Goal: Task Accomplishment & Management: Use online tool/utility

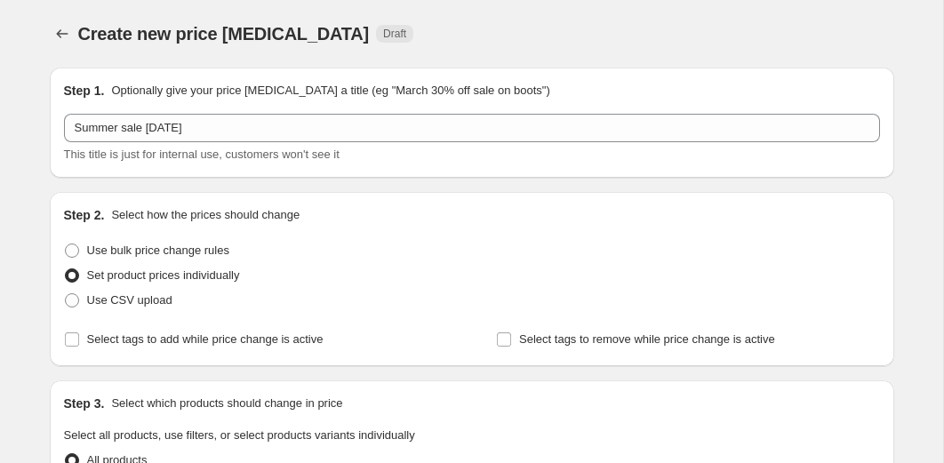
scroll to position [2277, 0]
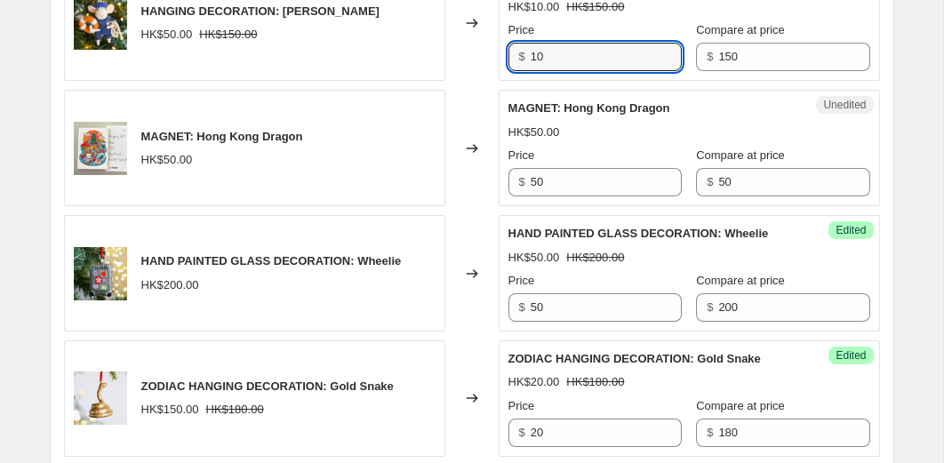
click at [479, 82] on div "Changed to" at bounding box center [471, 23] width 53 height 116
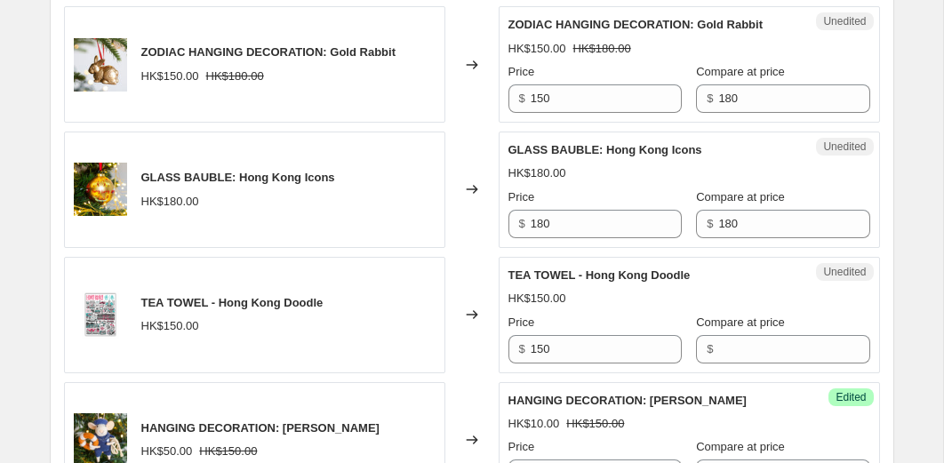
scroll to position [1860, 0]
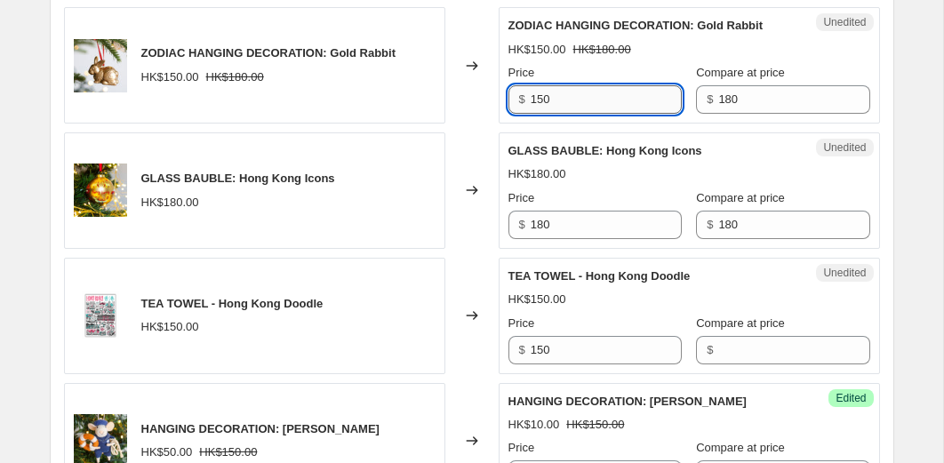
click at [583, 114] on input "150" at bounding box center [605, 99] width 151 height 28
type input "20"
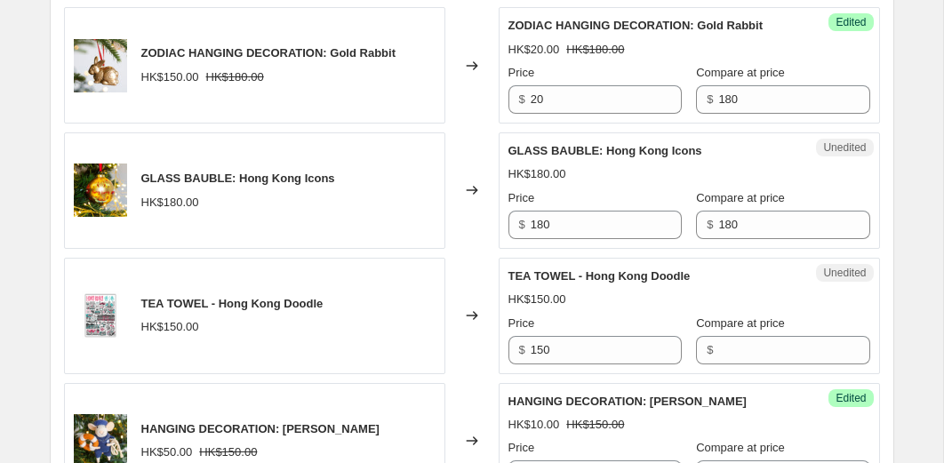
click at [741, 35] on div "ZODIAC HANGING DECORATION: Gold Rabbit" at bounding box center [653, 26] width 291 height 18
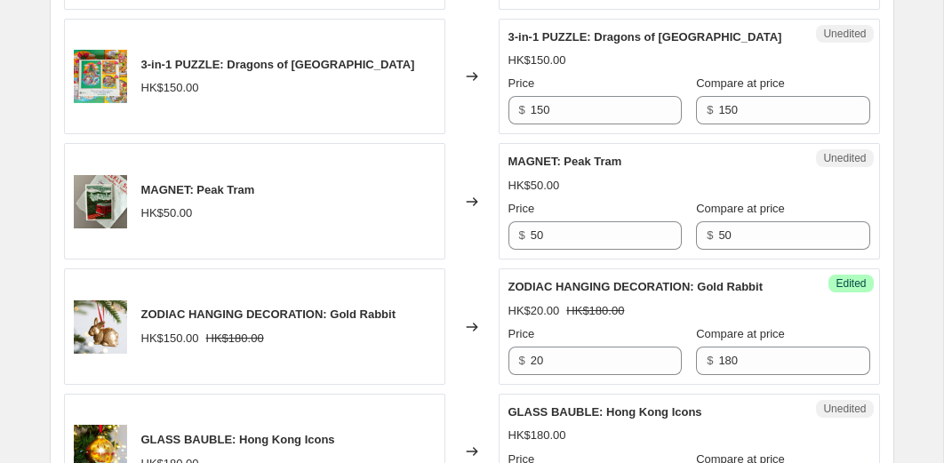
scroll to position [1585, 0]
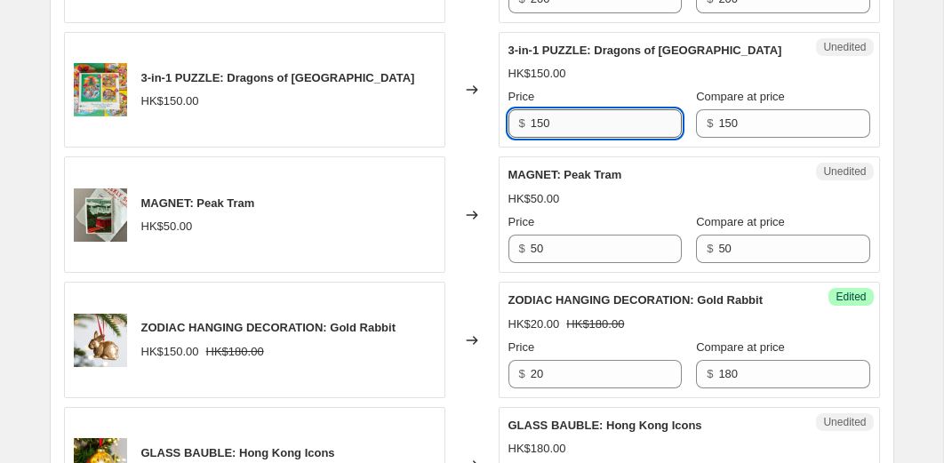
click at [596, 138] on input "150" at bounding box center [605, 123] width 151 height 28
type input "50"
click at [473, 148] on div "Changed to" at bounding box center [471, 90] width 53 height 116
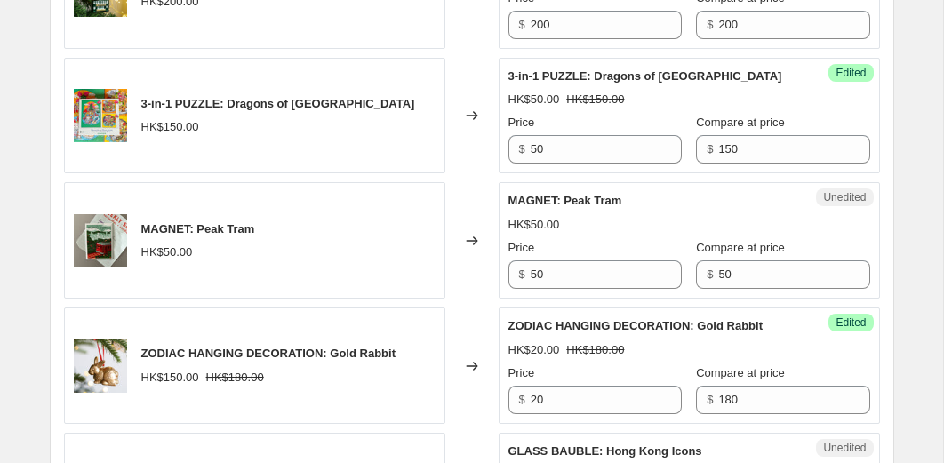
scroll to position [1527, 0]
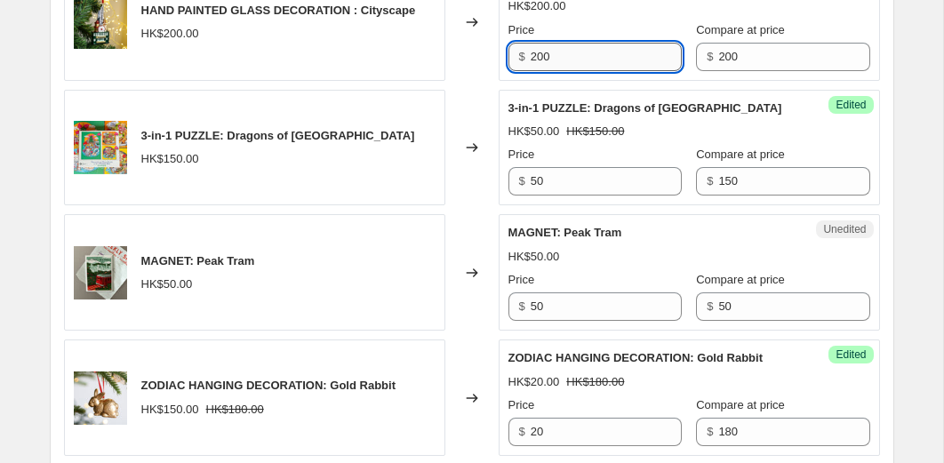
click at [597, 71] on input "200" at bounding box center [605, 57] width 151 height 28
type input "50"
click at [458, 81] on div "Changed to" at bounding box center [471, 22] width 53 height 116
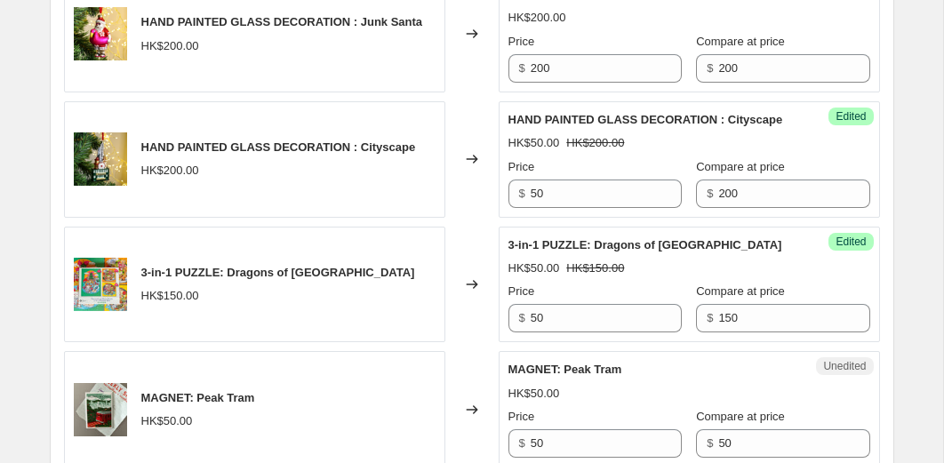
scroll to position [1384, 0]
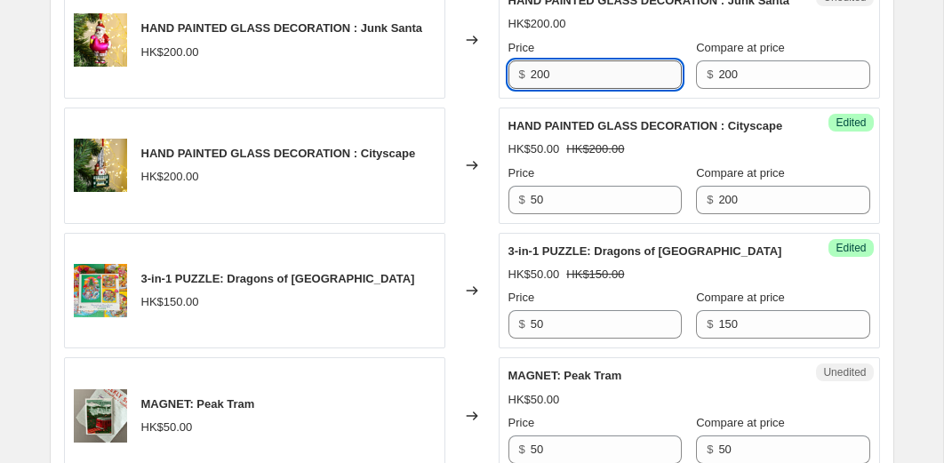
click at [595, 89] on input "200" at bounding box center [605, 74] width 151 height 28
type input "30"
click at [459, 99] on div "Changed to" at bounding box center [471, 40] width 53 height 116
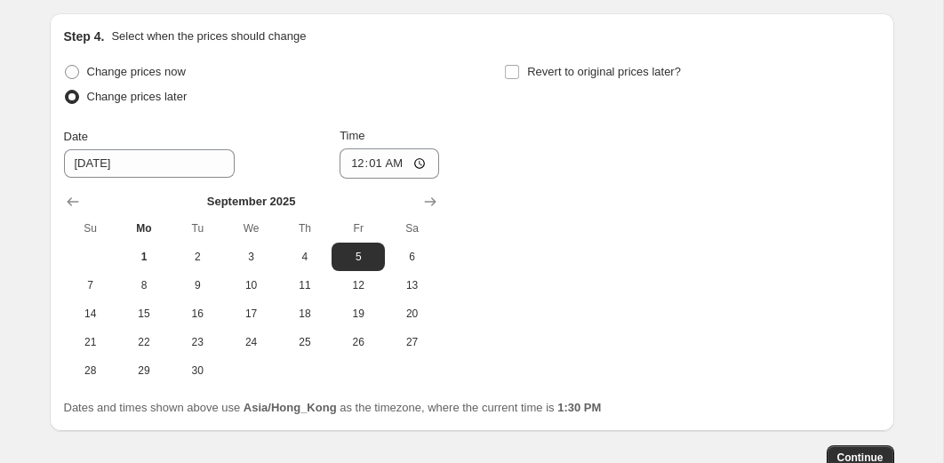
scroll to position [3239, 0]
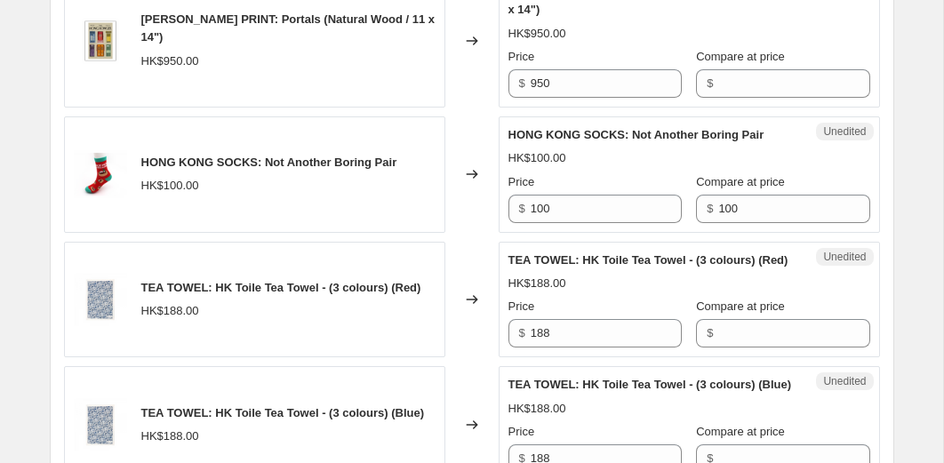
scroll to position [2648, 0]
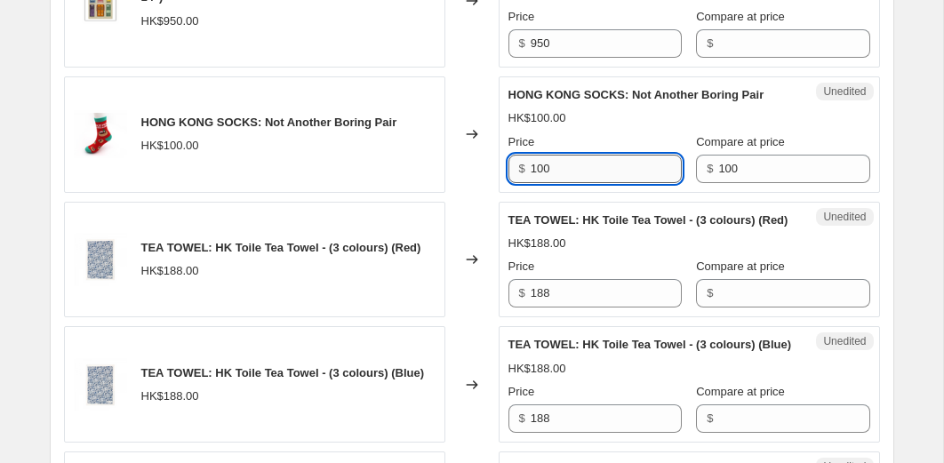
click at [568, 183] on input "100" at bounding box center [605, 169] width 151 height 28
type input "30"
click at [466, 193] on div "Changed to" at bounding box center [471, 134] width 53 height 116
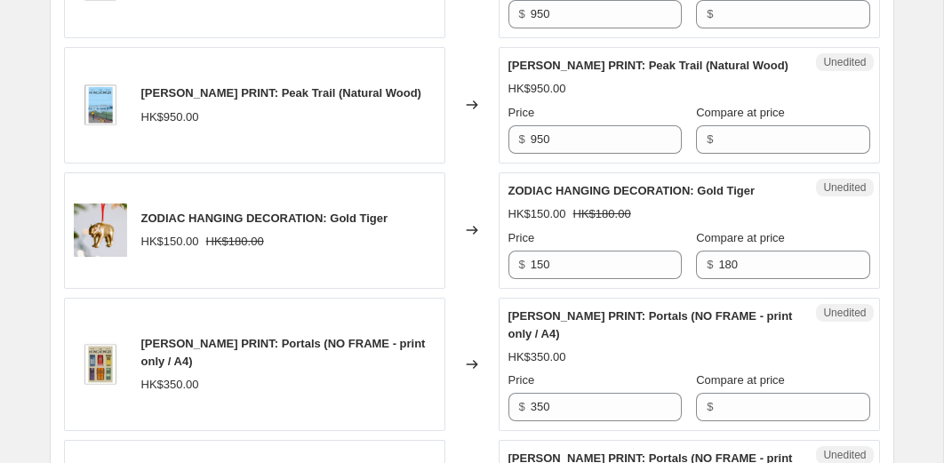
scroll to position [1368, 0]
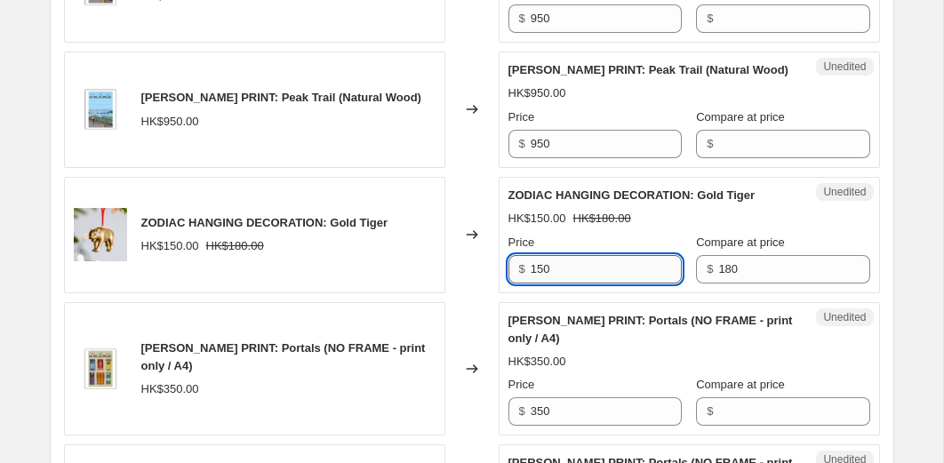
click at [555, 279] on input "150" at bounding box center [605, 269] width 151 height 28
type input "20"
click at [447, 293] on div "Changed to" at bounding box center [471, 235] width 53 height 116
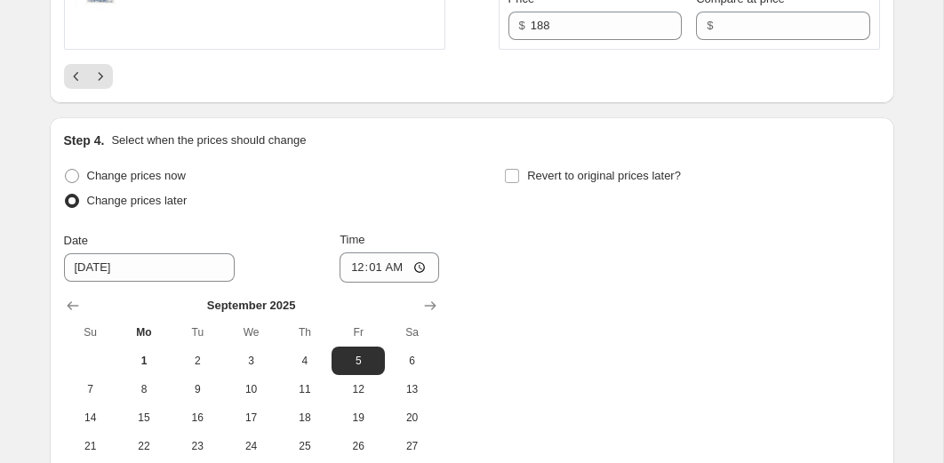
scroll to position [3134, 0]
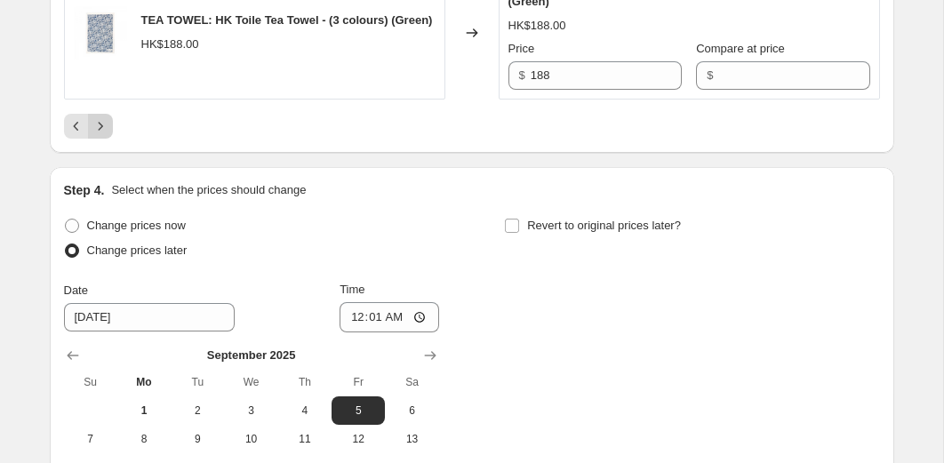
click at [97, 135] on icon "Next" at bounding box center [101, 126] width 18 height 18
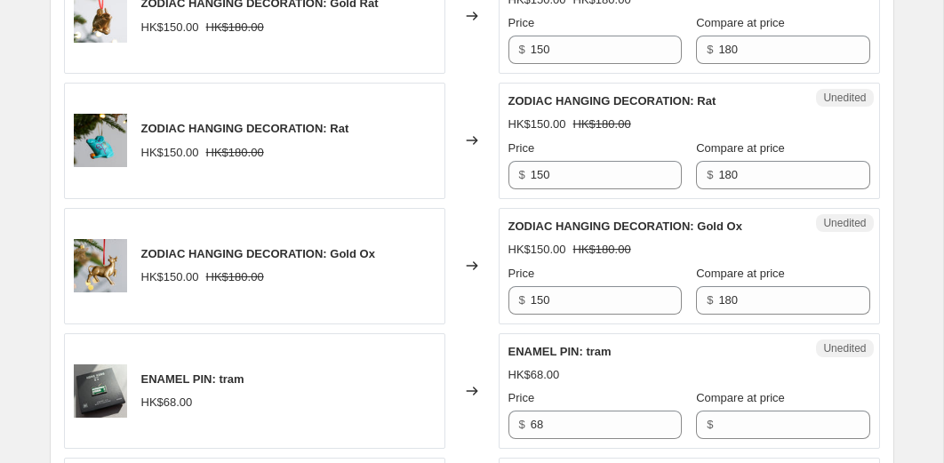
scroll to position [1252, 0]
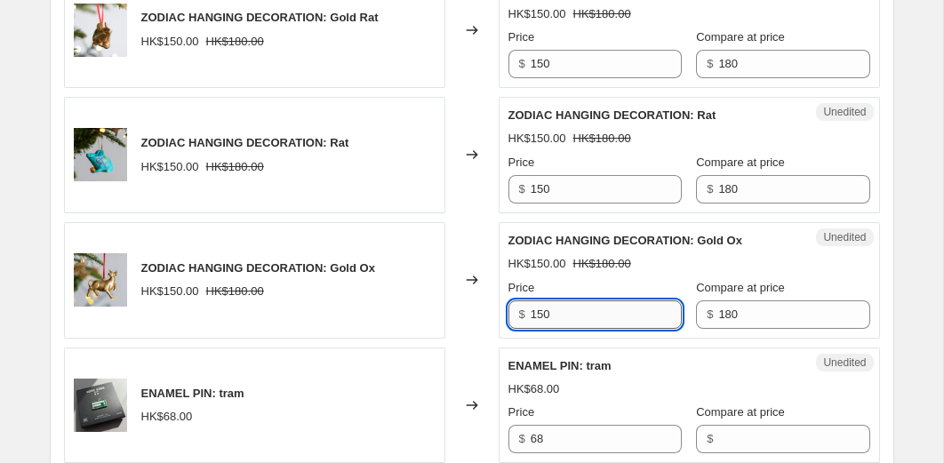
click at [571, 329] on input "150" at bounding box center [605, 314] width 151 height 28
type input "20"
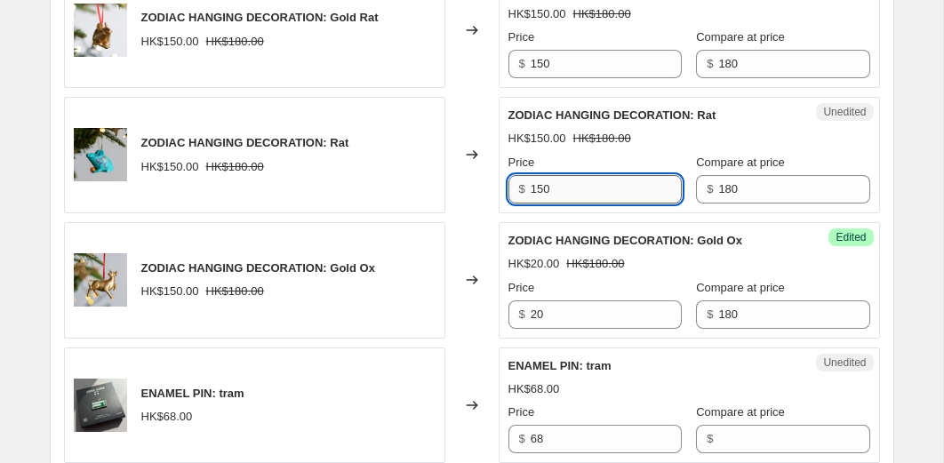
click at [584, 203] on input "150" at bounding box center [605, 189] width 151 height 28
type input "20"
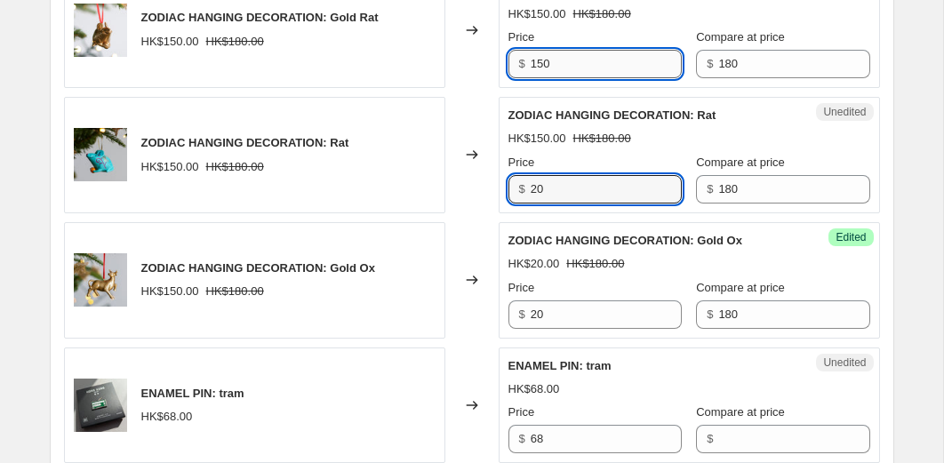
click at [586, 78] on input "150" at bounding box center [605, 64] width 151 height 28
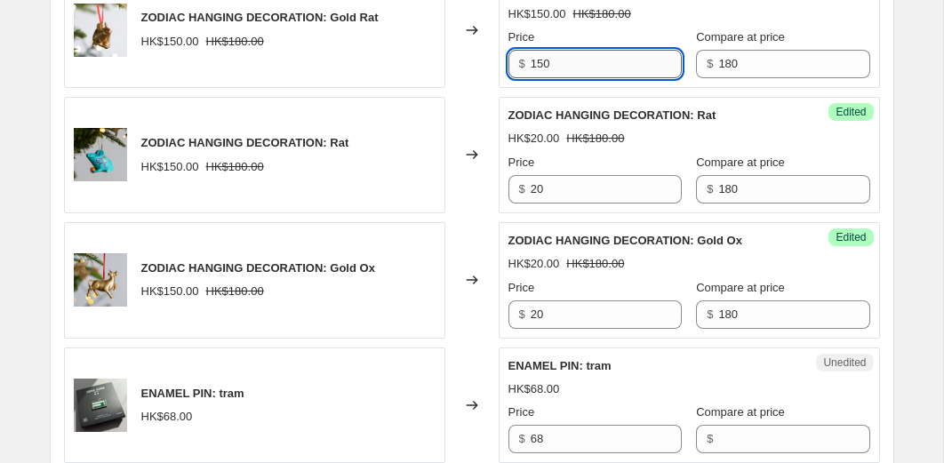
click at [586, 78] on input "150" at bounding box center [605, 64] width 151 height 28
type input "20"
click at [481, 86] on div "Changed to" at bounding box center [471, 30] width 53 height 116
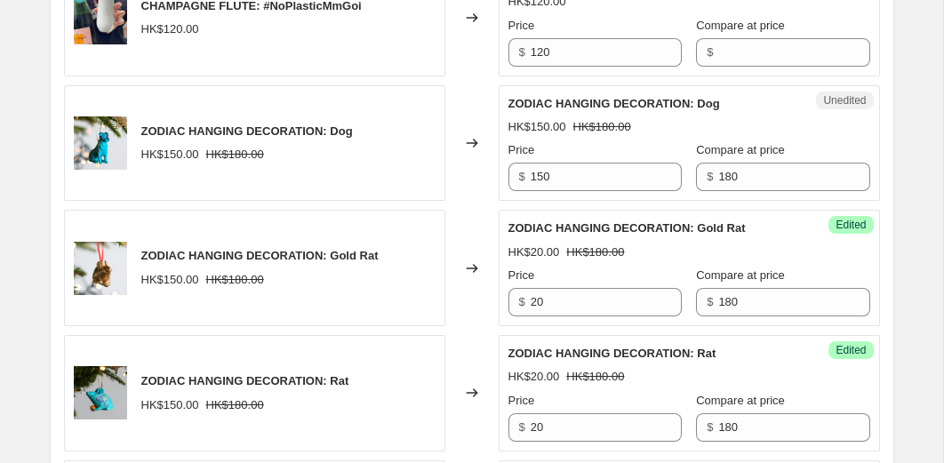
scroll to position [989, 0]
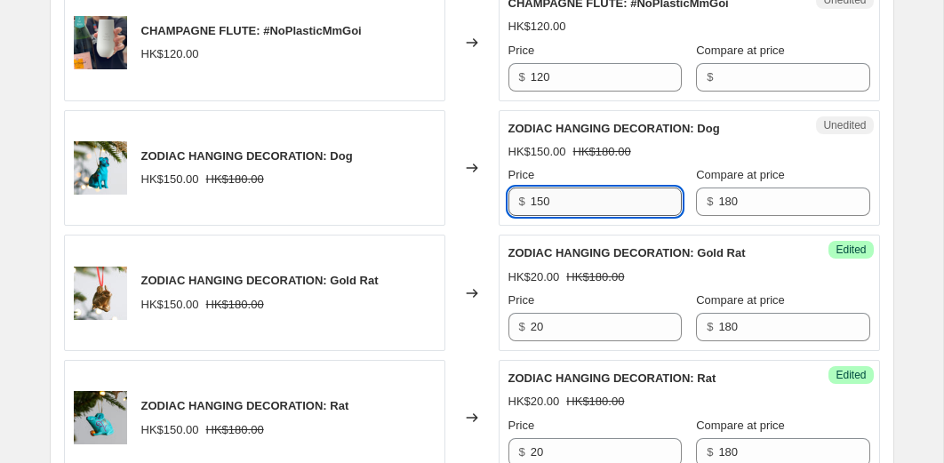
click at [583, 216] on input "150" at bounding box center [605, 201] width 151 height 28
type input "20"
click at [474, 227] on div "Changed to" at bounding box center [471, 168] width 53 height 116
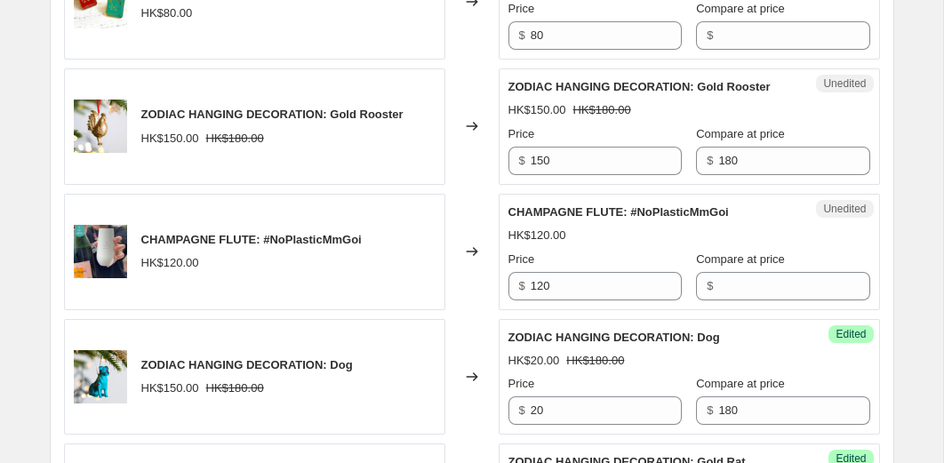
scroll to position [737, 0]
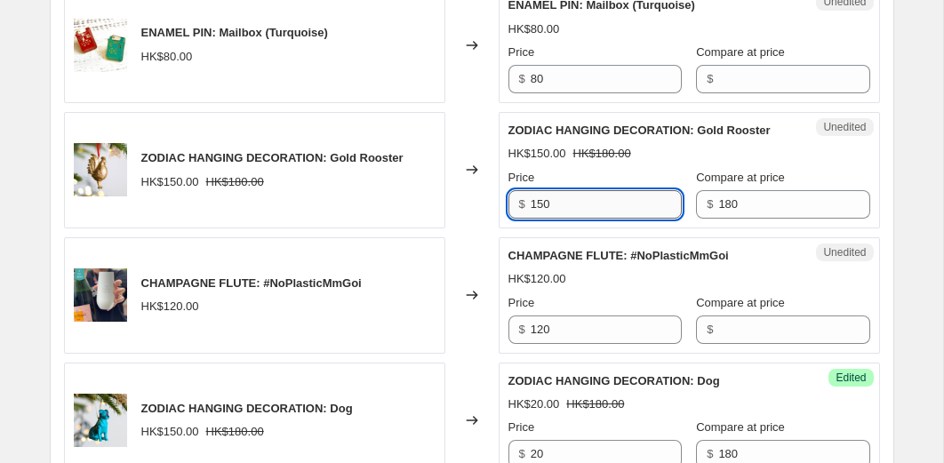
click at [590, 219] on input "150" at bounding box center [605, 204] width 151 height 28
type input "20"
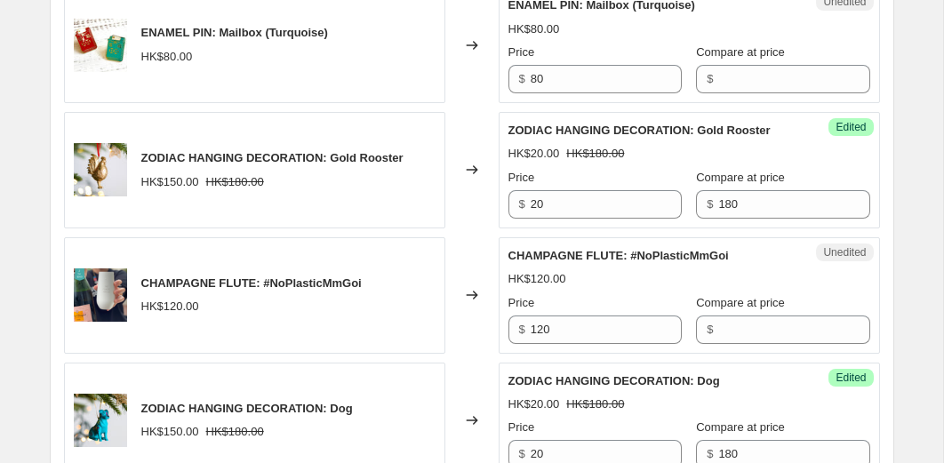
click at [479, 137] on div "Changed to" at bounding box center [471, 170] width 53 height 116
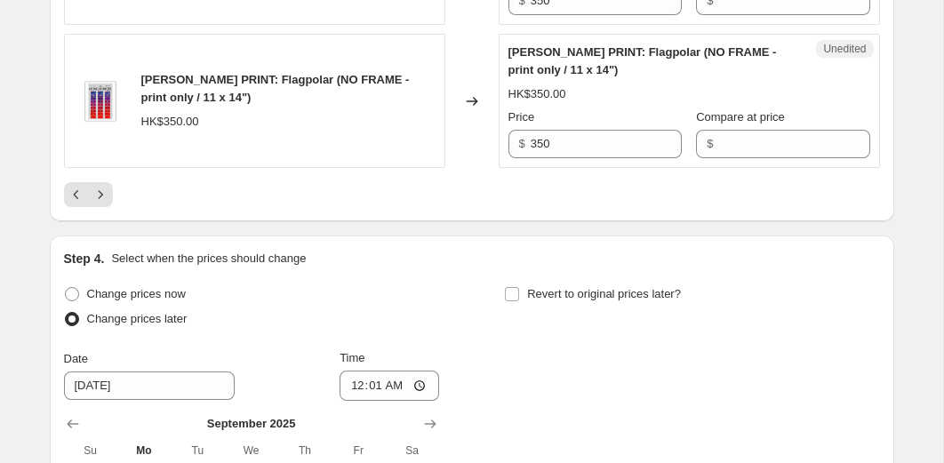
scroll to position [3000, 0]
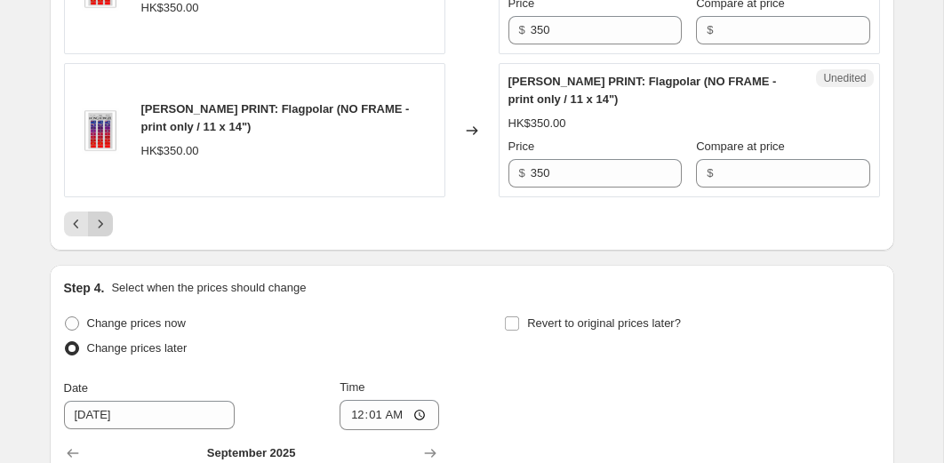
click at [104, 233] on icon "Next" at bounding box center [101, 224] width 18 height 18
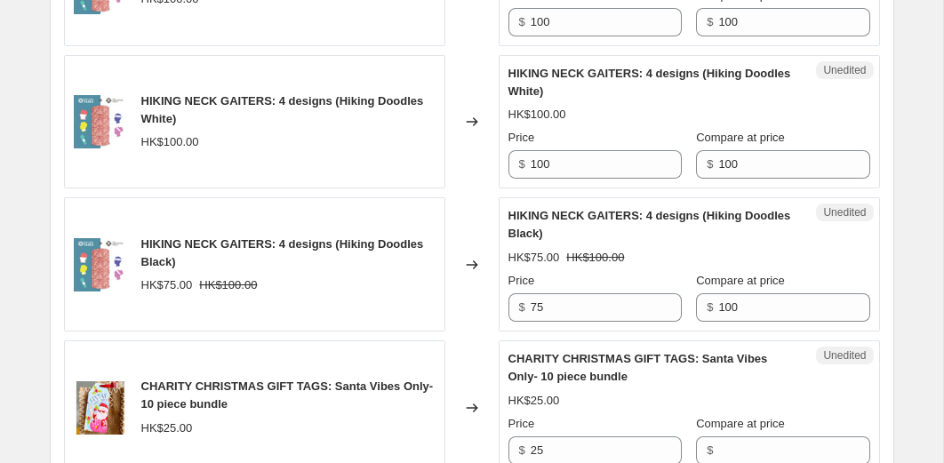
scroll to position [2220, 0]
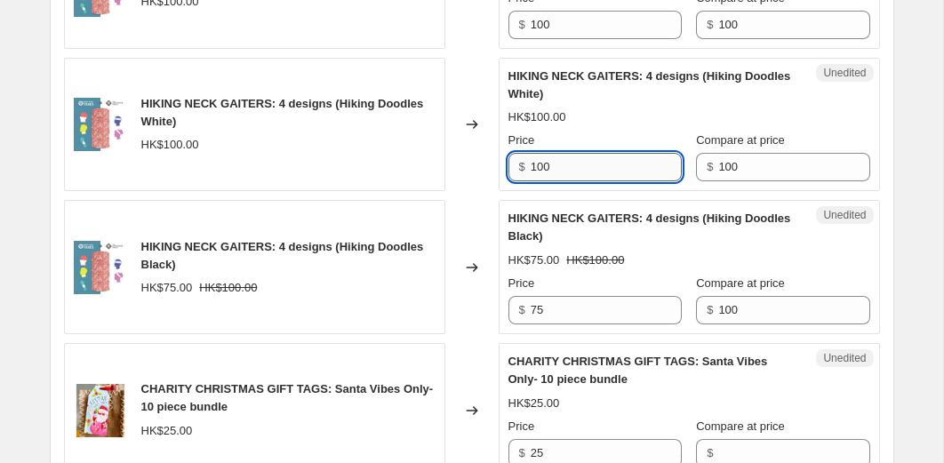
click at [567, 181] on input "100" at bounding box center [605, 167] width 151 height 28
type input "75"
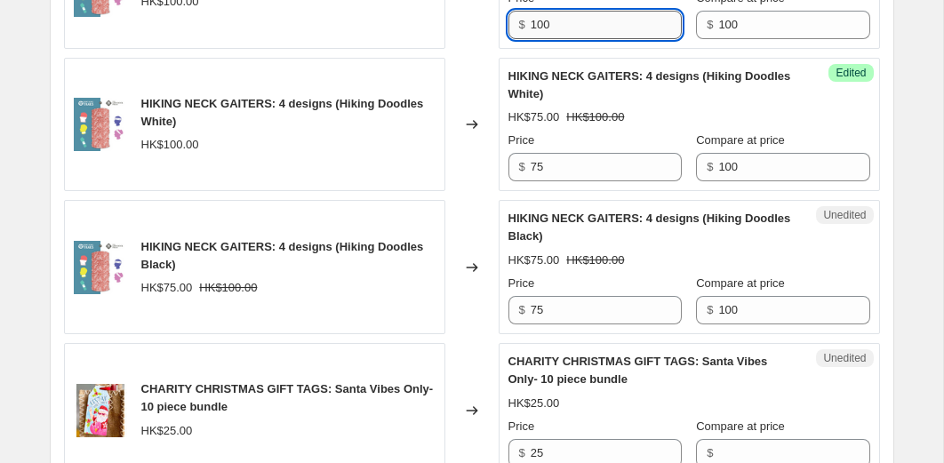
click at [590, 39] on input "100" at bounding box center [605, 25] width 151 height 28
type input "75"
click at [473, 147] on div "Changed to" at bounding box center [471, 125] width 53 height 134
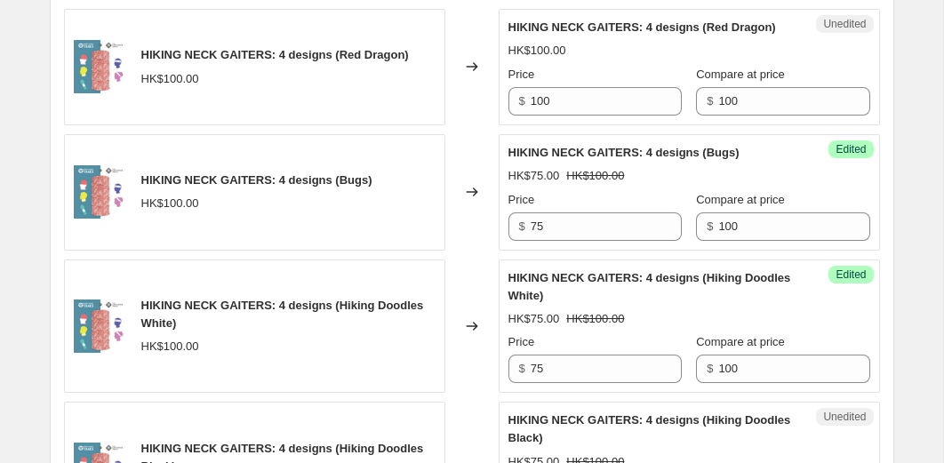
scroll to position [2004, 0]
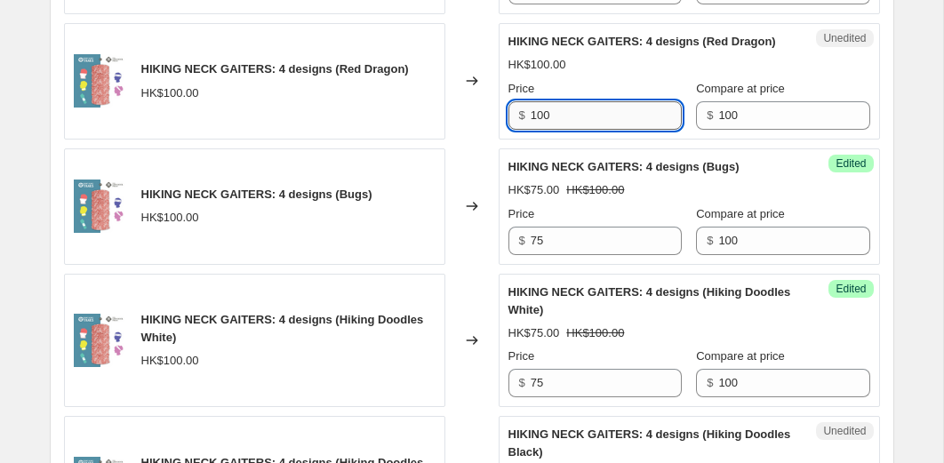
click at [563, 130] on input "100" at bounding box center [605, 115] width 151 height 28
type input "50"
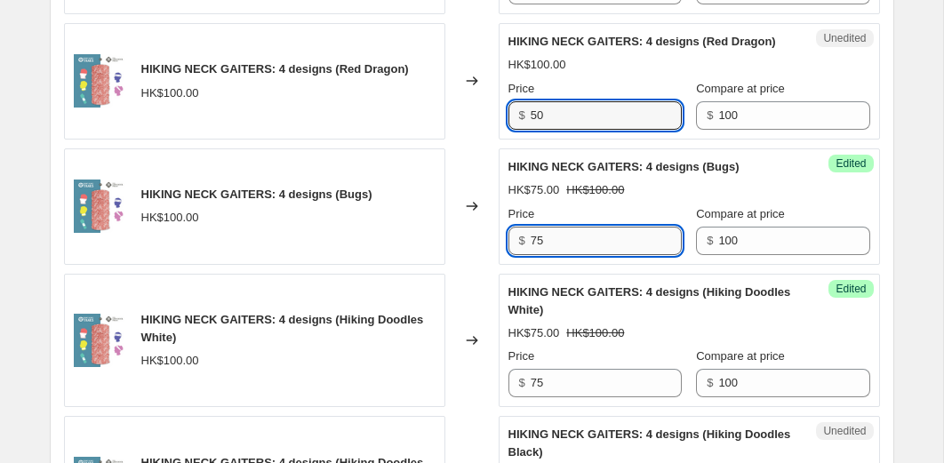
click at [565, 255] on input "75" at bounding box center [605, 241] width 151 height 28
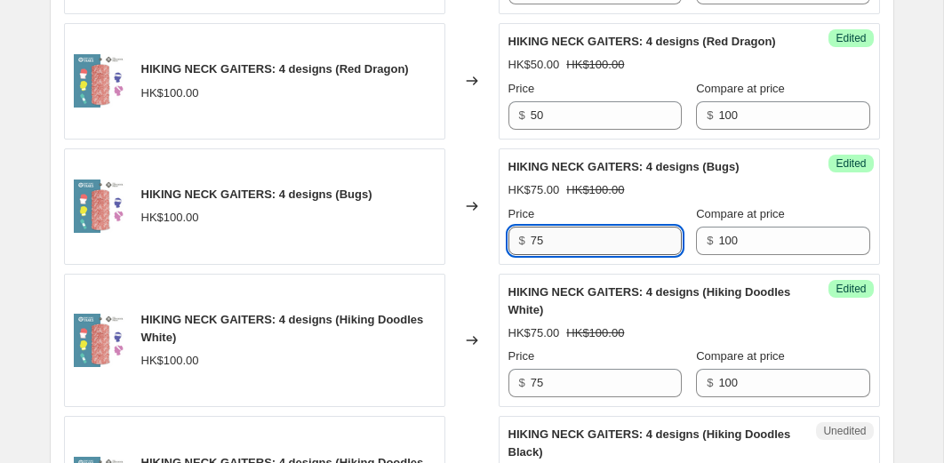
click at [565, 255] on input "75" at bounding box center [605, 241] width 151 height 28
type input "50"
click at [485, 265] on div "Changed to" at bounding box center [471, 206] width 53 height 116
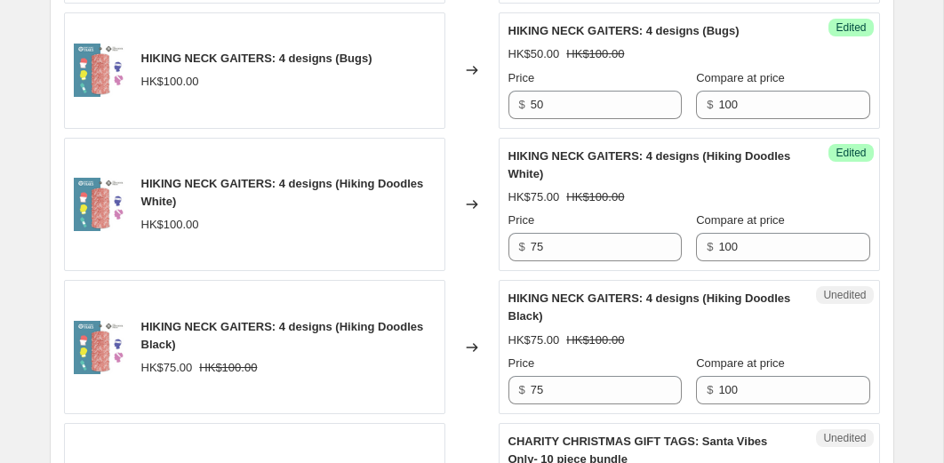
scroll to position [2224, 0]
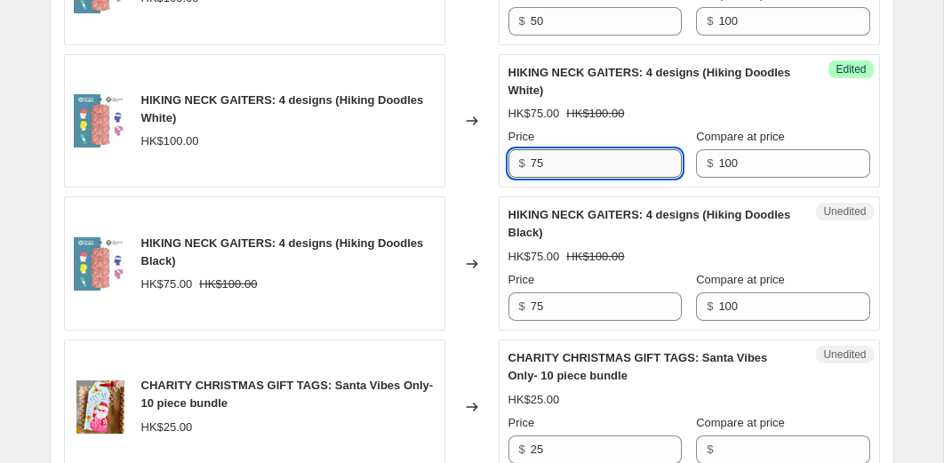
click at [570, 178] on input "75" at bounding box center [605, 163] width 151 height 28
type input "50"
click at [572, 321] on input "75" at bounding box center [605, 306] width 151 height 28
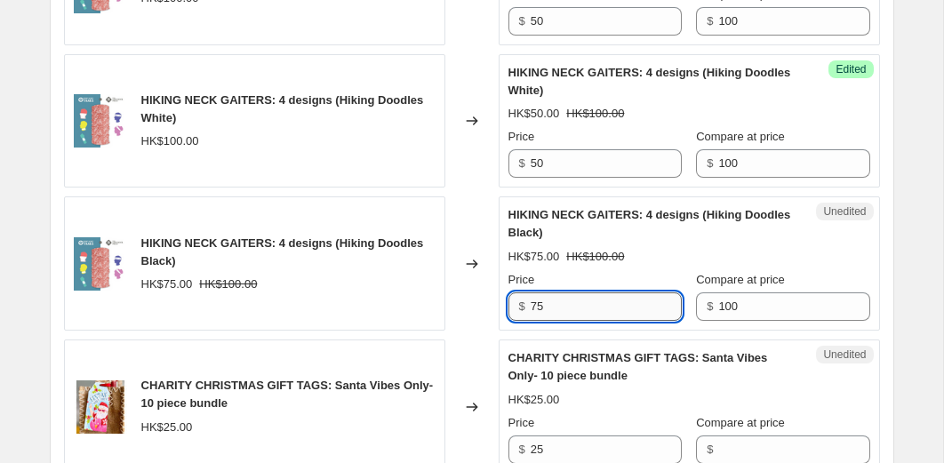
click at [572, 321] on input "75" at bounding box center [605, 306] width 151 height 28
type input "50"
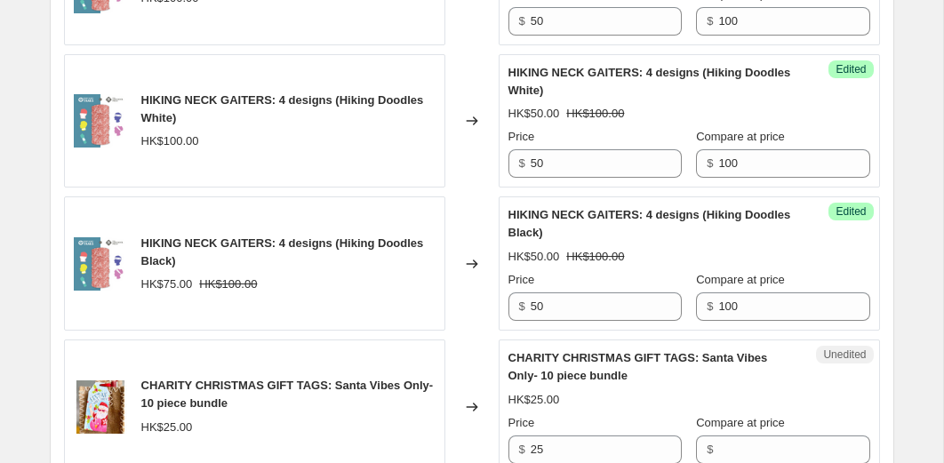
click at [473, 331] on div "Changed to" at bounding box center [471, 263] width 53 height 134
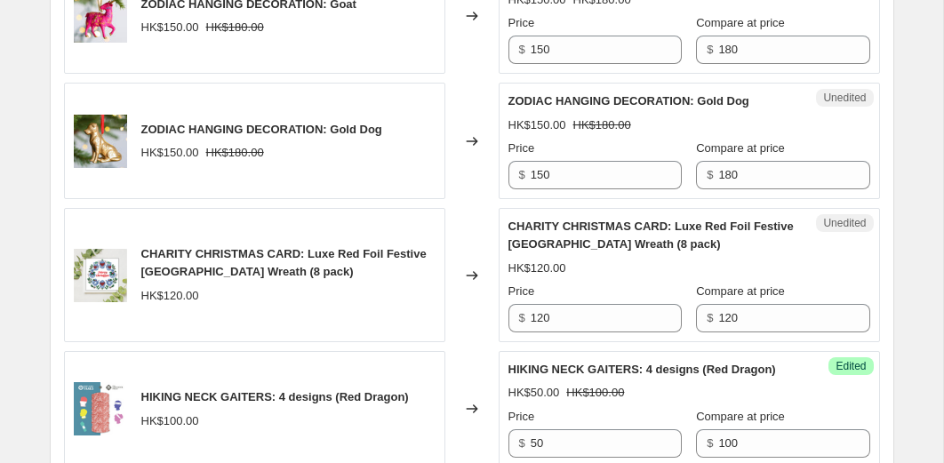
scroll to position [1669, 0]
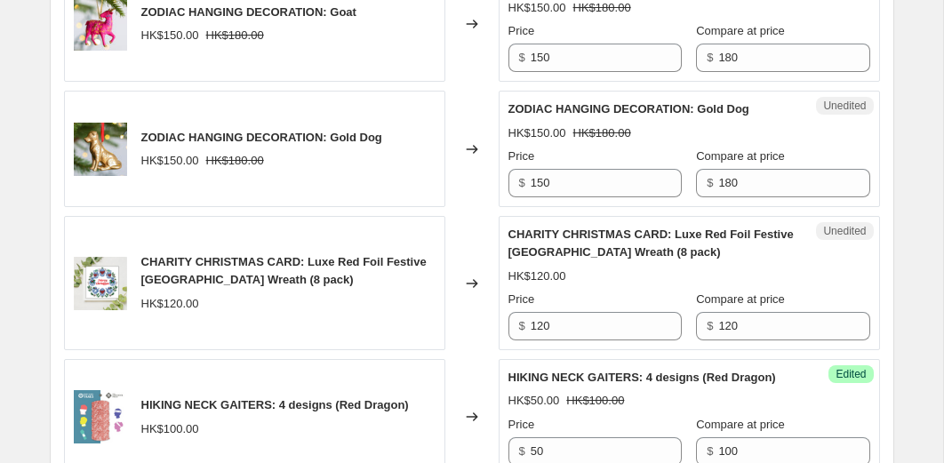
click at [551, 207] on div "Unedited ZODIAC HANGING DECORATION: Gold Dog HK$150.00 HK$180.00 Price $ 150 Co…" at bounding box center [688, 149] width 381 height 116
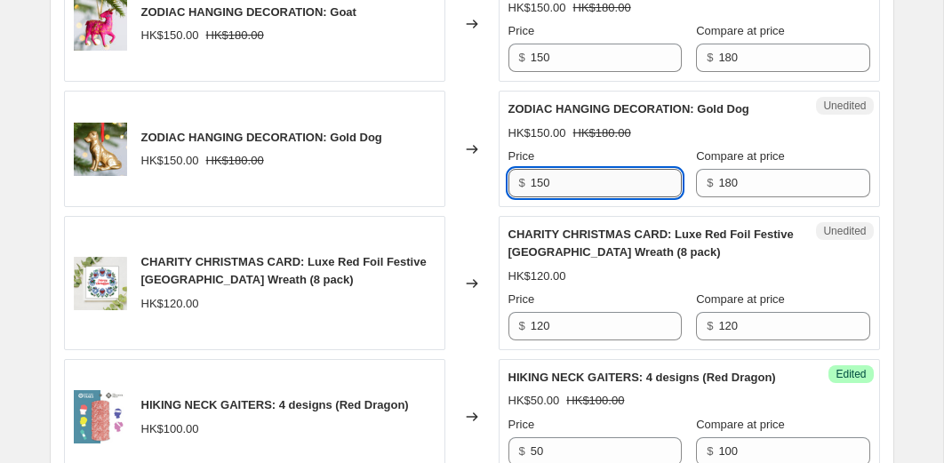
click at [559, 197] on input "150" at bounding box center [605, 183] width 151 height 28
type input "20"
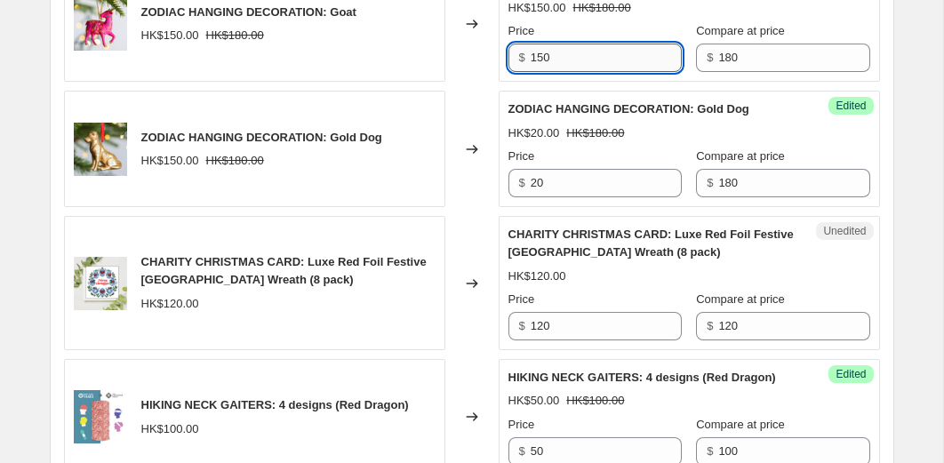
click at [573, 72] on input "150" at bounding box center [605, 58] width 151 height 28
type input "20"
click at [469, 83] on div "Changed to" at bounding box center [471, 24] width 53 height 116
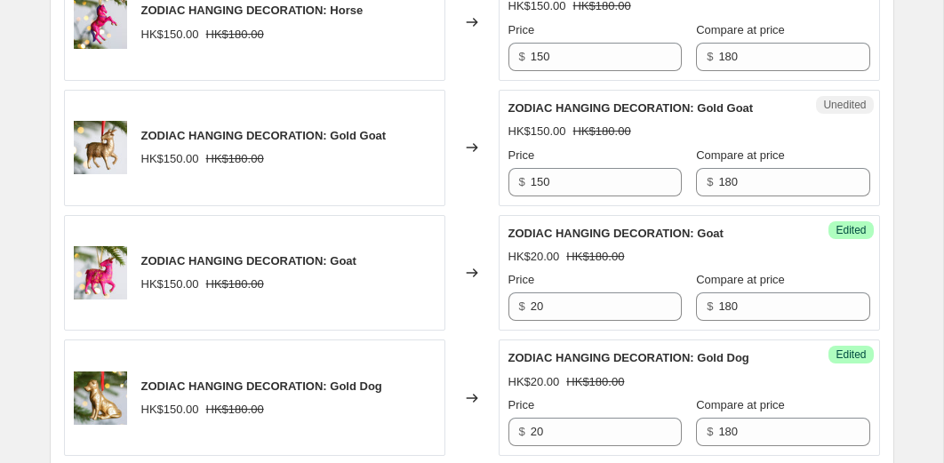
scroll to position [1397, 0]
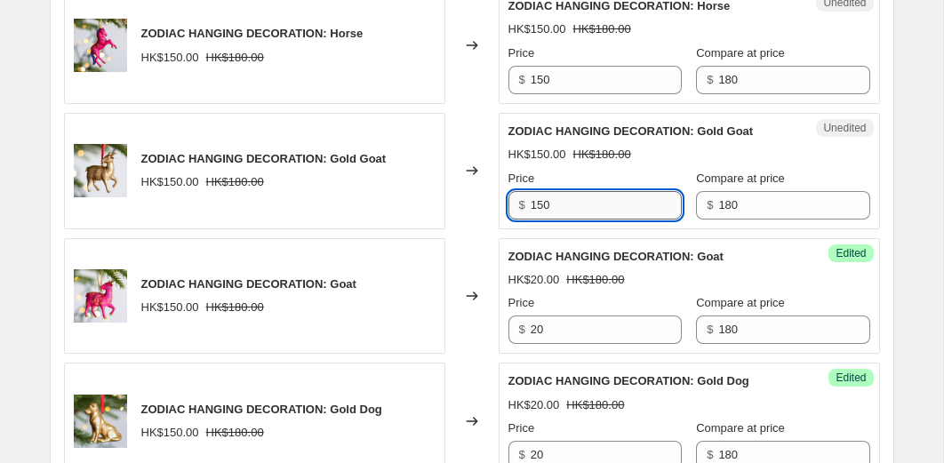
click at [561, 219] on input "150" at bounding box center [605, 205] width 151 height 28
type input "29"
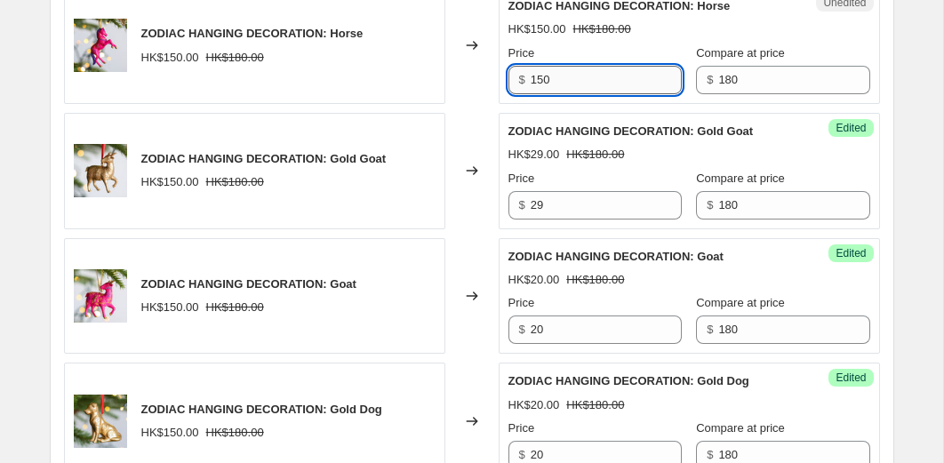
click at [578, 94] on input "150" at bounding box center [605, 80] width 151 height 28
type input "20"
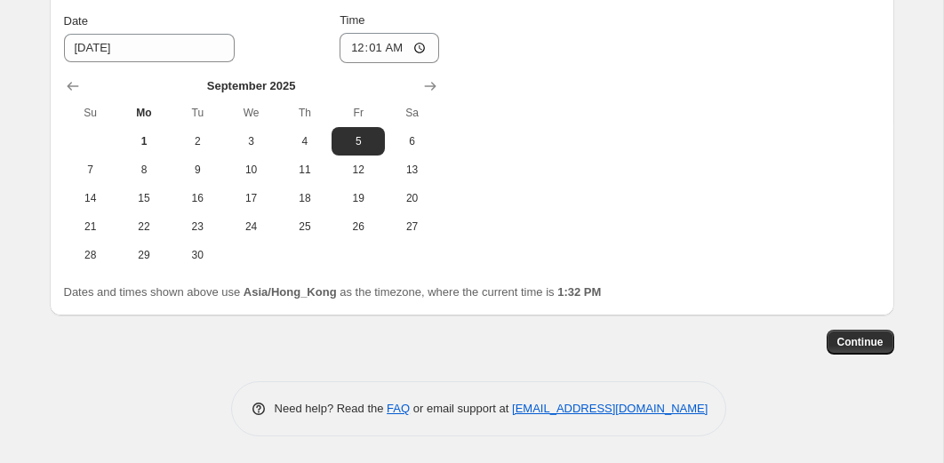
scroll to position [3527, 0]
click at [841, 341] on span "Continue" at bounding box center [860, 342] width 46 height 14
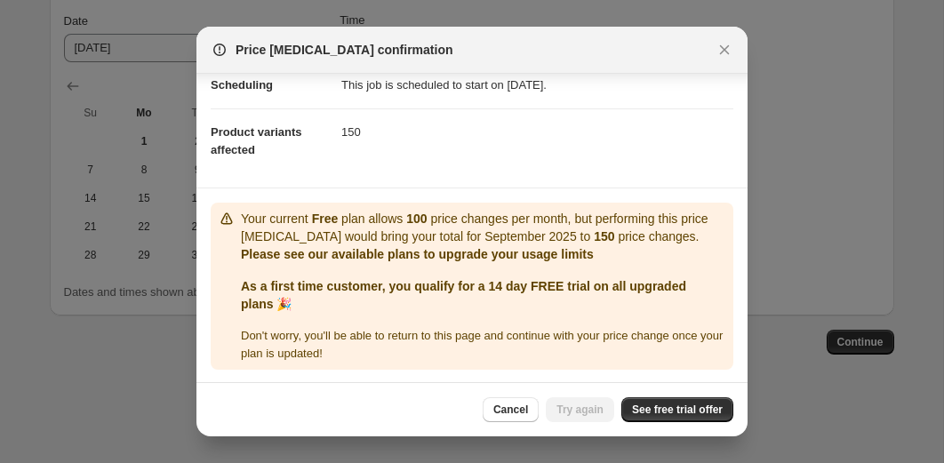
scroll to position [45, 0]
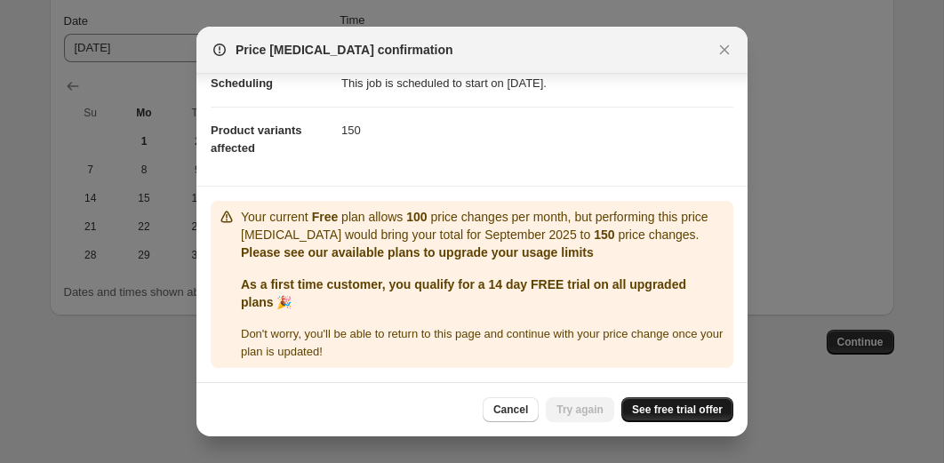
click at [641, 403] on span "See free trial offer" at bounding box center [677, 409] width 91 height 14
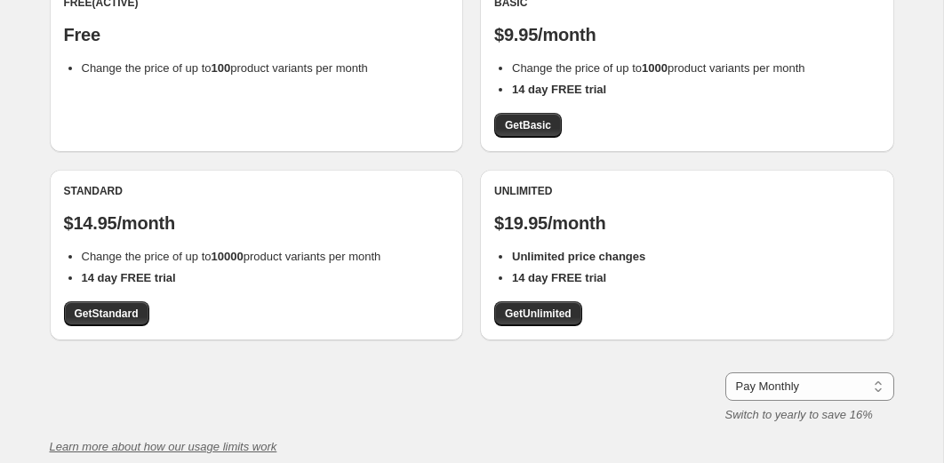
scroll to position [202, 0]
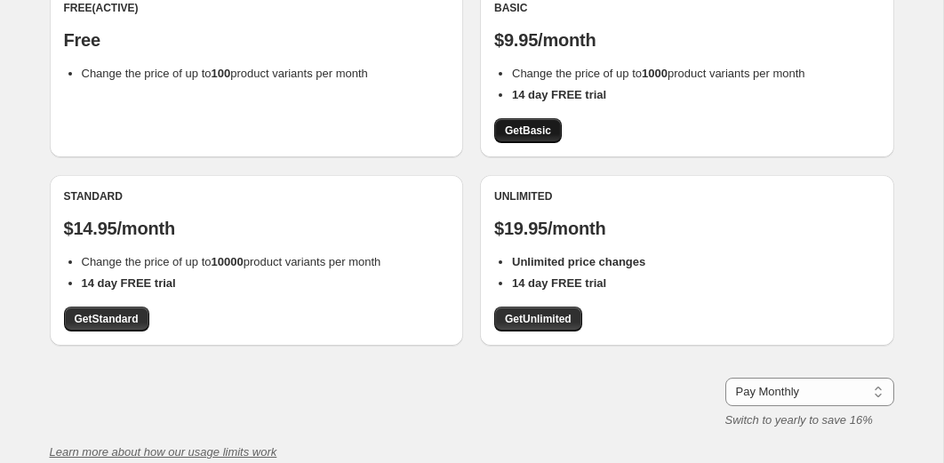
click at [538, 124] on span "Get Basic" at bounding box center [528, 131] width 46 height 14
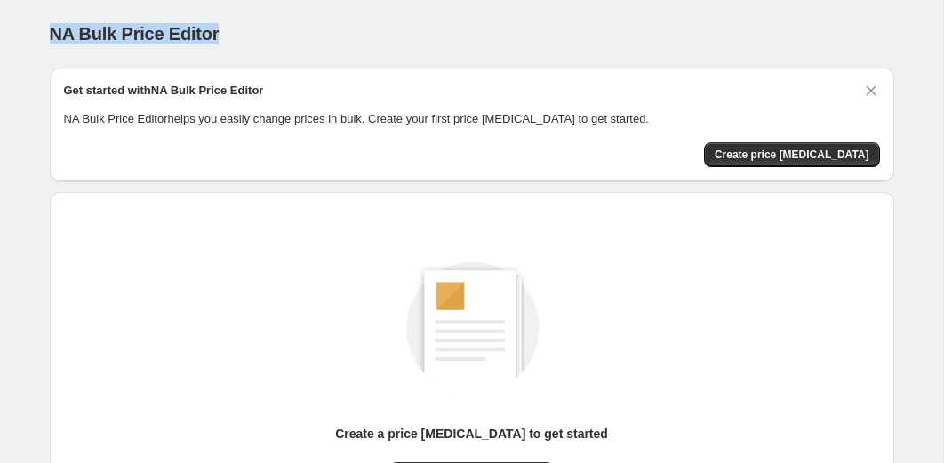
drag, startPoint x: 228, startPoint y: 36, endPoint x: 47, endPoint y: 33, distance: 181.3
click at [46, 33] on div "NA Bulk Price Editor. This page is ready NA Bulk Price Editor Get started with …" at bounding box center [471, 333] width 887 height 666
copy span "NA Bulk Price Editor"
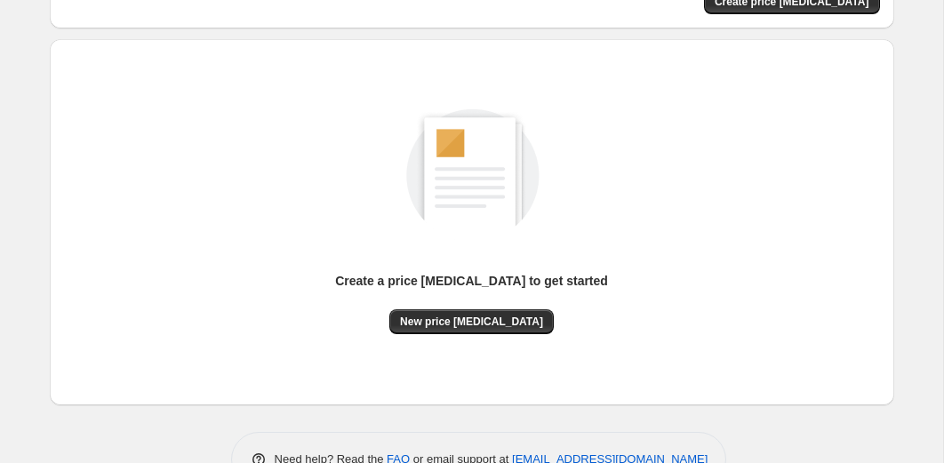
scroll to position [203, 0]
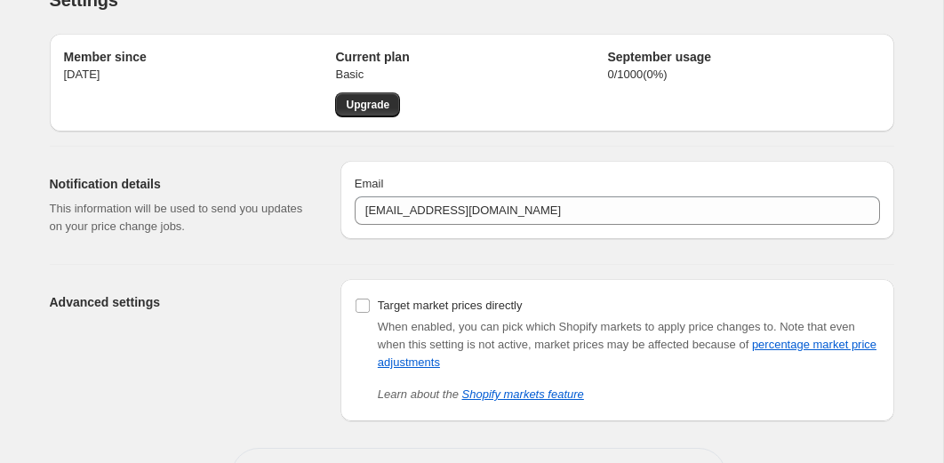
scroll to position [45, 0]
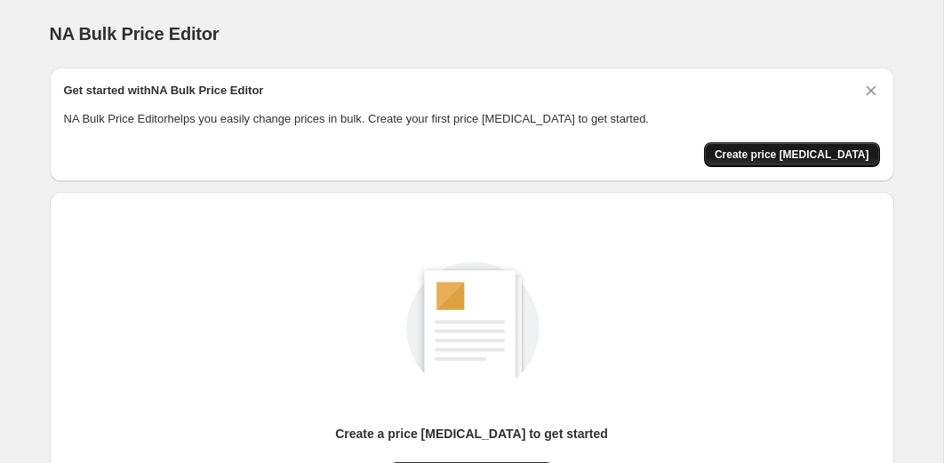
click at [828, 155] on span "Create price change job" at bounding box center [791, 154] width 155 height 14
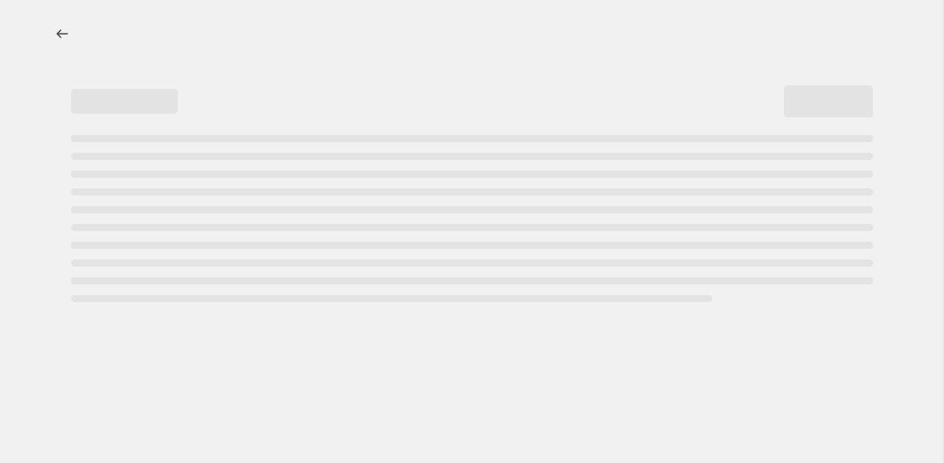
select select "percentage"
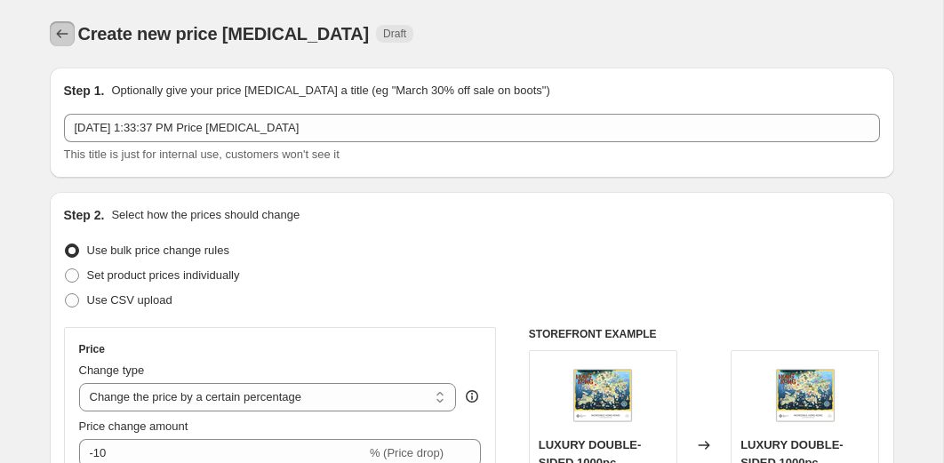
click at [54, 38] on icon "Price change jobs" at bounding box center [62, 34] width 18 height 18
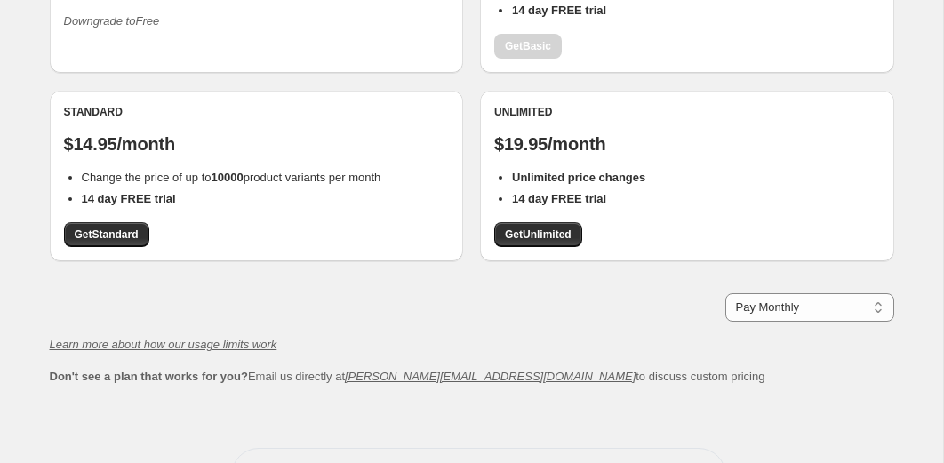
scroll to position [100, 0]
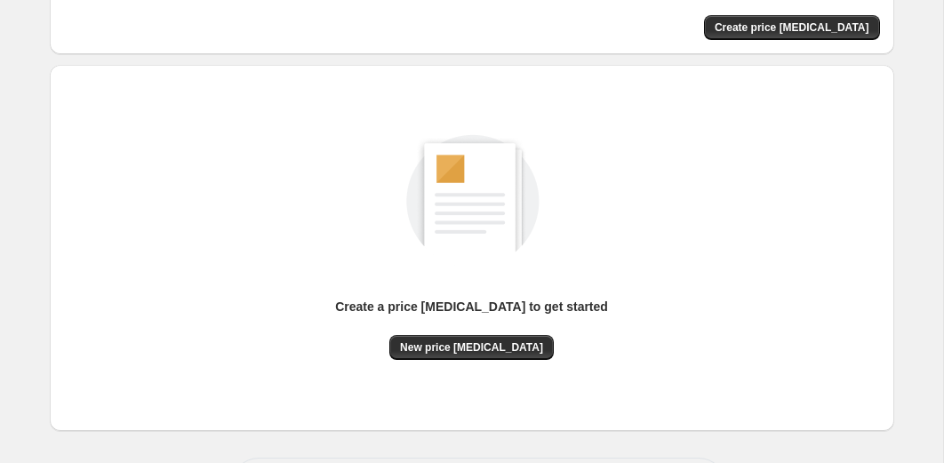
scroll to position [203, 0]
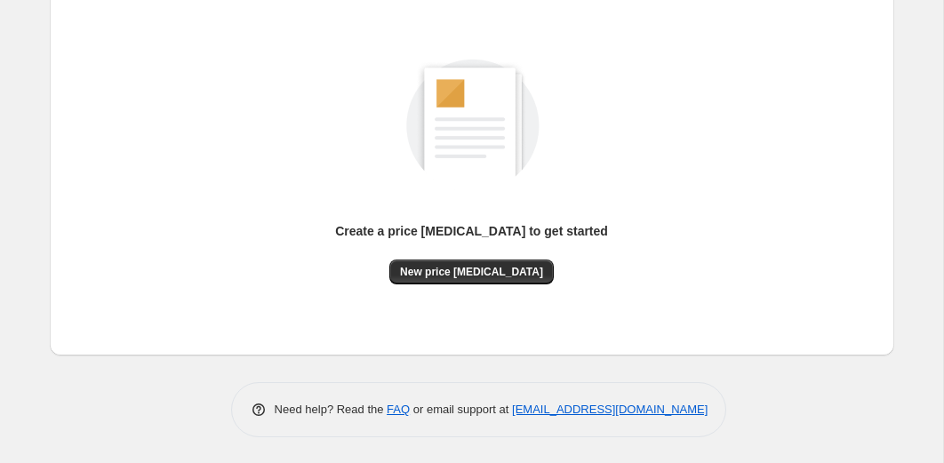
click at [801, 442] on div "NA Bulk Price Editor. This page is ready NA Bulk Price Editor Get started with …" at bounding box center [471, 130] width 887 height 666
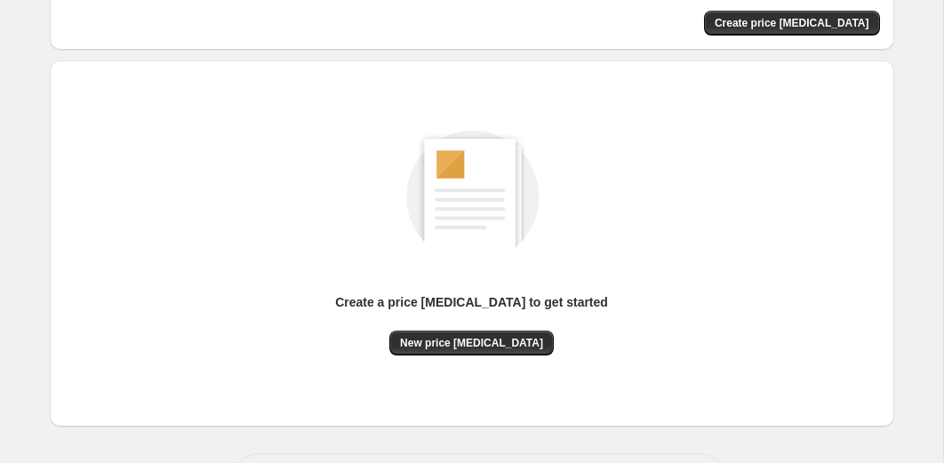
scroll to position [0, 0]
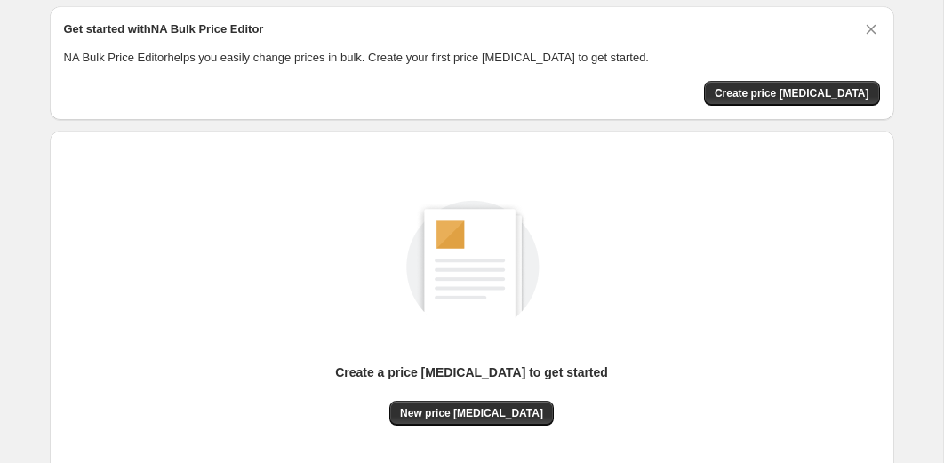
scroll to position [65, 0]
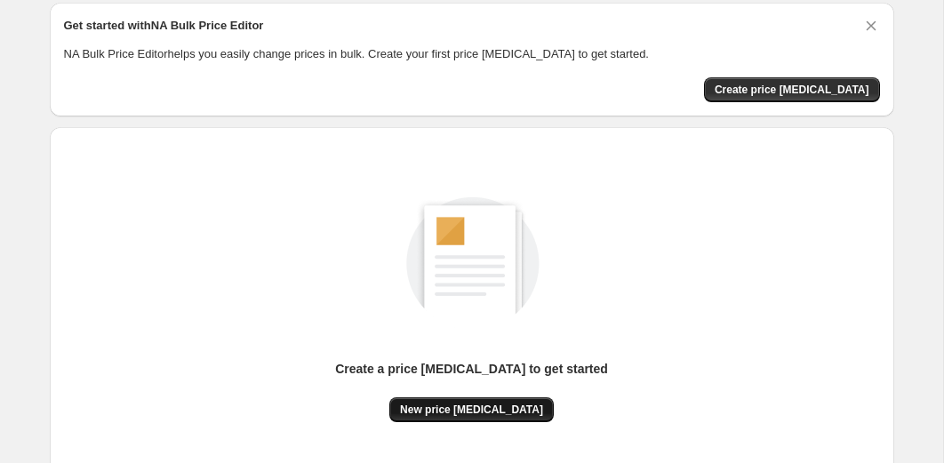
click at [464, 406] on span "New price [MEDICAL_DATA]" at bounding box center [471, 409] width 143 height 14
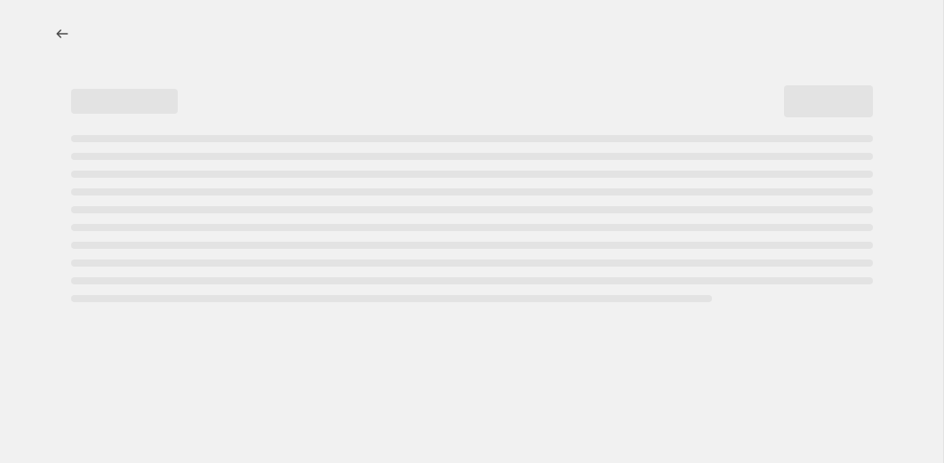
select select "percentage"
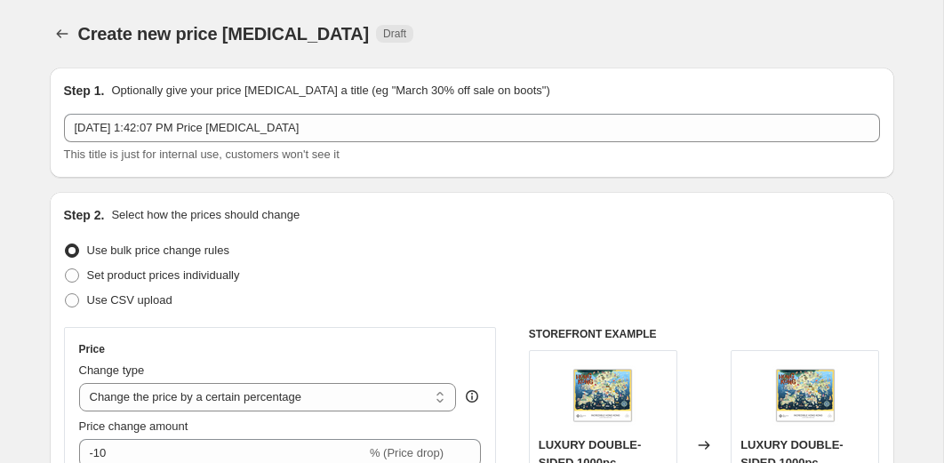
click at [644, 24] on div "Create new price change job Draft" at bounding box center [472, 33] width 844 height 25
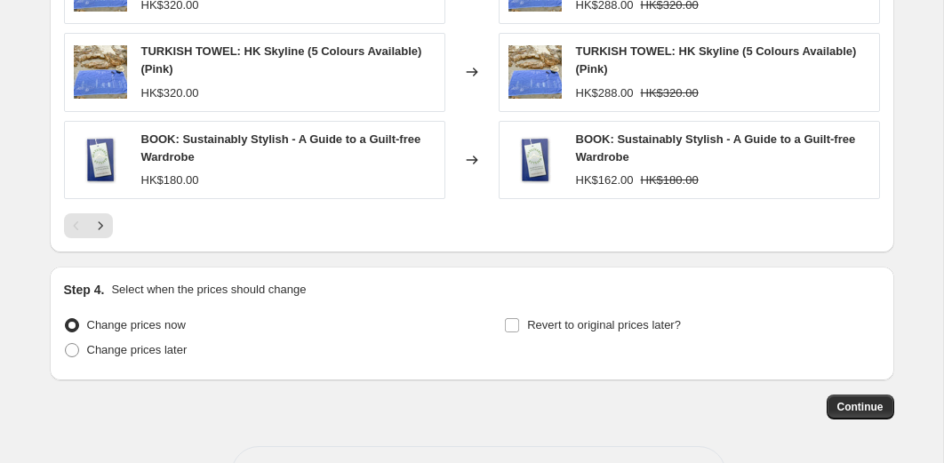
scroll to position [1280, 0]
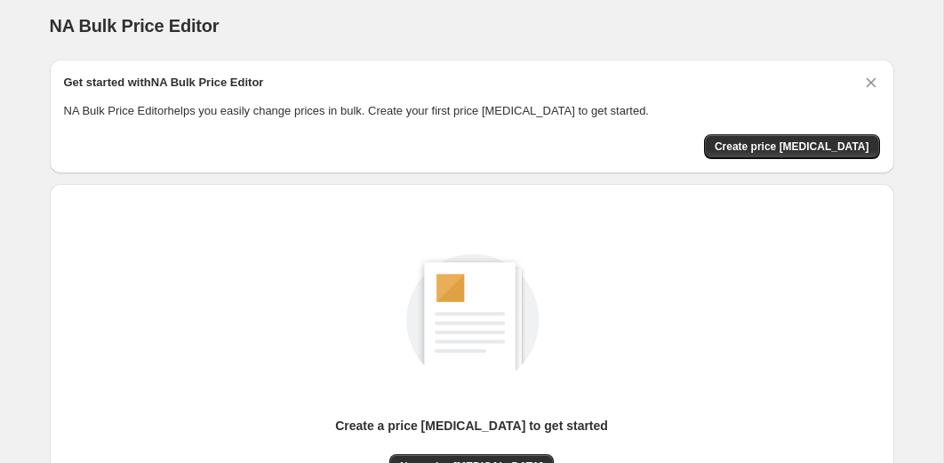
scroll to position [34, 0]
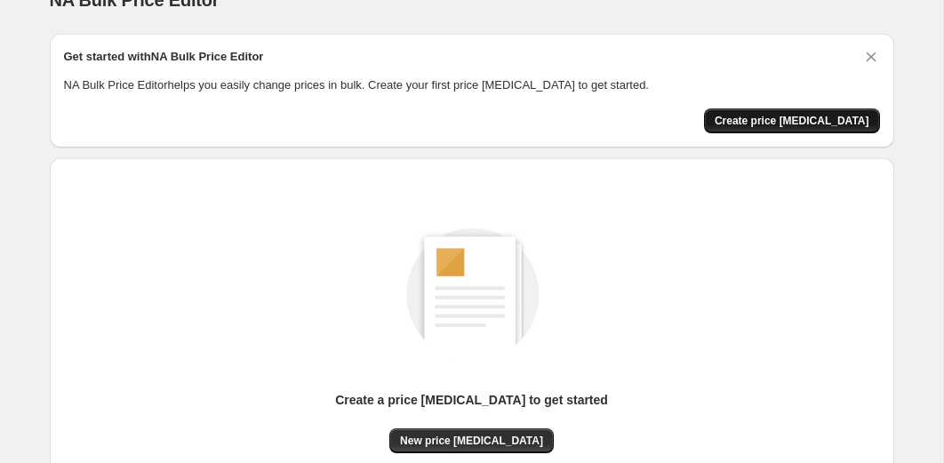
click at [802, 118] on span "Create price change job" at bounding box center [791, 121] width 155 height 14
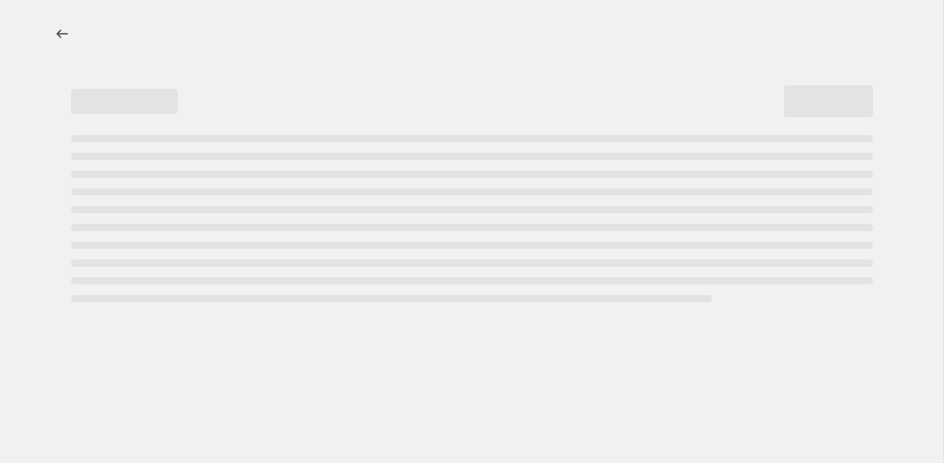
select select "percentage"
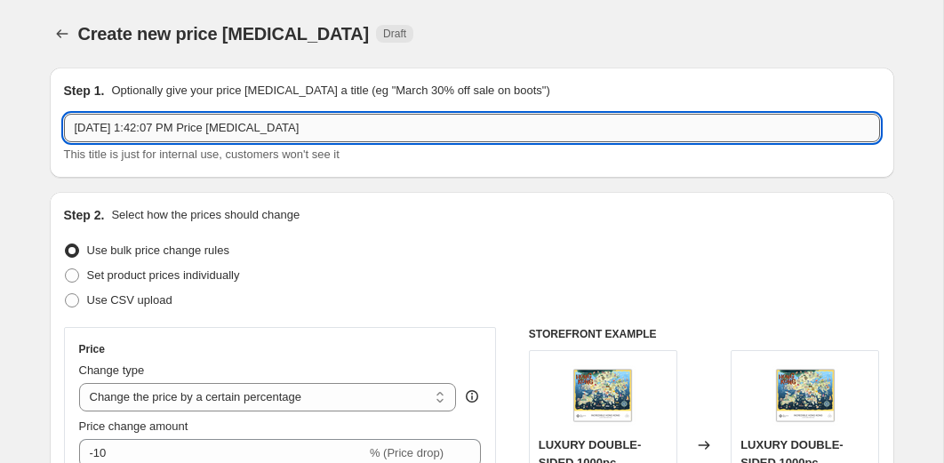
click at [634, 119] on input "Sep 1, 2025, 1:42:07 PM Price change job" at bounding box center [472, 128] width 816 height 28
click at [175, 127] on input "Summer Sale 5th sept" at bounding box center [472, 128] width 816 height 28
type input "Summer Sale 5th Sept"
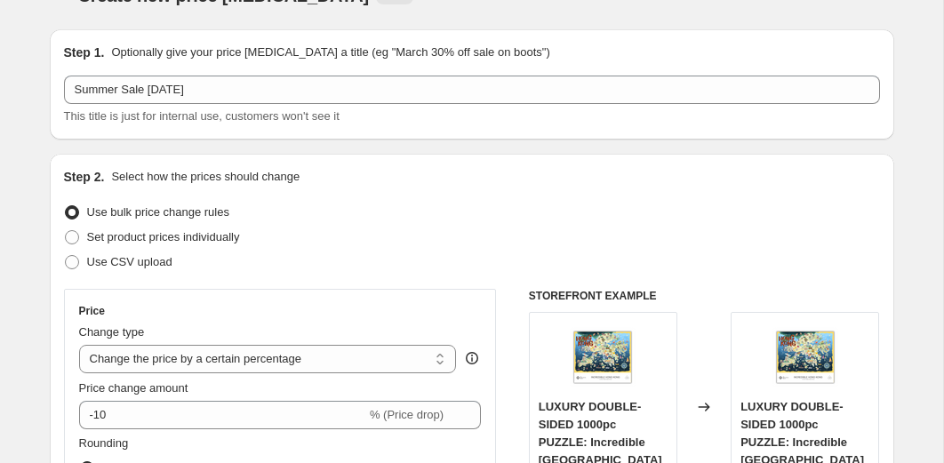
scroll to position [39, 0]
click at [236, 233] on span "Set product prices individually" at bounding box center [163, 235] width 153 height 13
click at [66, 230] on input "Set product prices individually" at bounding box center [65, 229] width 1 height 1
radio input "true"
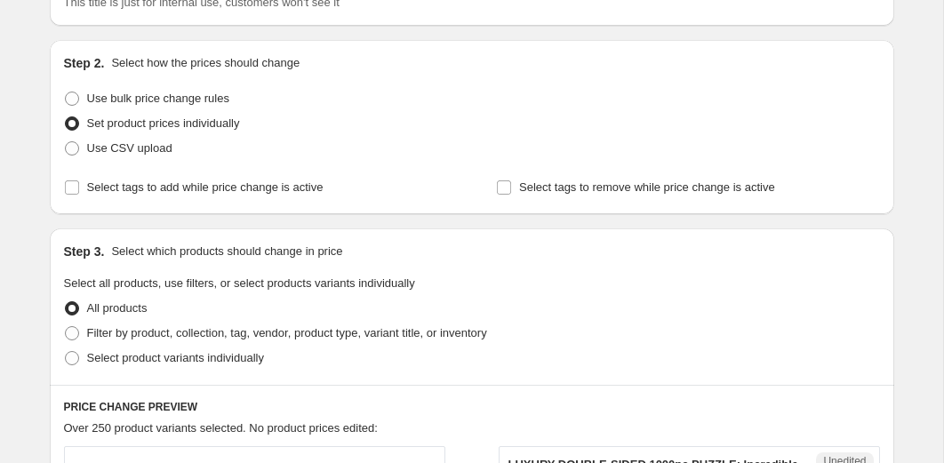
scroll to position [155, 0]
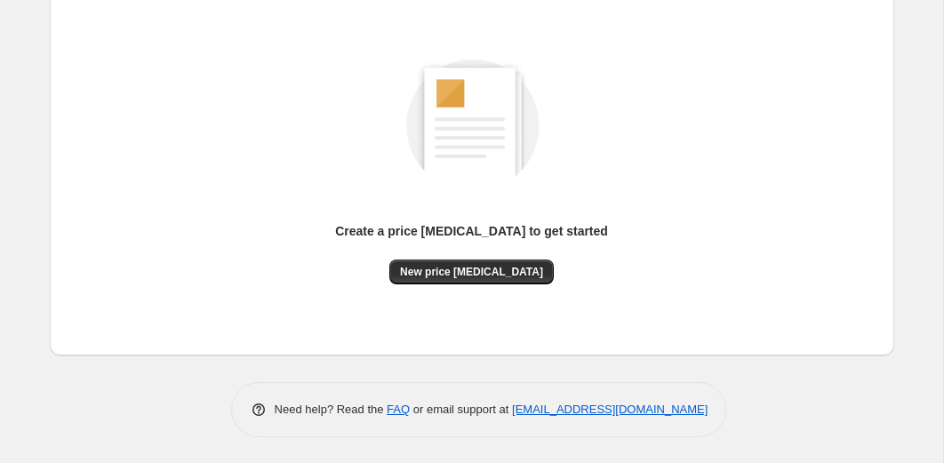
scroll to position [201, 0]
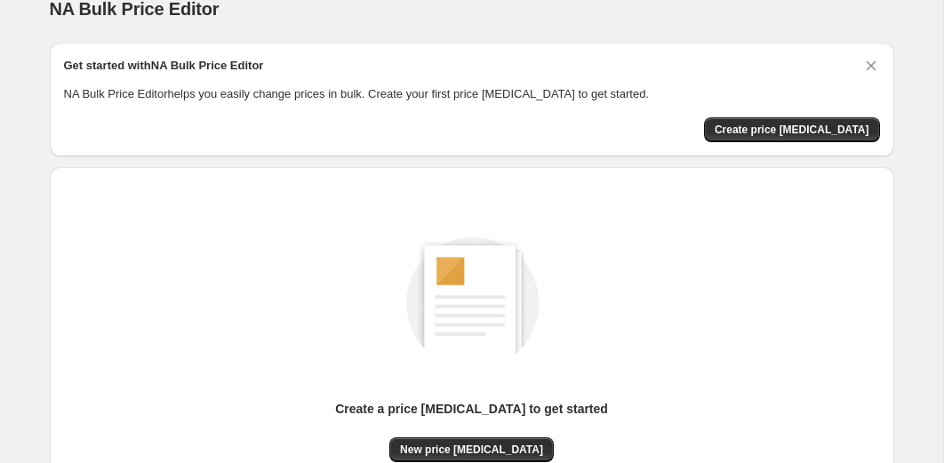
scroll to position [27, 0]
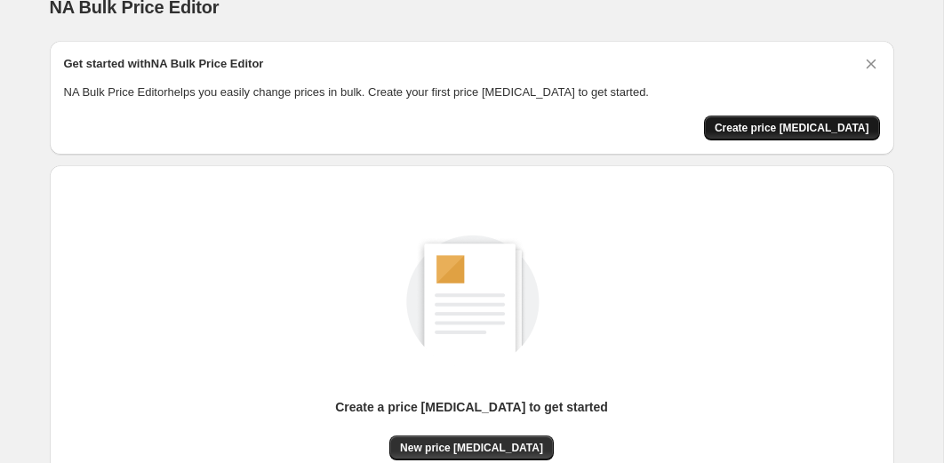
click at [788, 132] on span "Create price change job" at bounding box center [791, 128] width 155 height 14
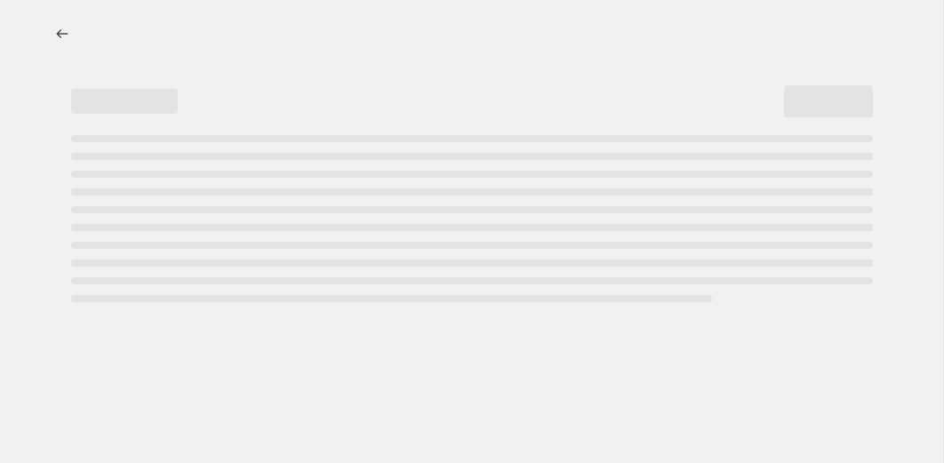
select select "percentage"
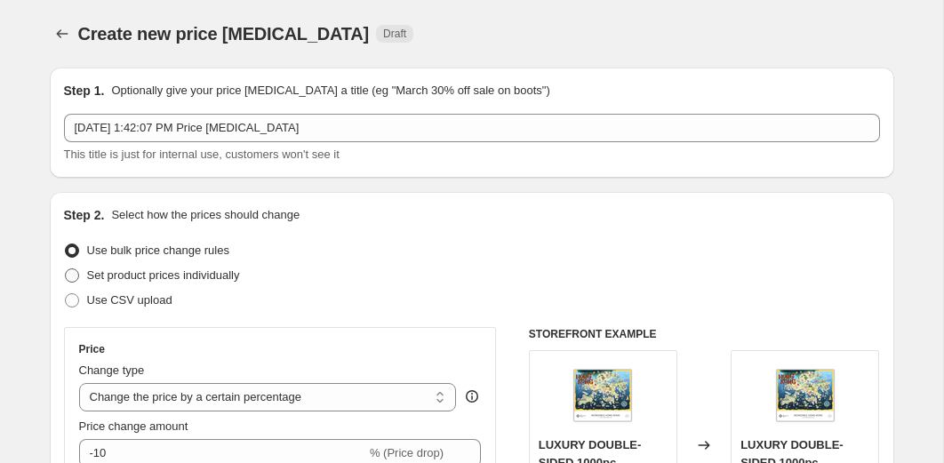
click at [201, 275] on span "Set product prices individually" at bounding box center [163, 274] width 153 height 13
click at [66, 269] on input "Set product prices individually" at bounding box center [65, 268] width 1 height 1
radio input "true"
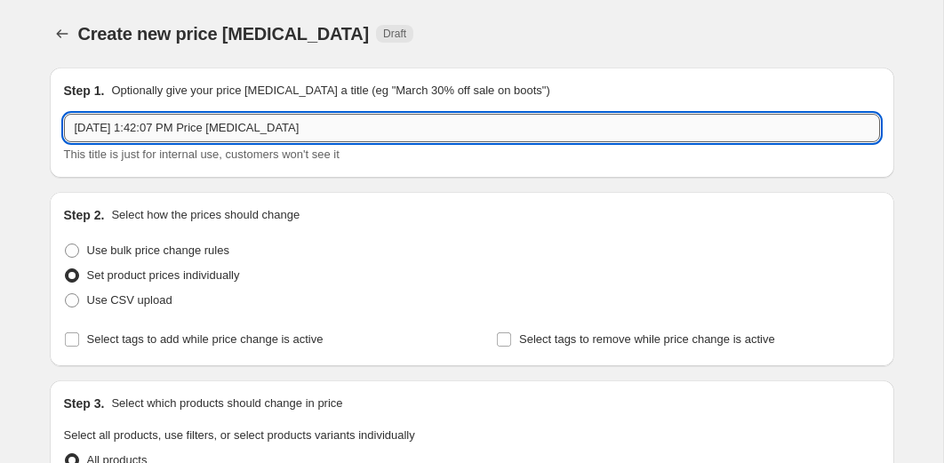
click at [257, 135] on input "Sep 1, 2025, 1:42:07 PM Price change job" at bounding box center [472, 128] width 816 height 28
click at [257, 135] on input "Sep 1, 2025, 1:42:07 PM Price chaSumnge job" at bounding box center [472, 128] width 816 height 28
type input "s"
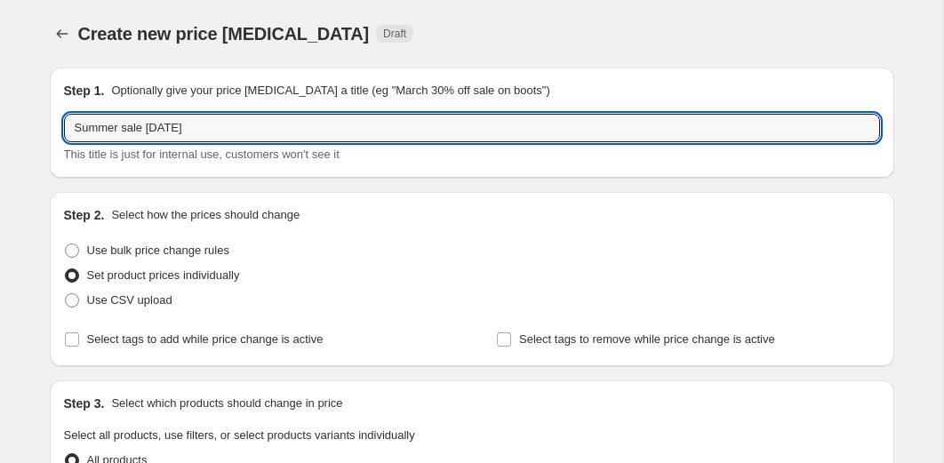
type input "Summer sale [DATE]"
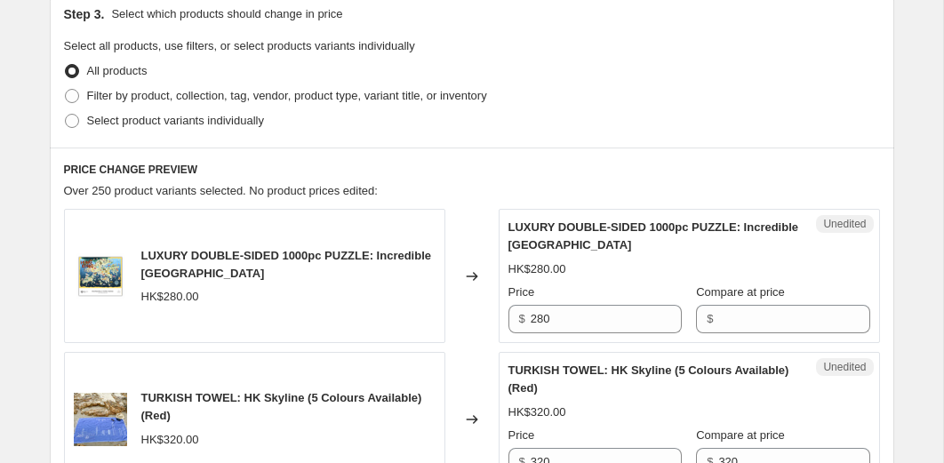
scroll to position [391, 0]
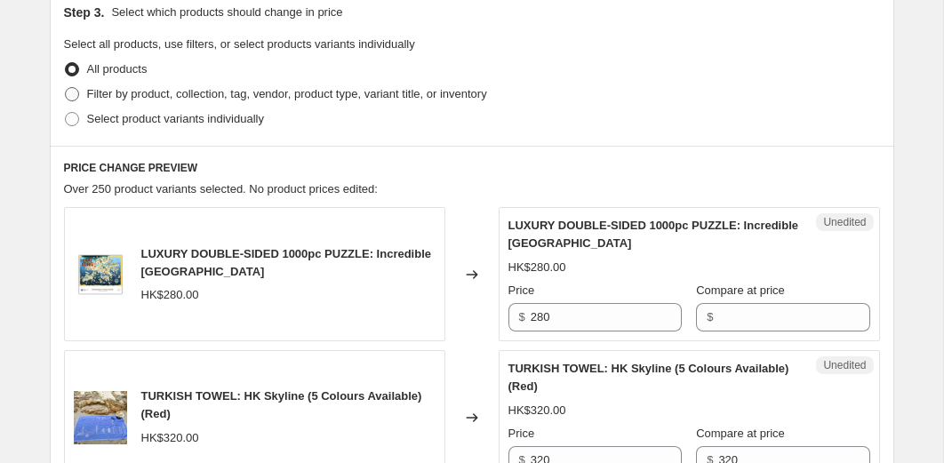
click at [74, 94] on span at bounding box center [72, 94] width 14 height 14
click at [66, 88] on input "Filter by product, collection, tag, vendor, product type, variant title, or inv…" at bounding box center [65, 87] width 1 height 1
radio input "true"
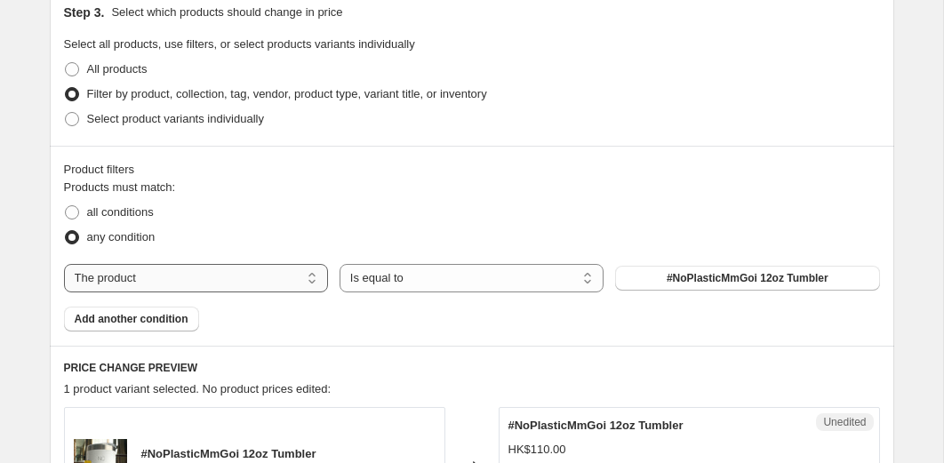
click at [195, 272] on select "The product The product's collection The product's tag The product's vendor The…" at bounding box center [196, 278] width 264 height 28
select select "collection"
click at [704, 277] on span "#NoPlasticMmGoi Range" at bounding box center [747, 278] width 126 height 14
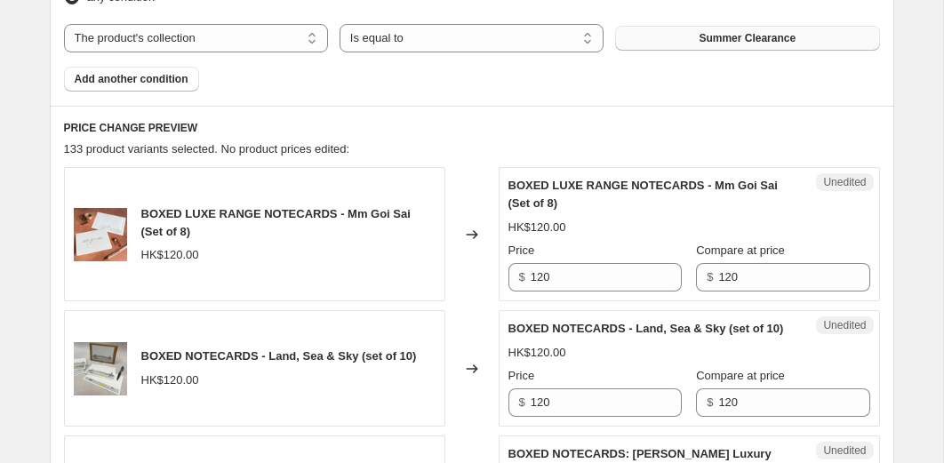
scroll to position [638, 0]
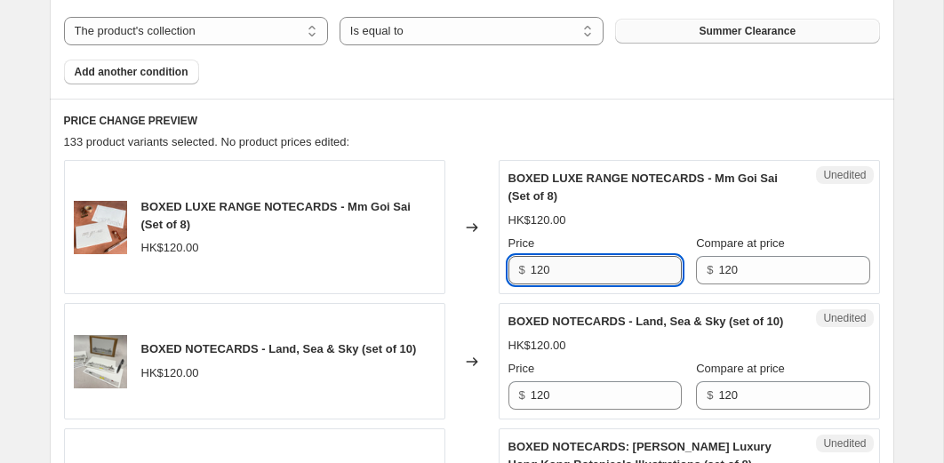
click at [570, 277] on input "120" at bounding box center [605, 270] width 151 height 28
type input "50"
click at [545, 410] on input "120" at bounding box center [605, 395] width 151 height 28
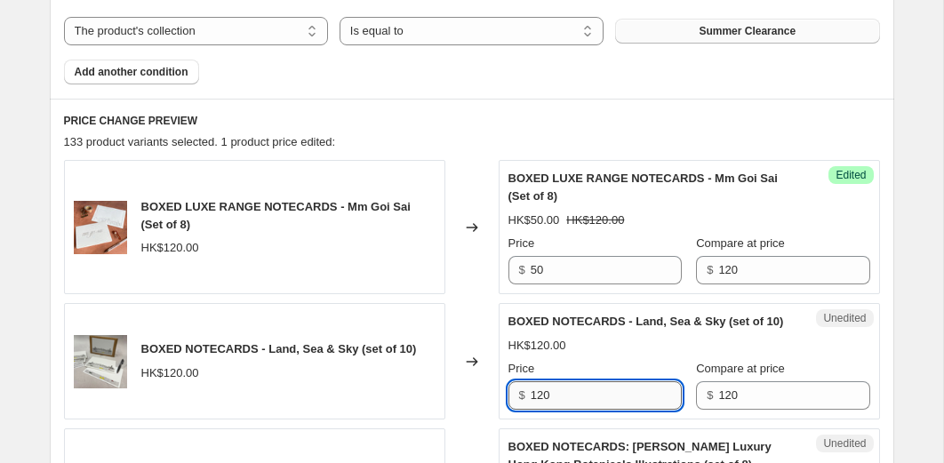
click at [545, 410] on input "120" at bounding box center [605, 395] width 151 height 28
type input "50"
click at [490, 309] on div "Changed to" at bounding box center [471, 361] width 53 height 116
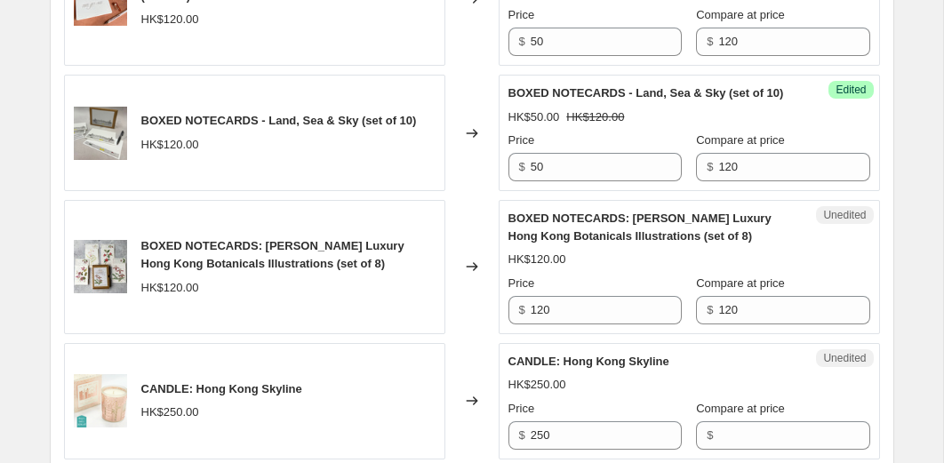
scroll to position [877, 0]
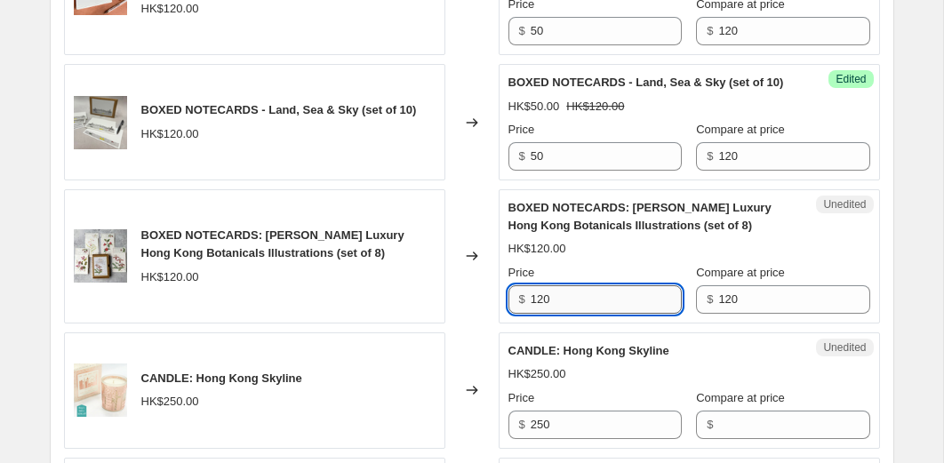
click at [562, 314] on input "120" at bounding box center [605, 299] width 151 height 28
type input "50"
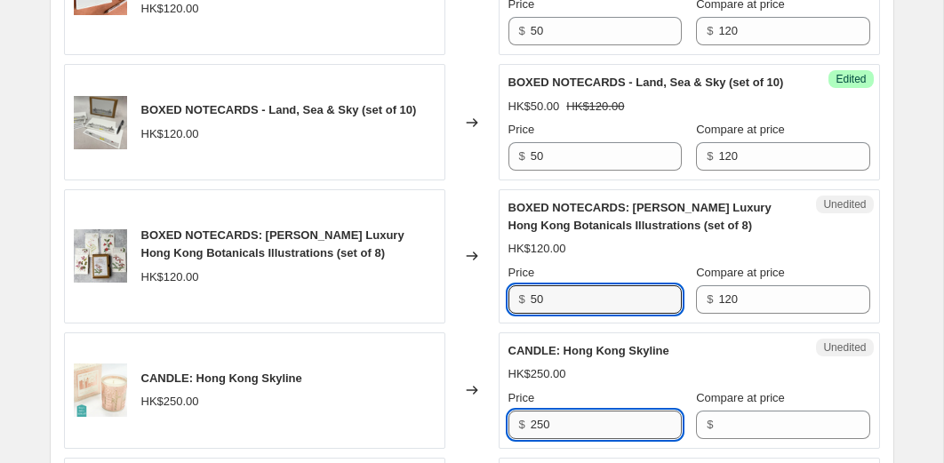
click at [582, 439] on input "250" at bounding box center [605, 424] width 151 height 28
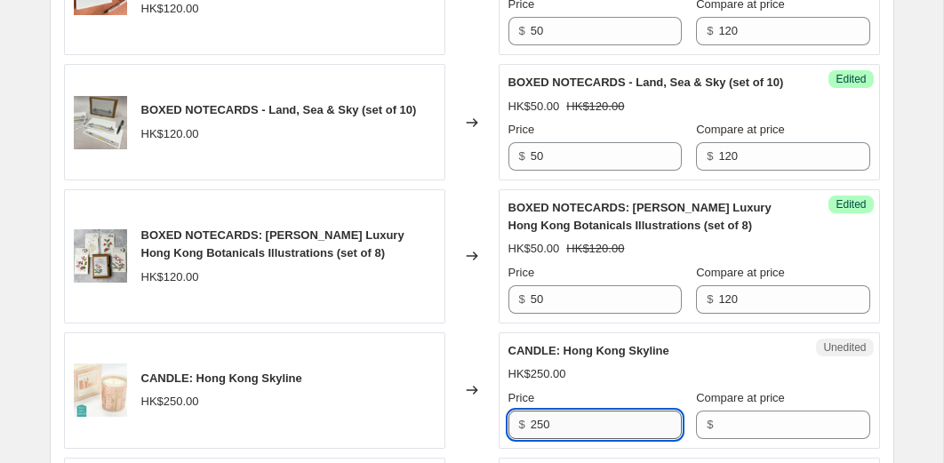
click at [582, 439] on input "250" at bounding box center [605, 424] width 151 height 28
type input "100"
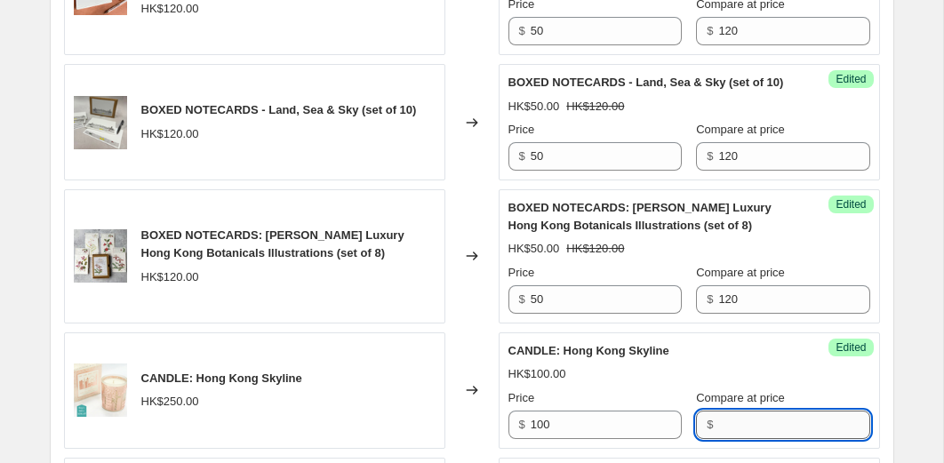
click at [734, 439] on input "Compare at price" at bounding box center [793, 424] width 151 height 28
type input "250"
click at [472, 323] on div "Changed to" at bounding box center [471, 256] width 53 height 134
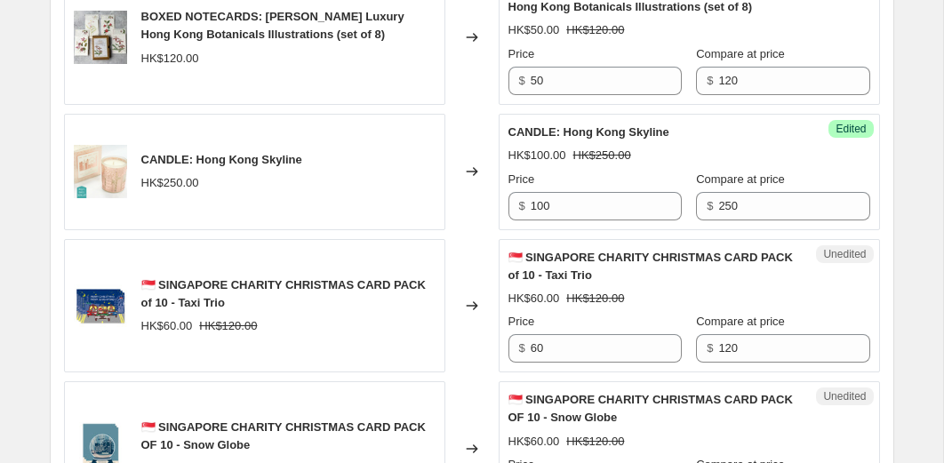
scroll to position [1100, 0]
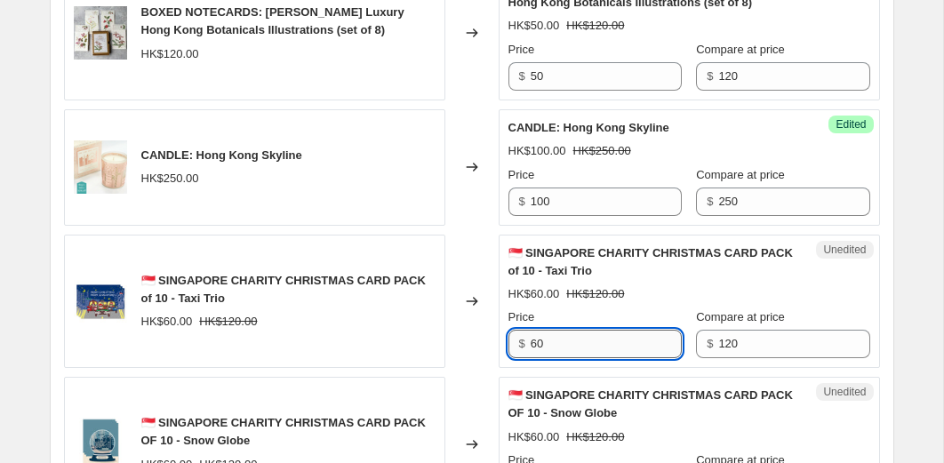
click at [556, 355] on input "60" at bounding box center [605, 344] width 151 height 28
type input "30"
click at [478, 353] on div "Changed to" at bounding box center [471, 302] width 53 height 134
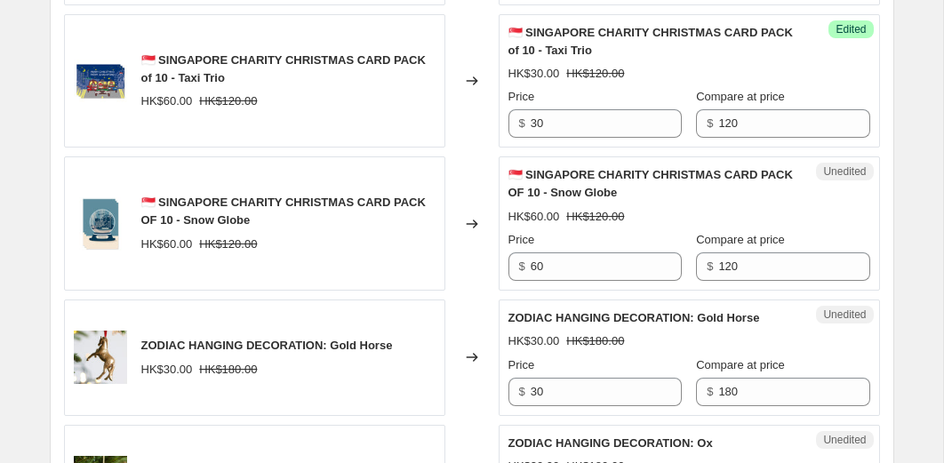
scroll to position [1326, 0]
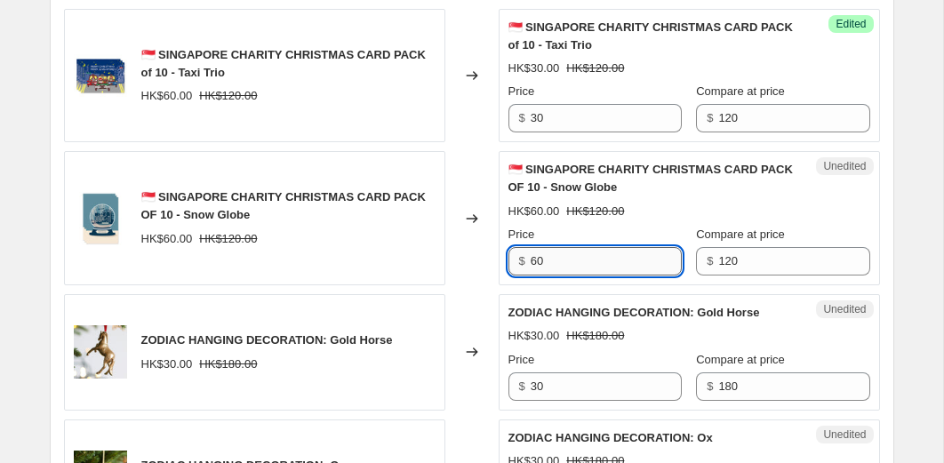
click at [564, 273] on input "60" at bounding box center [605, 261] width 151 height 28
type input "30"
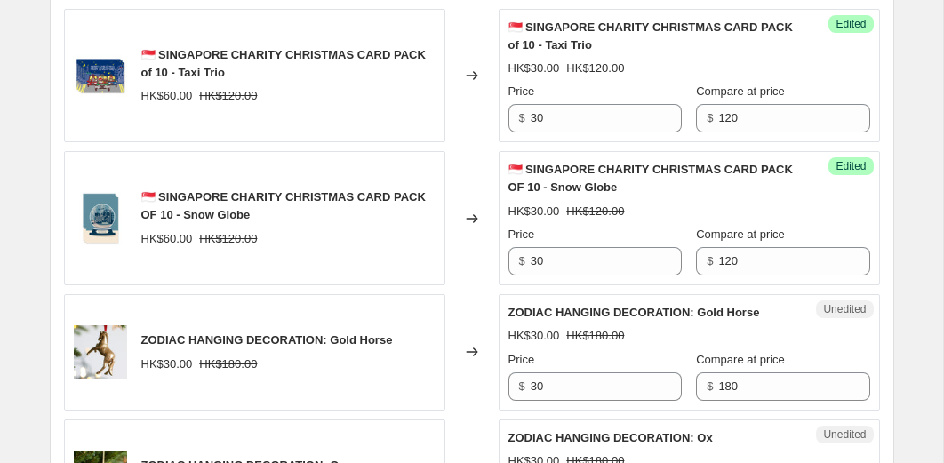
click at [463, 285] on div "Changed to" at bounding box center [471, 218] width 53 height 134
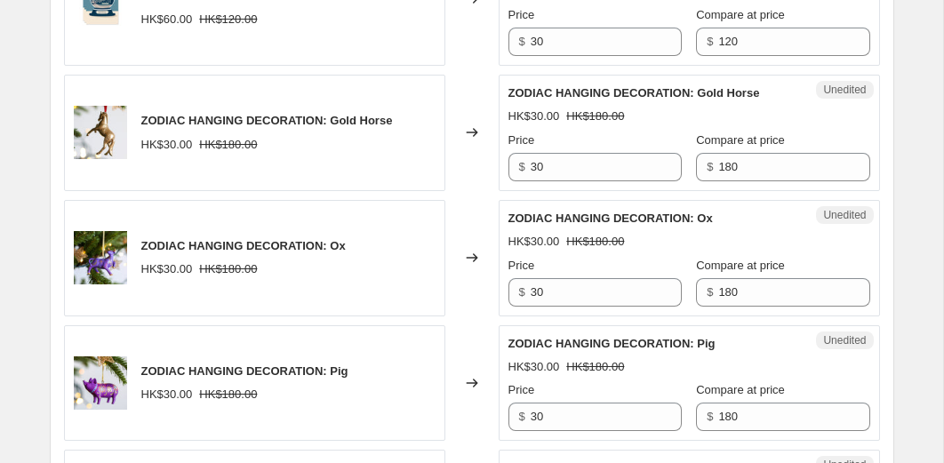
scroll to position [1560, 0]
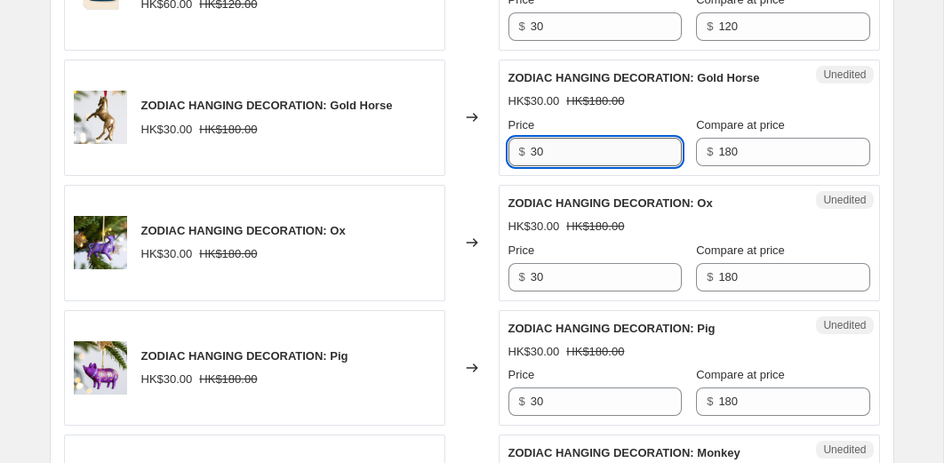
click at [557, 165] on input "30" at bounding box center [605, 152] width 151 height 28
type input "20"
click at [552, 291] on input "30" at bounding box center [605, 277] width 151 height 28
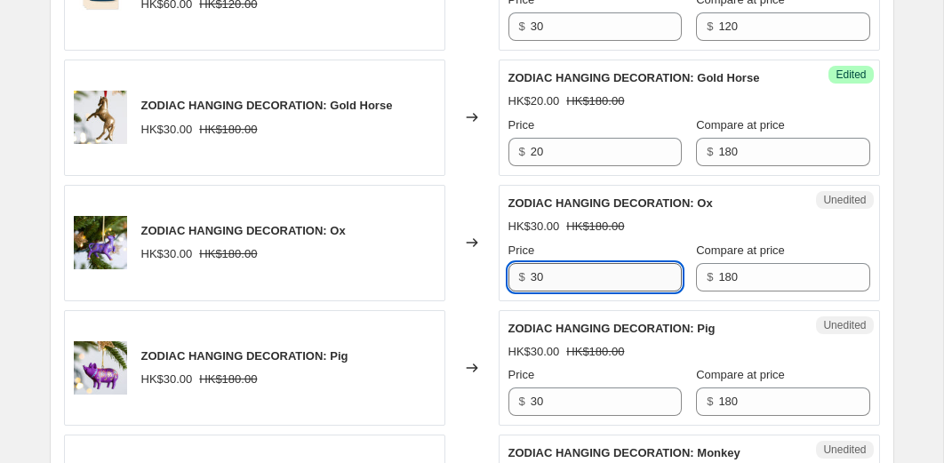
click at [552, 291] on input "30" at bounding box center [605, 277] width 151 height 28
type input "20"
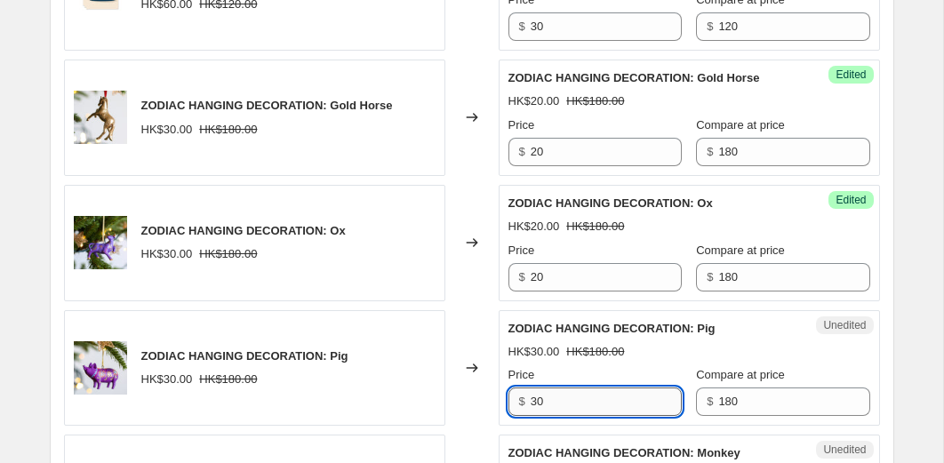
click at [567, 416] on input "30" at bounding box center [605, 401] width 151 height 28
type input "20"
click at [476, 396] on div "Changed to" at bounding box center [471, 368] width 53 height 116
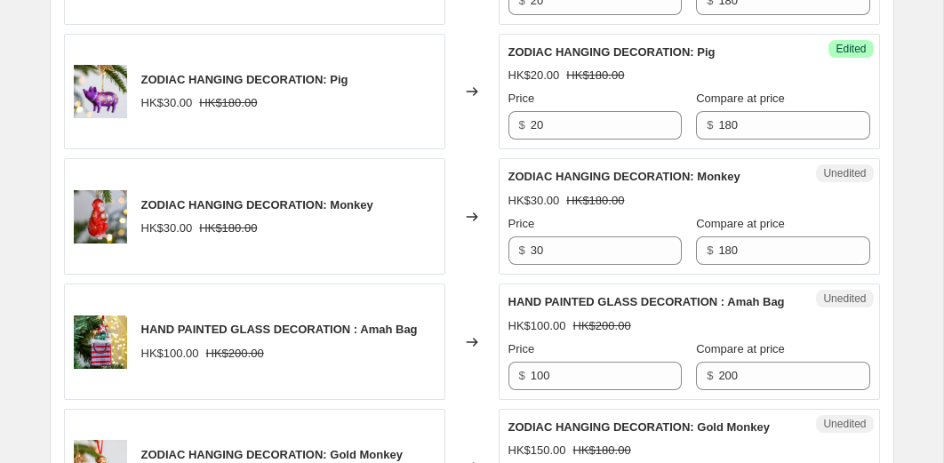
scroll to position [1848, 0]
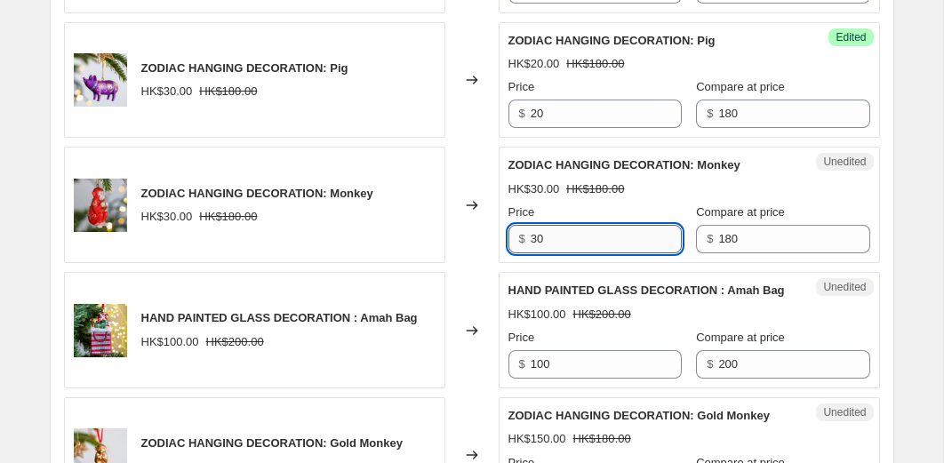
click at [561, 253] on input "30" at bounding box center [605, 239] width 151 height 28
type input "20"
click at [560, 379] on input "100" at bounding box center [605, 364] width 151 height 28
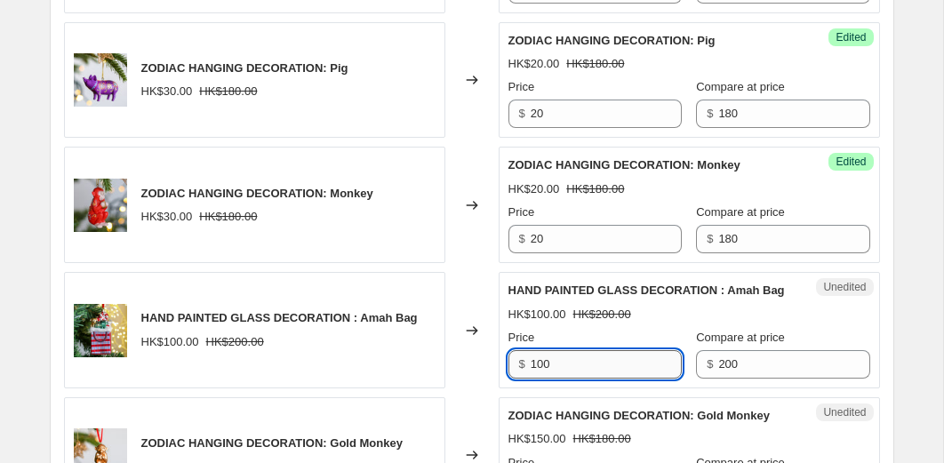
click at [560, 379] on input "100" at bounding box center [605, 364] width 151 height 28
type input "20"
click at [481, 388] on div "Changed to" at bounding box center [471, 330] width 53 height 116
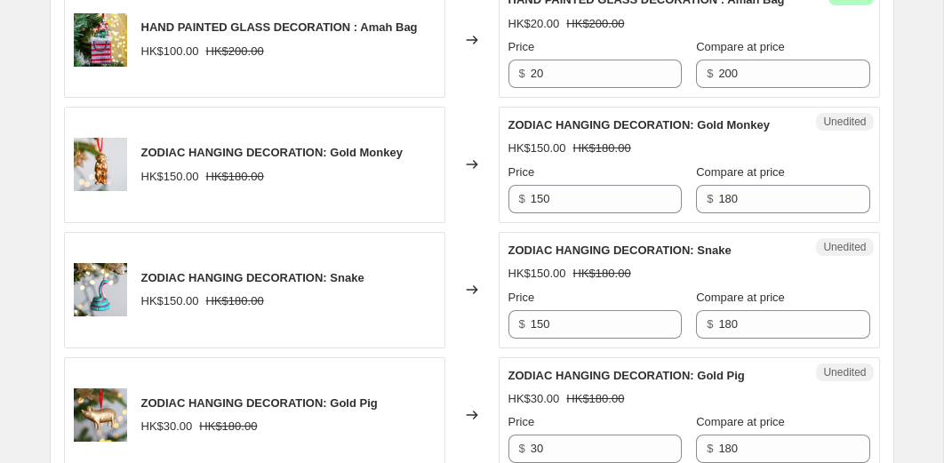
scroll to position [2180, 0]
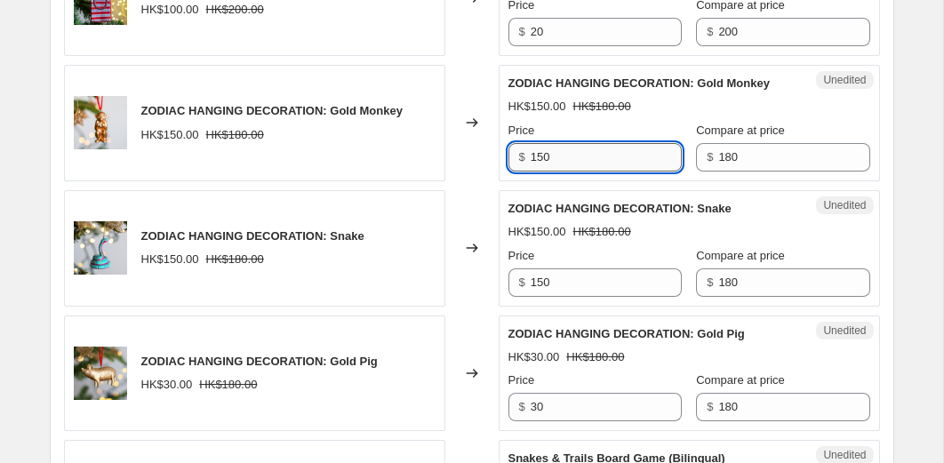
click at [572, 171] on input "150" at bounding box center [605, 157] width 151 height 28
type input "20"
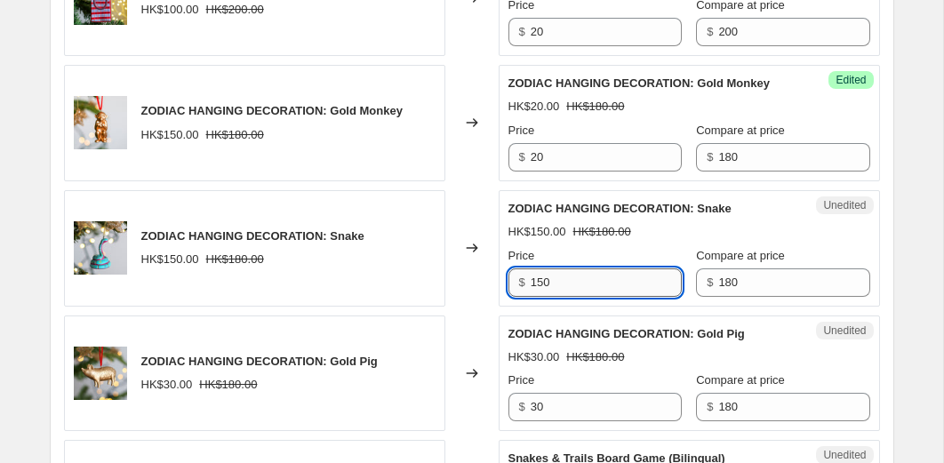
click at [567, 297] on input "150" at bounding box center [605, 282] width 151 height 28
type input "20"
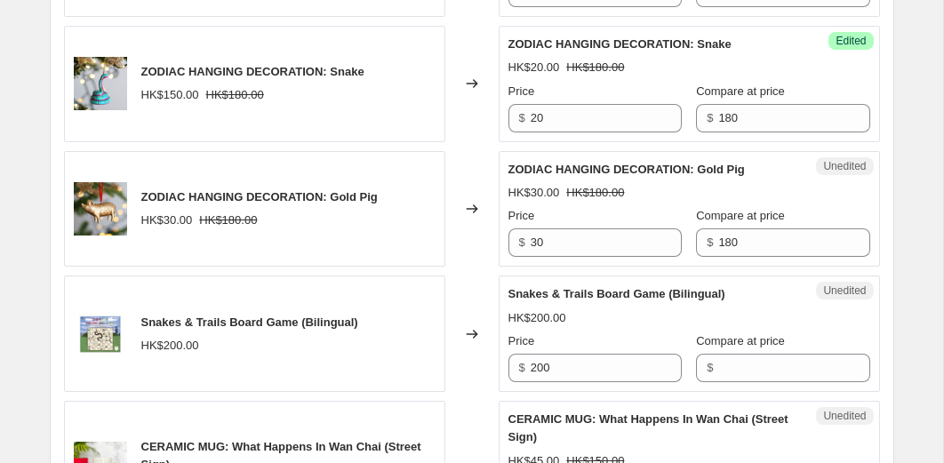
scroll to position [2437, 0]
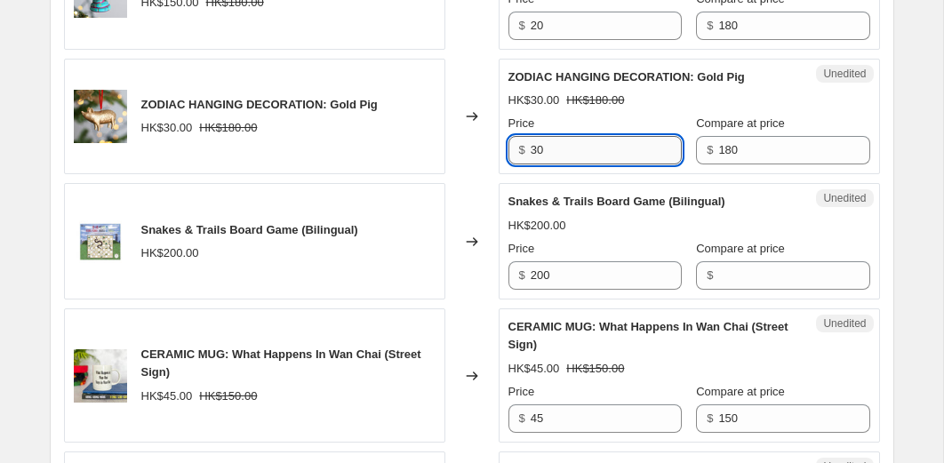
click at [572, 164] on input "30" at bounding box center [605, 150] width 151 height 28
type input "20"
click at [569, 290] on input "200" at bounding box center [605, 275] width 151 height 28
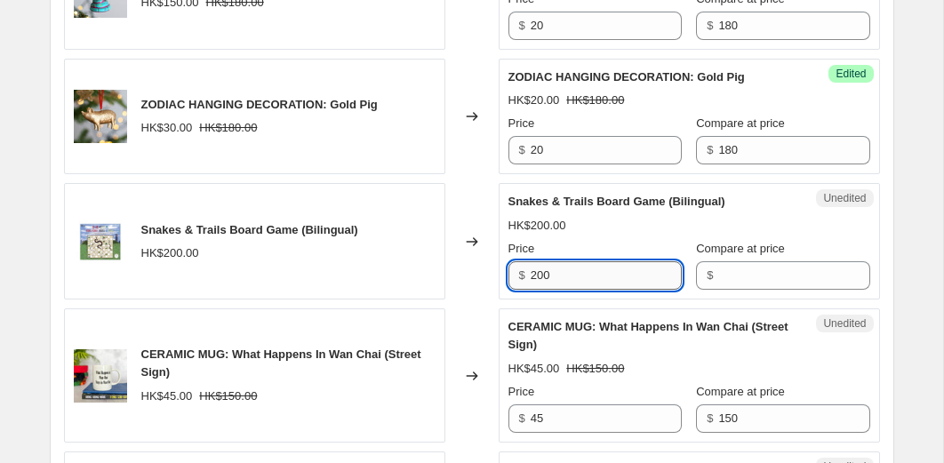
click at [569, 290] on input "200" at bounding box center [605, 275] width 151 height 28
type input "100"
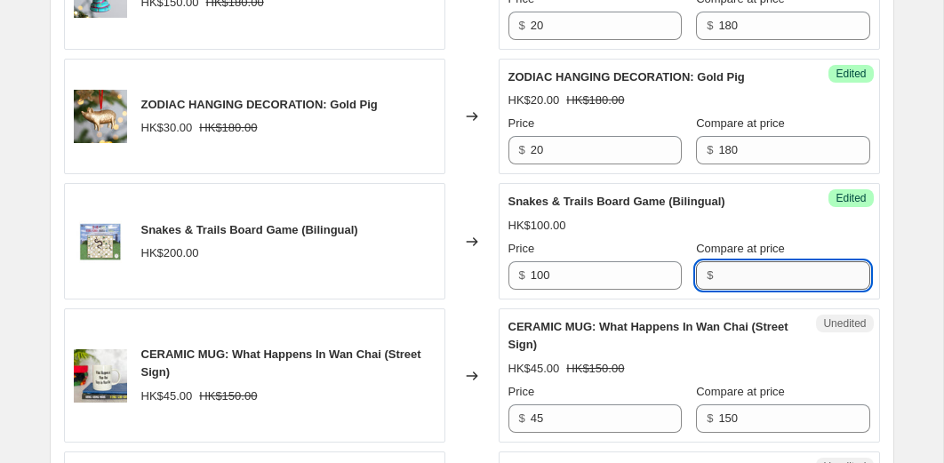
click at [718, 290] on input "Compare at price" at bounding box center [793, 275] width 151 height 28
type input "200"
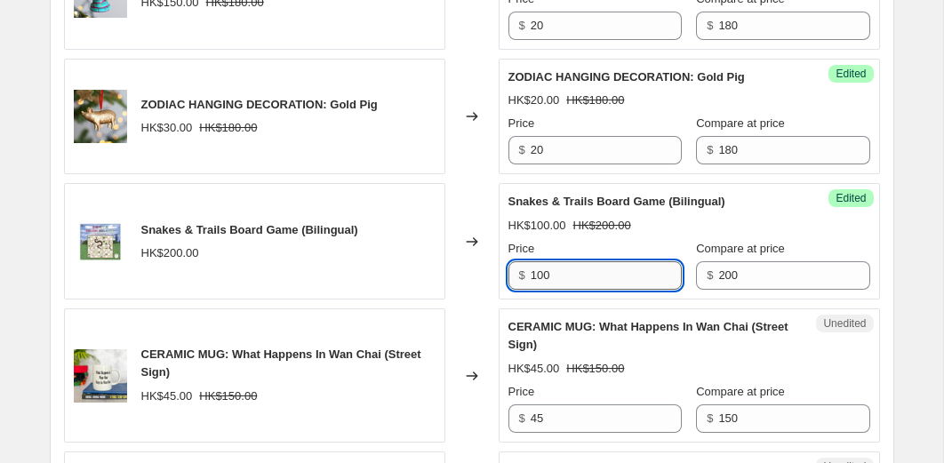
click at [604, 290] on input "100" at bounding box center [605, 275] width 151 height 28
type input "75"
click at [668, 407] on div "CERAMIC MUG: What Happens In Wan Chai (Street Sign) HK$45.00 HK$150.00 Price $ …" at bounding box center [689, 375] width 362 height 115
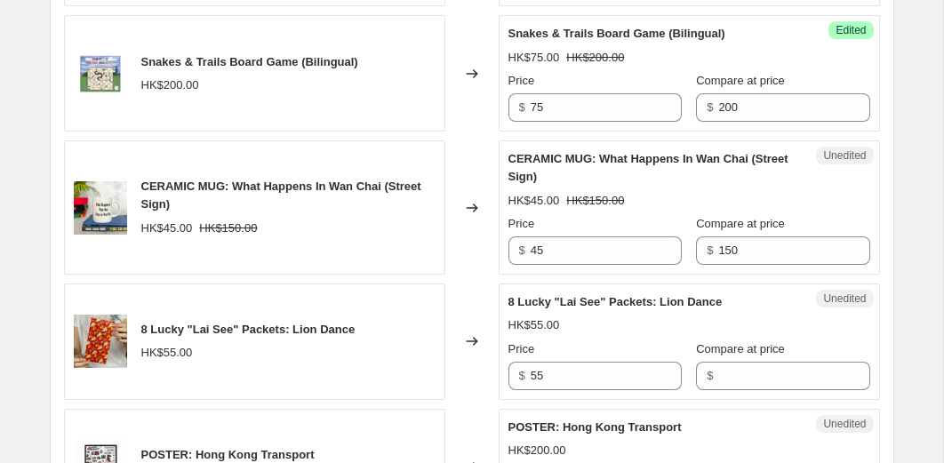
scroll to position [2643, 0]
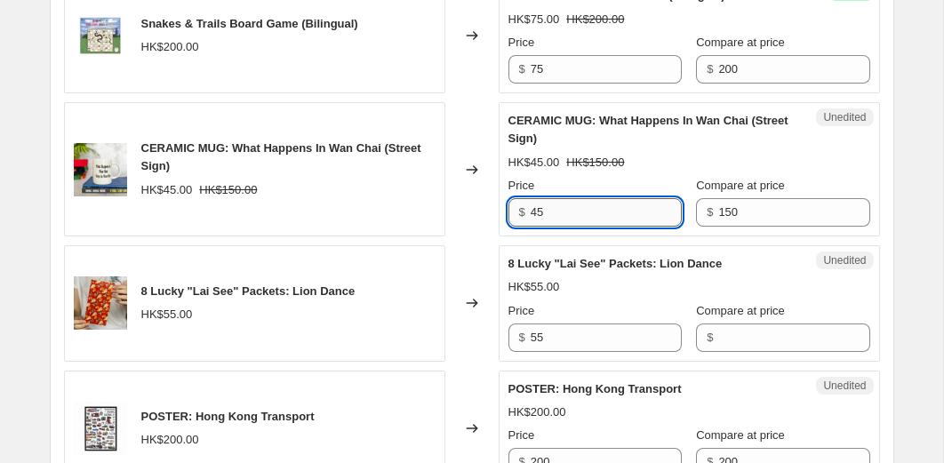
click at [590, 227] on input "45" at bounding box center [605, 212] width 151 height 28
type input "30"
click at [465, 329] on div "Changed to" at bounding box center [471, 303] width 53 height 116
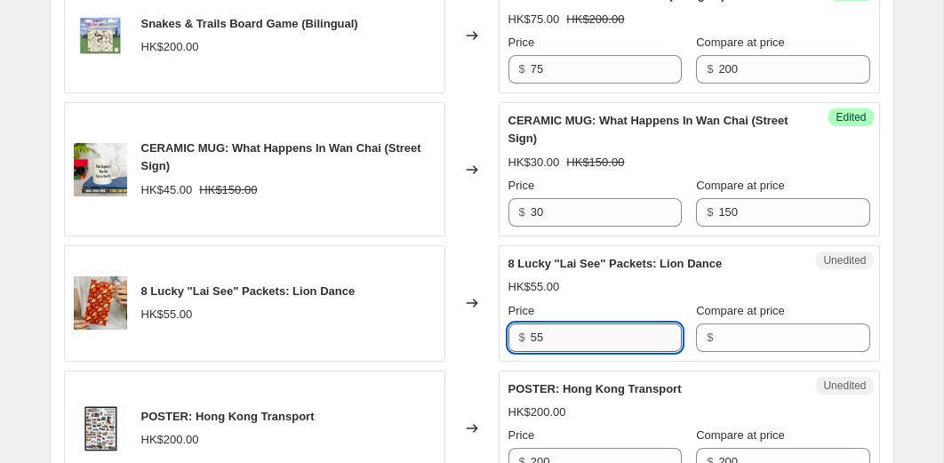
click at [565, 352] on input "55" at bounding box center [605, 337] width 151 height 28
type input "20"
click at [696, 352] on div "$" at bounding box center [782, 337] width 173 height 28
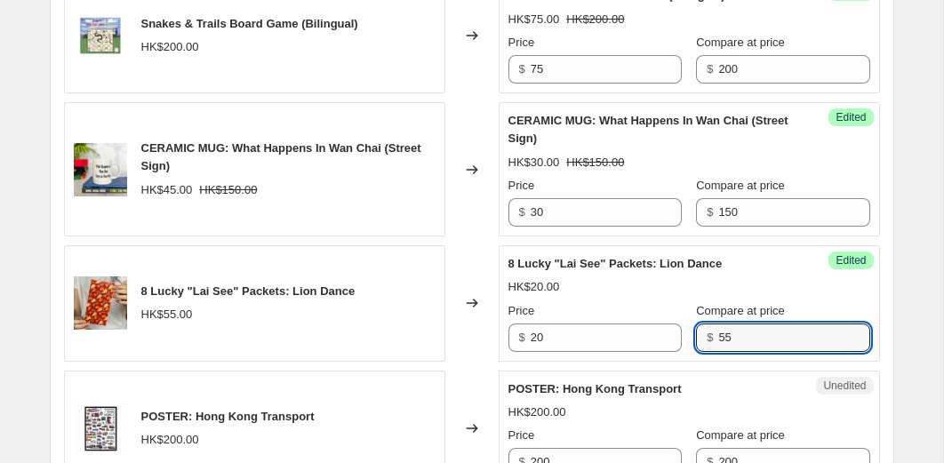
type input "55"
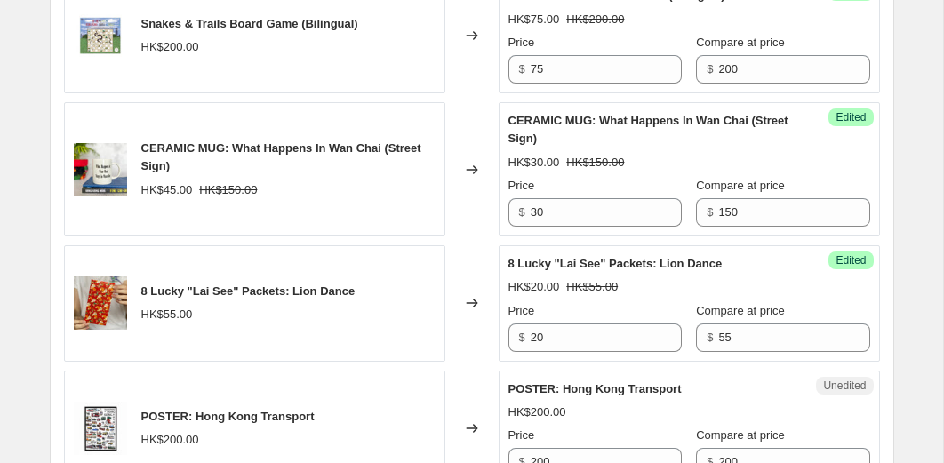
click at [463, 362] on div "Changed to" at bounding box center [471, 303] width 53 height 116
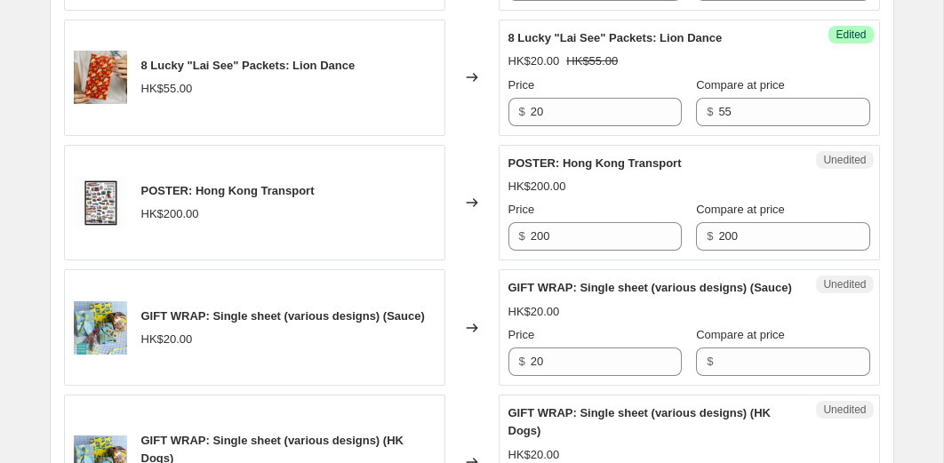
scroll to position [2873, 0]
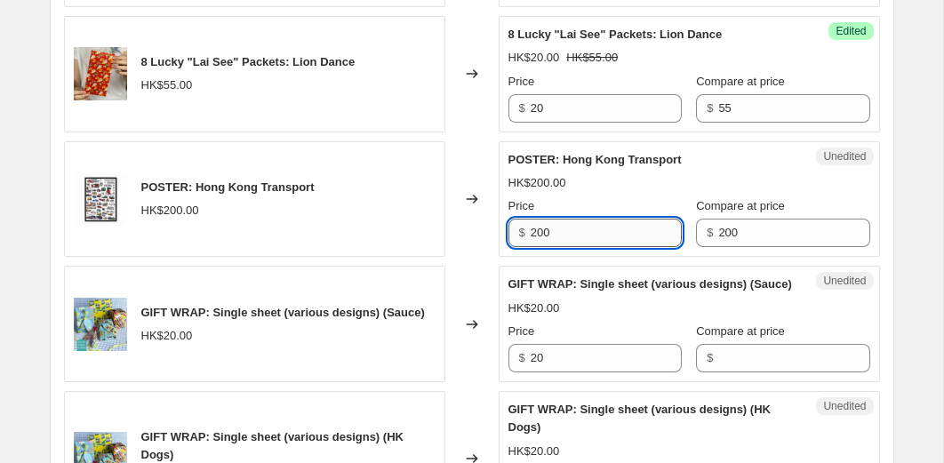
click at [584, 247] on input "200" at bounding box center [605, 233] width 151 height 28
type input "100"
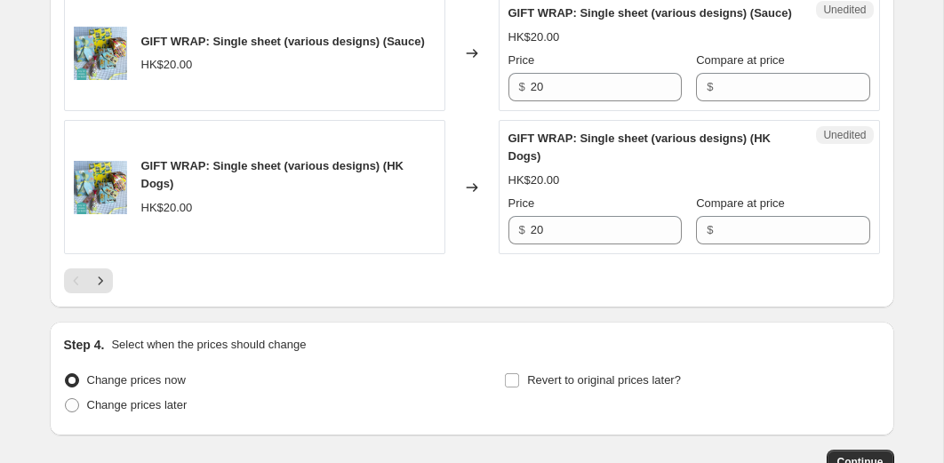
scroll to position [3147, 0]
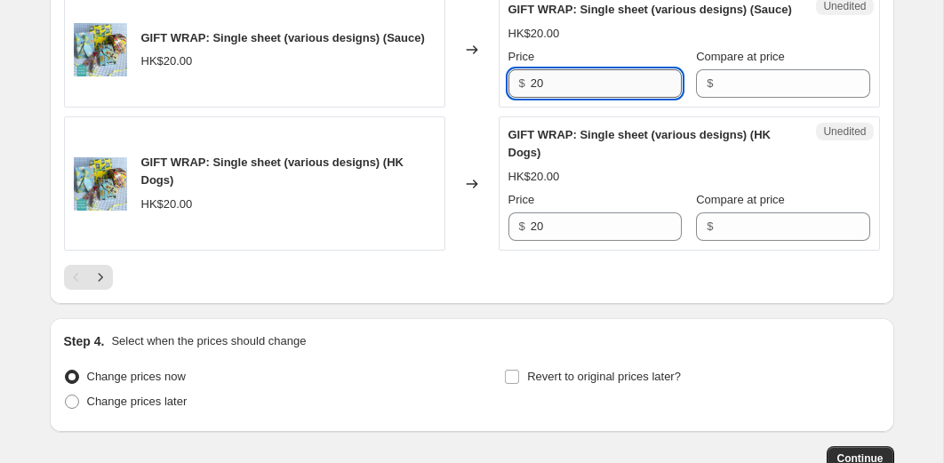
click at [577, 98] on input "20" at bounding box center [605, 83] width 151 height 28
type input "5"
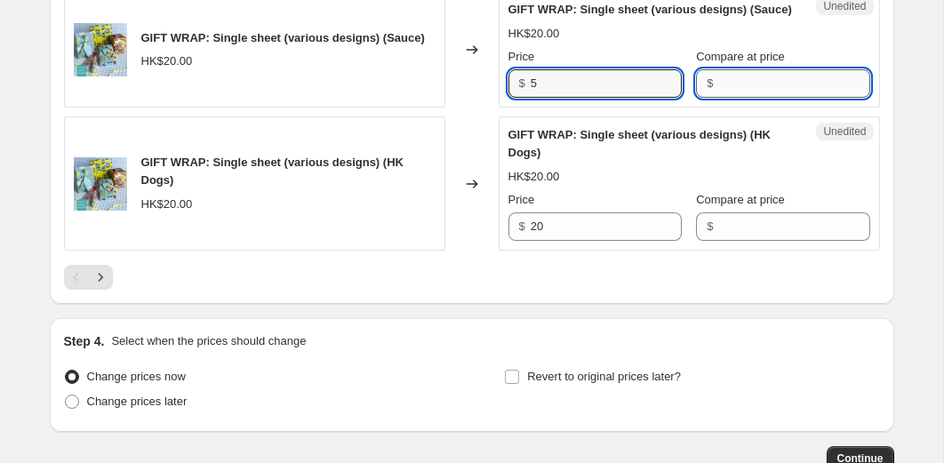
click at [718, 98] on input "Compare at price" at bounding box center [793, 83] width 151 height 28
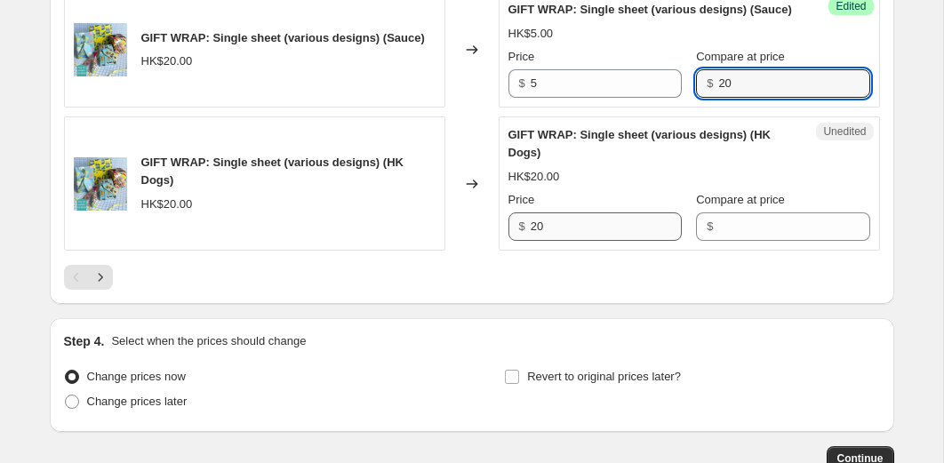
type input "20"
click at [591, 241] on input "20" at bounding box center [605, 226] width 151 height 28
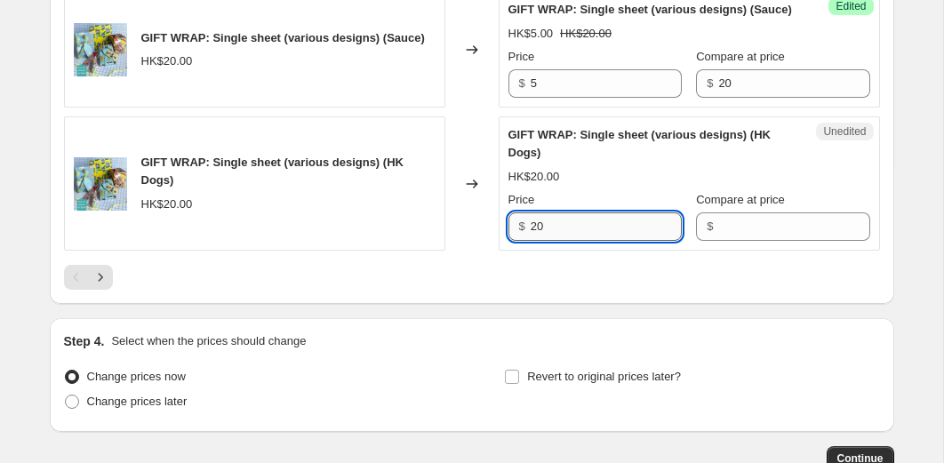
click at [591, 241] on input "20" at bounding box center [605, 226] width 151 height 28
type input "5"
click at [718, 241] on input "Compare at price" at bounding box center [793, 226] width 151 height 28
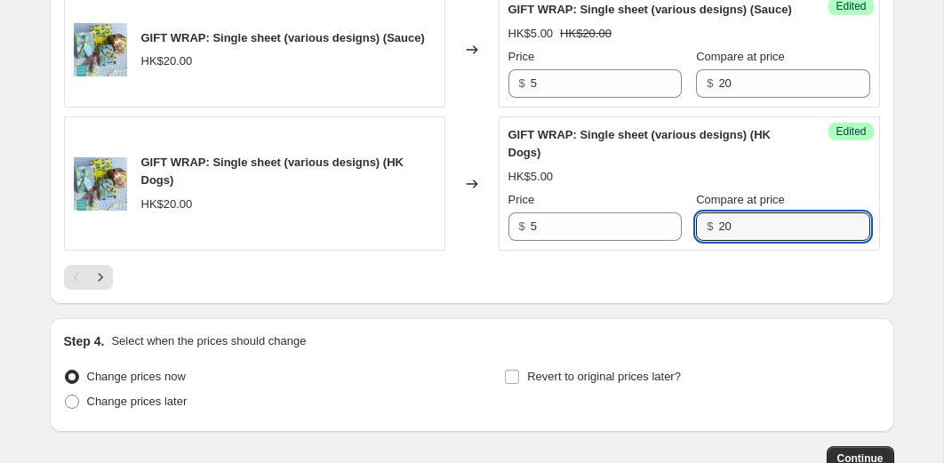
type input "20"
click at [469, 251] on div "Changed to" at bounding box center [471, 183] width 53 height 134
click at [476, 251] on div "Changed to" at bounding box center [471, 183] width 53 height 134
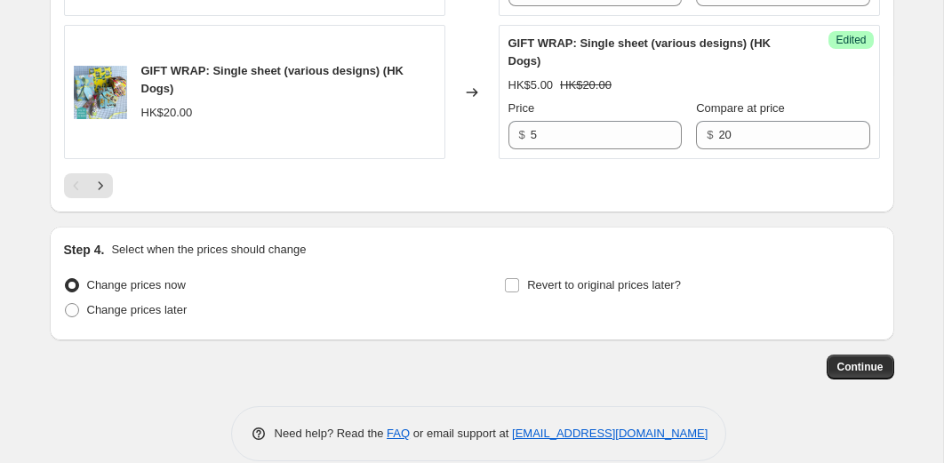
scroll to position [3335, 0]
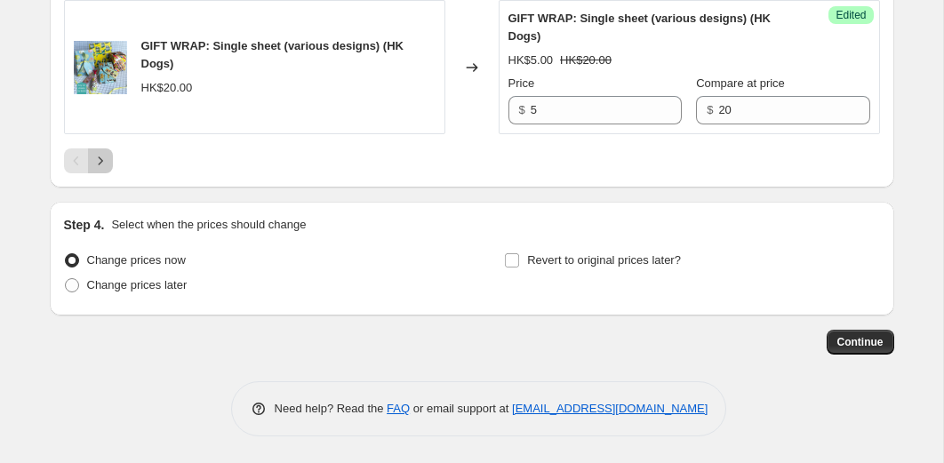
click at [107, 161] on icon "Next" at bounding box center [101, 161] width 18 height 18
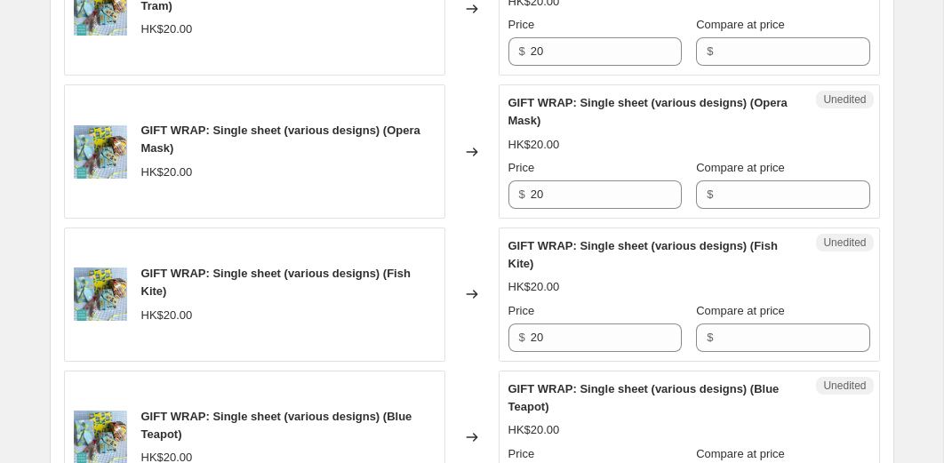
scroll to position [892, 0]
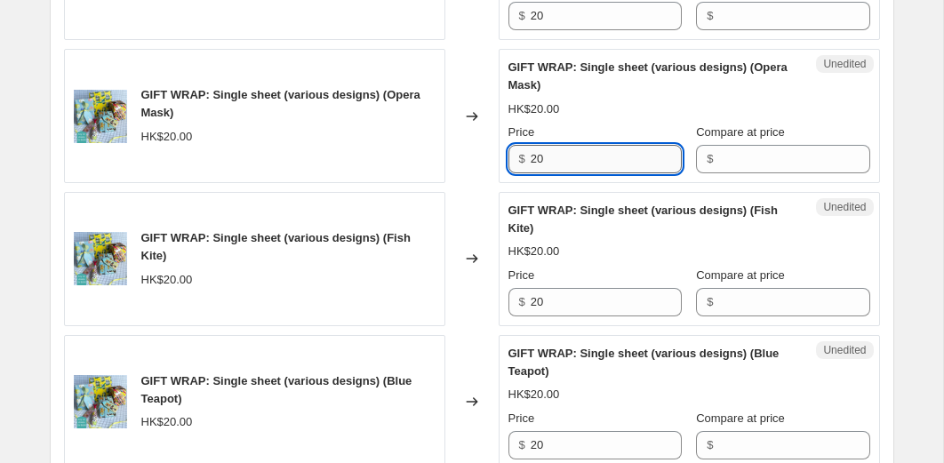
click at [569, 159] on input "20" at bounding box center [605, 159] width 151 height 28
type input "5"
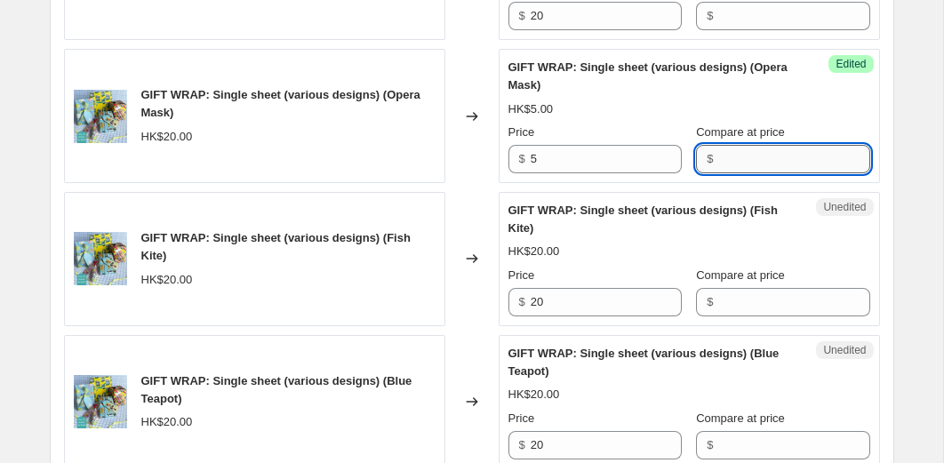
click at [718, 160] on input "Compare at price" at bounding box center [793, 159] width 151 height 28
type input "20"
click at [472, 212] on div "Changed to" at bounding box center [471, 259] width 53 height 134
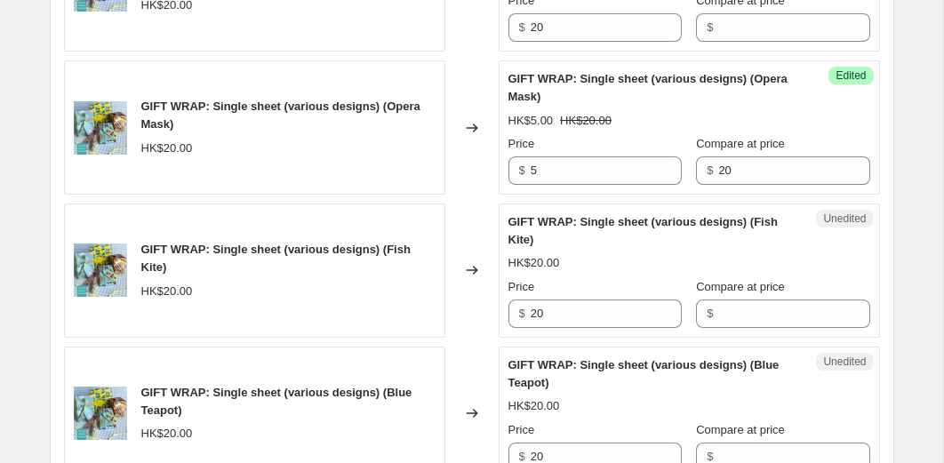
scroll to position [923, 0]
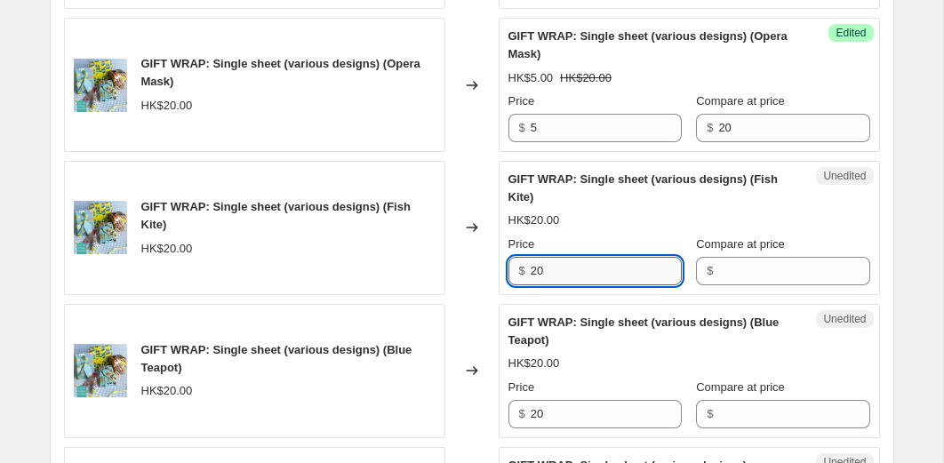
click at [560, 278] on input "20" at bounding box center [605, 271] width 151 height 28
type input "5"
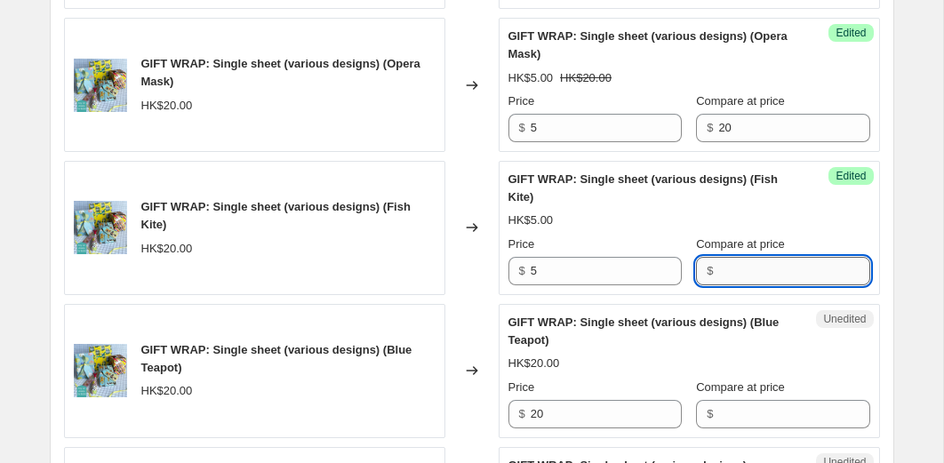
click at [718, 278] on input "Compare at price" at bounding box center [793, 271] width 151 height 28
type input "20"
click at [464, 390] on div "Changed to" at bounding box center [471, 371] width 53 height 134
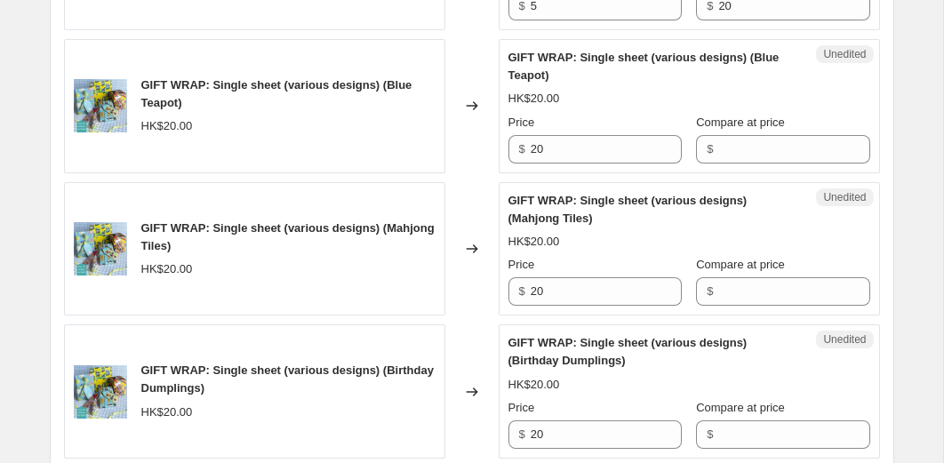
scroll to position [1189, 0]
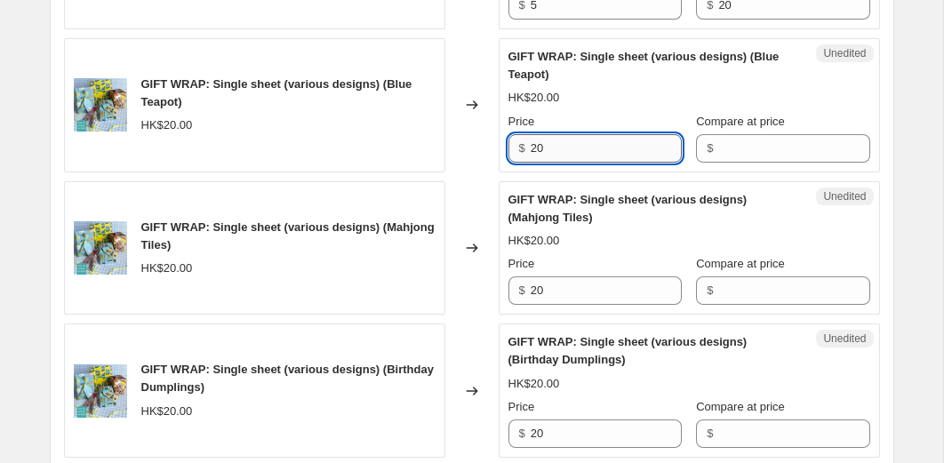
click at [578, 155] on input "20" at bounding box center [605, 148] width 151 height 28
type input "5"
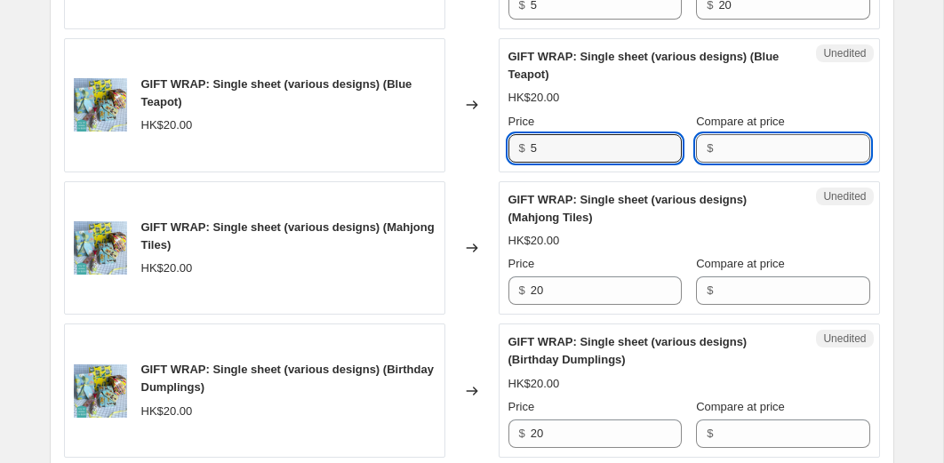
click at [718, 143] on input "Compare at price" at bounding box center [793, 148] width 151 height 28
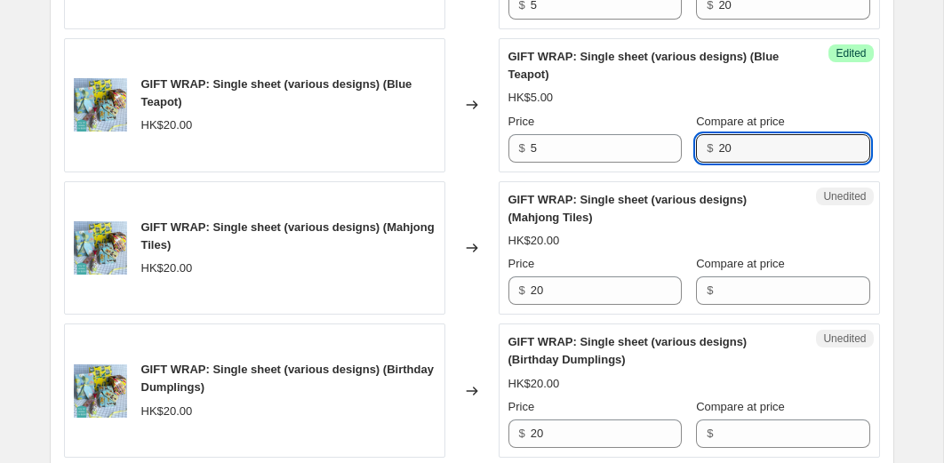
type input "20"
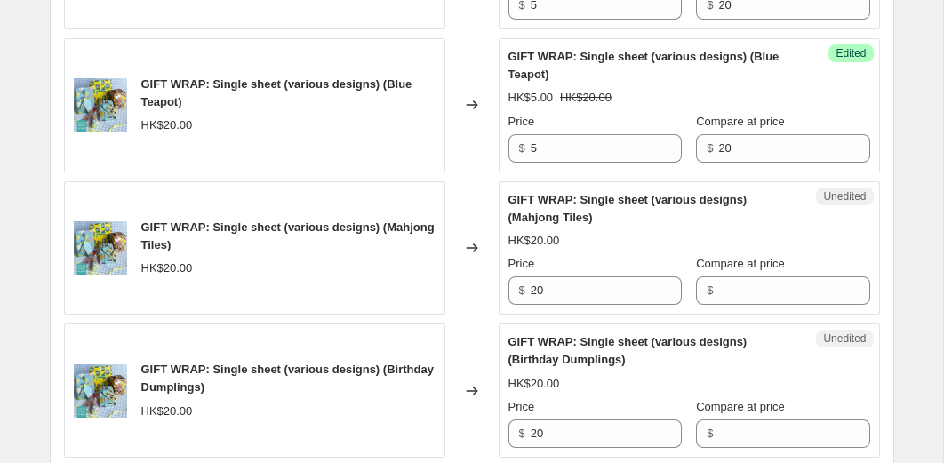
click at [458, 301] on div "Changed to" at bounding box center [471, 248] width 53 height 134
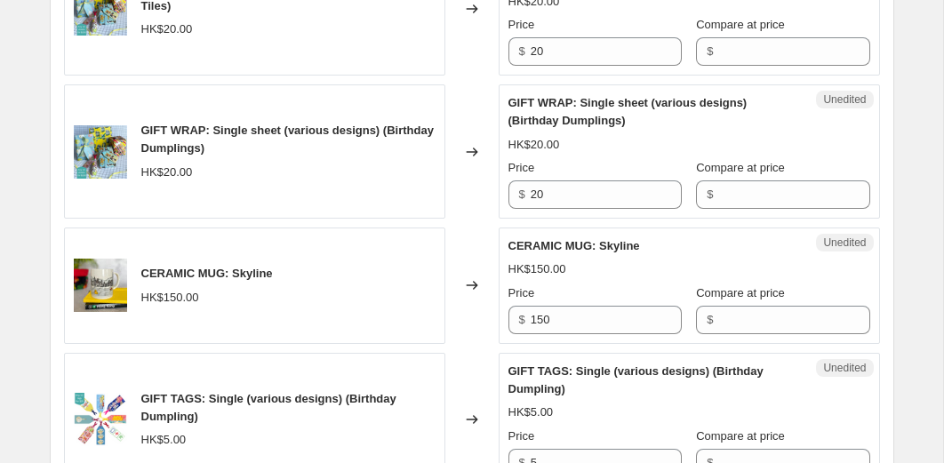
scroll to position [1443, 0]
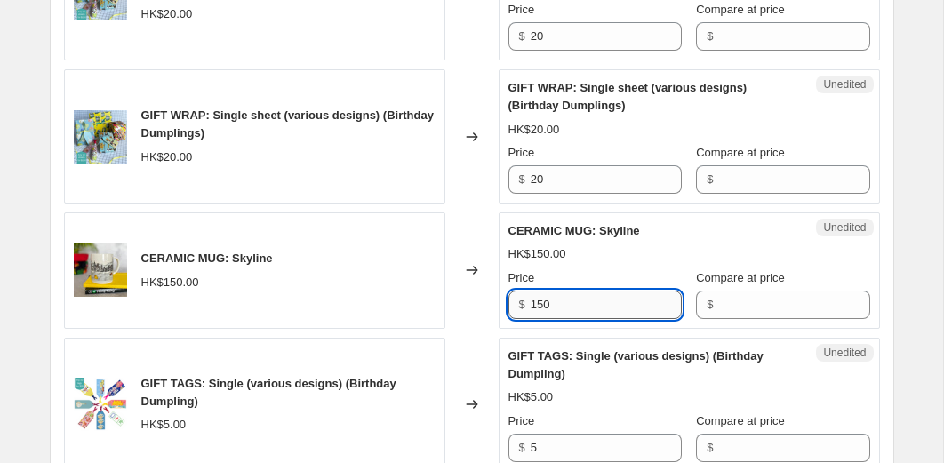
click at [567, 301] on input "150" at bounding box center [605, 305] width 151 height 28
type input "50"
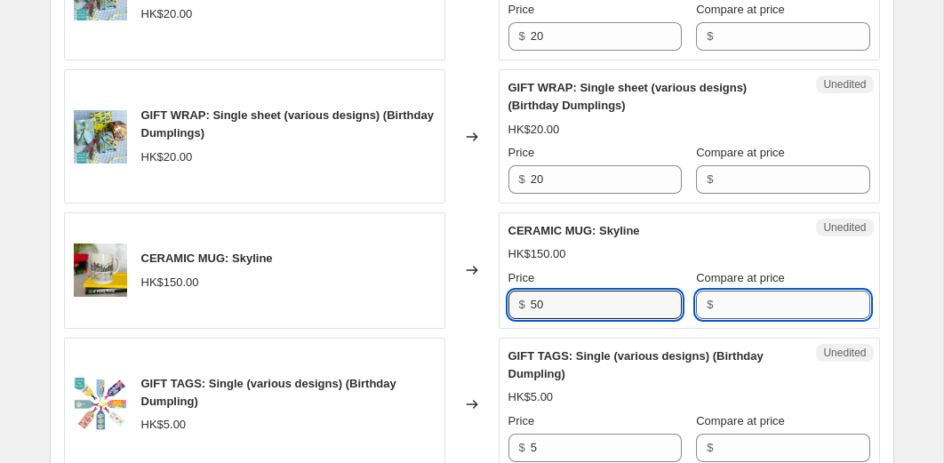
click at [735, 303] on input "Compare at price" at bounding box center [793, 305] width 151 height 28
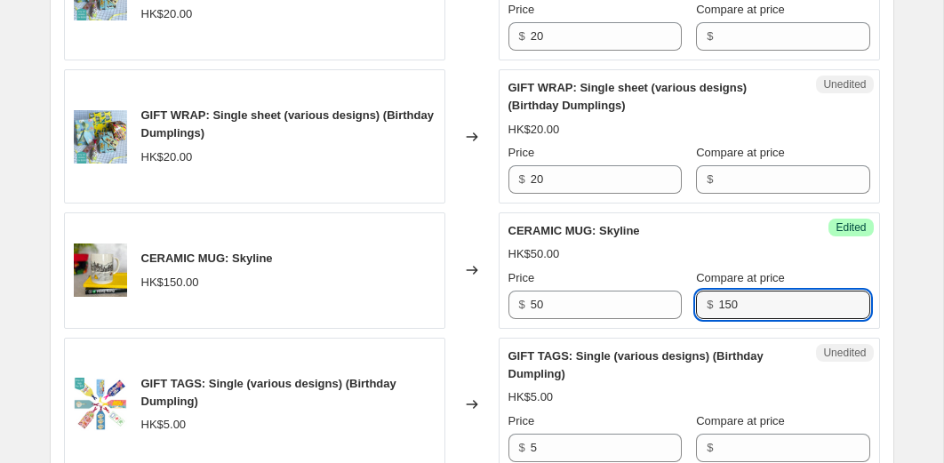
type input "150"
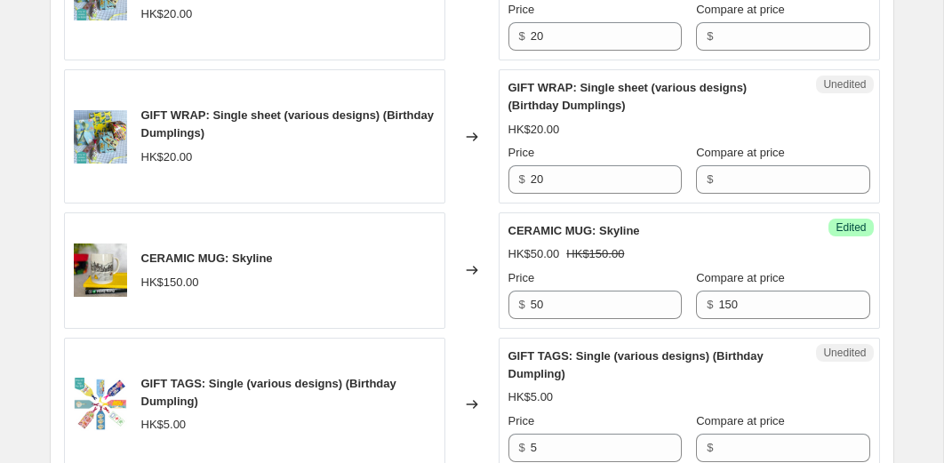
click at [469, 321] on div "Changed to" at bounding box center [471, 270] width 53 height 116
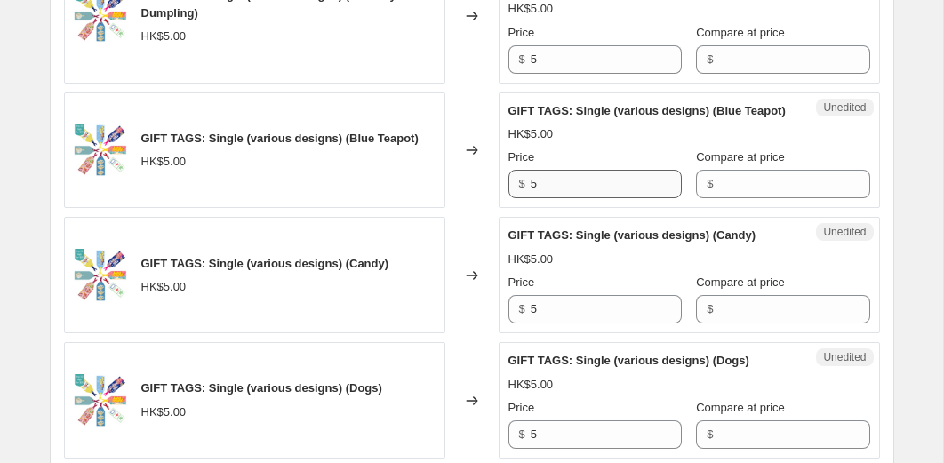
scroll to position [1858, 0]
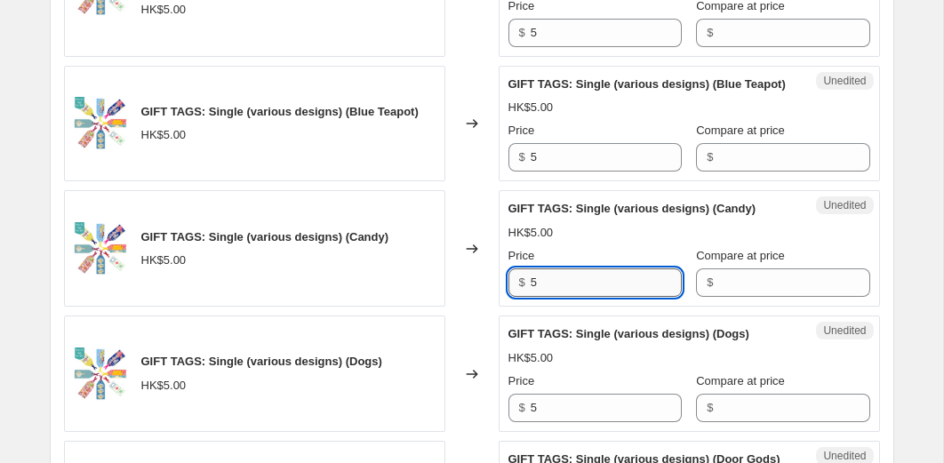
click at [554, 291] on input "5" at bounding box center [605, 282] width 151 height 28
type input "1"
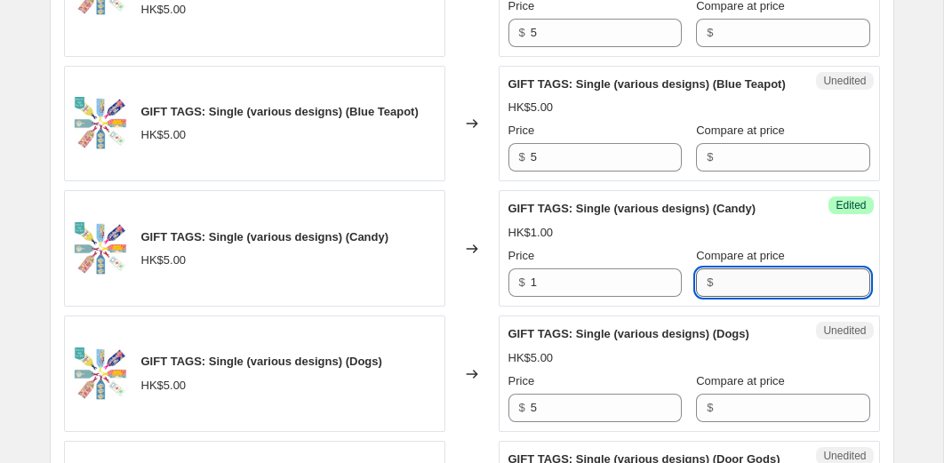
click at [718, 297] on input "Compare at price" at bounding box center [793, 282] width 151 height 28
type input "5"
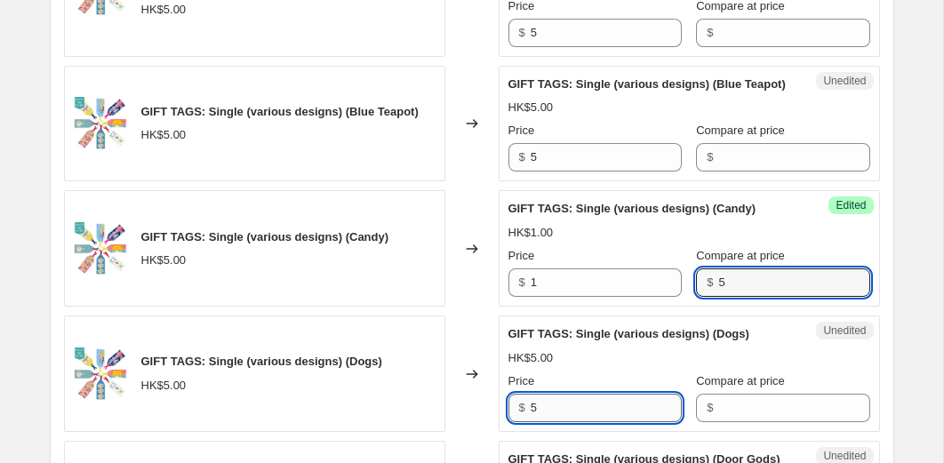
click at [545, 418] on input "5" at bounding box center [605, 408] width 151 height 28
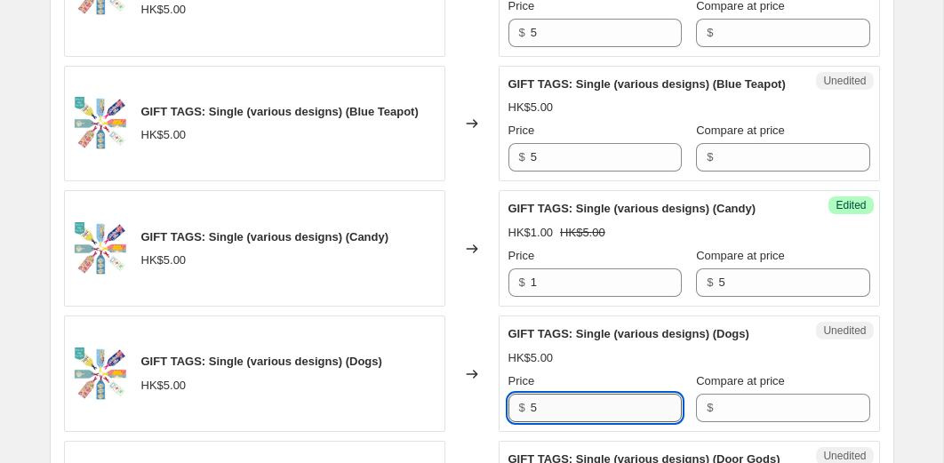
click at [545, 418] on input "5" at bounding box center [605, 408] width 151 height 28
type input "1"
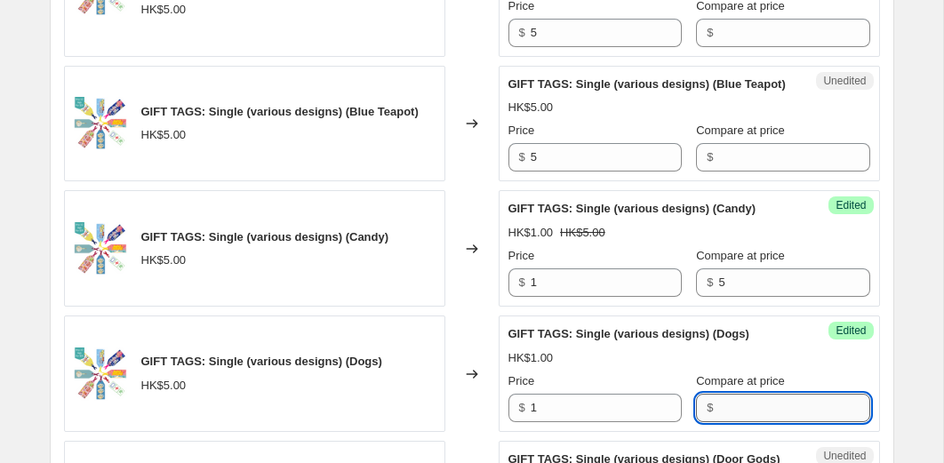
click at [718, 421] on input "Compare at price" at bounding box center [793, 408] width 151 height 28
type input "5"
click at [475, 383] on icon at bounding box center [472, 374] width 18 height 18
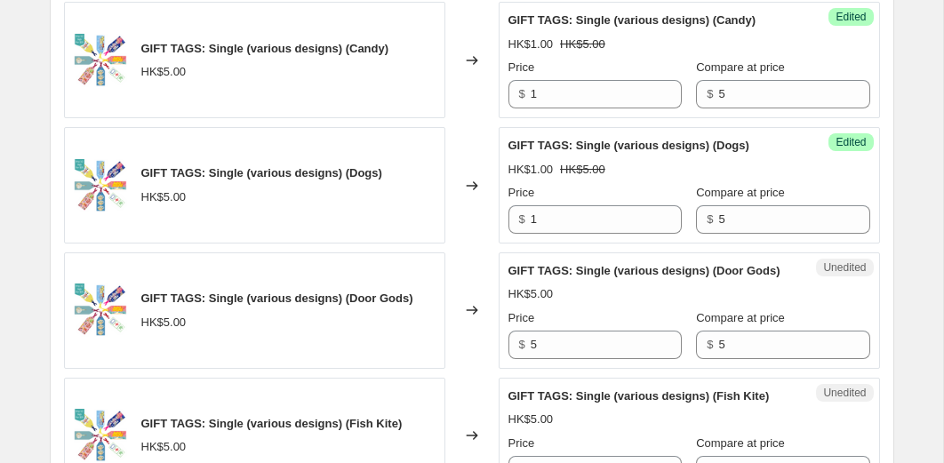
scroll to position [2090, 0]
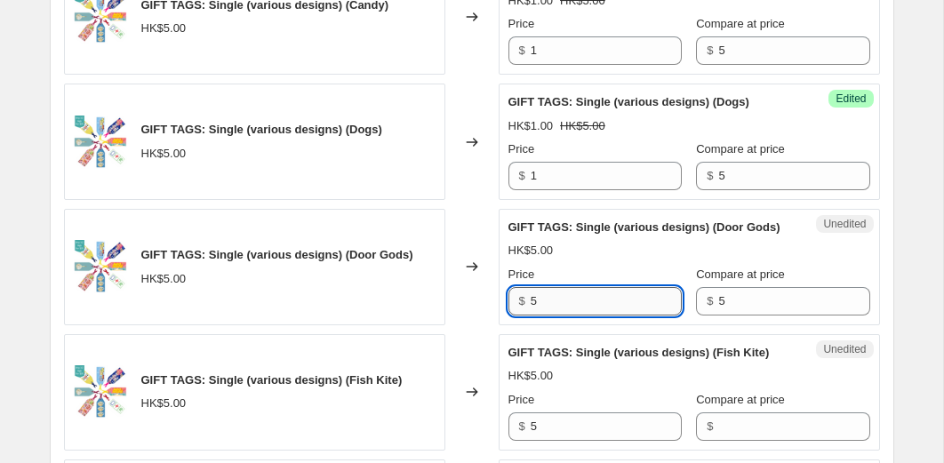
click at [553, 315] on input "5" at bounding box center [605, 301] width 151 height 28
type input "1"
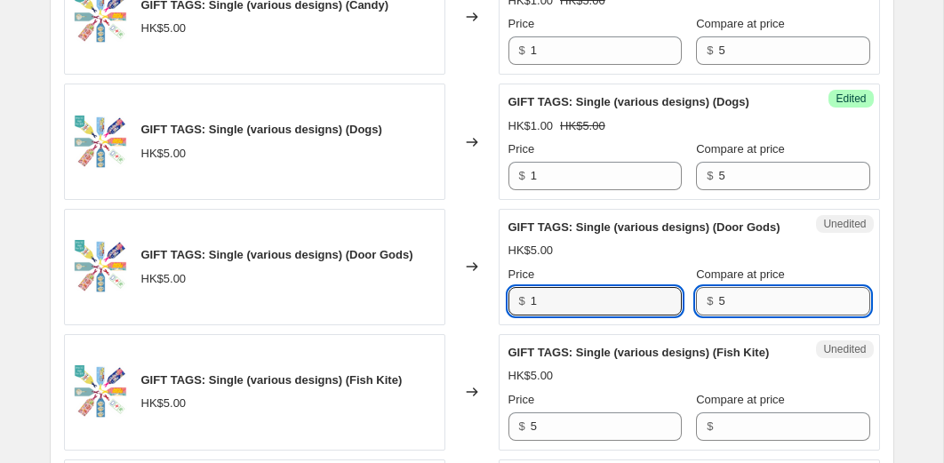
click at [730, 315] on input "5" at bounding box center [793, 301] width 151 height 28
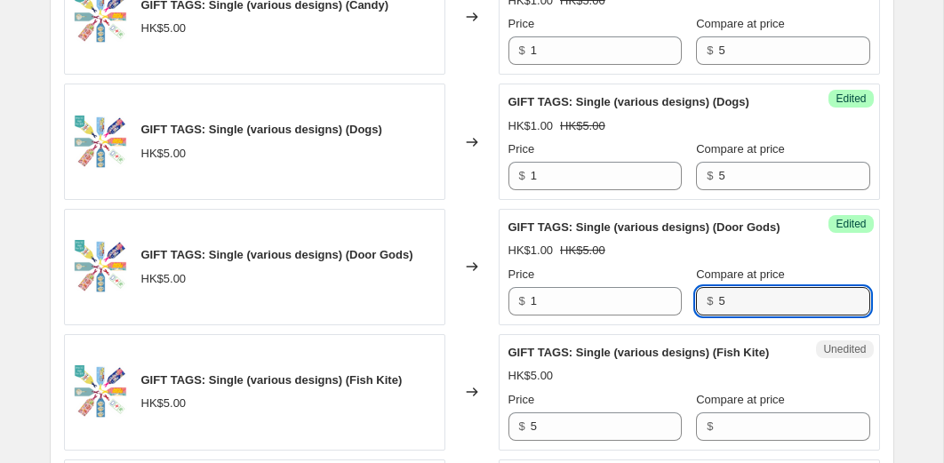
click at [466, 325] on div "Changed to" at bounding box center [471, 267] width 53 height 116
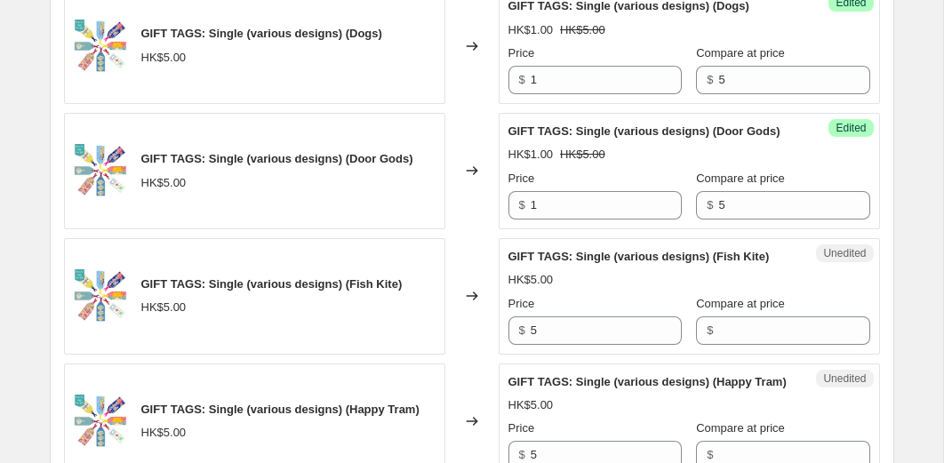
scroll to position [2271, 0]
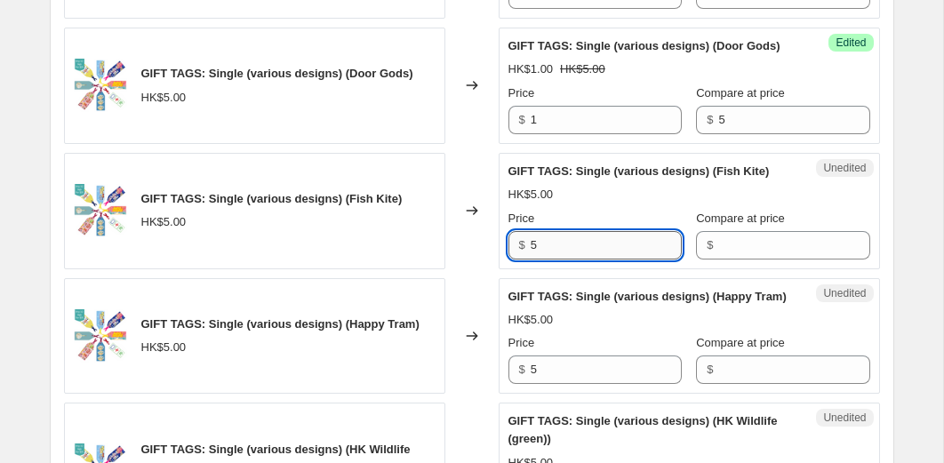
click at [562, 259] on input "5" at bounding box center [605, 245] width 151 height 28
type input "1"
click at [718, 259] on input "Compare at price" at bounding box center [793, 245] width 151 height 28
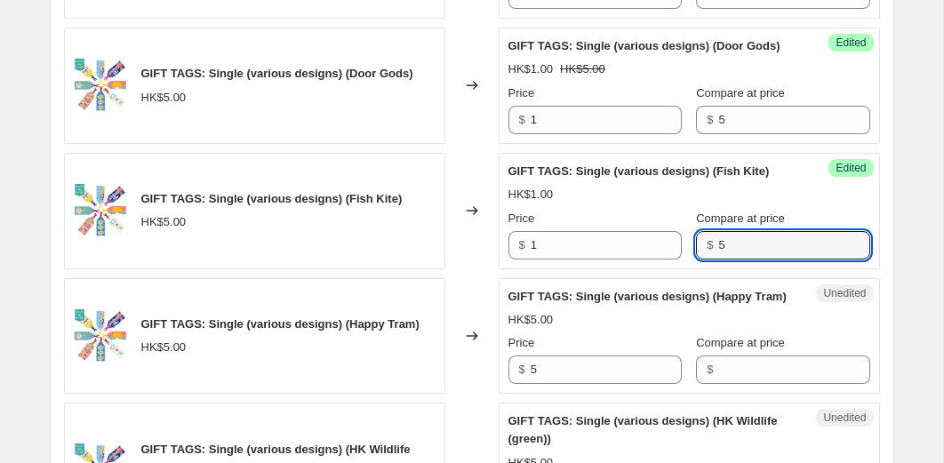
type input "5"
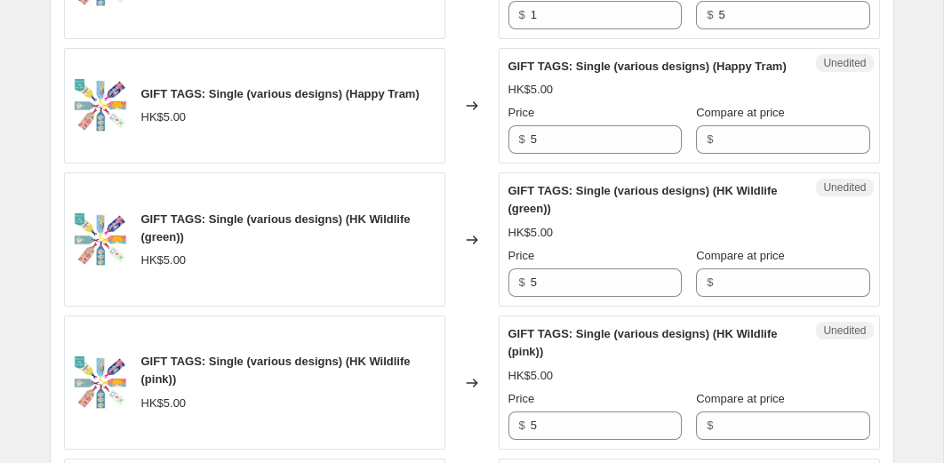
scroll to position [2509, 0]
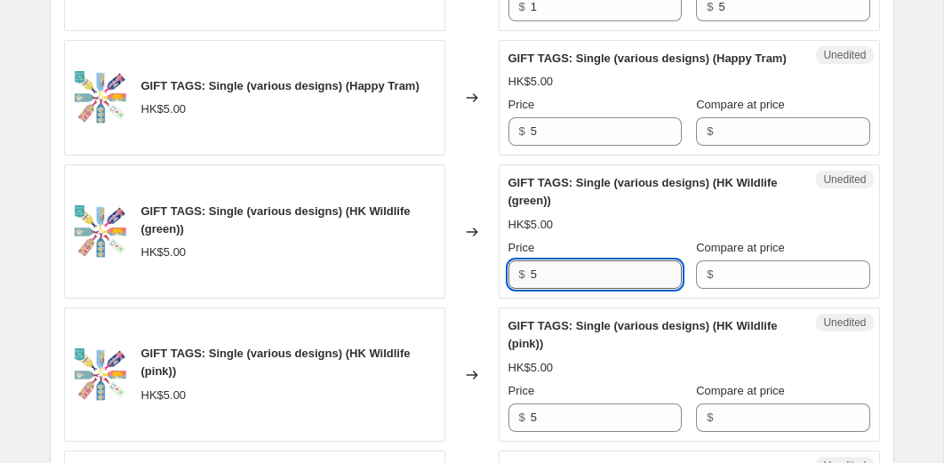
click at [551, 289] on input "5" at bounding box center [605, 274] width 151 height 28
type input "1"
click at [720, 289] on input "Compare at price" at bounding box center [793, 274] width 151 height 28
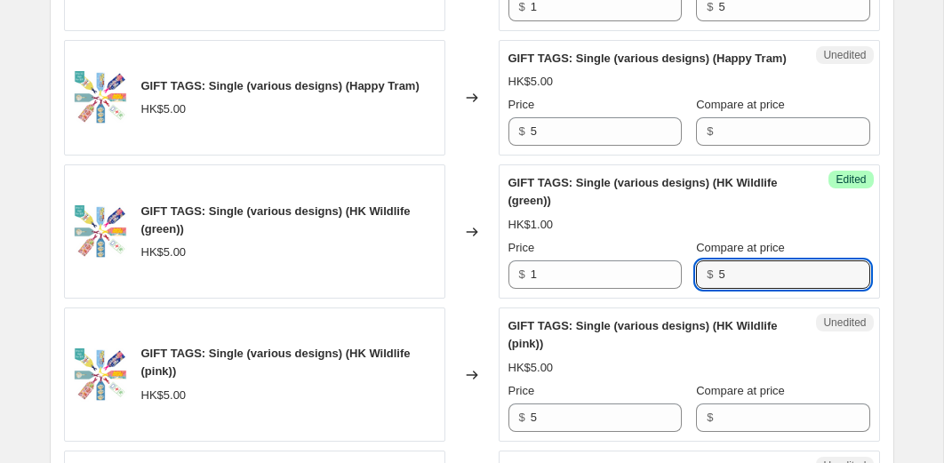
type input "5"
click at [474, 299] on div "Changed to" at bounding box center [471, 231] width 53 height 134
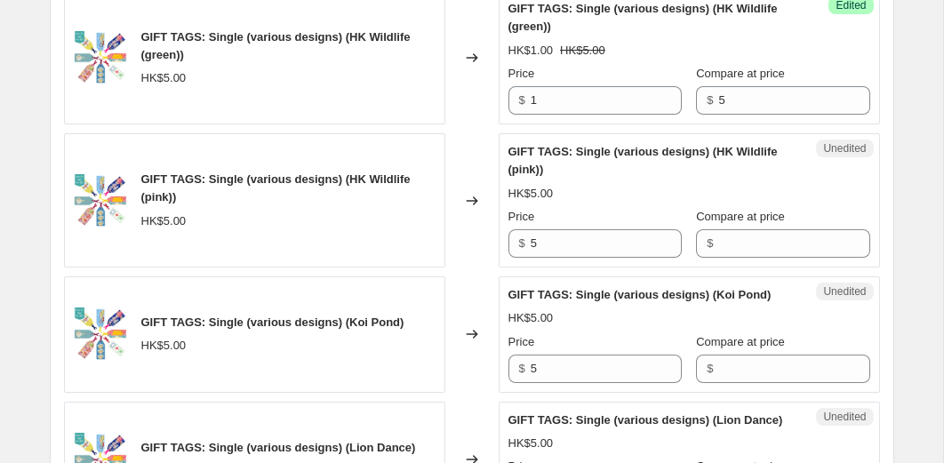
scroll to position [2689, 0]
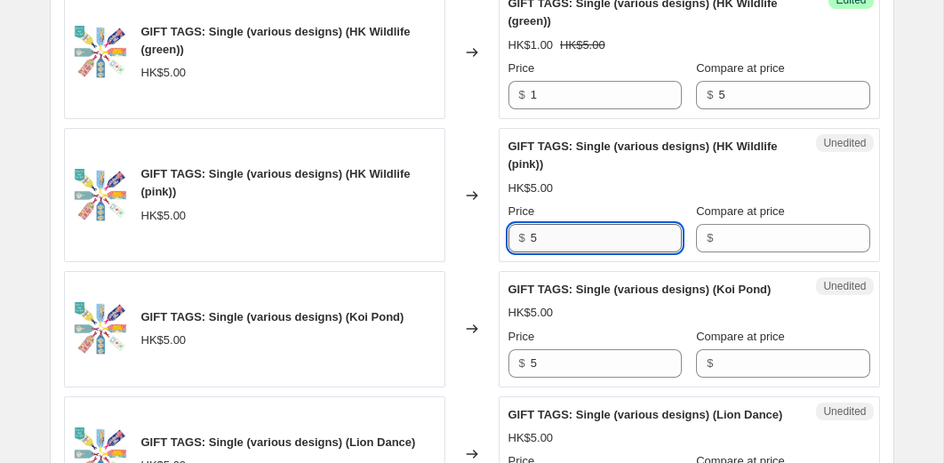
click at [551, 252] on input "5" at bounding box center [605, 238] width 151 height 28
type input "1"
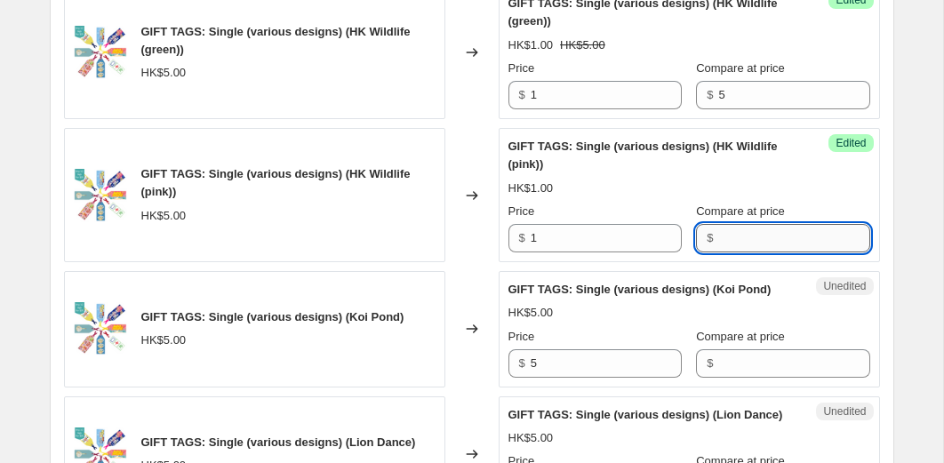
click at [720, 252] on input "Compare at price" at bounding box center [793, 238] width 151 height 28
type input "5"
click at [470, 262] on div "Changed to" at bounding box center [471, 195] width 53 height 134
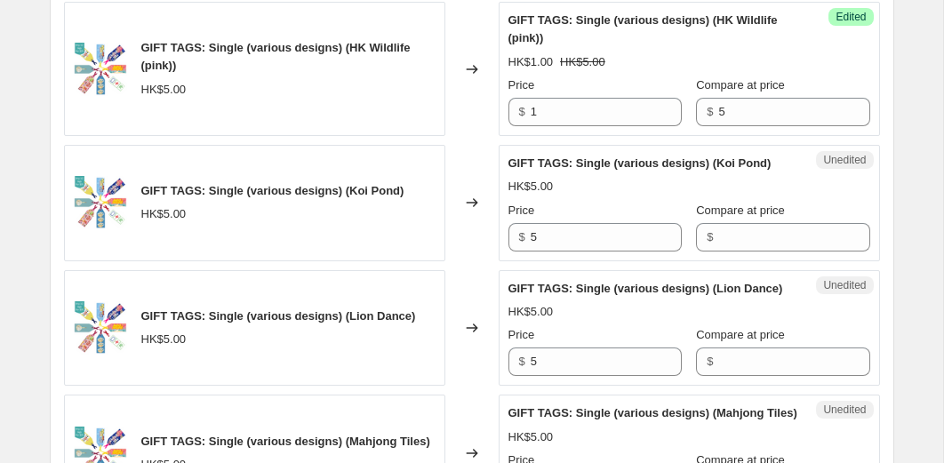
scroll to position [2826, 0]
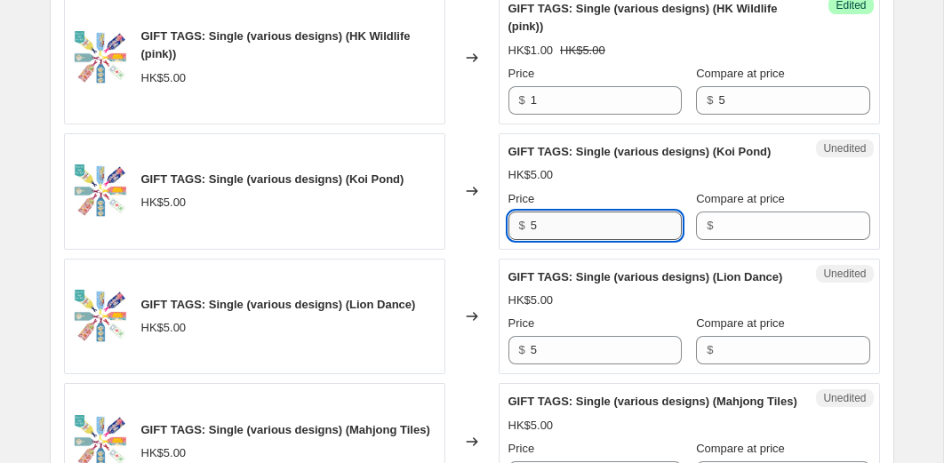
click at [562, 240] on input "5" at bounding box center [605, 225] width 151 height 28
type input "1"
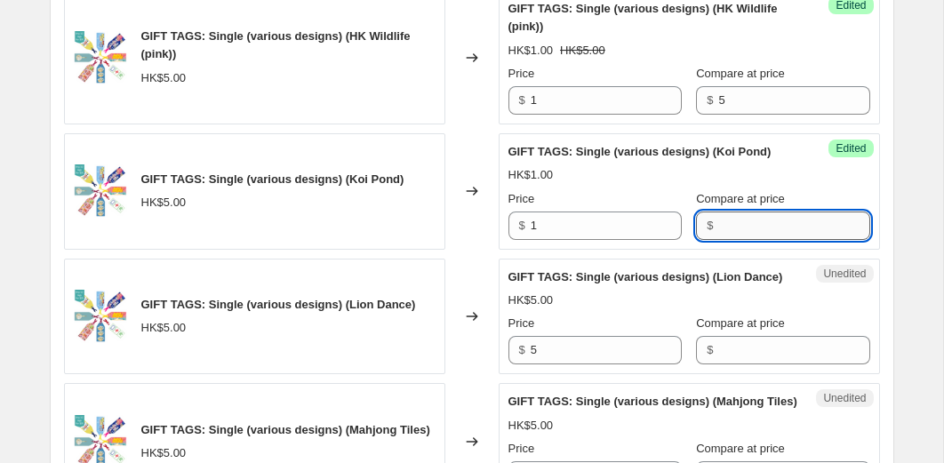
click at [719, 240] on input "Compare at price" at bounding box center [793, 225] width 151 height 28
type input "5"
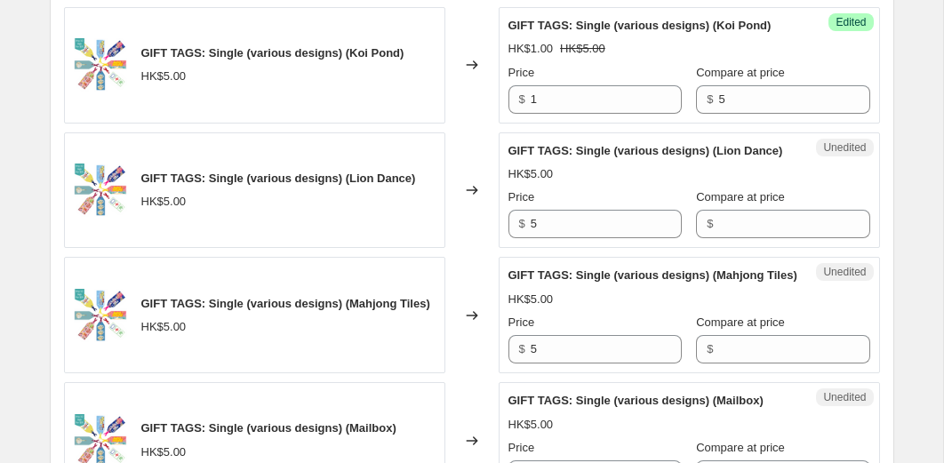
scroll to position [2964, 0]
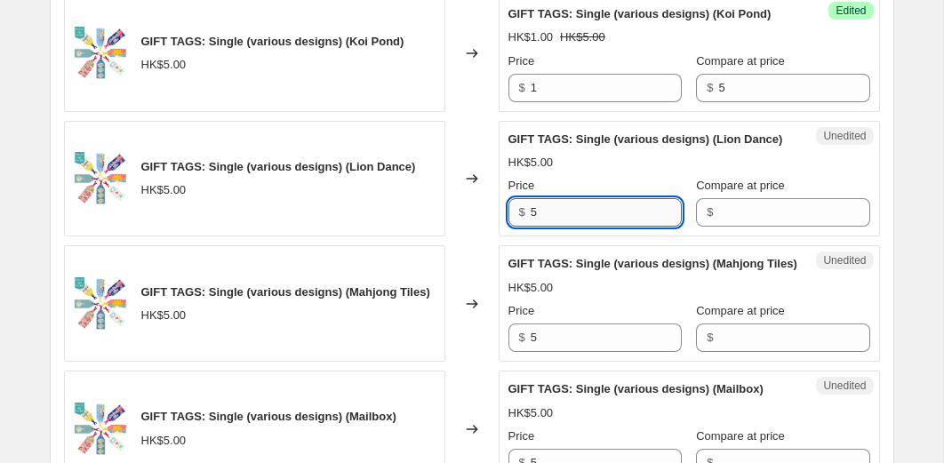
click at [560, 227] on input "5" at bounding box center [605, 212] width 151 height 28
type input "1"
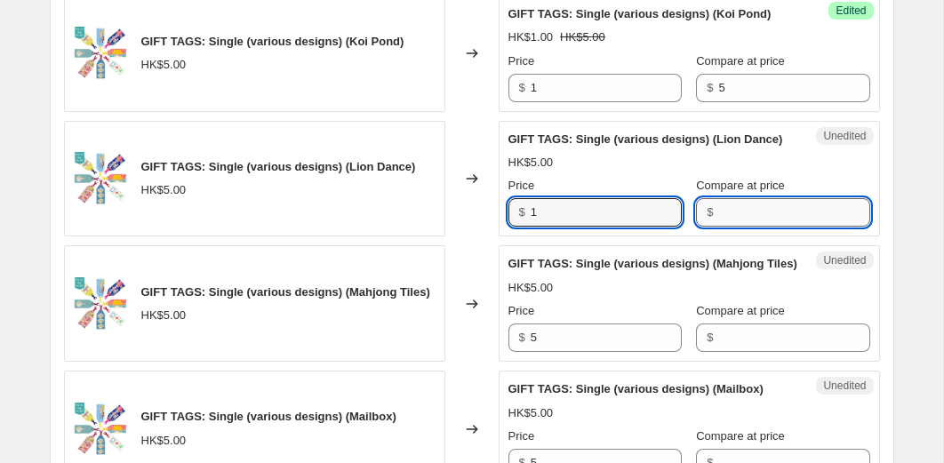
click at [718, 227] on input "Compare at price" at bounding box center [793, 212] width 151 height 28
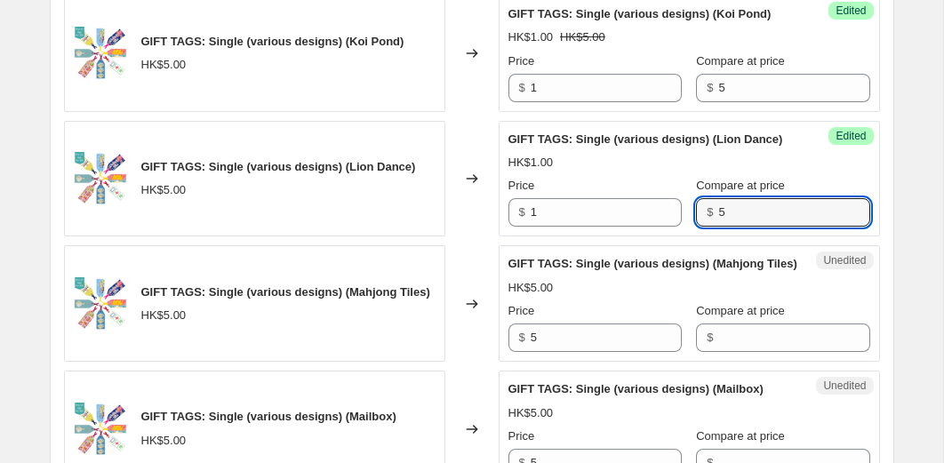
type input "5"
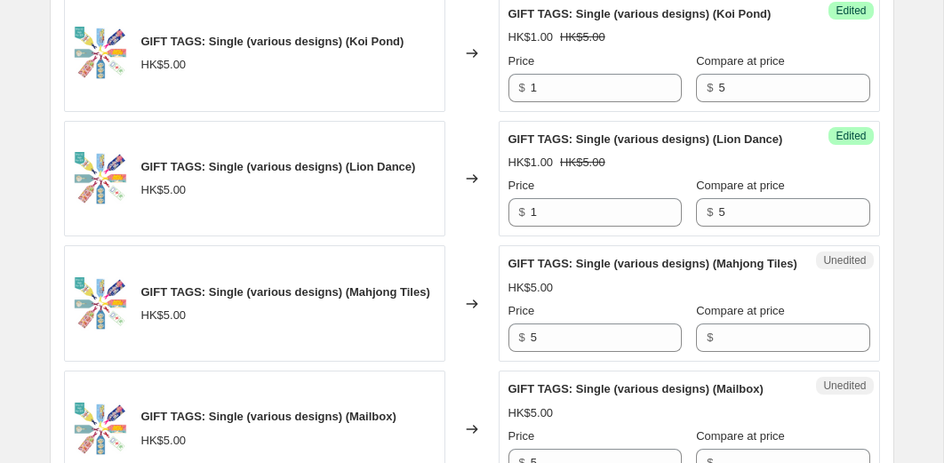
click at [458, 237] on div "Changed to" at bounding box center [471, 179] width 53 height 116
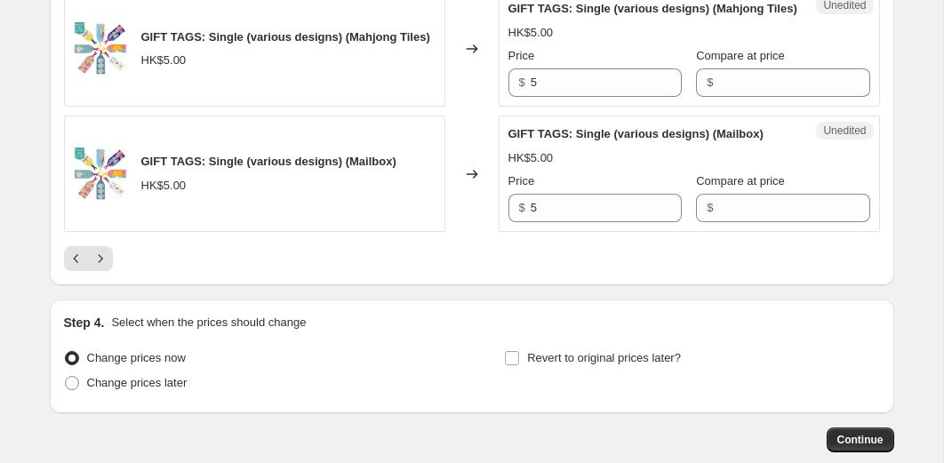
scroll to position [3223, 0]
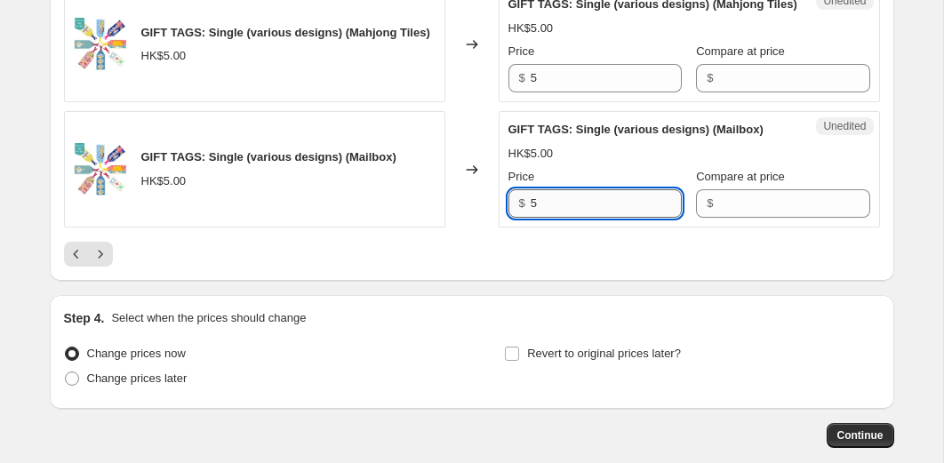
click at [561, 218] on input "5" at bounding box center [605, 203] width 151 height 28
type input "1"
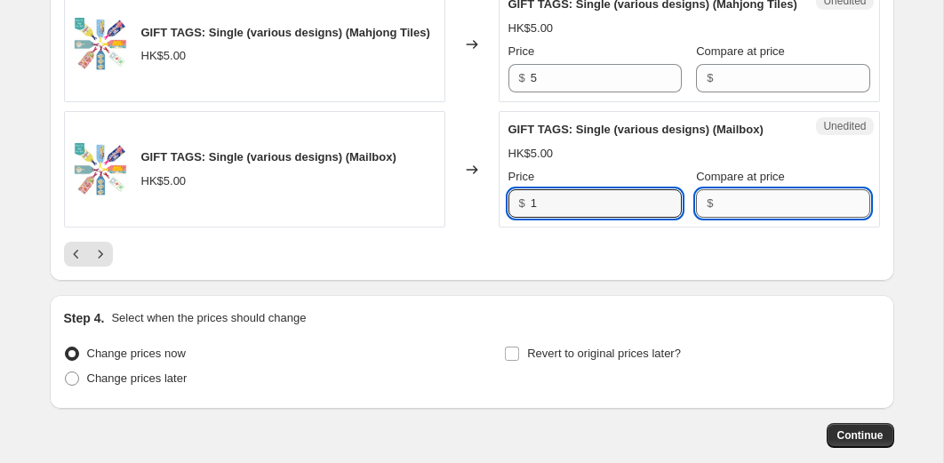
click at [731, 218] on input "Compare at price" at bounding box center [793, 203] width 151 height 28
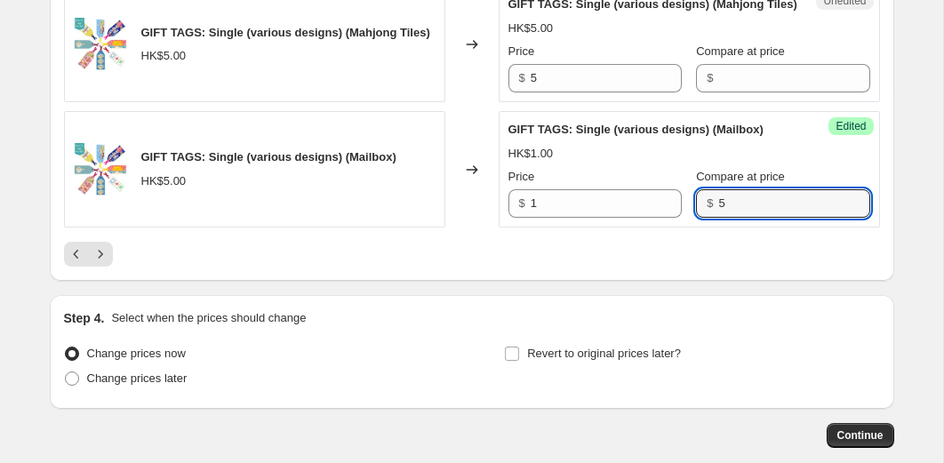
type input "5"
click at [382, 267] on div at bounding box center [472, 254] width 816 height 25
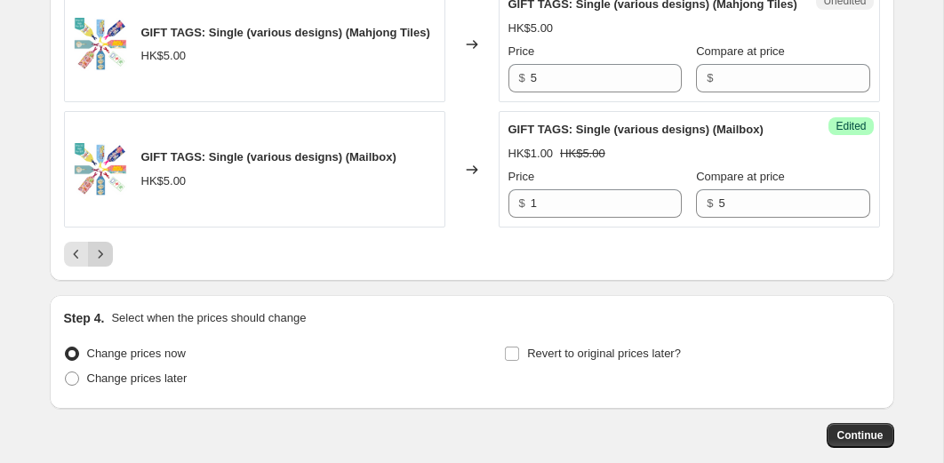
click at [106, 263] on icon "Next" at bounding box center [101, 254] width 18 height 18
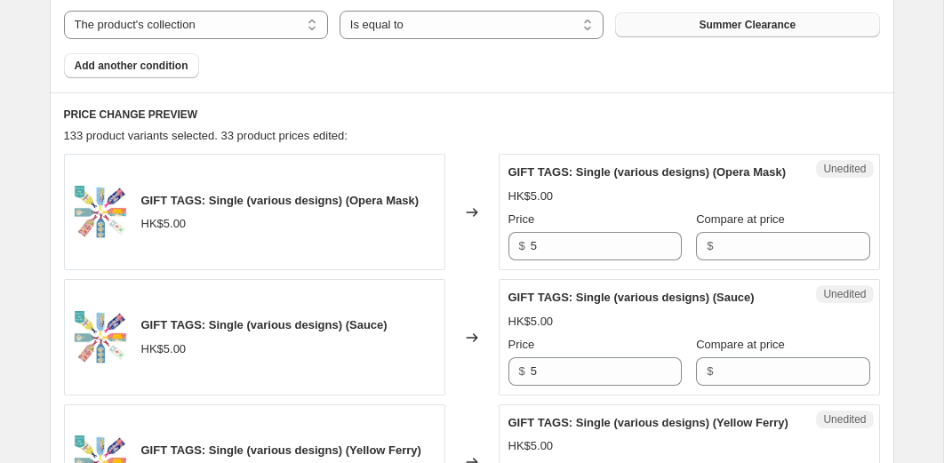
scroll to position [706, 0]
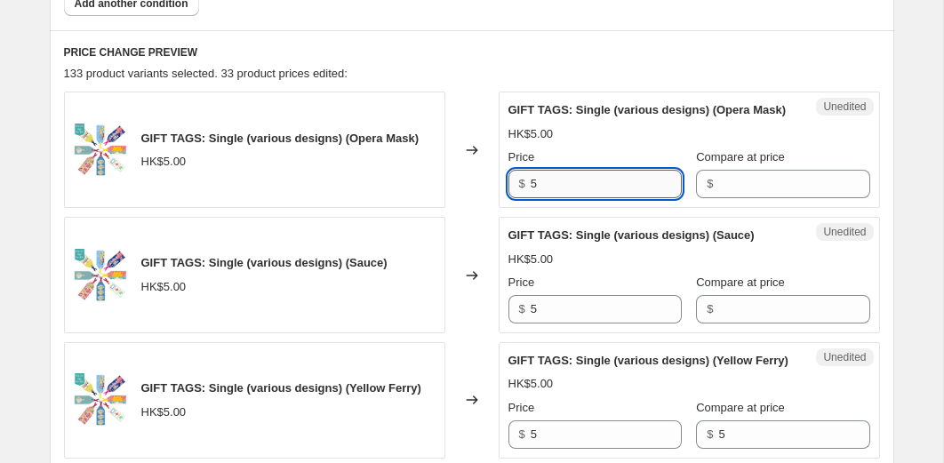
click at [588, 198] on input "5" at bounding box center [605, 184] width 151 height 28
type input "1"
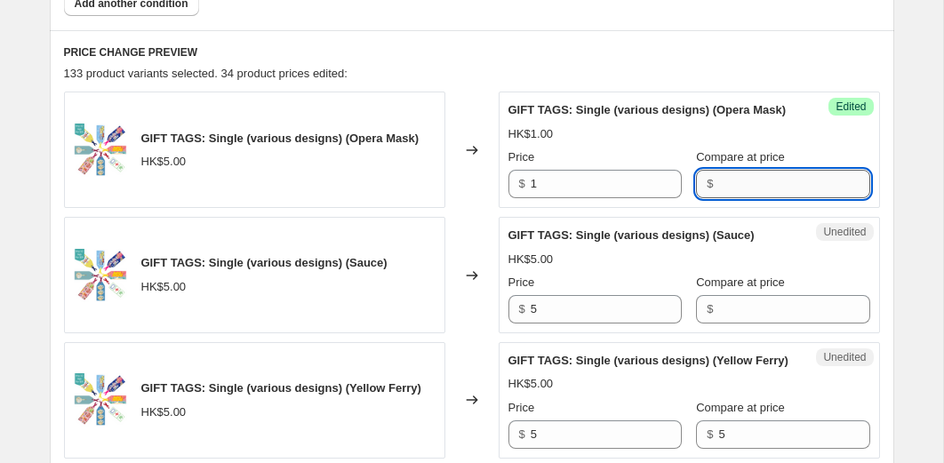
click at [718, 198] on input "Compare at price" at bounding box center [793, 184] width 151 height 28
type input "5"
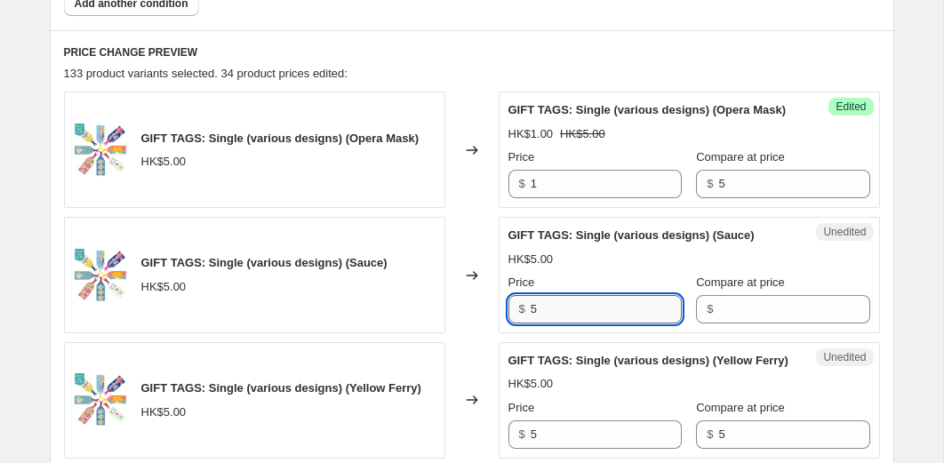
click at [554, 323] on input "5" at bounding box center [605, 309] width 151 height 28
type input "1"
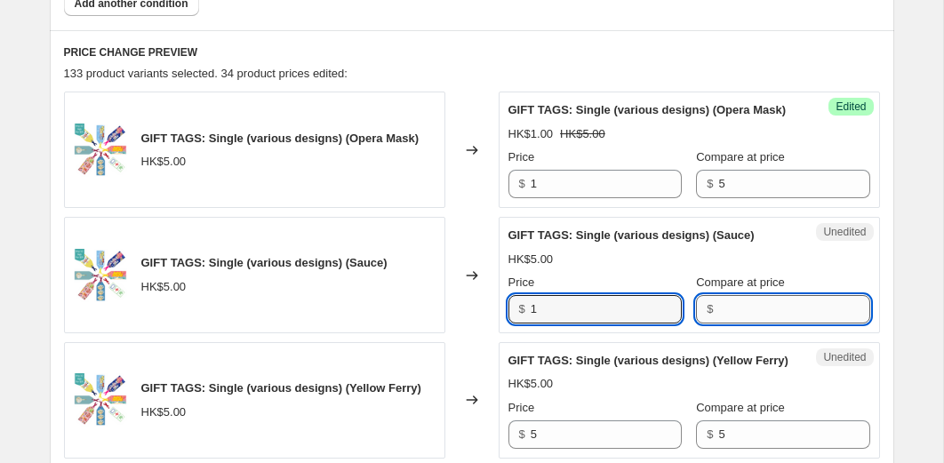
click at [740, 318] on input "Compare at price" at bounding box center [793, 309] width 151 height 28
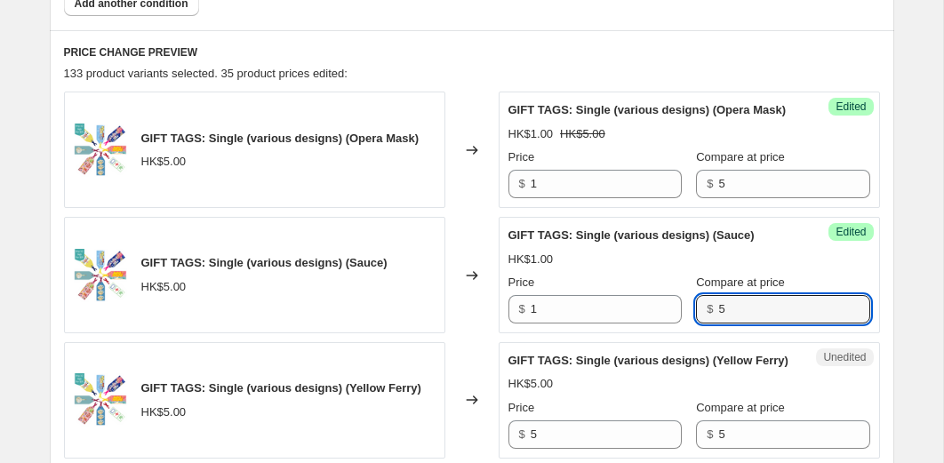
type input "5"
click at [462, 333] on div "Changed to" at bounding box center [471, 275] width 53 height 116
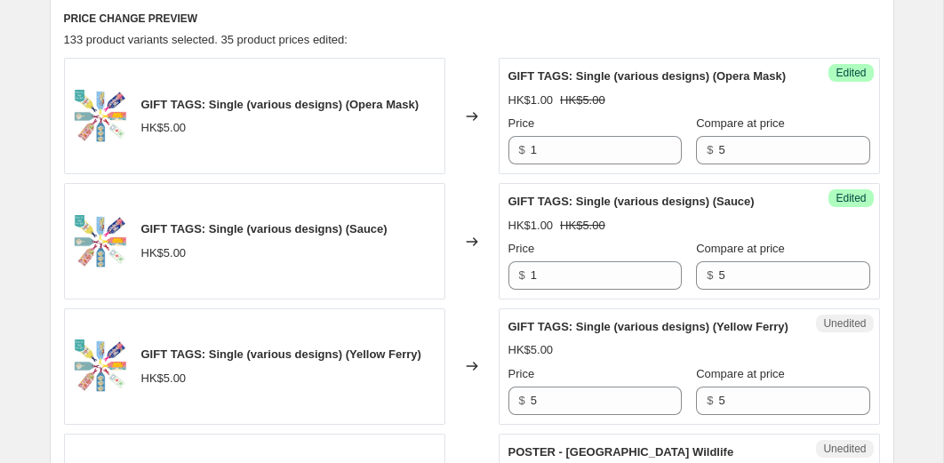
scroll to position [878, 0]
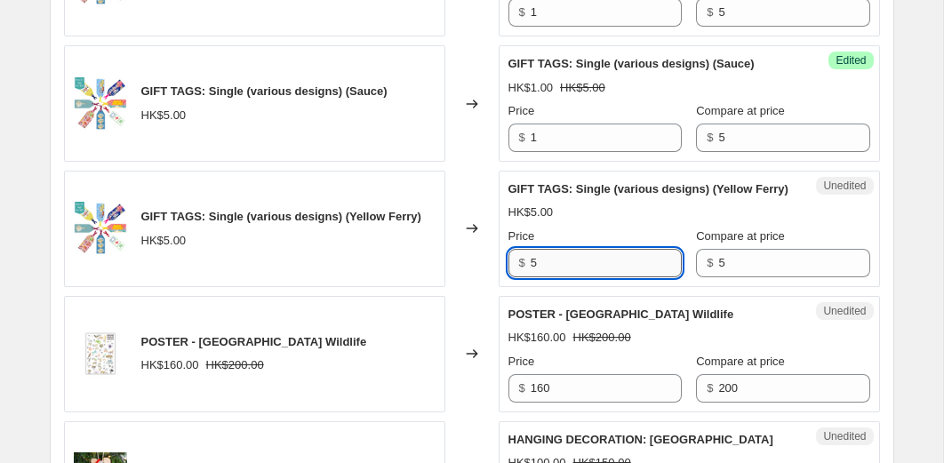
click at [554, 277] on input "5" at bounding box center [605, 263] width 151 height 28
type input "1"
click at [474, 287] on div "Changed to" at bounding box center [471, 229] width 53 height 116
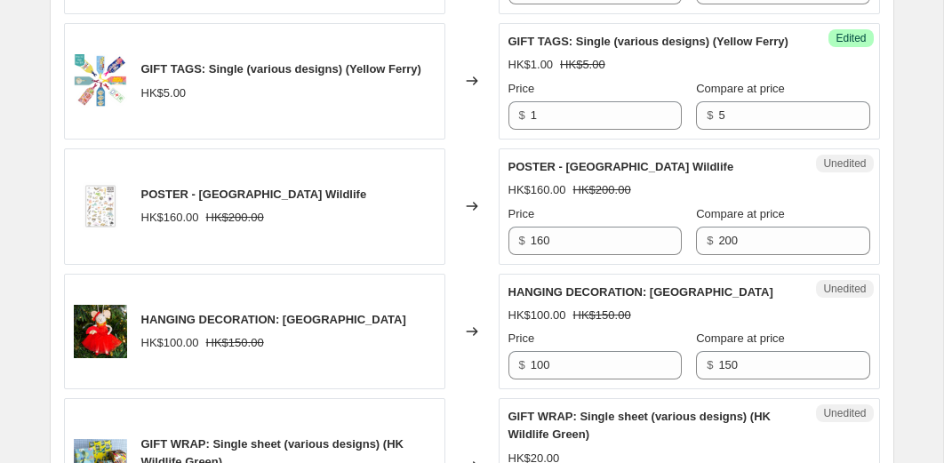
scroll to position [1031, 0]
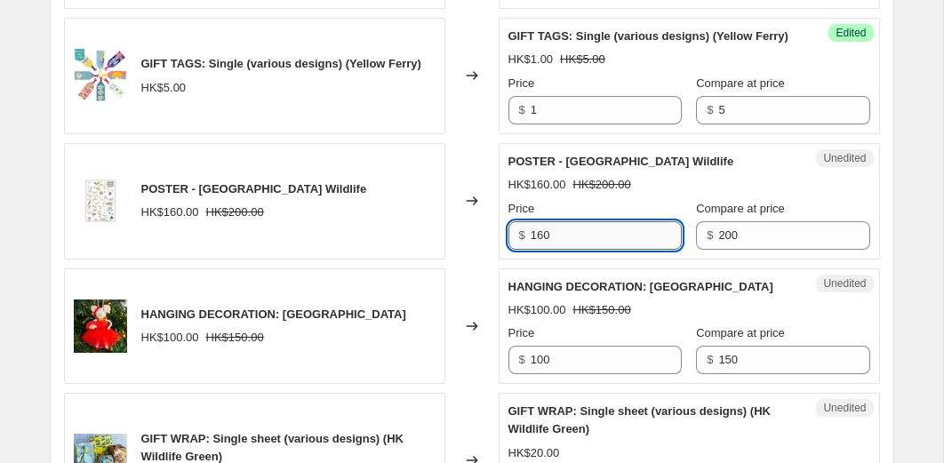
click at [571, 250] on input "160" at bounding box center [605, 235] width 151 height 28
type input "100"
click at [462, 259] on div "Changed to" at bounding box center [471, 201] width 53 height 116
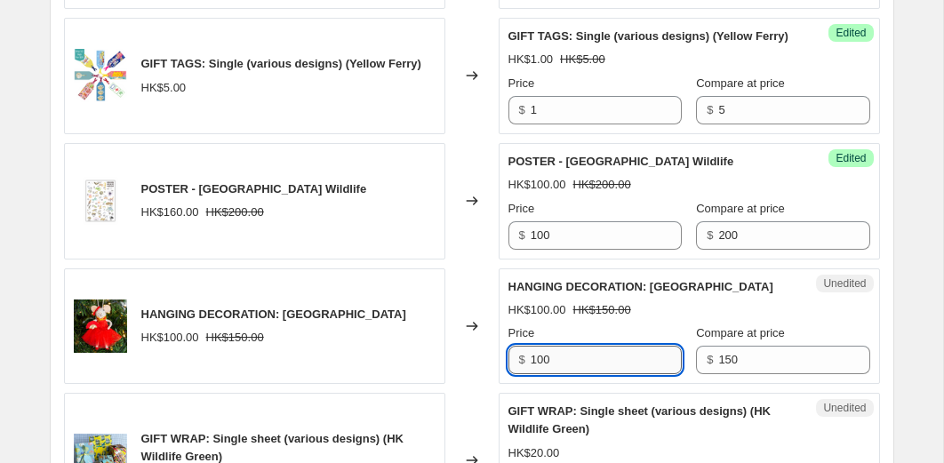
click at [552, 374] on input "100" at bounding box center [605, 360] width 151 height 28
type input "20"
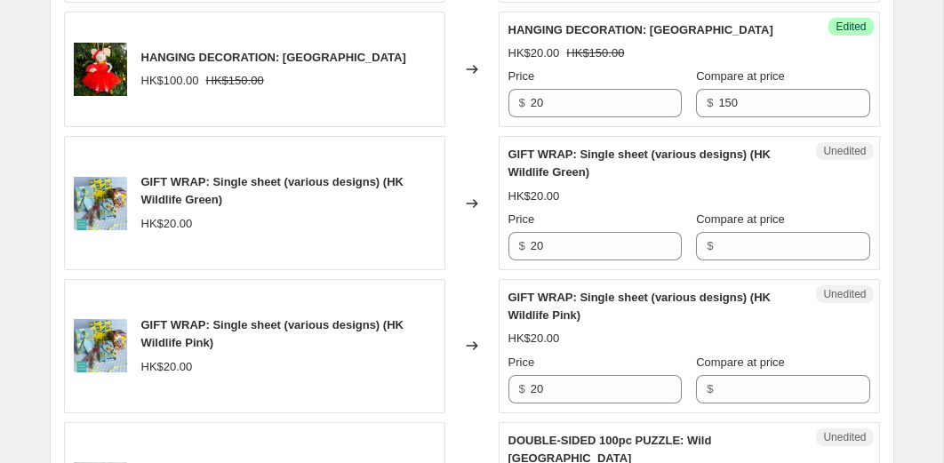
scroll to position [1293, 0]
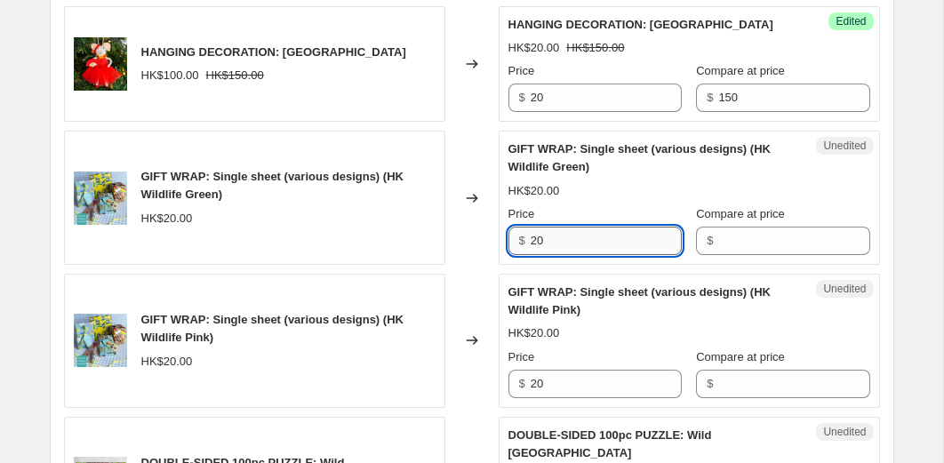
click at [582, 255] on input "20" at bounding box center [605, 241] width 151 height 28
type input "5"
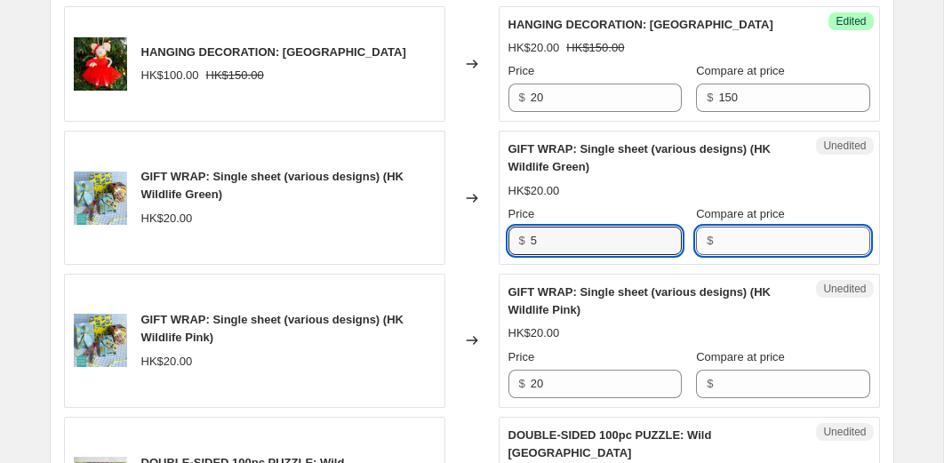
click at [729, 255] on input "Compare at price" at bounding box center [793, 241] width 151 height 28
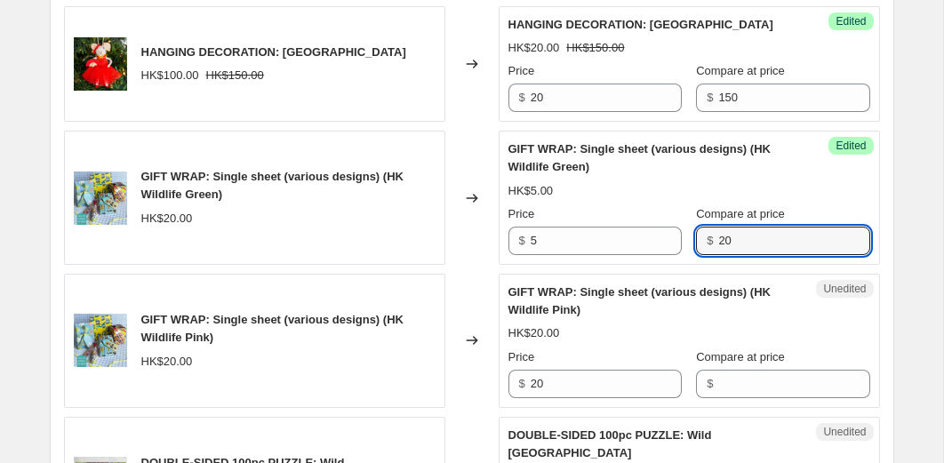
type input "20"
click at [466, 318] on div "Changed to" at bounding box center [471, 341] width 53 height 134
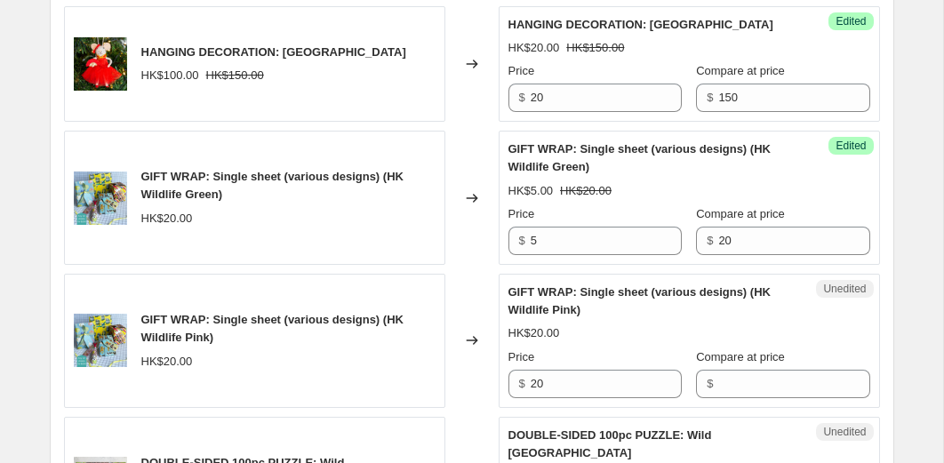
scroll to position [1351, 0]
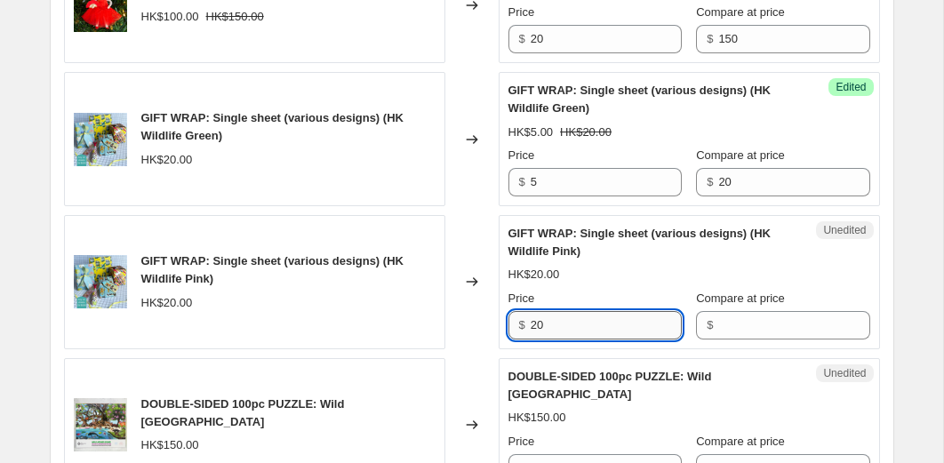
click at [560, 339] on input "20" at bounding box center [605, 325] width 151 height 28
type input "5"
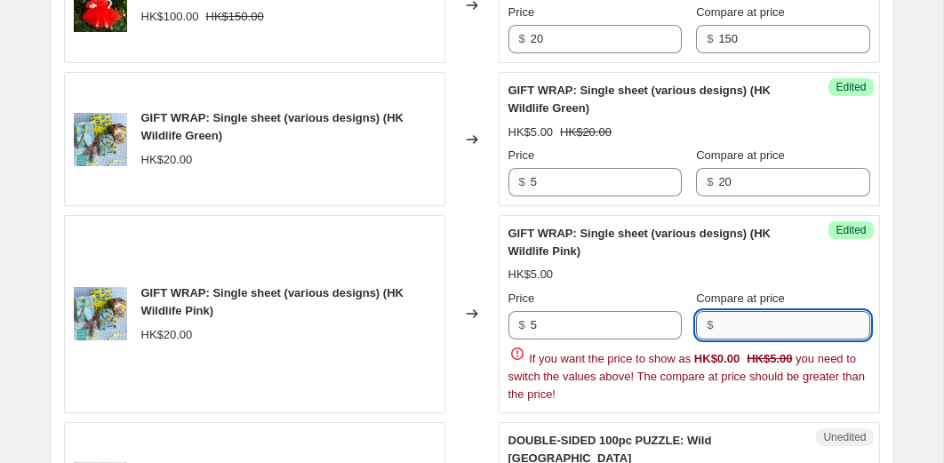
click at [729, 339] on input "Compare at price" at bounding box center [793, 325] width 151 height 28
type input "20"
click at [466, 371] on div "Changed to" at bounding box center [471, 314] width 53 height 198
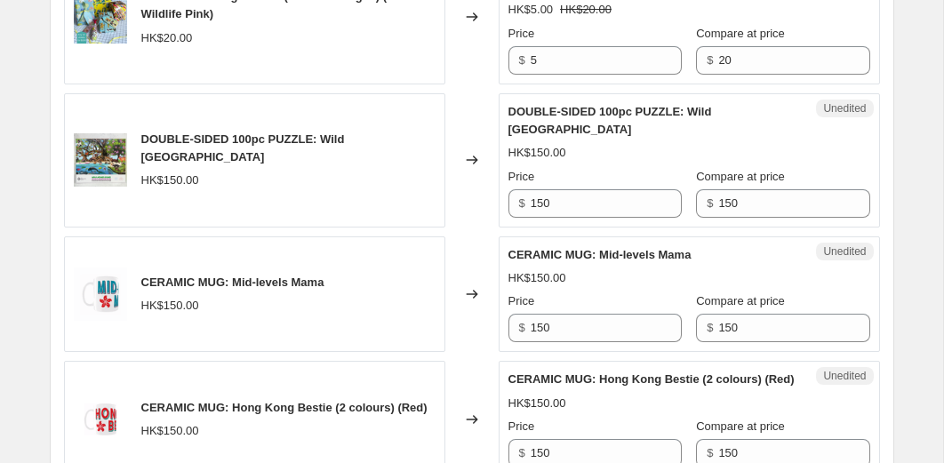
scroll to position [1623, 0]
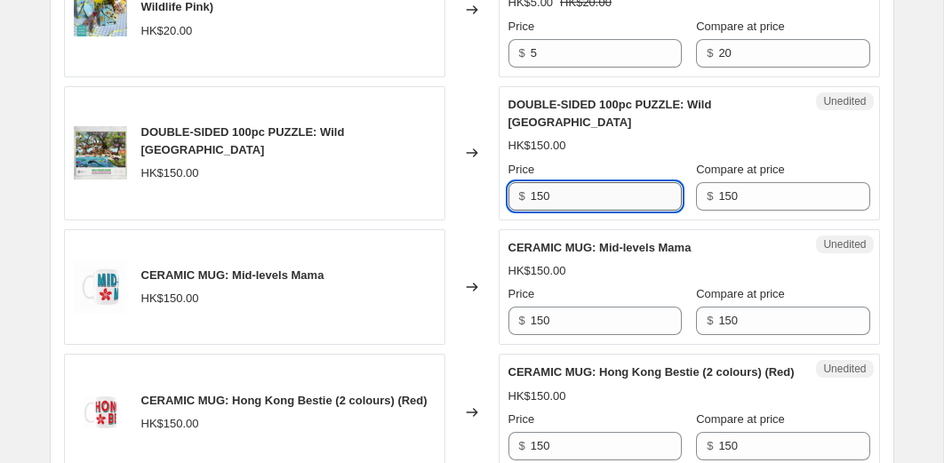
click at [628, 211] on input "150" at bounding box center [605, 196] width 151 height 28
click at [603, 211] on input "75" at bounding box center [605, 196] width 151 height 28
type input "50"
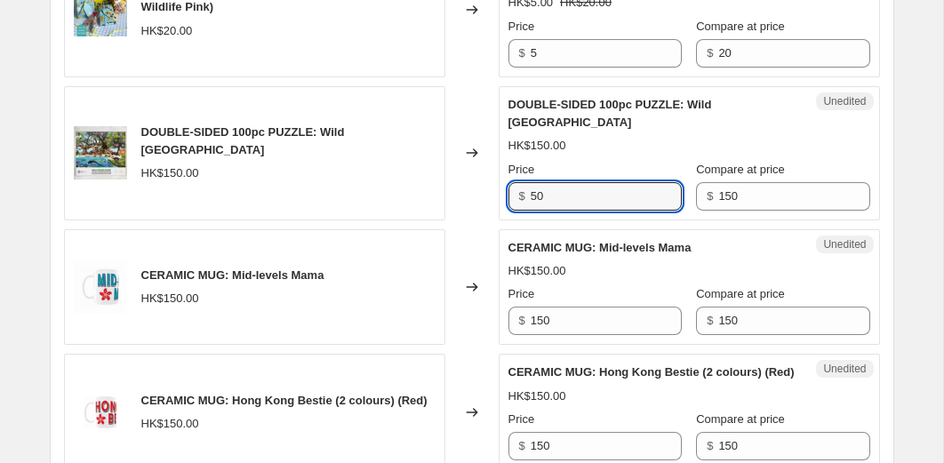
click at [462, 220] on div "Changed to" at bounding box center [471, 153] width 53 height 134
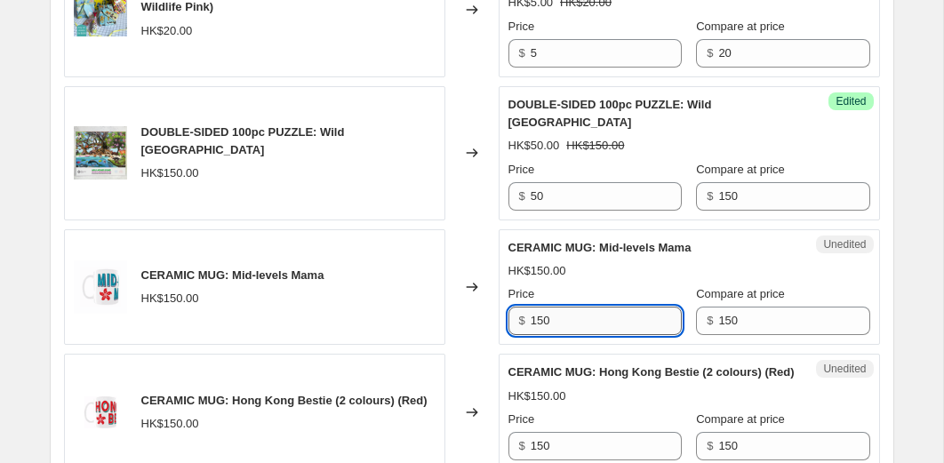
click at [571, 335] on input "150" at bounding box center [605, 321] width 151 height 28
type input "50"
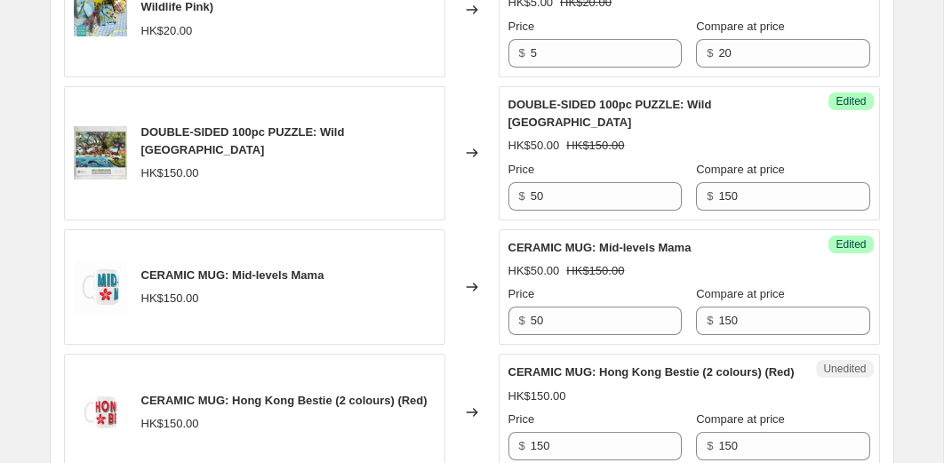
click at [481, 346] on div "Changed to" at bounding box center [471, 287] width 53 height 116
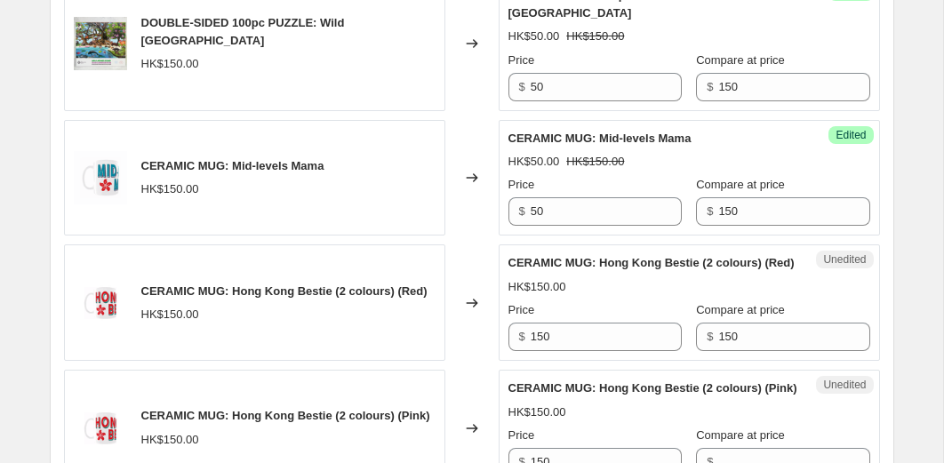
scroll to position [1743, 0]
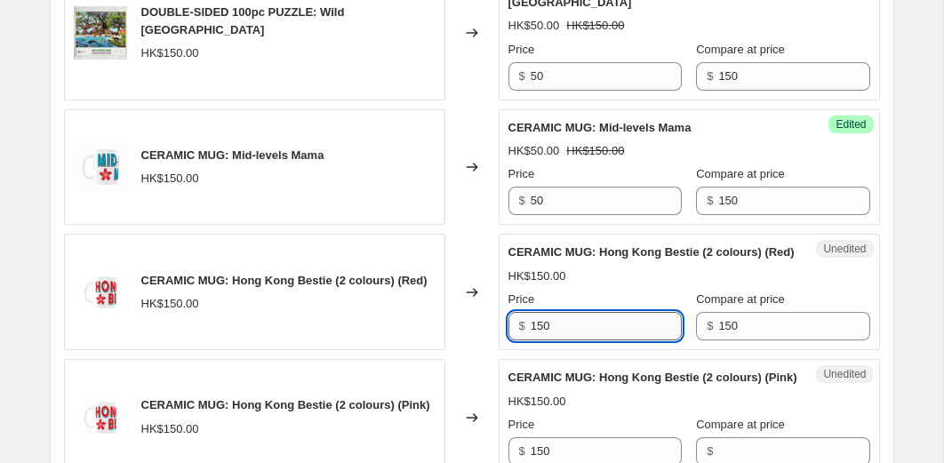
click at [562, 340] on input "150" at bounding box center [605, 326] width 151 height 28
type input "50"
click at [480, 350] on div "Changed to" at bounding box center [471, 292] width 53 height 116
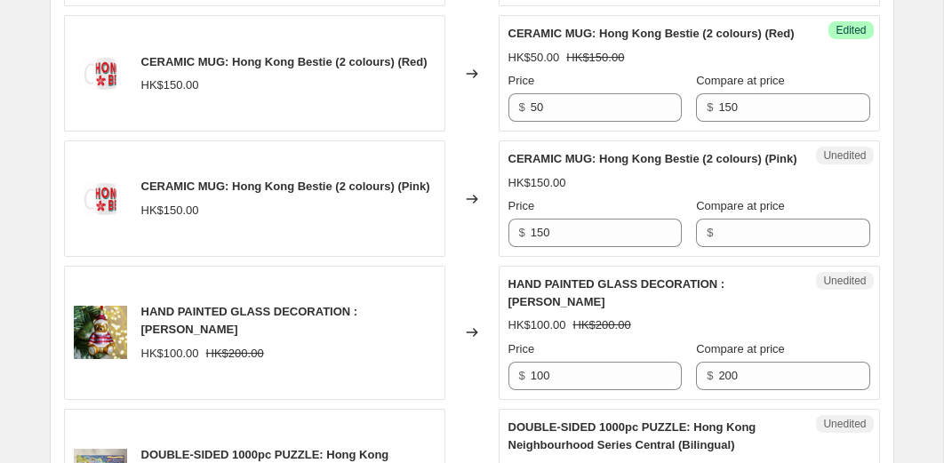
scroll to position [1968, 0]
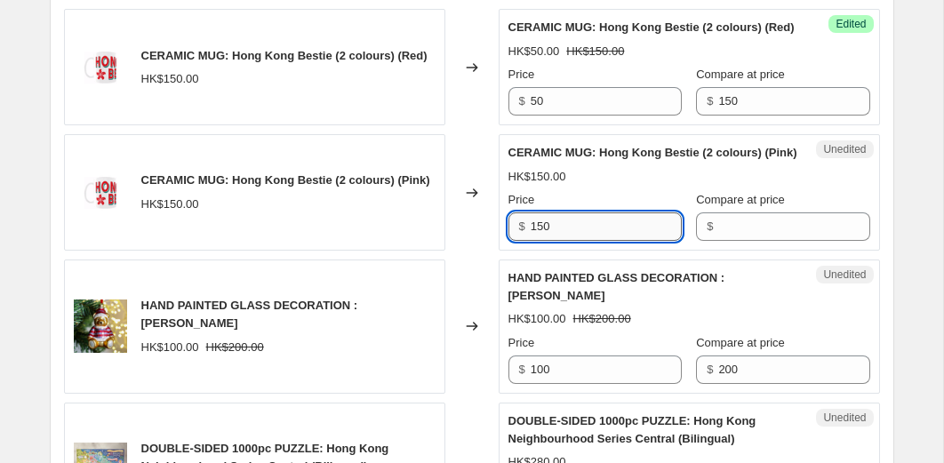
click at [565, 241] on input "150" at bounding box center [605, 226] width 151 height 28
type input "50"
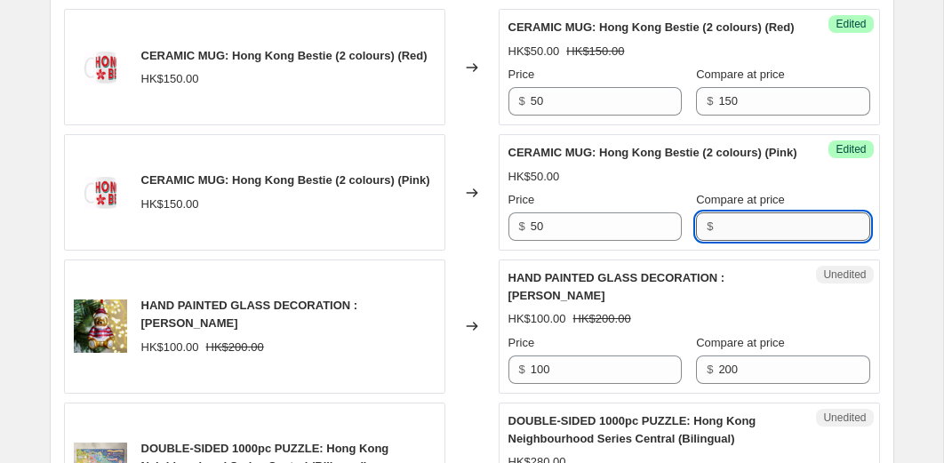
click at [732, 241] on input "Compare at price" at bounding box center [793, 226] width 151 height 28
type input "150"
click at [471, 341] on div "Changed to" at bounding box center [471, 326] width 53 height 134
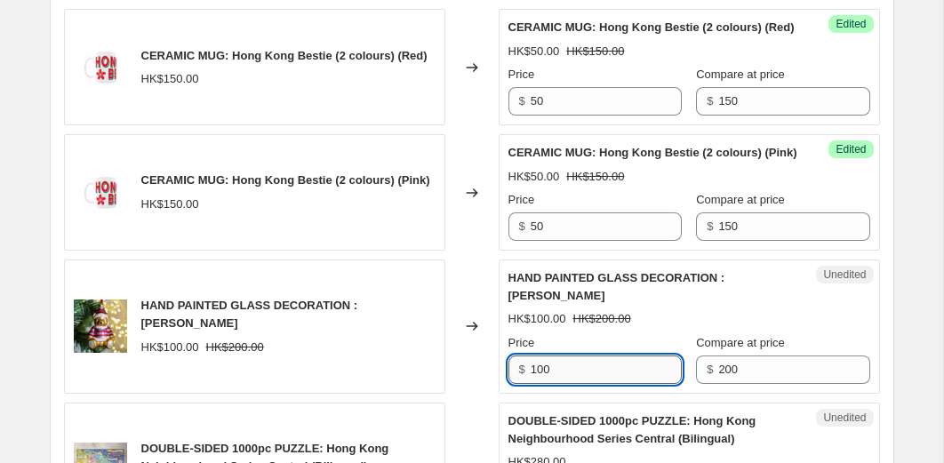
click at [584, 384] on input "100" at bounding box center [605, 369] width 151 height 28
type input "20"
click at [459, 394] on div "Changed to" at bounding box center [471, 326] width 53 height 134
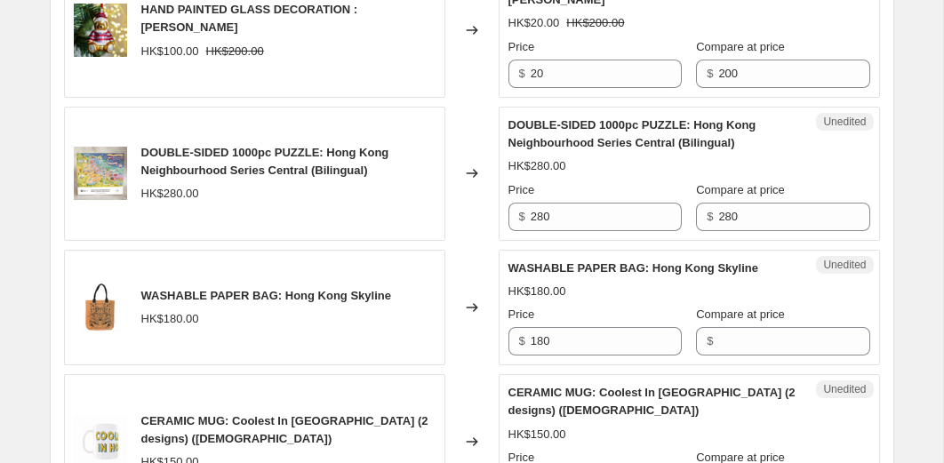
scroll to position [2269, 0]
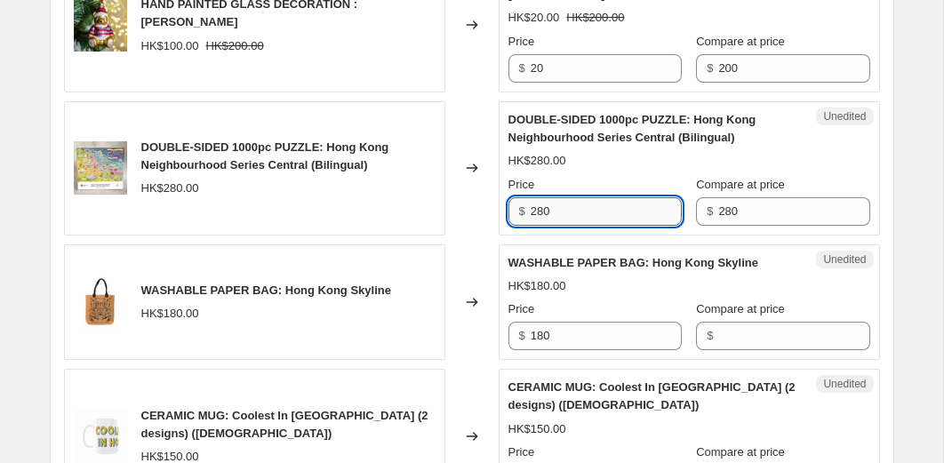
click at [568, 226] on input "280" at bounding box center [605, 211] width 151 height 28
type input "100"
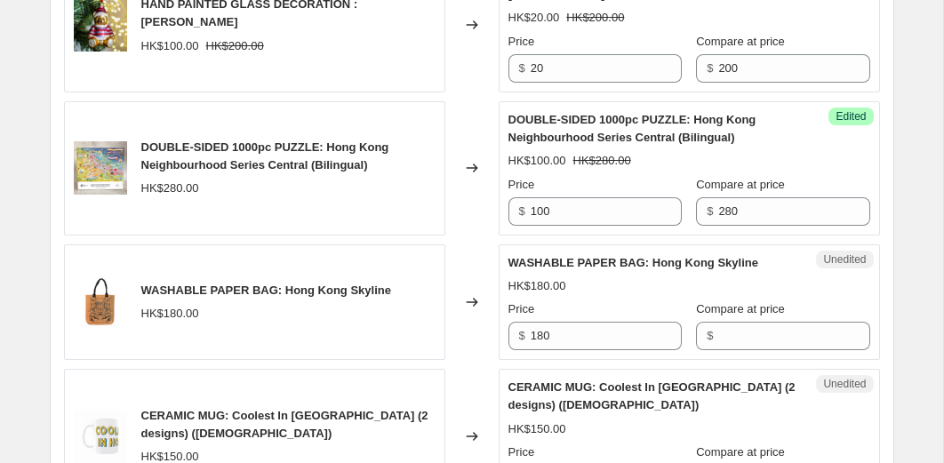
click at [469, 235] on div "Changed to" at bounding box center [471, 168] width 53 height 134
click at [557, 350] on input "180" at bounding box center [605, 336] width 151 height 28
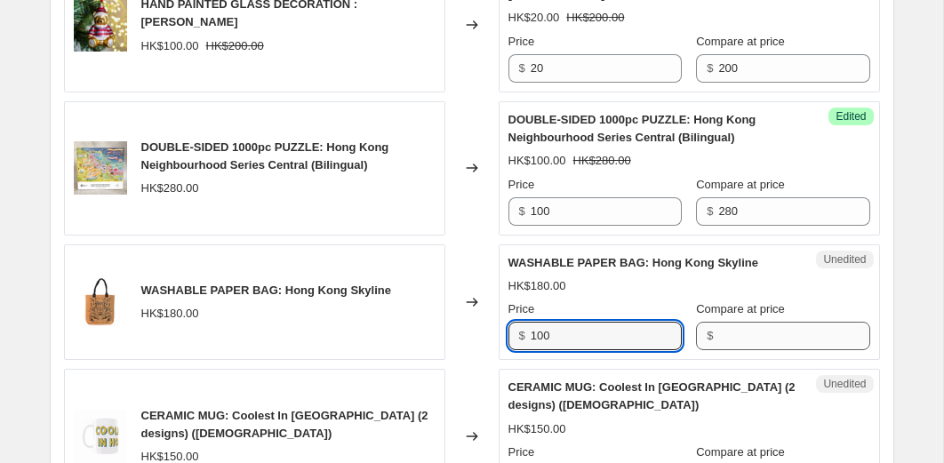
type input "100"
click at [737, 350] on input "Compare at price" at bounding box center [793, 336] width 151 height 28
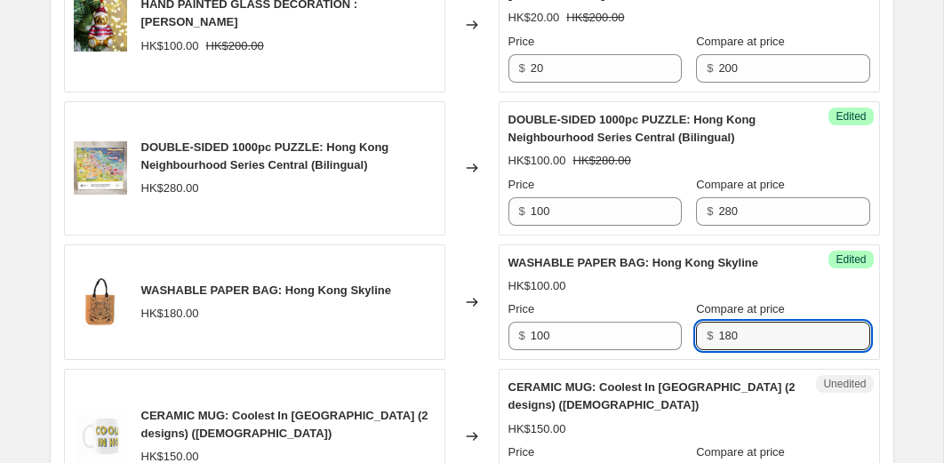
type input "180"
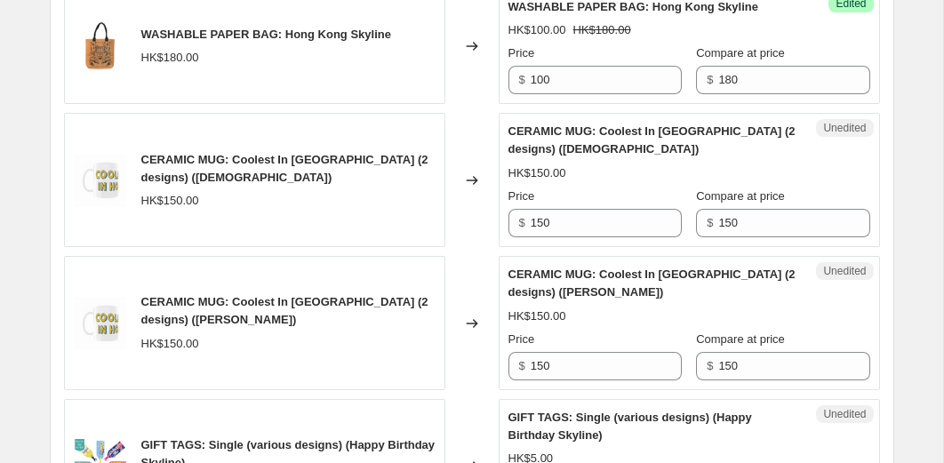
scroll to position [2531, 0]
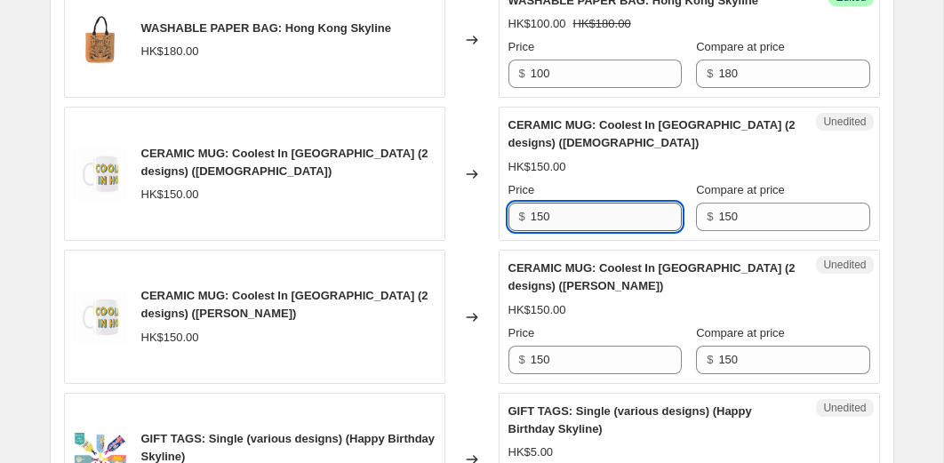
click at [618, 231] on input "150" at bounding box center [605, 217] width 151 height 28
type input "50"
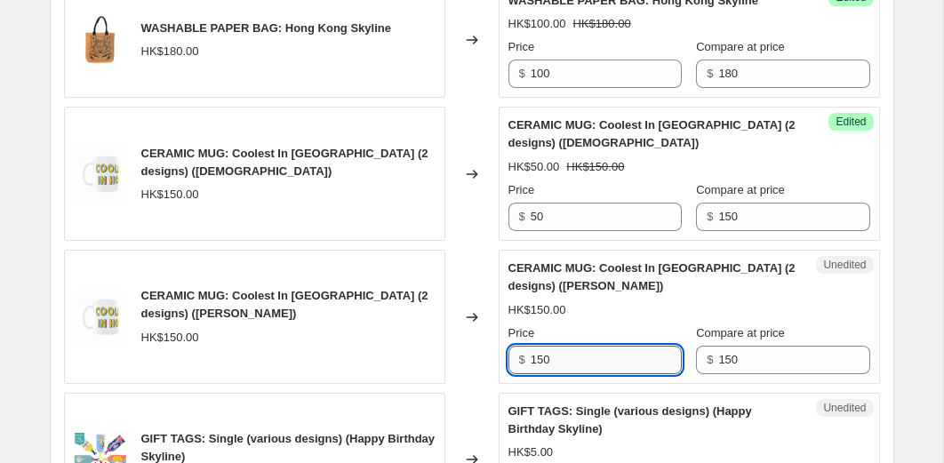
click at [597, 374] on input "150" at bounding box center [605, 360] width 151 height 28
type input "50"
click at [461, 384] on div "Changed to" at bounding box center [471, 317] width 53 height 134
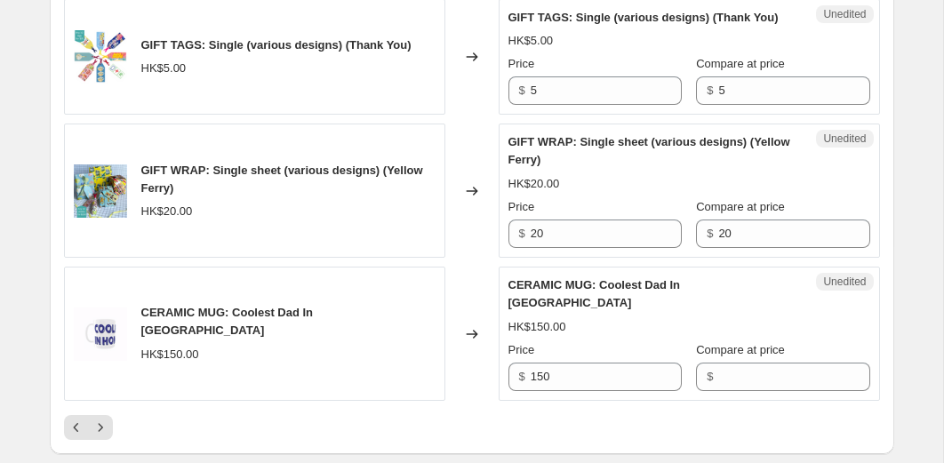
scroll to position [3083, 0]
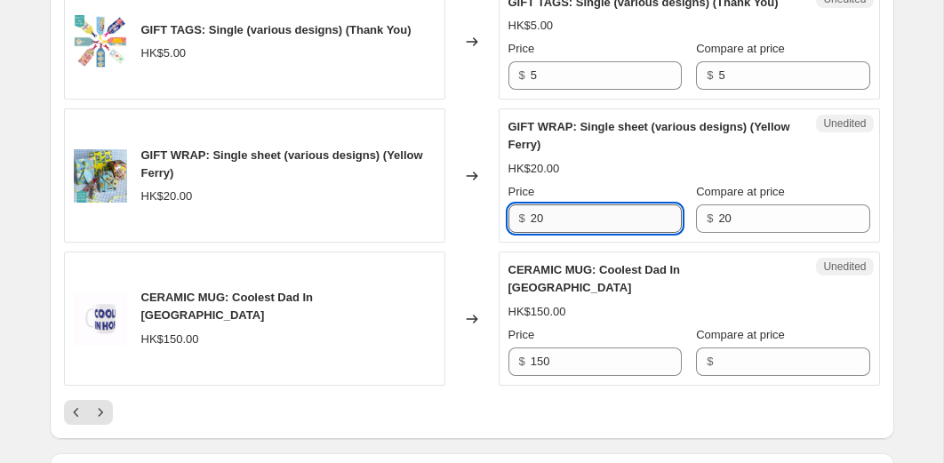
click at [548, 233] on input "20" at bounding box center [605, 218] width 151 height 28
click at [464, 365] on div "Changed to" at bounding box center [471, 318] width 53 height 134
click at [543, 233] on input "1" at bounding box center [605, 218] width 151 height 28
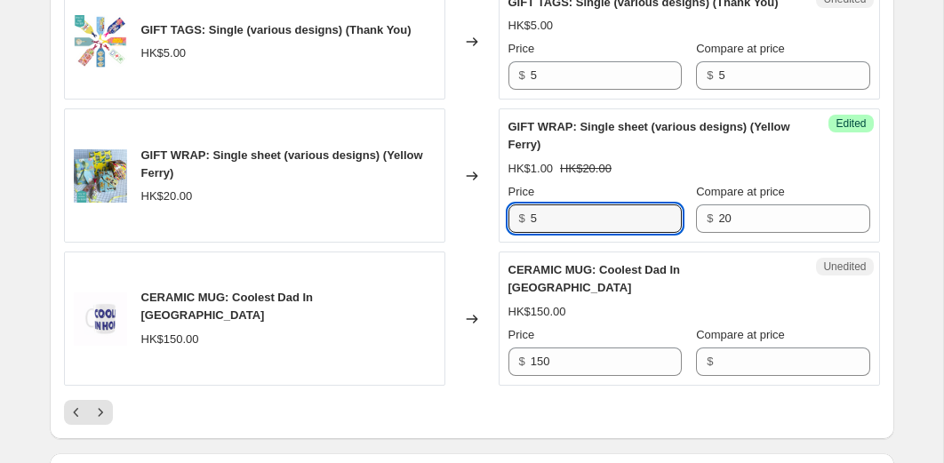
type input "5"
click at [475, 243] on div "Changed to" at bounding box center [471, 175] width 53 height 134
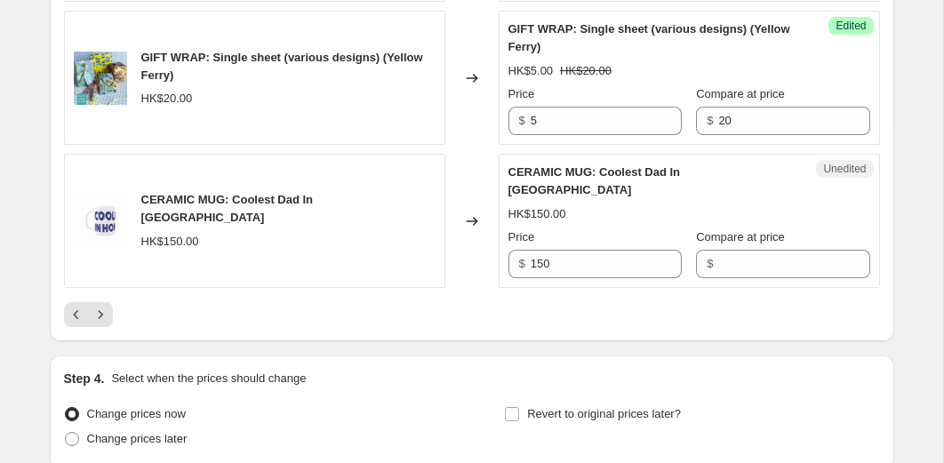
scroll to position [3192, 0]
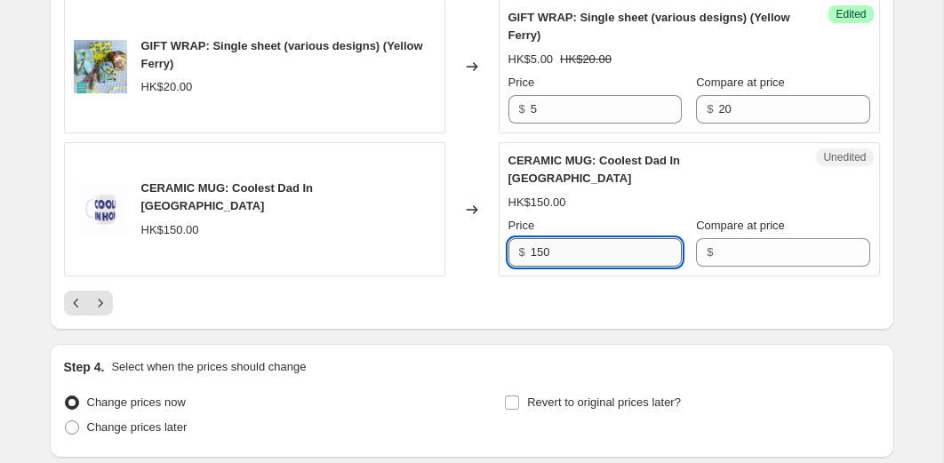
click at [569, 267] on input "150" at bounding box center [605, 252] width 151 height 28
type input "50"
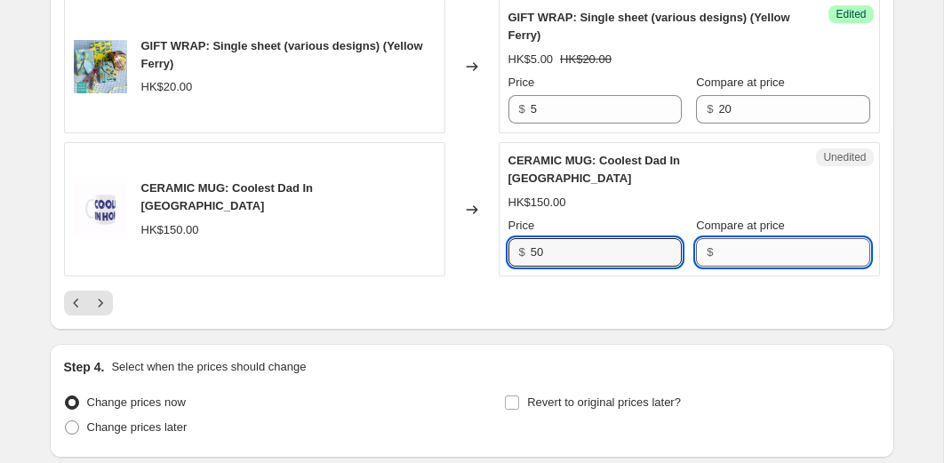
click at [724, 267] on input "Compare at price" at bounding box center [793, 252] width 151 height 28
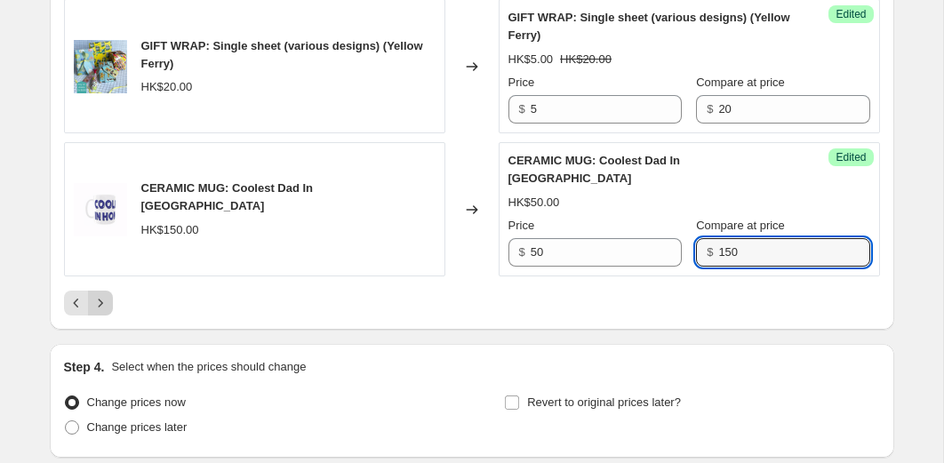
type input "150"
click at [99, 312] on icon "Next" at bounding box center [101, 303] width 18 height 18
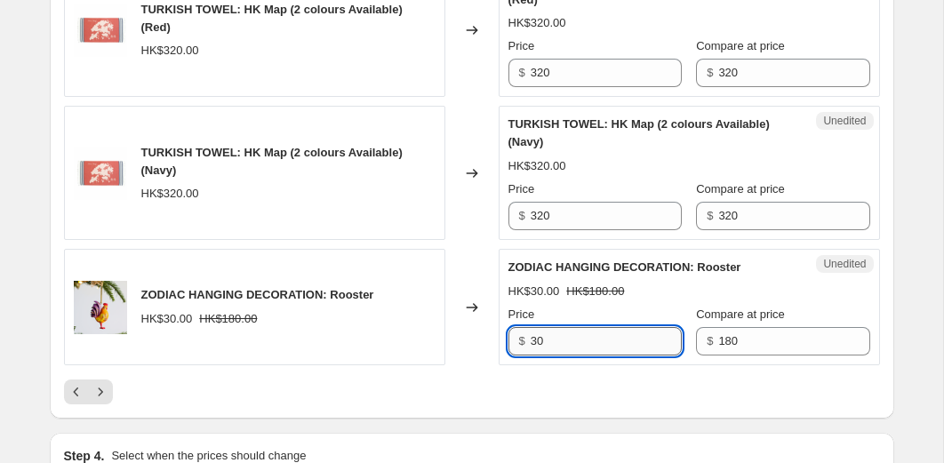
click at [600, 339] on input "30" at bounding box center [605, 341] width 151 height 28
type input "20"
click at [572, 219] on input "320" at bounding box center [605, 216] width 151 height 28
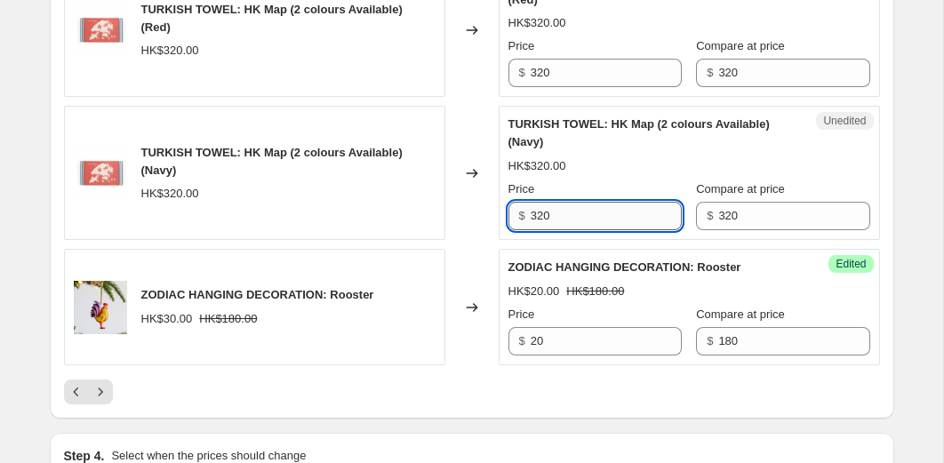
click at [572, 219] on input "320" at bounding box center [605, 216] width 151 height 28
type input "180"
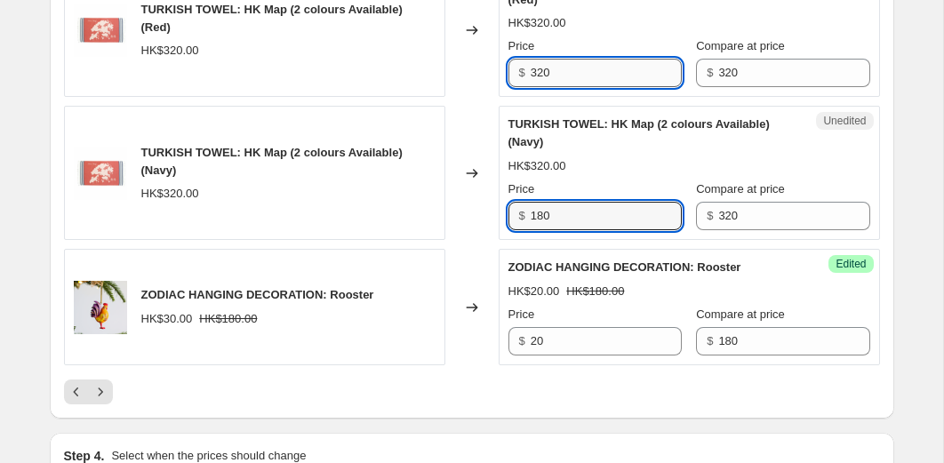
click at [573, 84] on input "320" at bounding box center [605, 73] width 151 height 28
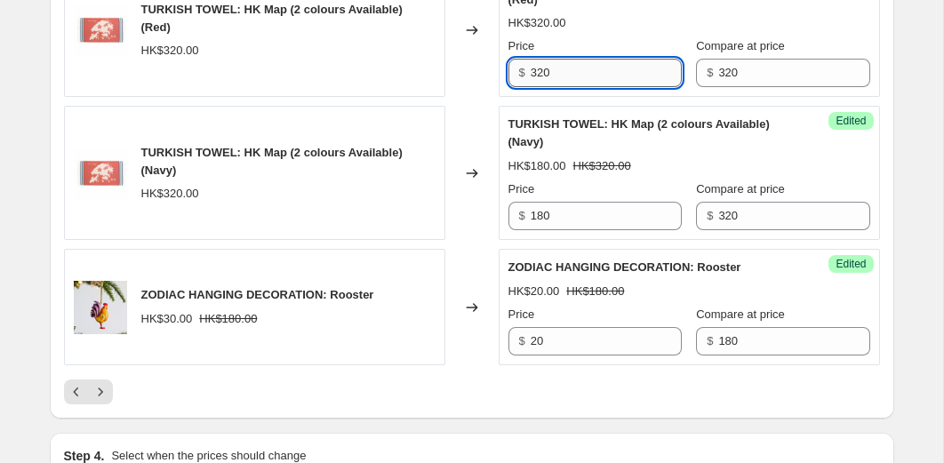
click at [573, 84] on input "320" at bounding box center [605, 73] width 151 height 28
type input "180"
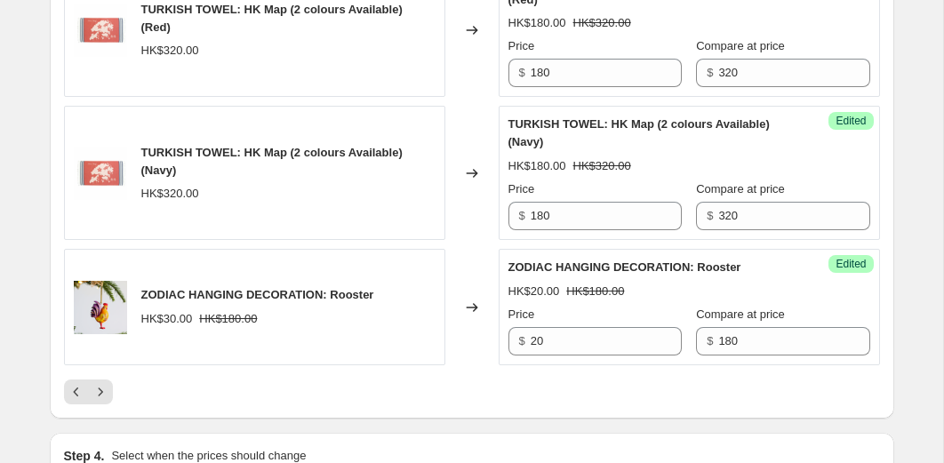
click at [458, 74] on div "Changed to" at bounding box center [471, 31] width 53 height 134
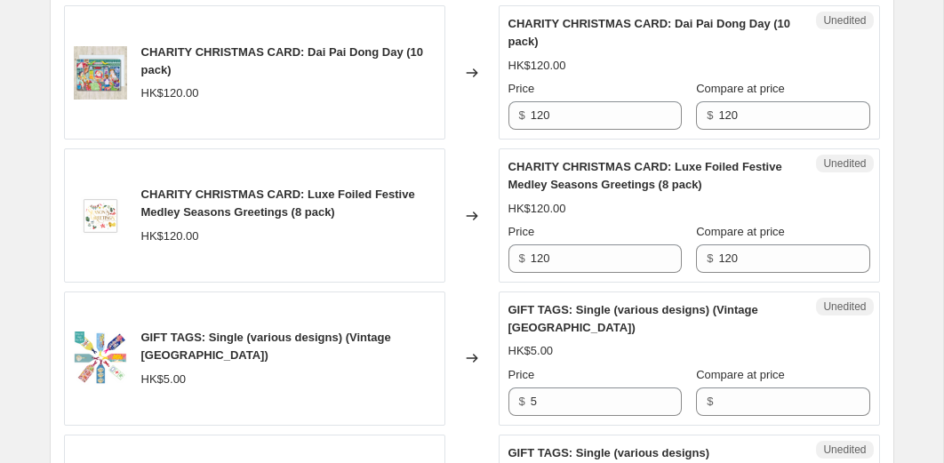
scroll to position [2002, 0]
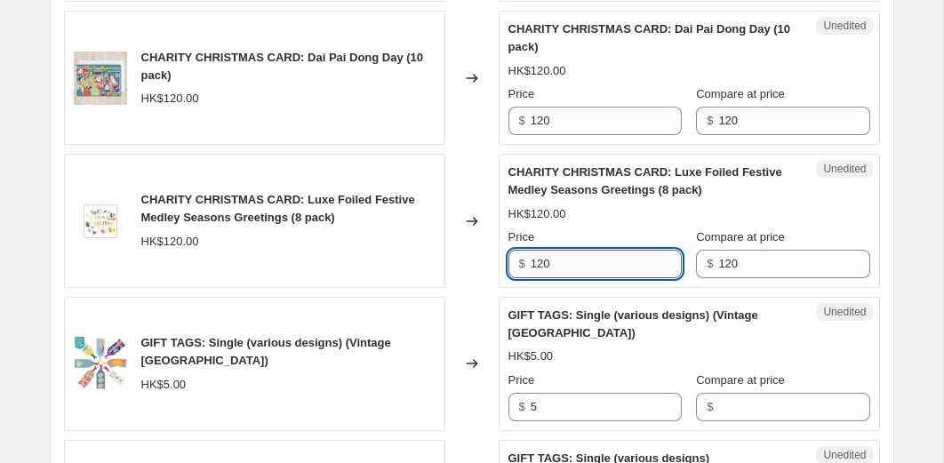
click at [551, 256] on input "120" at bounding box center [605, 264] width 151 height 28
type input "50"
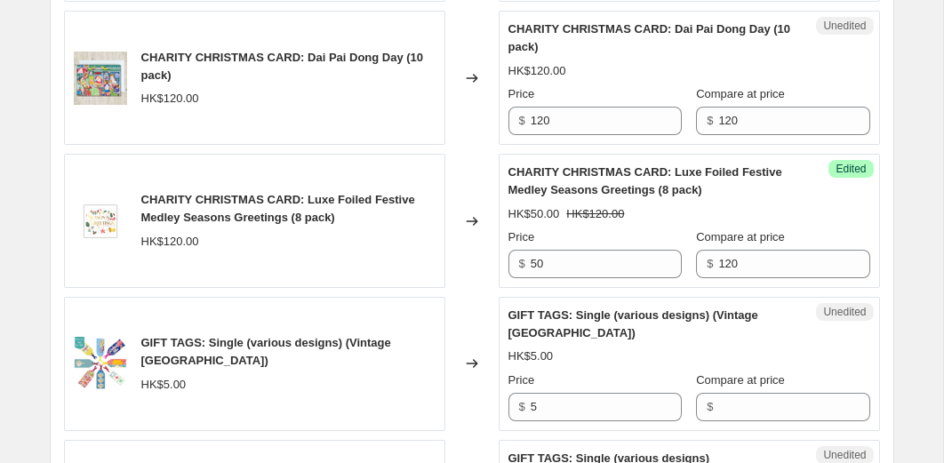
click at [466, 289] on div "KIDS PLATE: Hong Kong Transport HK$100.00 Changed to Unedited KIDS PLATE: Hong …" at bounding box center [472, 176] width 816 height 2760
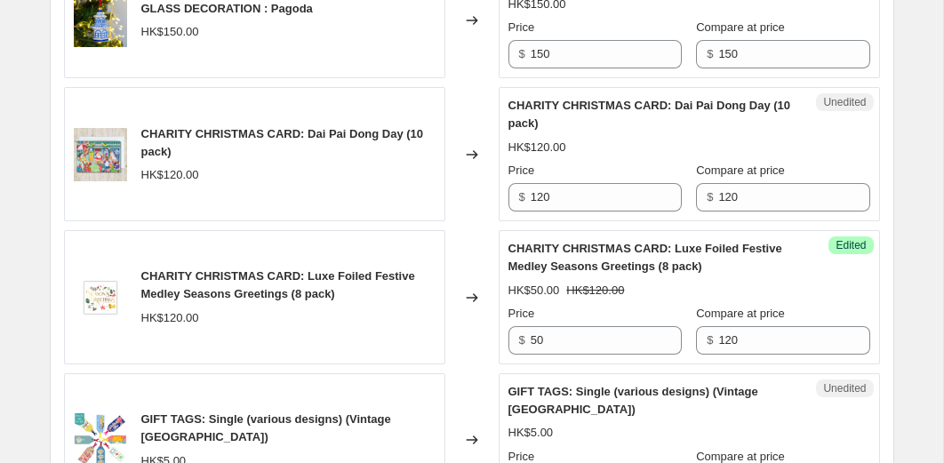
scroll to position [1924, 0]
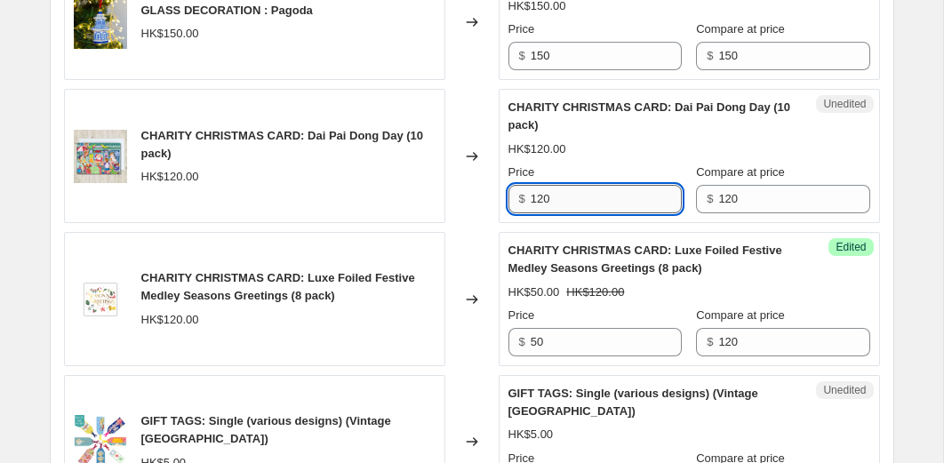
click at [573, 208] on input "120" at bounding box center [605, 199] width 151 height 28
type input "50"
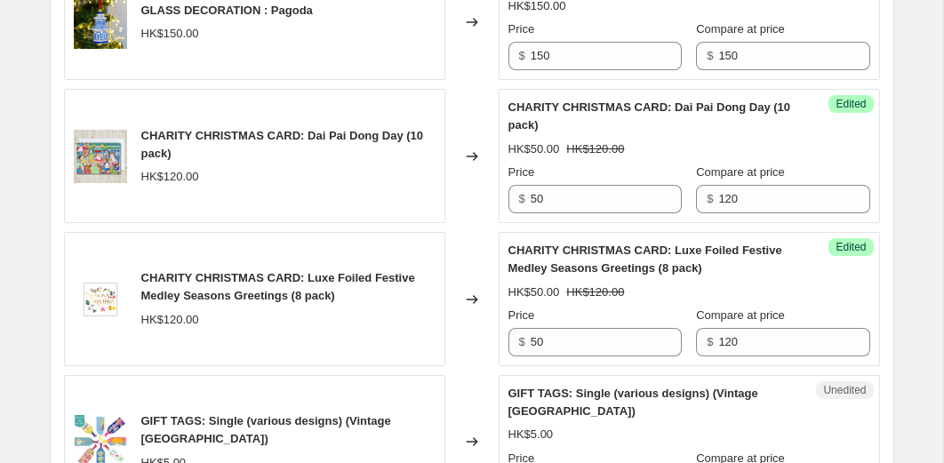
click at [477, 109] on div "Changed to" at bounding box center [471, 156] width 53 height 134
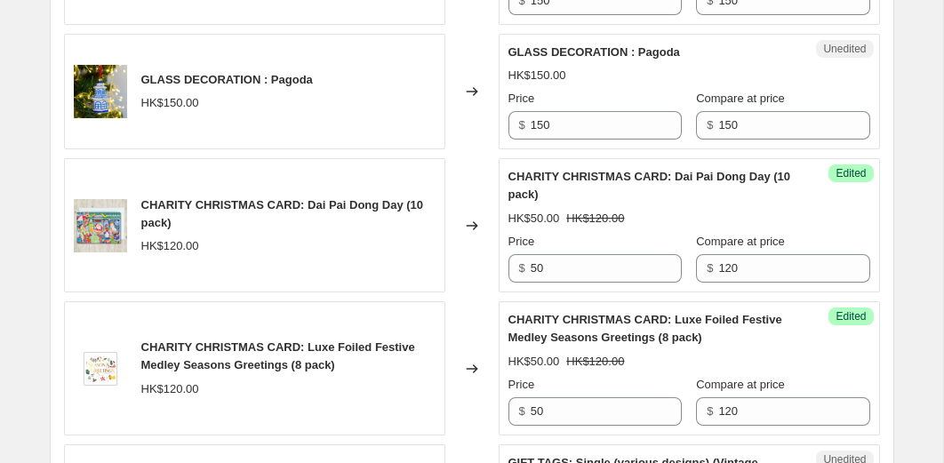
scroll to position [1830, 0]
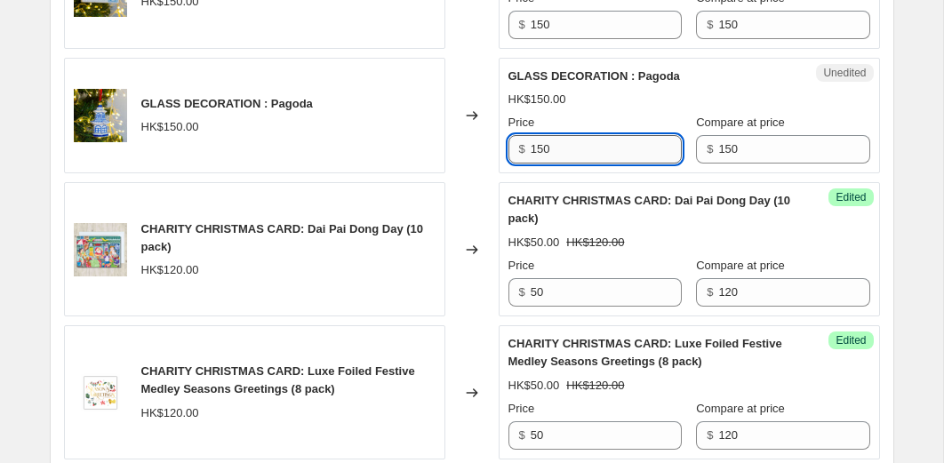
click at [562, 144] on input "150" at bounding box center [605, 149] width 151 height 28
type input "50"
click at [452, 148] on div "Changed to" at bounding box center [471, 116] width 53 height 116
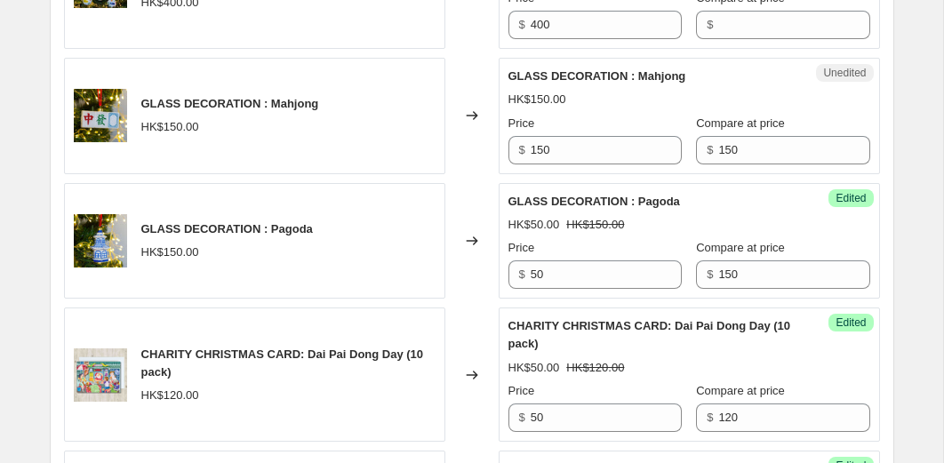
scroll to position [1692, 0]
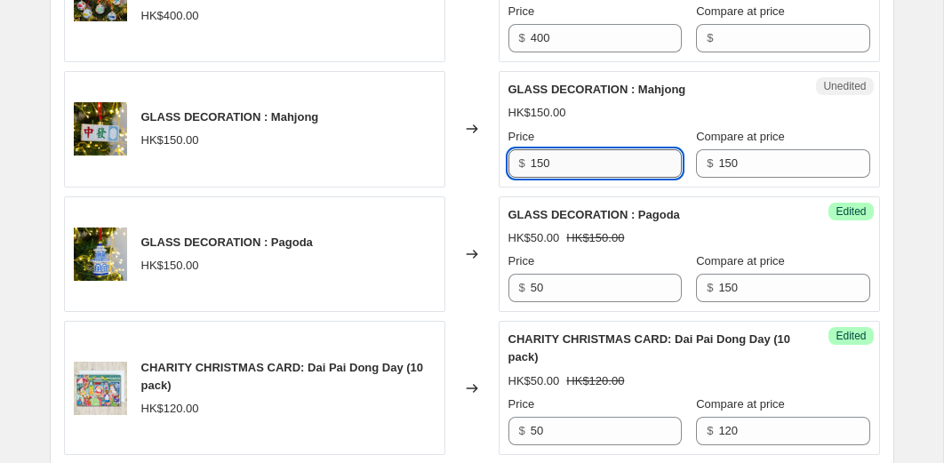
click at [576, 163] on input "150" at bounding box center [605, 163] width 151 height 28
type input "100"
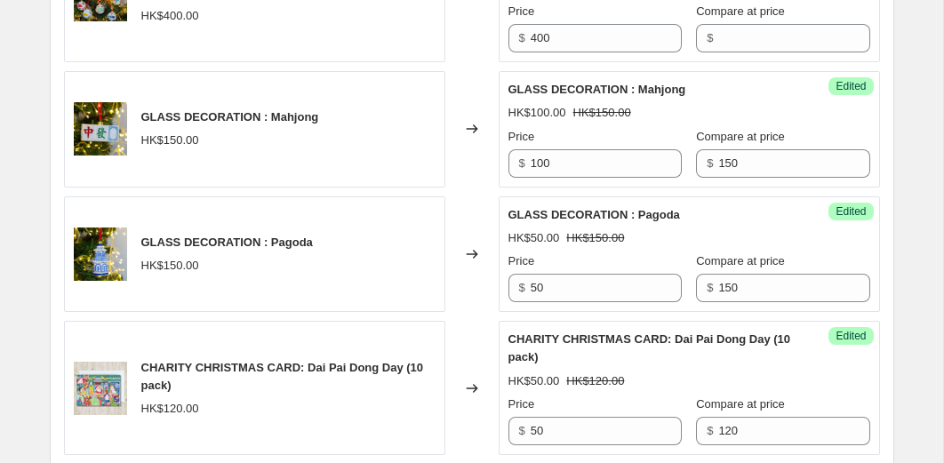
click at [459, 183] on div "Changed to" at bounding box center [471, 129] width 53 height 116
click at [588, 42] on input "400" at bounding box center [605, 38] width 151 height 28
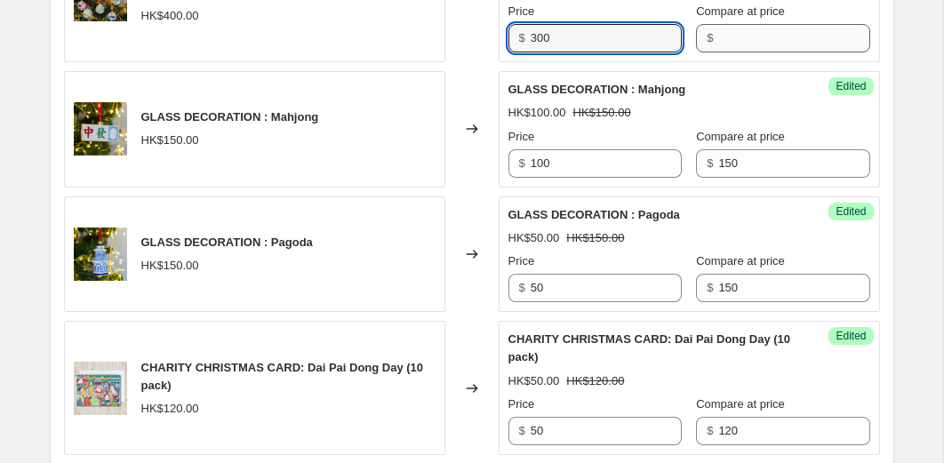
type input "300"
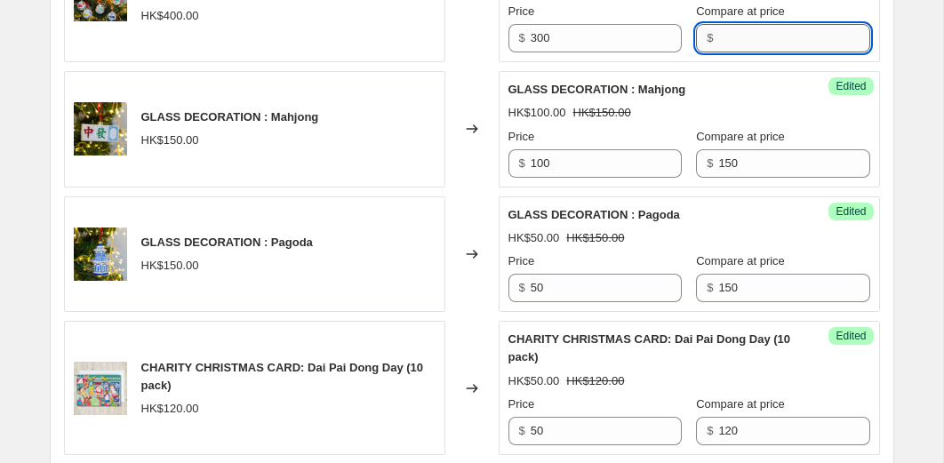
click at [781, 39] on input "Compare at price" at bounding box center [793, 38] width 151 height 28
type input "400"
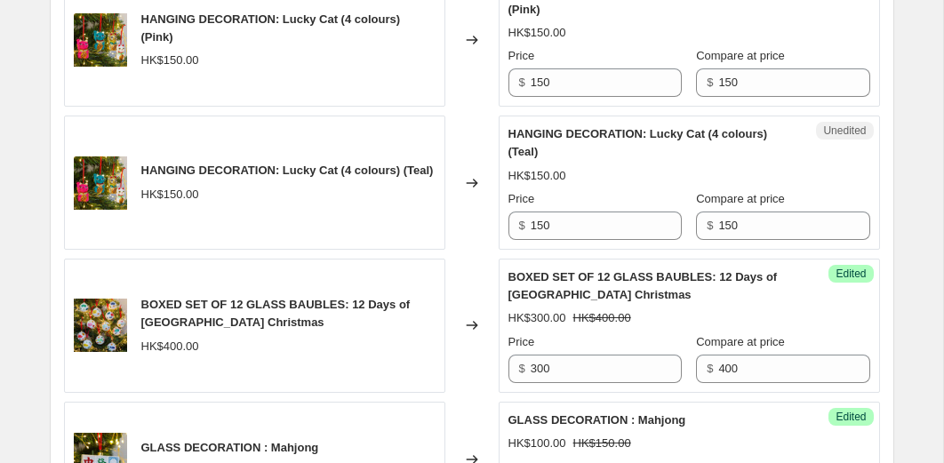
scroll to position [1353, 0]
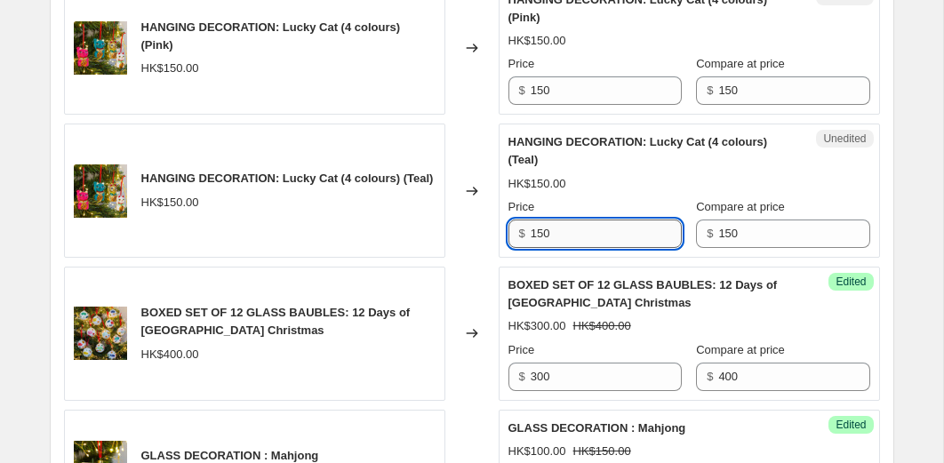
click at [570, 243] on input "150" at bounding box center [605, 233] width 151 height 28
type input "50"
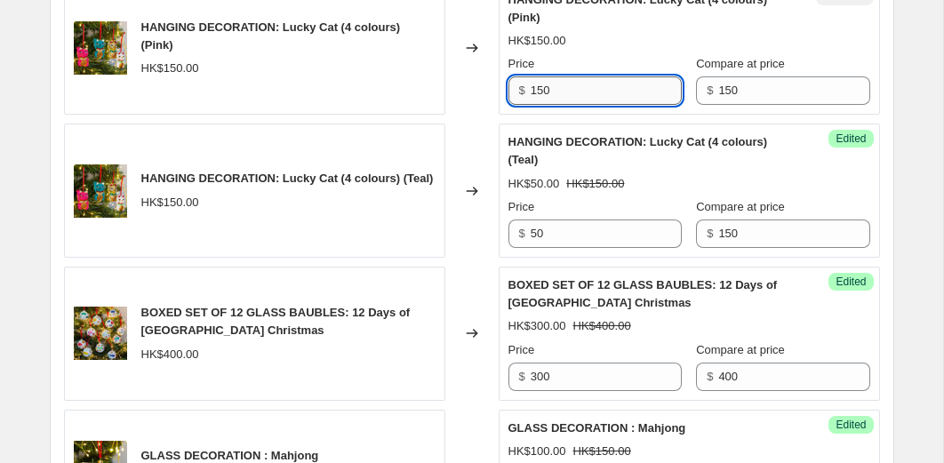
click at [576, 93] on input "150" at bounding box center [605, 90] width 151 height 28
type input "50"
click at [475, 98] on div "Changed to" at bounding box center [471, 48] width 53 height 134
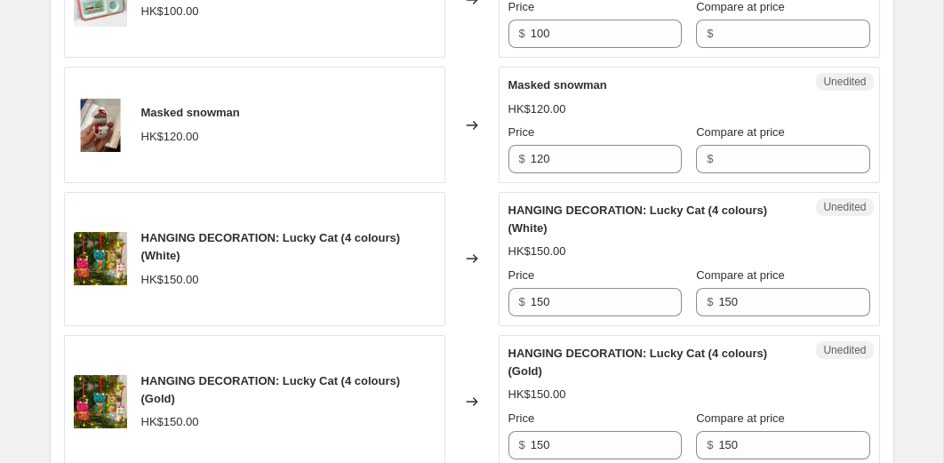
scroll to position [856, 0]
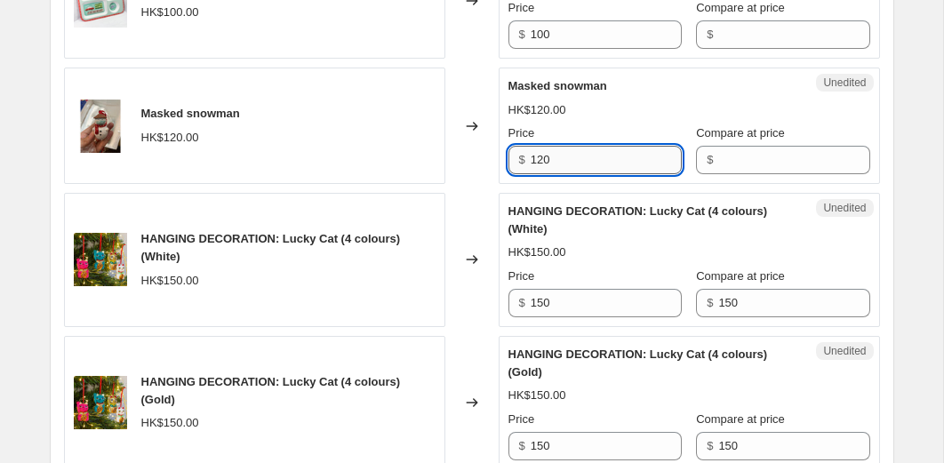
click at [577, 158] on input "120" at bounding box center [605, 160] width 151 height 28
type input "10"
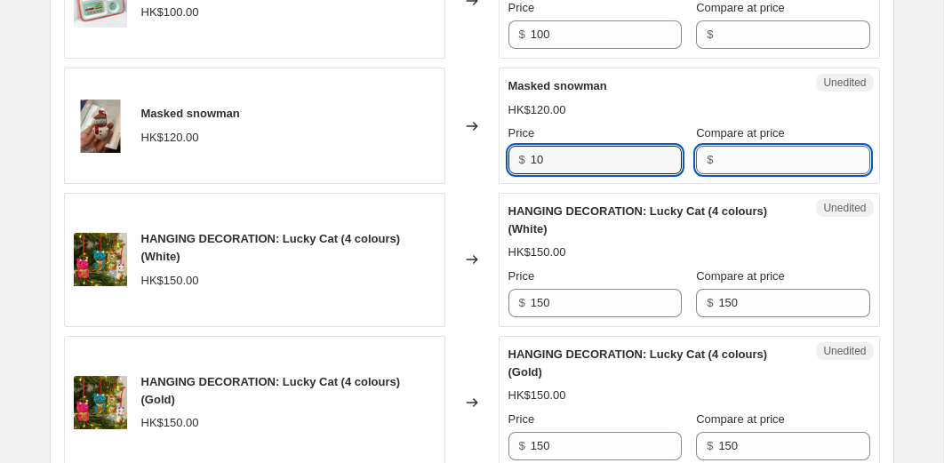
click at [718, 171] on input "Compare at price" at bounding box center [793, 160] width 151 height 28
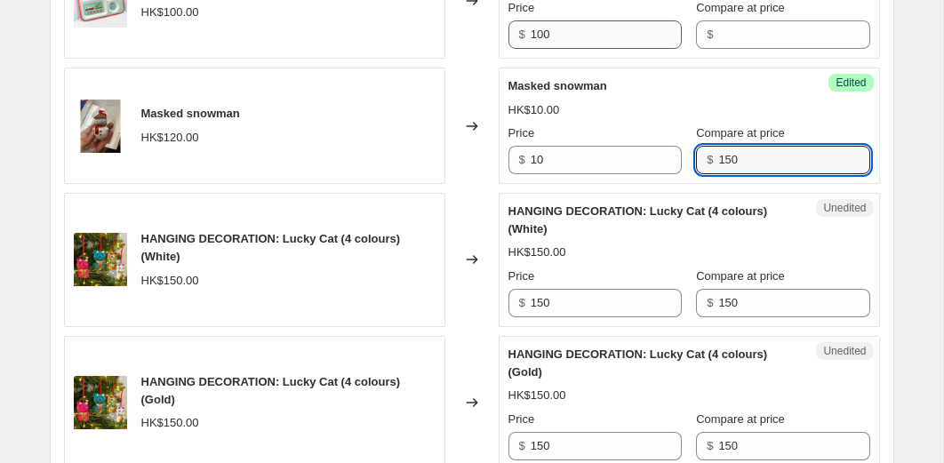
type input "150"
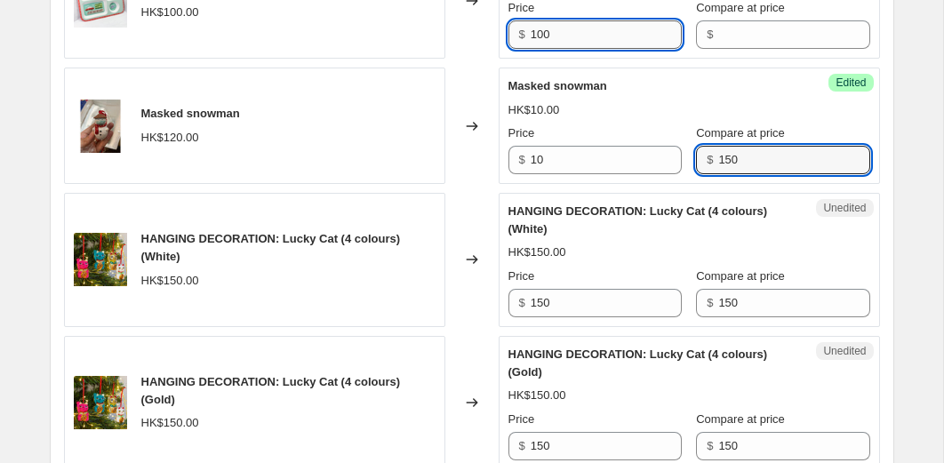
click at [591, 31] on input "100" at bounding box center [605, 34] width 151 height 28
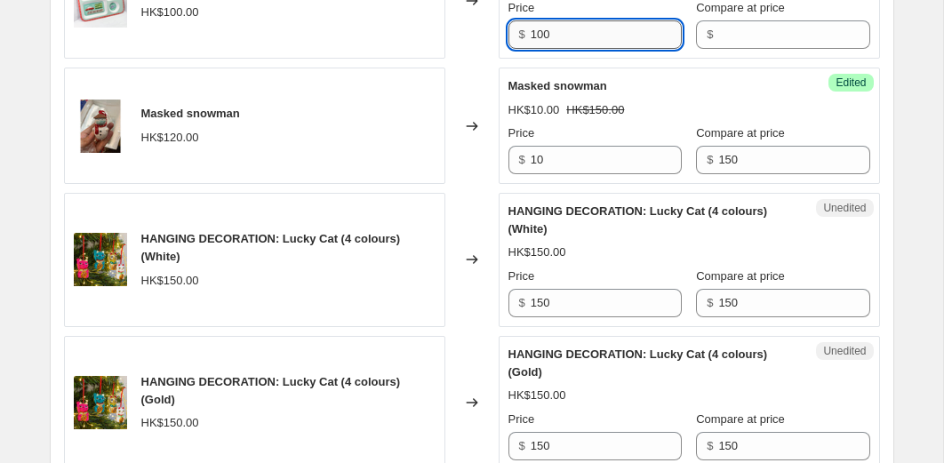
click at [591, 31] on input "100" at bounding box center [605, 34] width 151 height 28
type input "30"
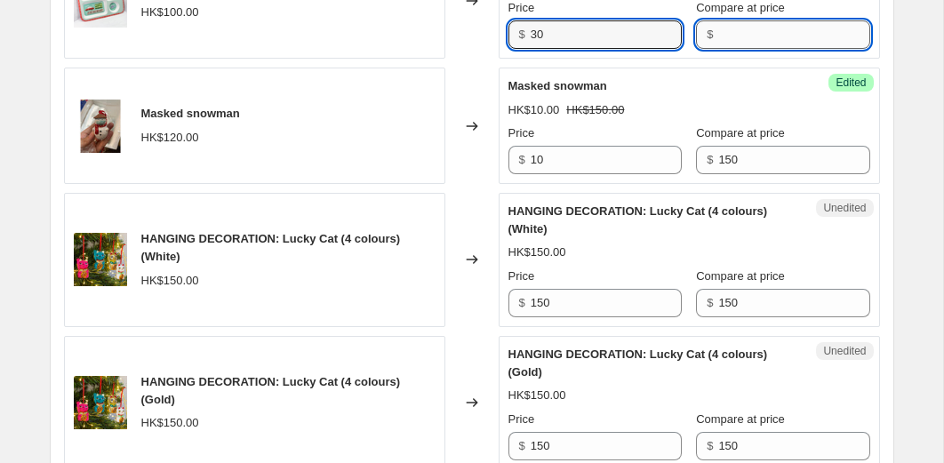
click at [760, 28] on input "Compare at price" at bounding box center [793, 34] width 151 height 28
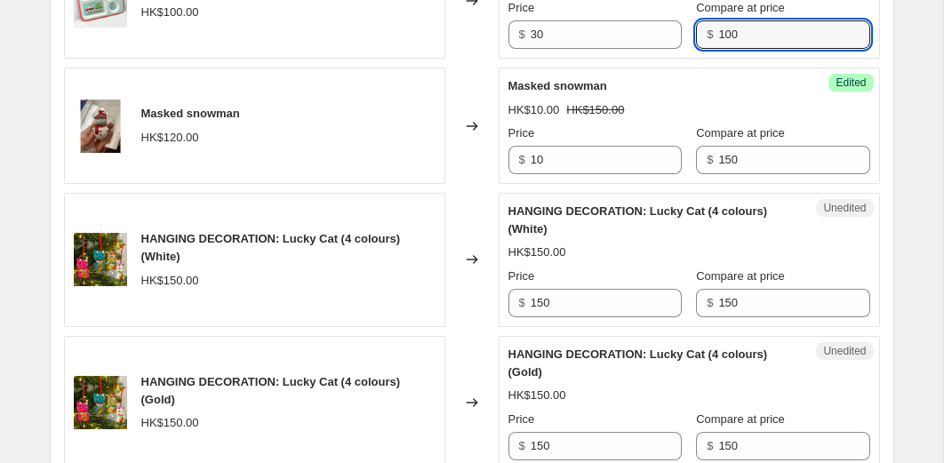
type input "100"
click at [447, 112] on div "Changed to" at bounding box center [471, 126] width 53 height 116
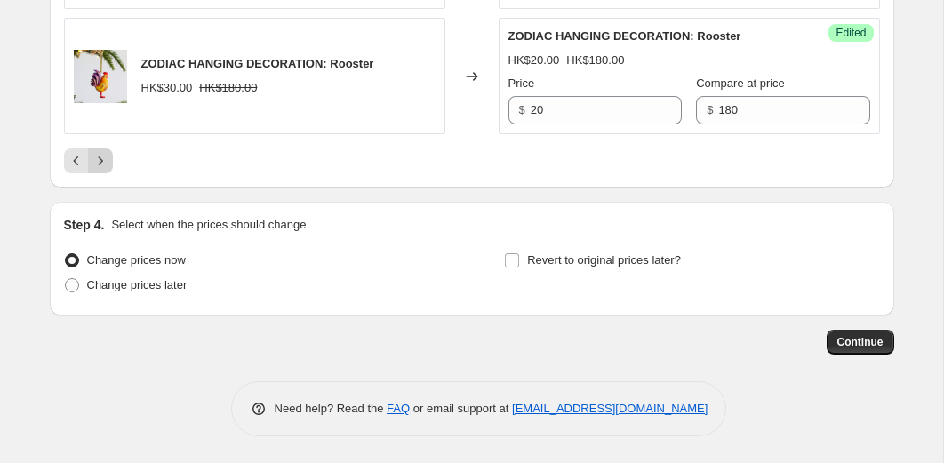
click at [104, 162] on icon "Next" at bounding box center [101, 161] width 18 height 18
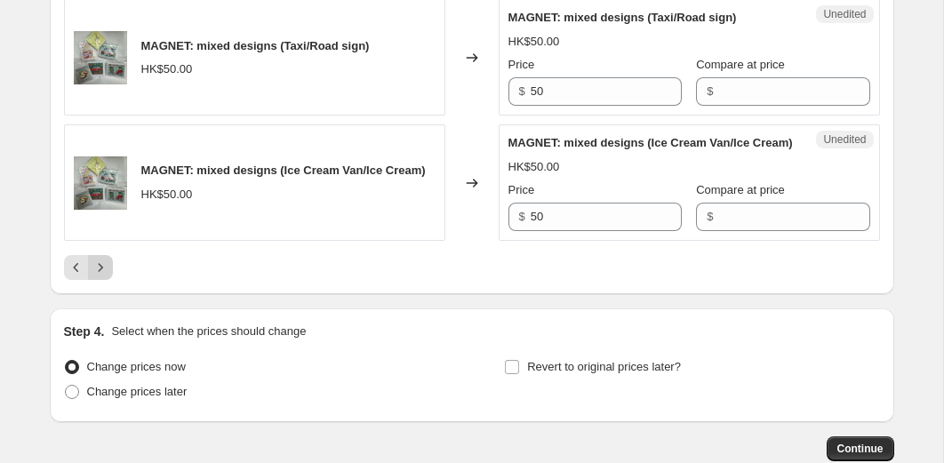
scroll to position [3370, 0]
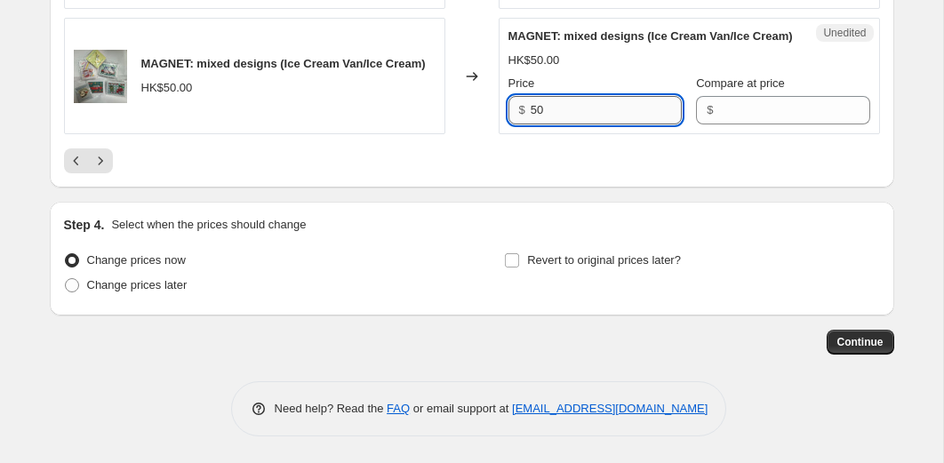
click at [586, 112] on input "50" at bounding box center [605, 110] width 151 height 28
type input "20"
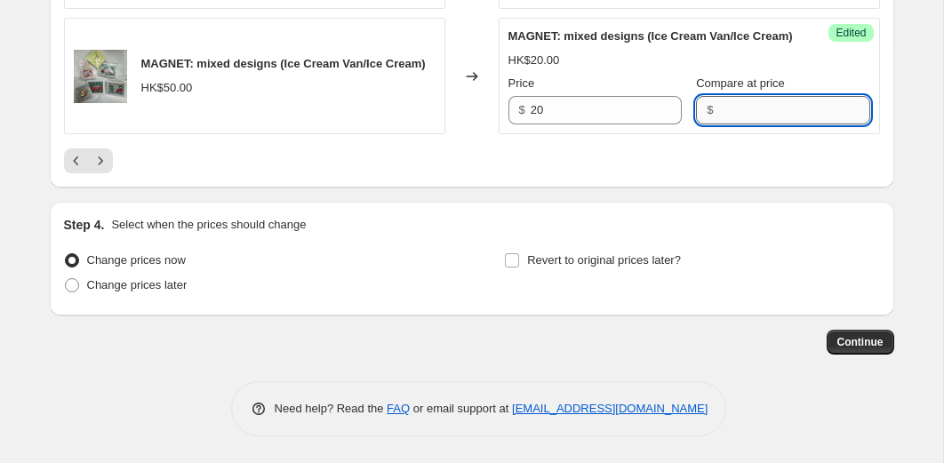
click at [718, 122] on input "Compare at price" at bounding box center [793, 110] width 151 height 28
type input "50"
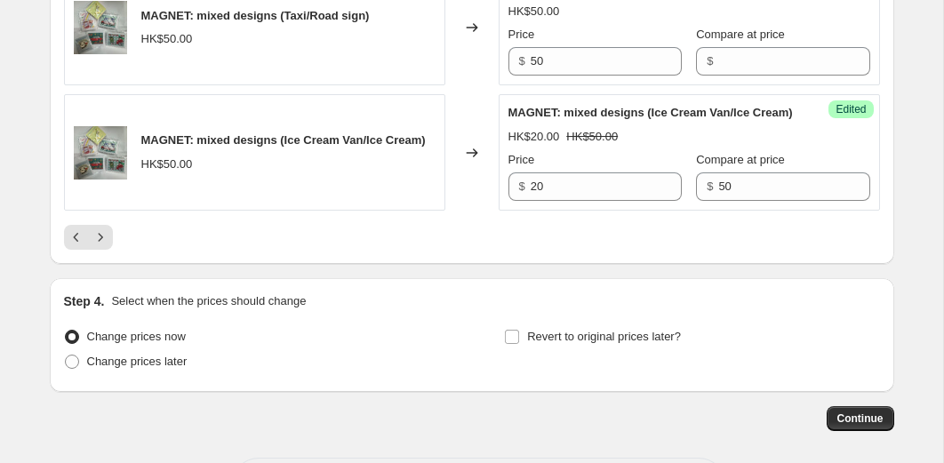
scroll to position [3156, 0]
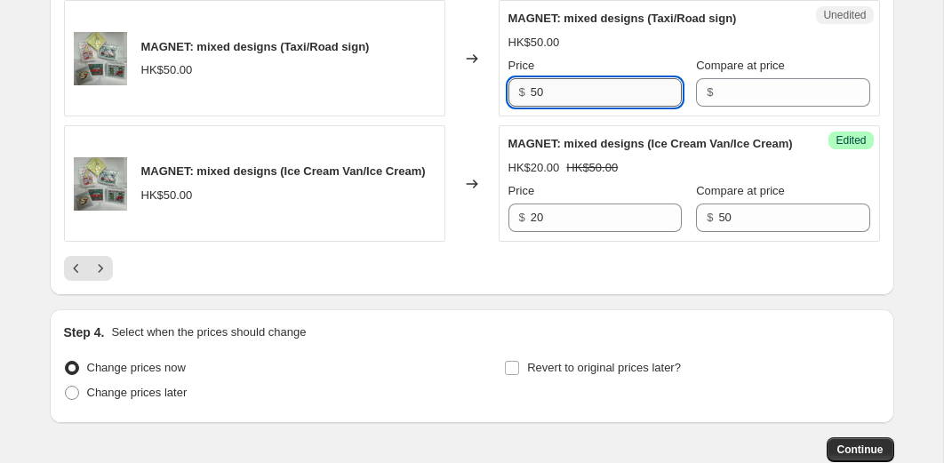
click at [575, 107] on input "50" at bounding box center [605, 92] width 151 height 28
type input "20"
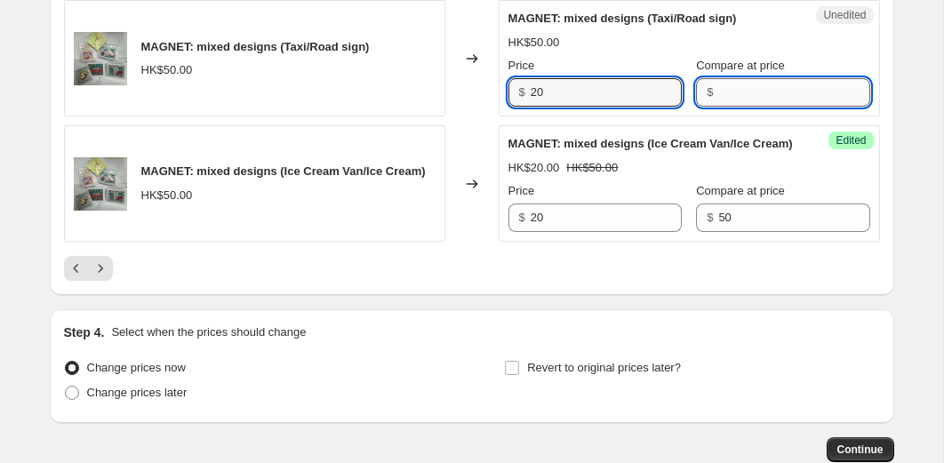
click at [732, 107] on input "Compare at price" at bounding box center [793, 92] width 151 height 28
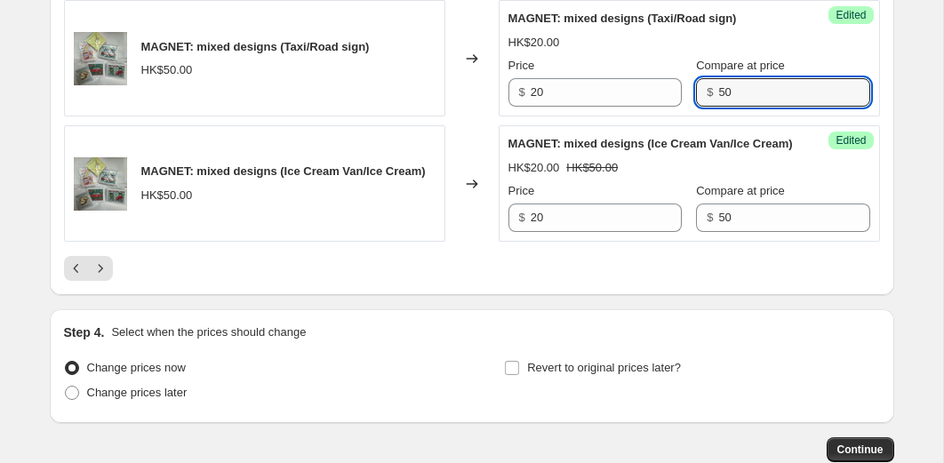
type input "50"
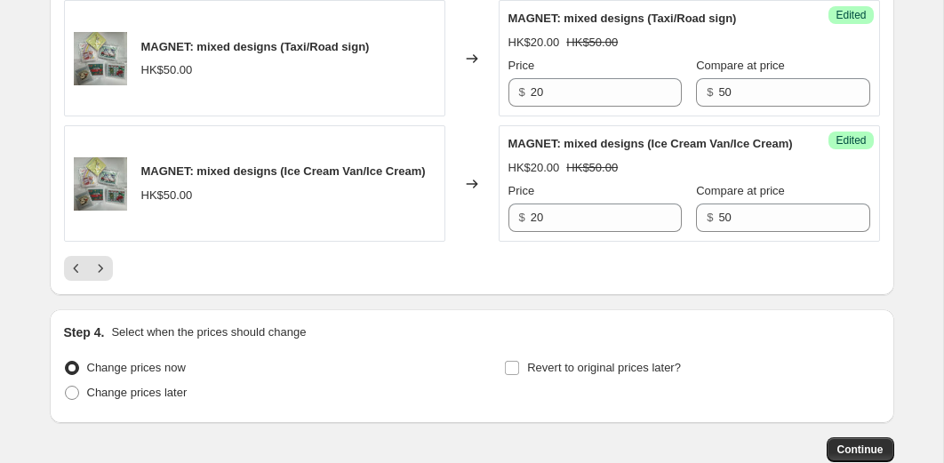
type input "20"
type input "50"
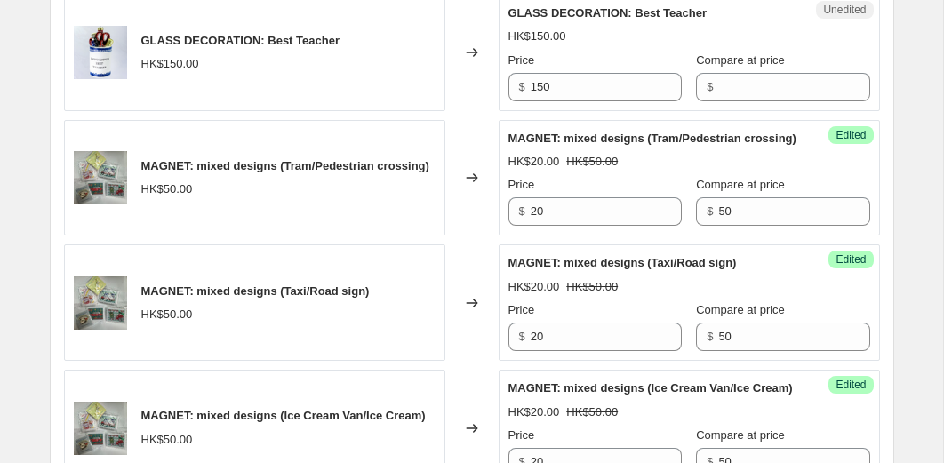
scroll to position [2908, 0]
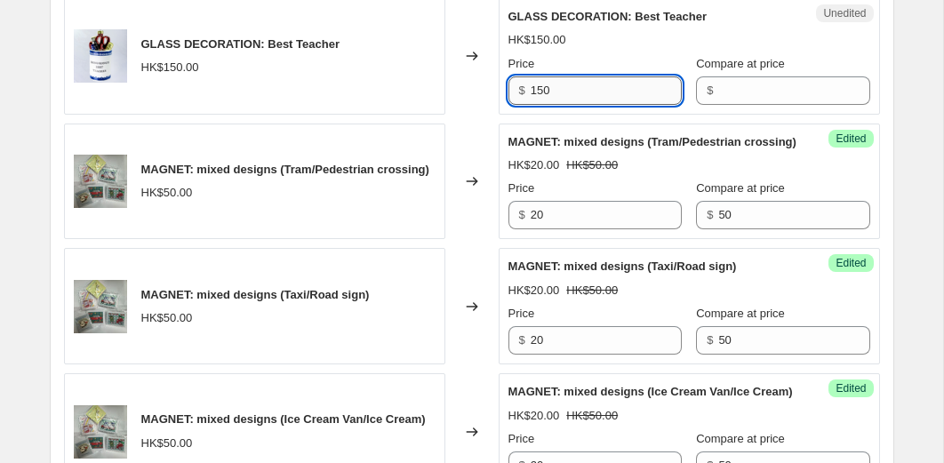
click at [562, 105] on input "150" at bounding box center [605, 90] width 151 height 28
type input "50"
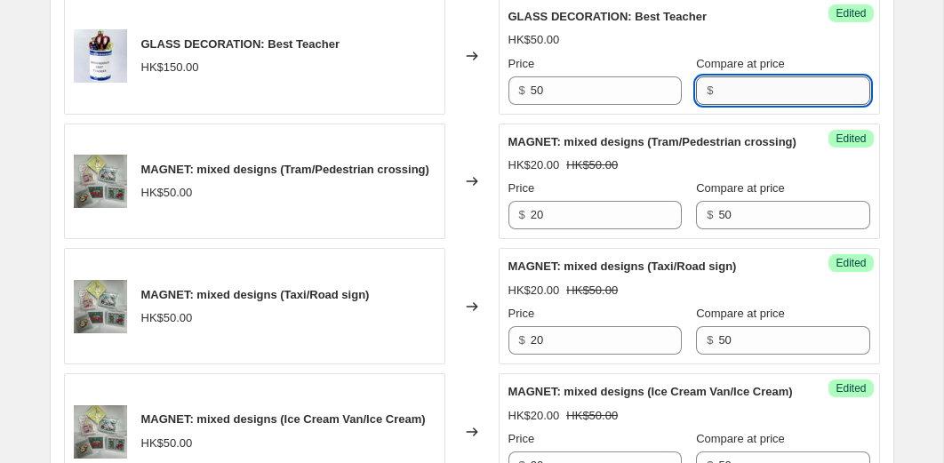
click at [727, 105] on input "Compare at price" at bounding box center [793, 90] width 151 height 28
type input "150"
click at [461, 93] on div "Changed to" at bounding box center [471, 56] width 53 height 116
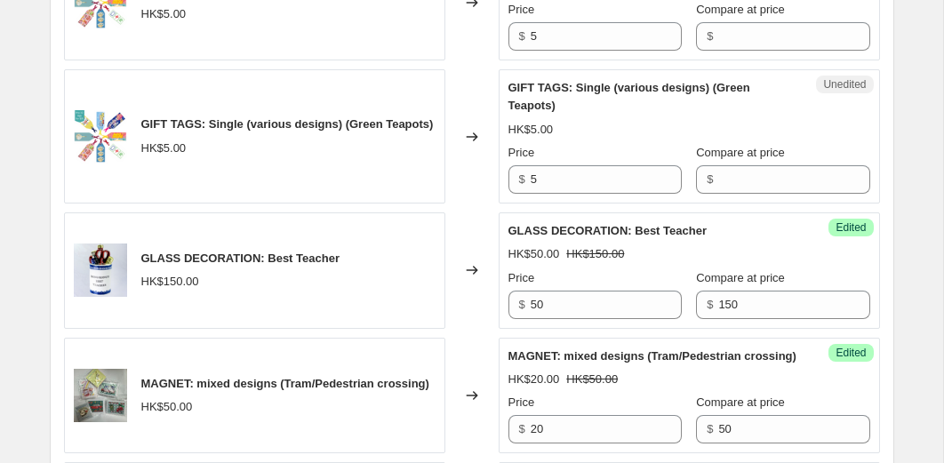
scroll to position [2692, 0]
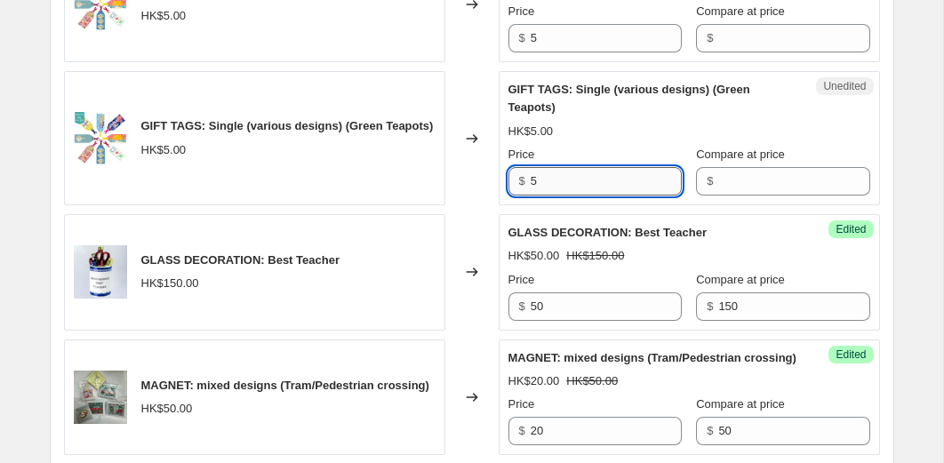
click at [562, 195] on input "5" at bounding box center [605, 181] width 151 height 28
type input "1"
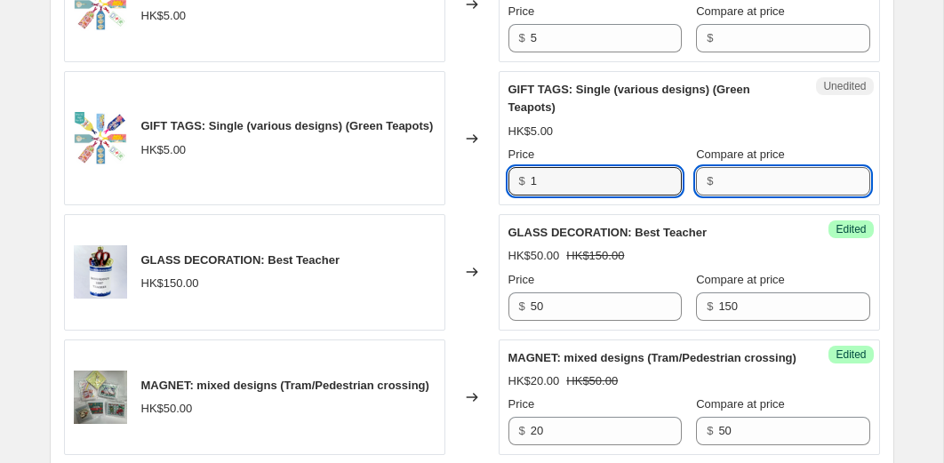
click at [718, 195] on input "Compare at price" at bounding box center [793, 181] width 151 height 28
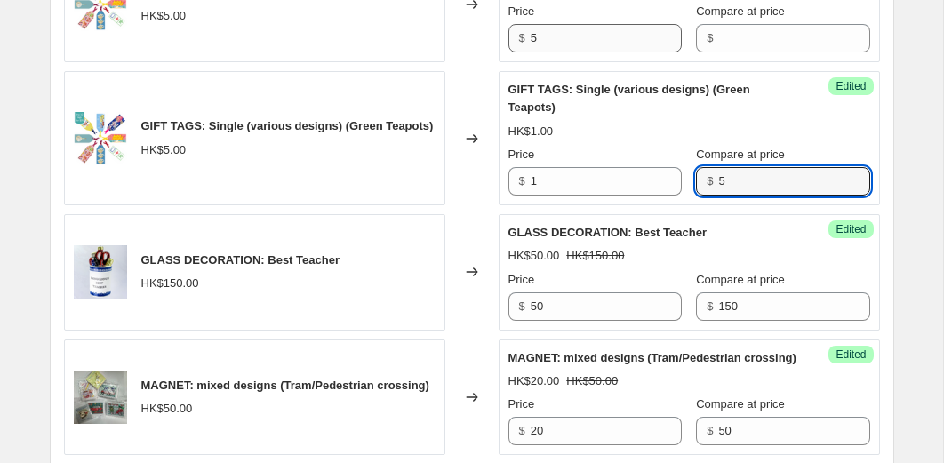
type input "5"
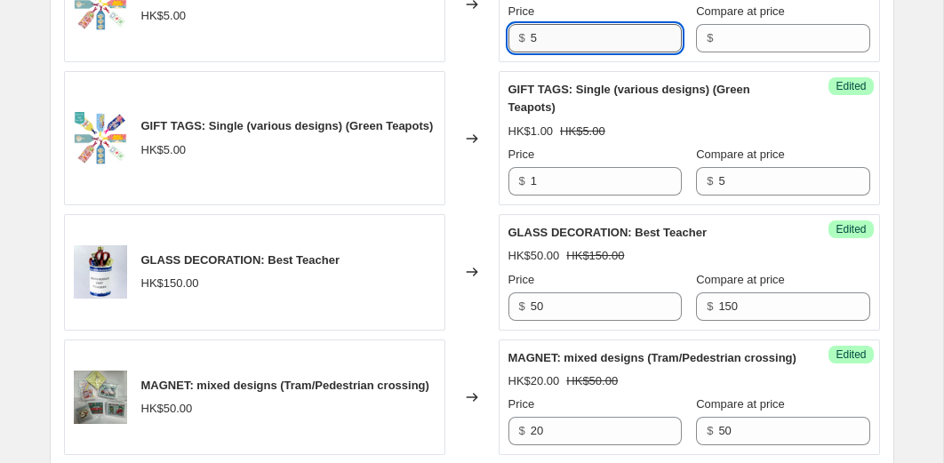
click at [608, 52] on input "5" at bounding box center [605, 38] width 151 height 28
type input "1"
click at [721, 52] on input "Compare at price" at bounding box center [793, 38] width 151 height 28
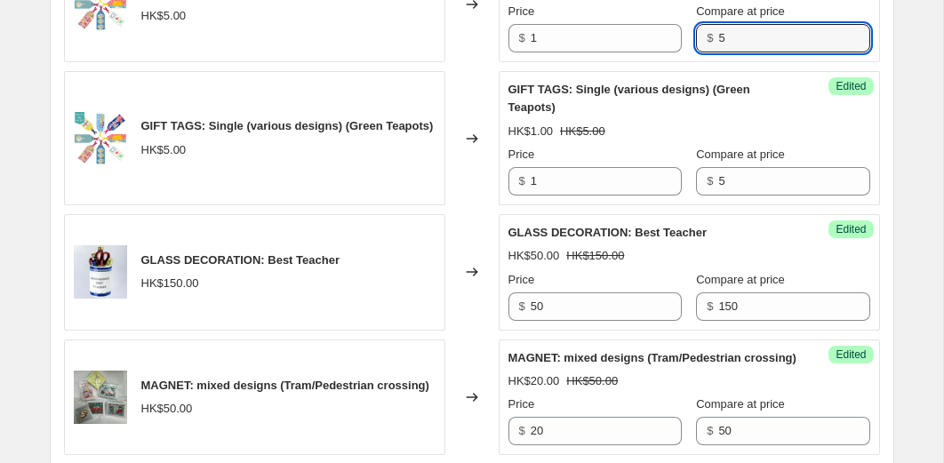
type input "5"
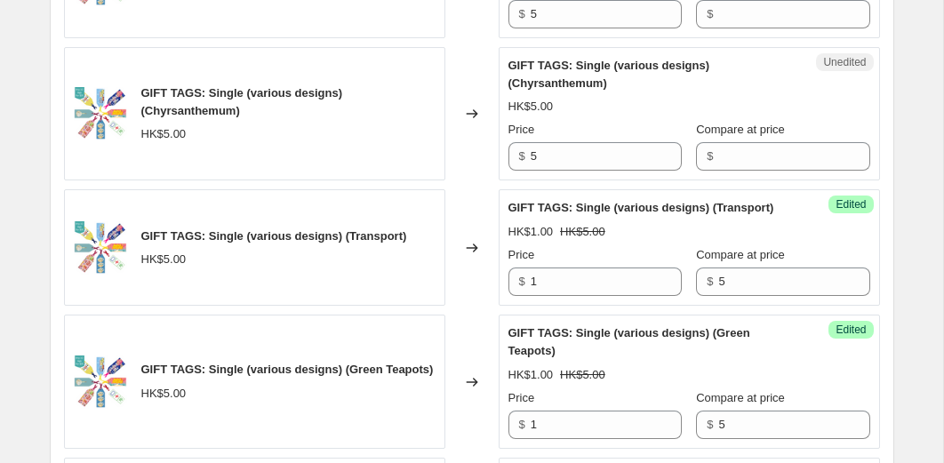
scroll to position [2442, 0]
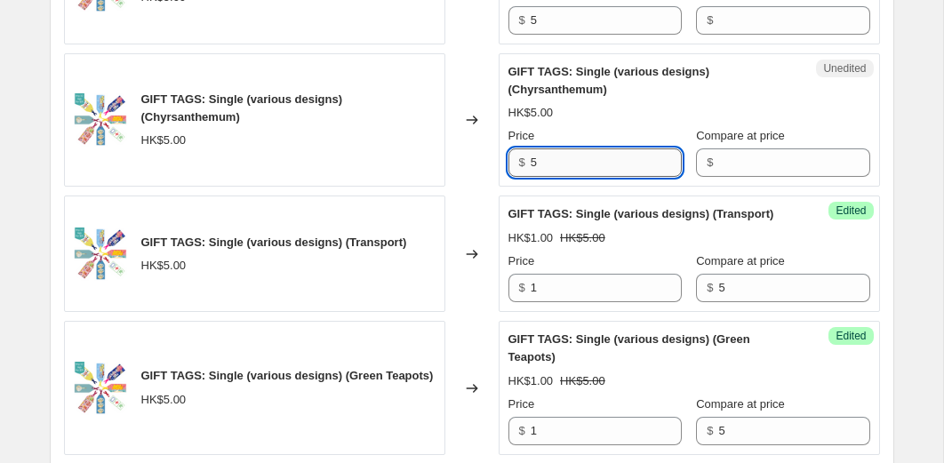
click at [548, 177] on input "5" at bounding box center [605, 162] width 151 height 28
type input "1"
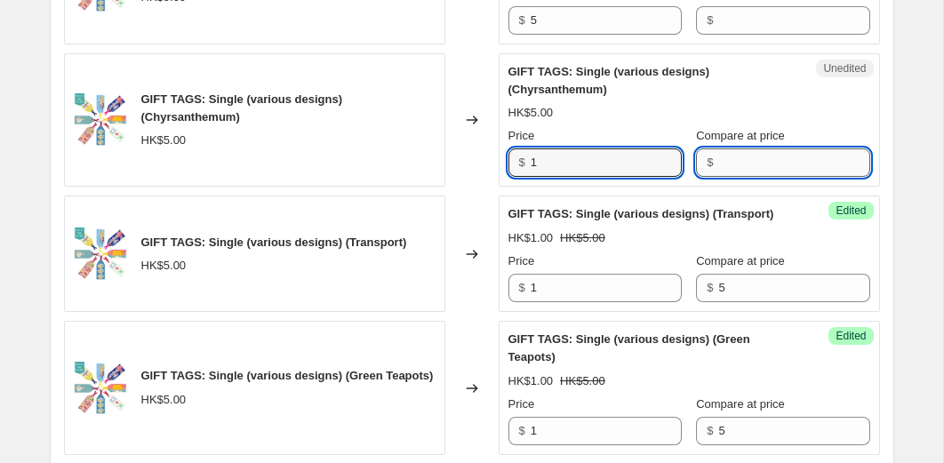
click at [718, 177] on input "Compare at price" at bounding box center [793, 162] width 151 height 28
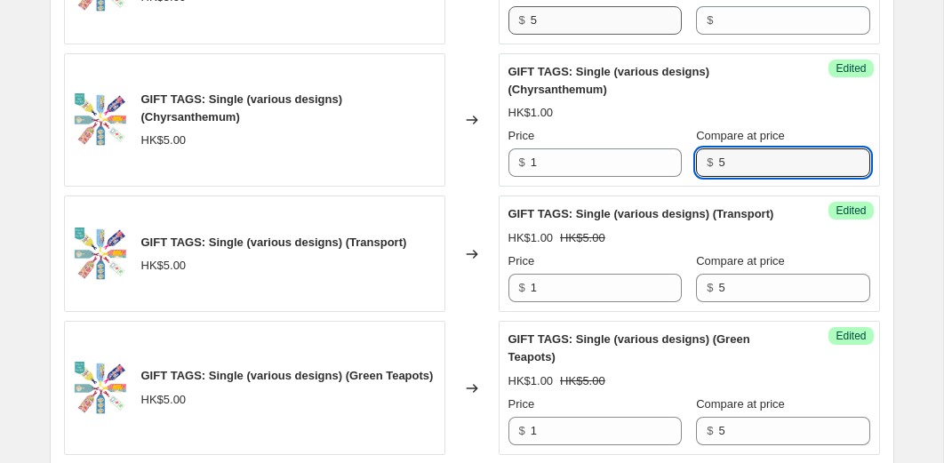
type input "5"
click at [562, 35] on input "5" at bounding box center [605, 20] width 151 height 28
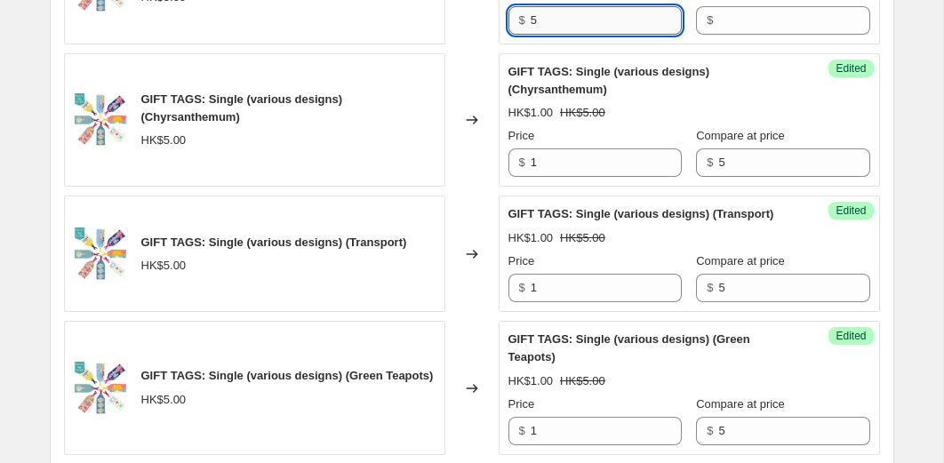
click at [562, 35] on input "5" at bounding box center [605, 20] width 151 height 28
type input "1"
click at [718, 35] on input "Compare at price" at bounding box center [793, 20] width 151 height 28
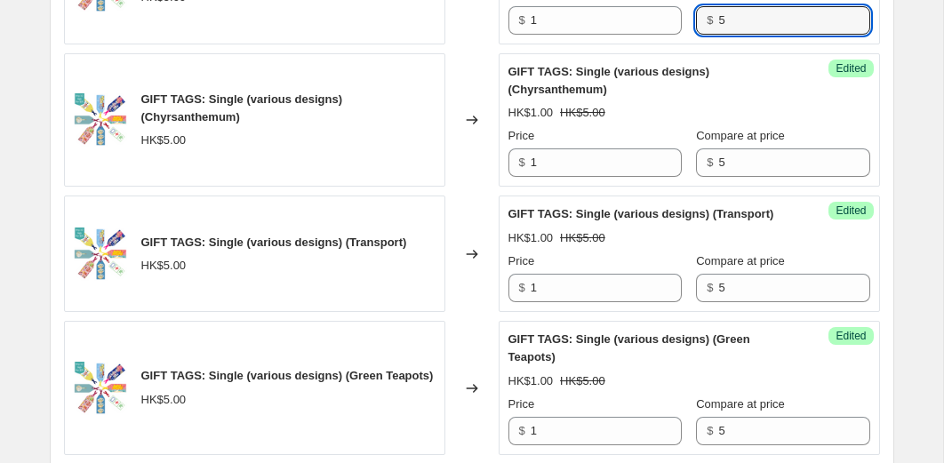
type input "5"
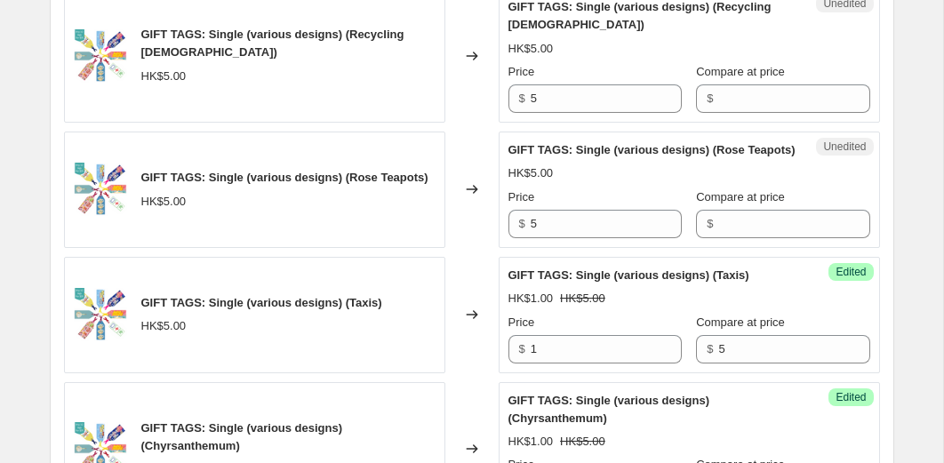
scroll to position [2111, 0]
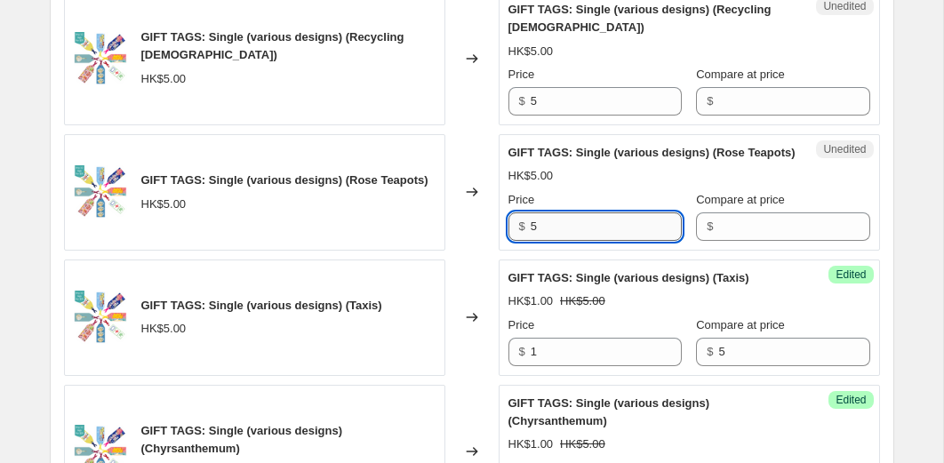
click at [577, 241] on input "5" at bounding box center [605, 226] width 151 height 28
type input "1"
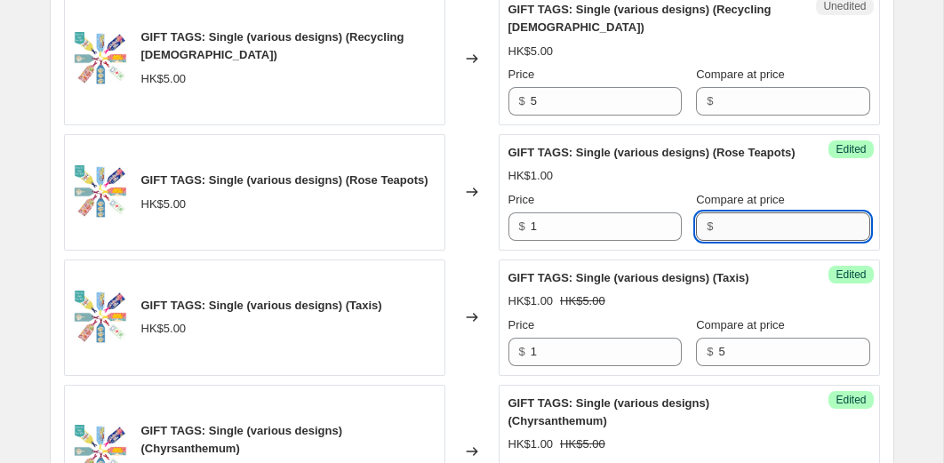
click at [727, 241] on input "Compare at price" at bounding box center [793, 226] width 151 height 28
type input "5"
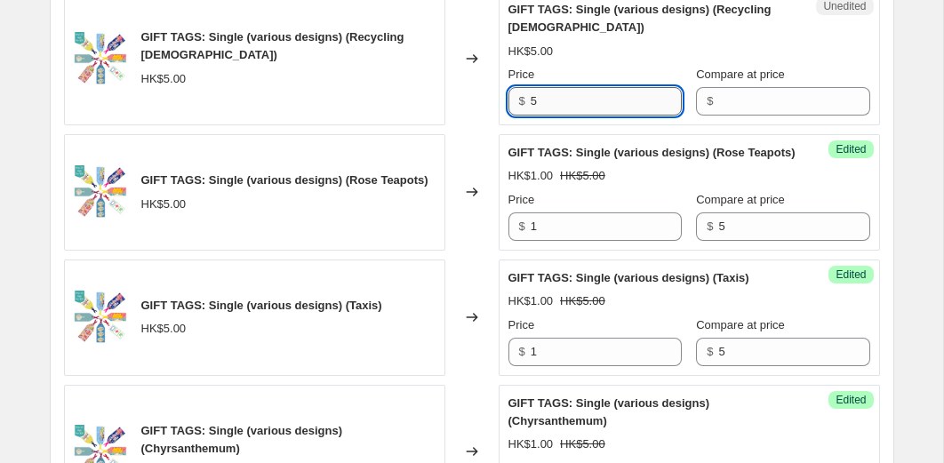
click at [580, 116] on input "5" at bounding box center [605, 101] width 151 height 28
type input "1"
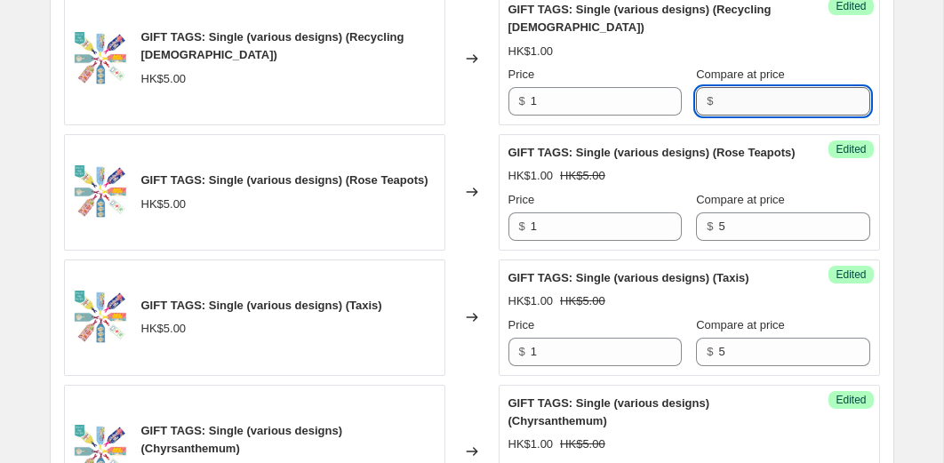
click at [734, 116] on input "Compare at price" at bounding box center [793, 101] width 151 height 28
type input "5"
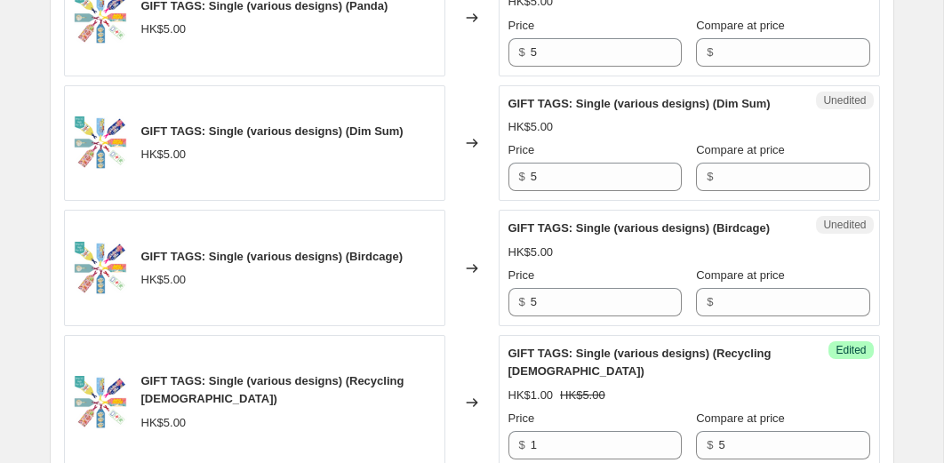
scroll to position [1784, 0]
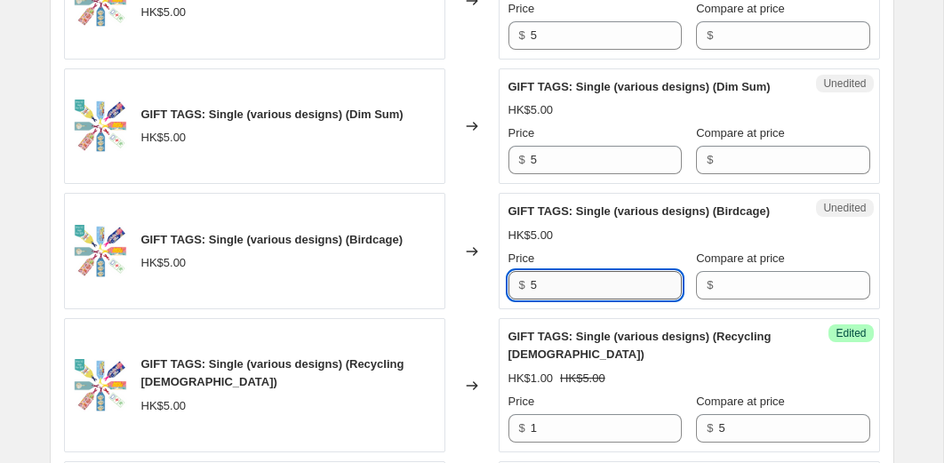
click at [556, 299] on input "5" at bounding box center [605, 285] width 151 height 28
type input "1"
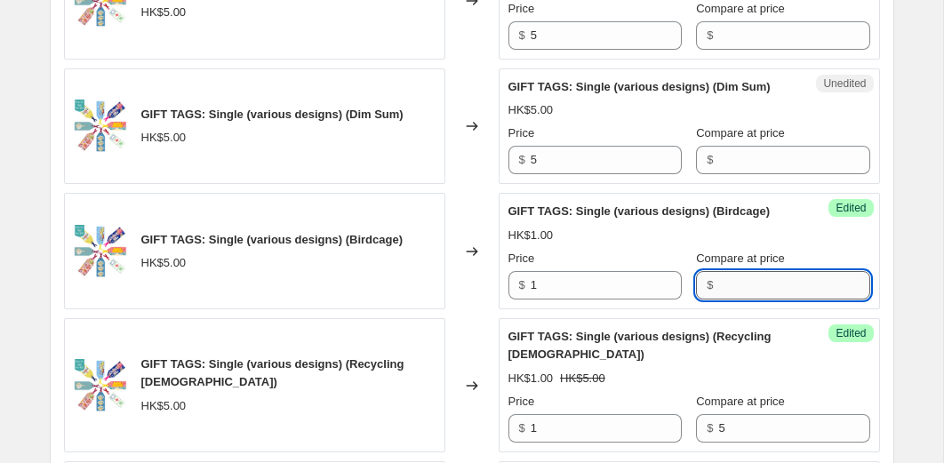
click at [718, 299] on input "Compare at price" at bounding box center [793, 285] width 151 height 28
type input "5"
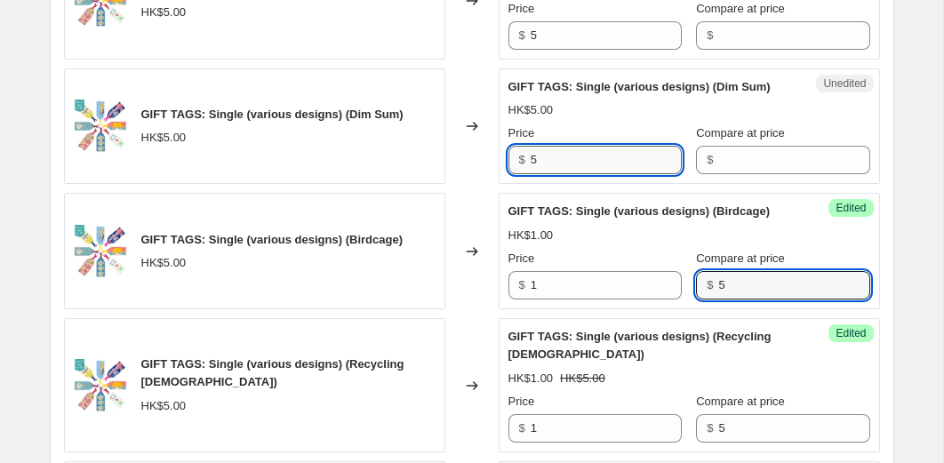
click at [584, 174] on input "5" at bounding box center [605, 160] width 151 height 28
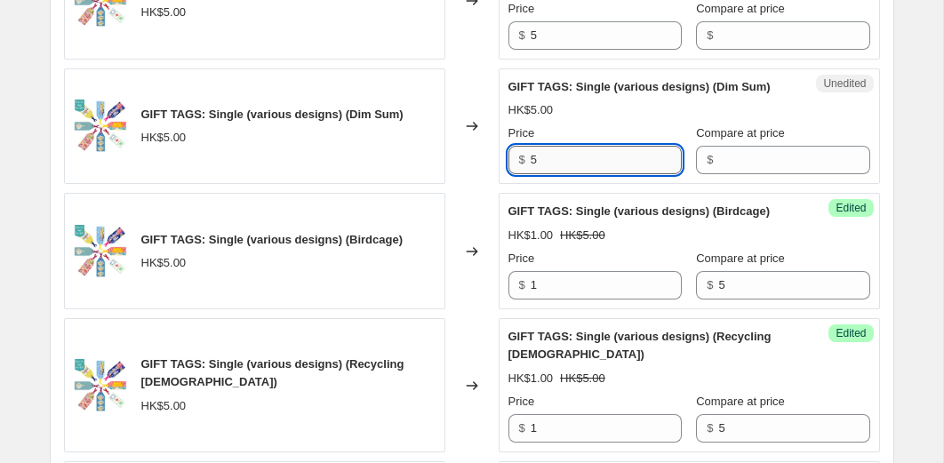
click at [584, 174] on input "5" at bounding box center [605, 160] width 151 height 28
type input "1"
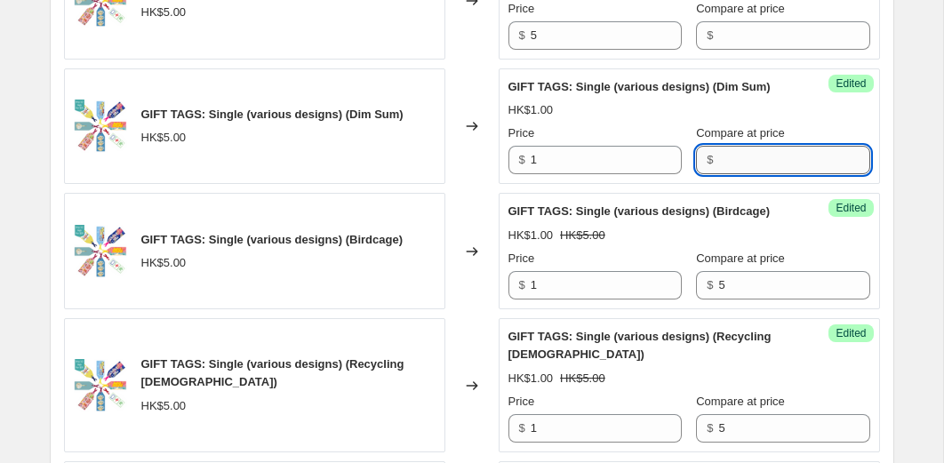
click at [736, 174] on input "Compare at price" at bounding box center [793, 160] width 151 height 28
type input "5"
click at [471, 207] on div "ENAMEL PIN: I Like Big..... HK$50.00 Changed to Unedited ENAMEL PIN: I Like Big…" at bounding box center [472, 314] width 816 height 2600
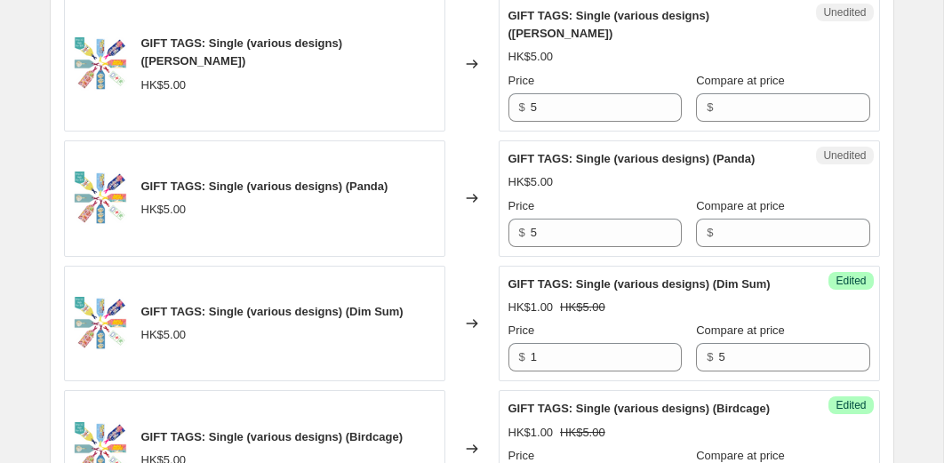
scroll to position [1563, 0]
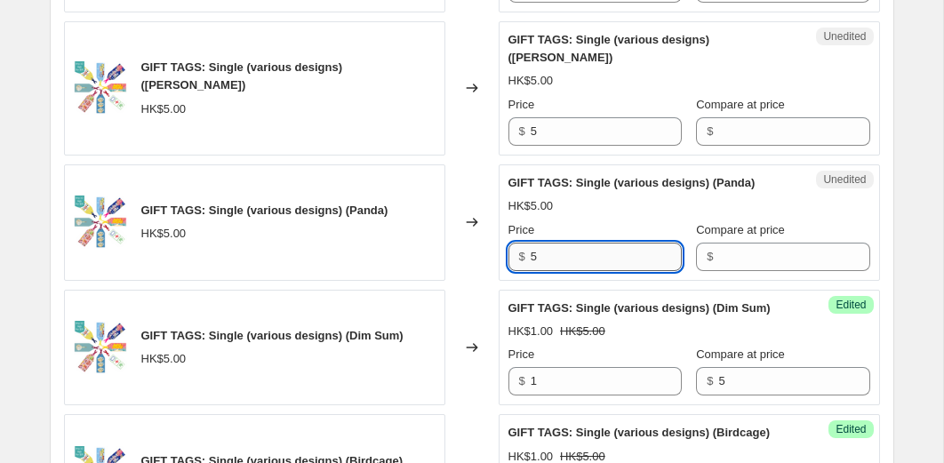
click at [581, 252] on input "5" at bounding box center [605, 257] width 151 height 28
type input "1"
click at [751, 259] on input "Compare at price" at bounding box center [793, 257] width 151 height 28
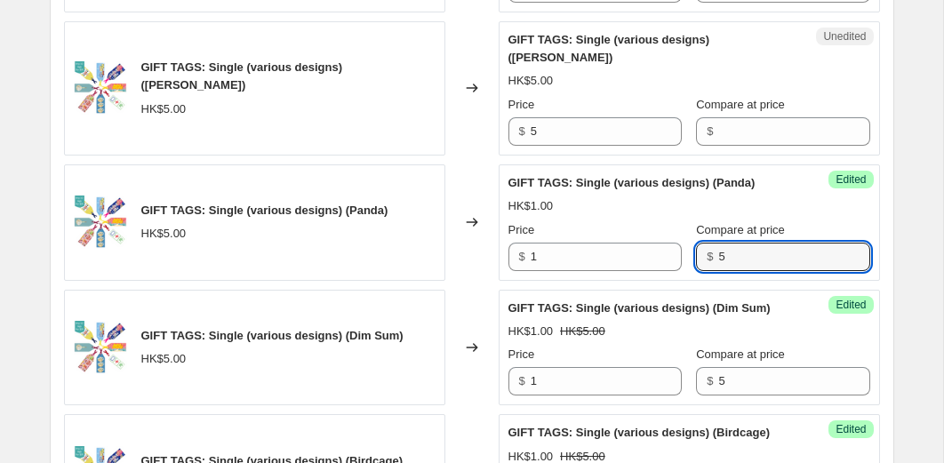
type input "5"
click at [479, 248] on div "Changed to" at bounding box center [471, 222] width 53 height 116
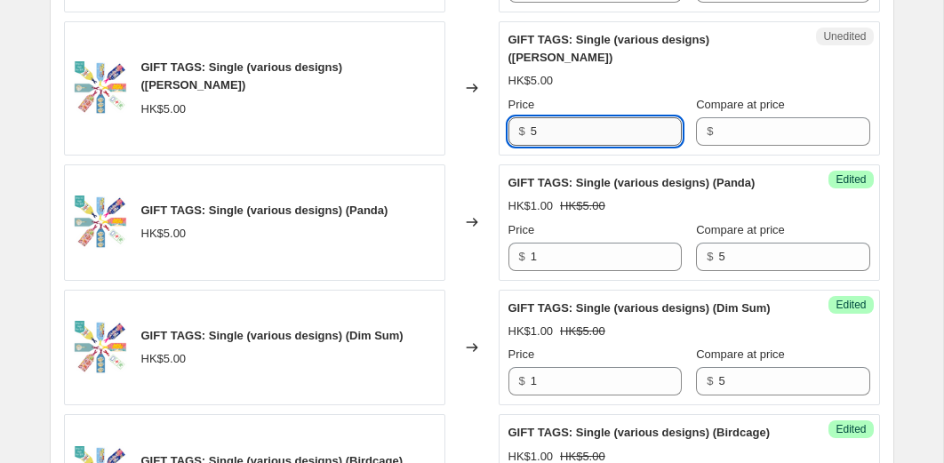
click at [570, 126] on input "5" at bounding box center [605, 131] width 151 height 28
type input "1"
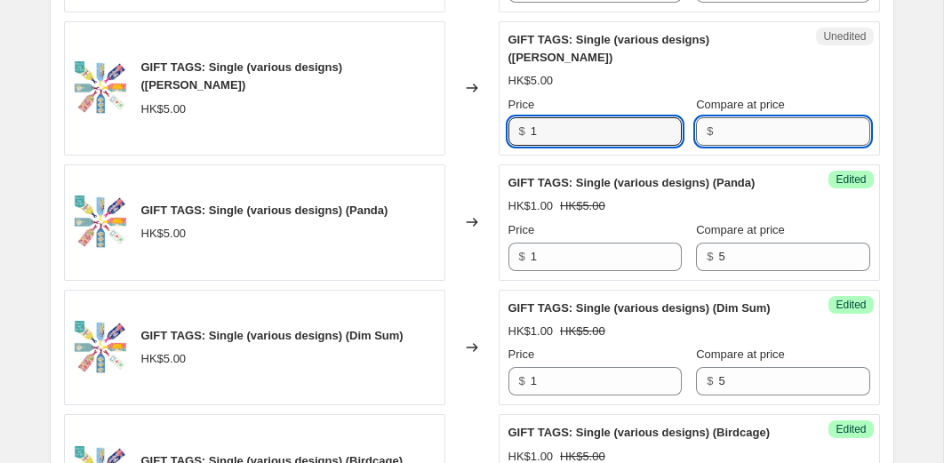
click at [728, 126] on input "Compare at price" at bounding box center [793, 131] width 151 height 28
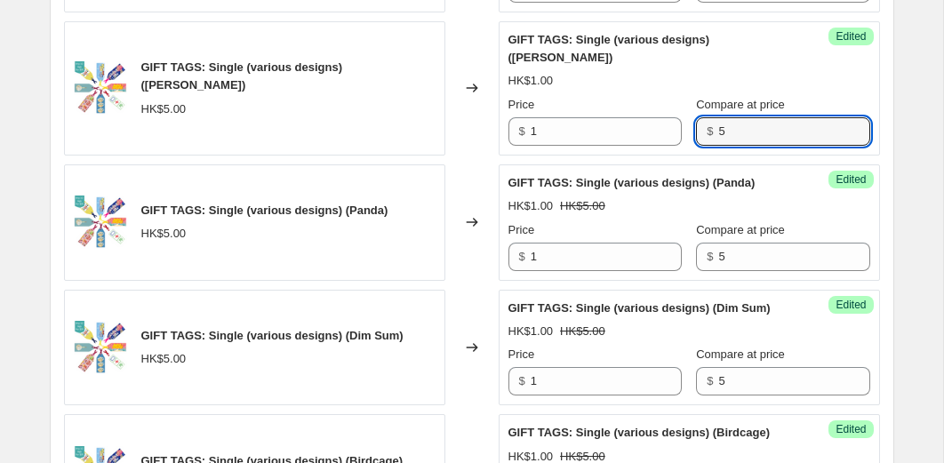
type input "5"
click at [477, 171] on div "Changed to" at bounding box center [471, 222] width 53 height 116
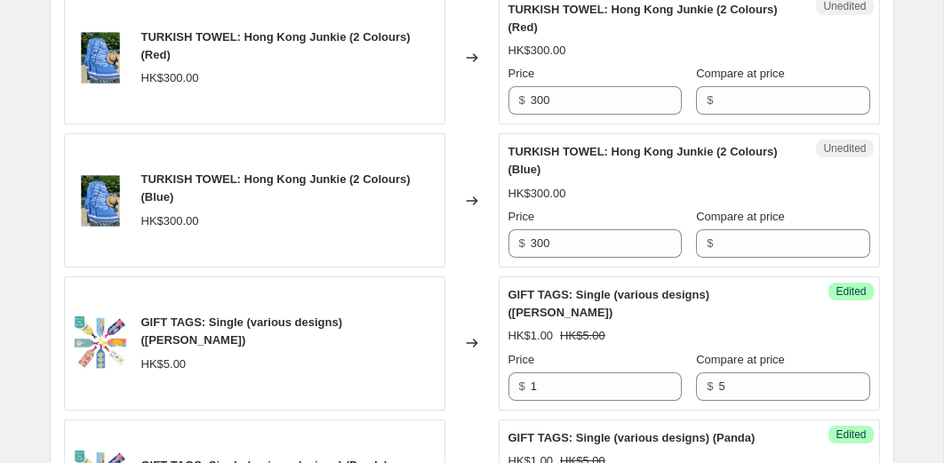
scroll to position [1293, 0]
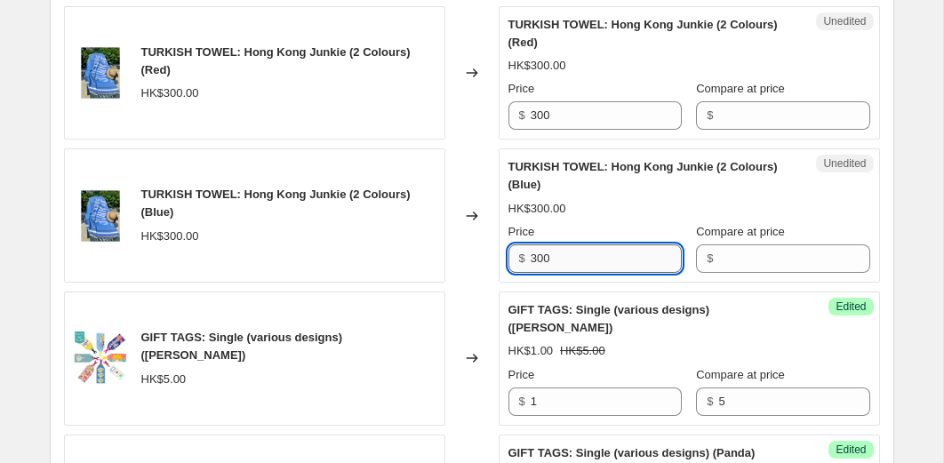
click at [554, 251] on input "300" at bounding box center [605, 258] width 151 height 28
type input "180"
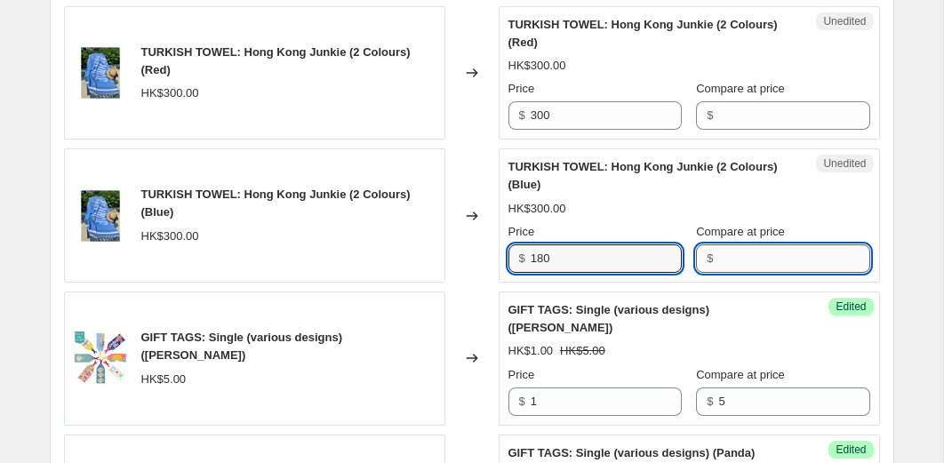
click at [726, 254] on input "Compare at price" at bounding box center [793, 258] width 151 height 28
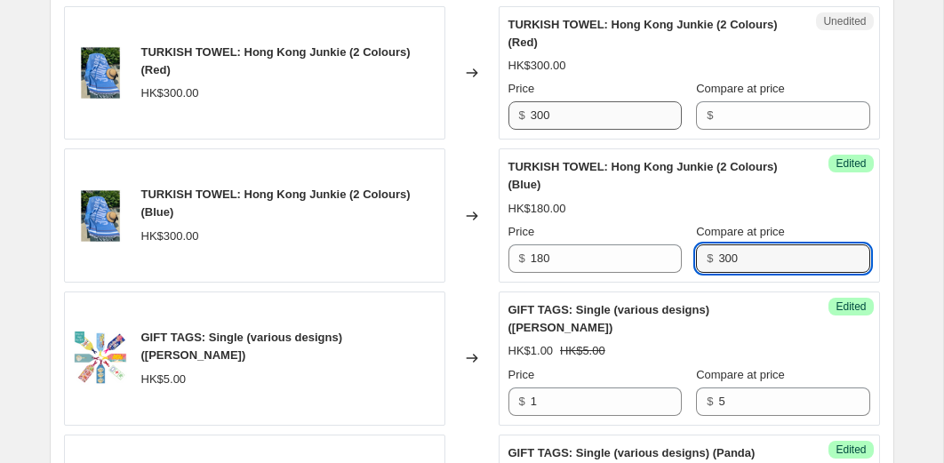
type input "300"
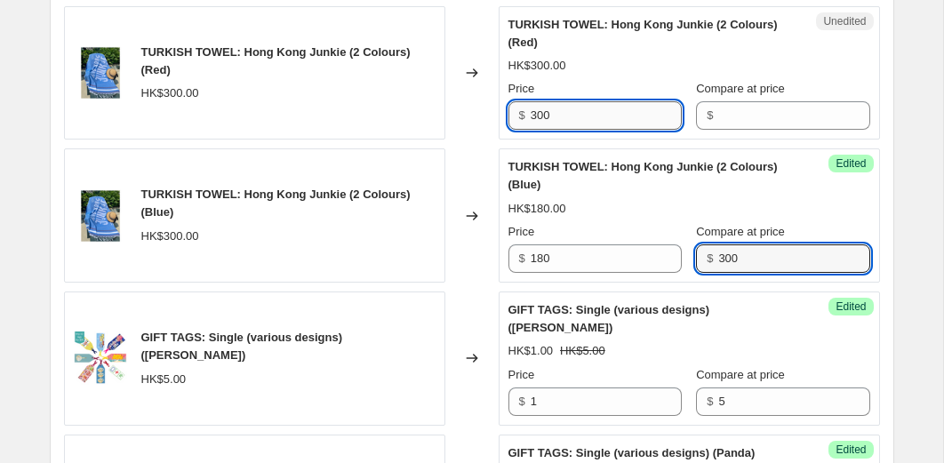
click at [570, 101] on input "300" at bounding box center [605, 115] width 151 height 28
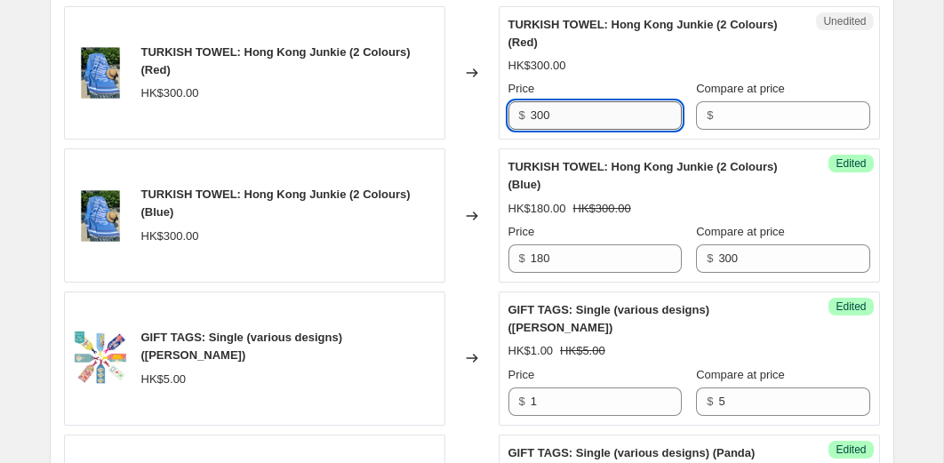
click at [570, 101] on input "300" at bounding box center [605, 115] width 151 height 28
type input "180"
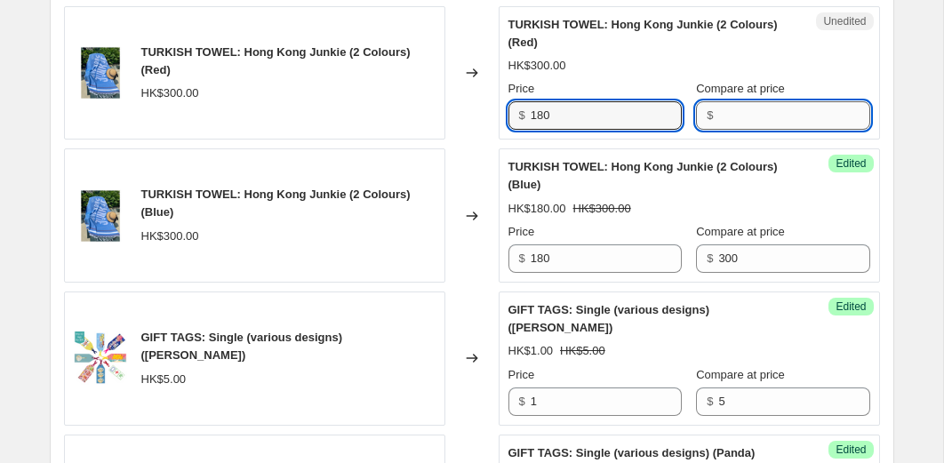
click at [719, 112] on input "Compare at price" at bounding box center [793, 115] width 151 height 28
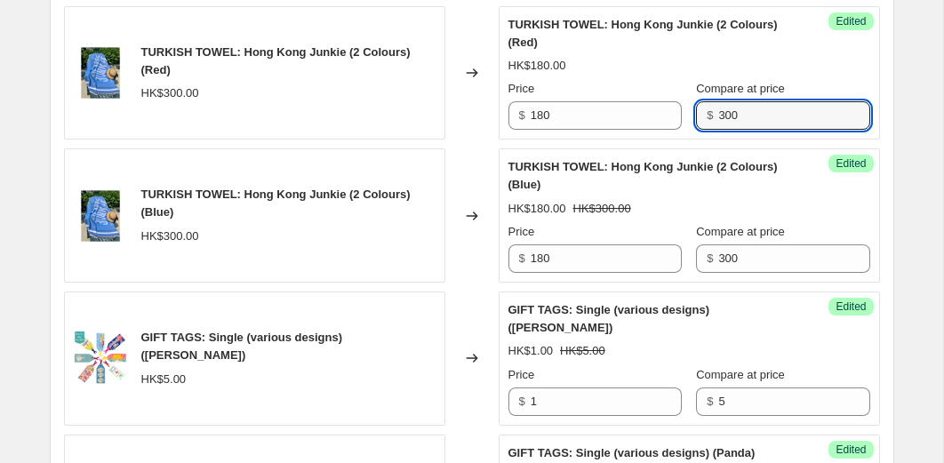
type input "300"
click at [490, 124] on div "Changed to" at bounding box center [471, 73] width 53 height 134
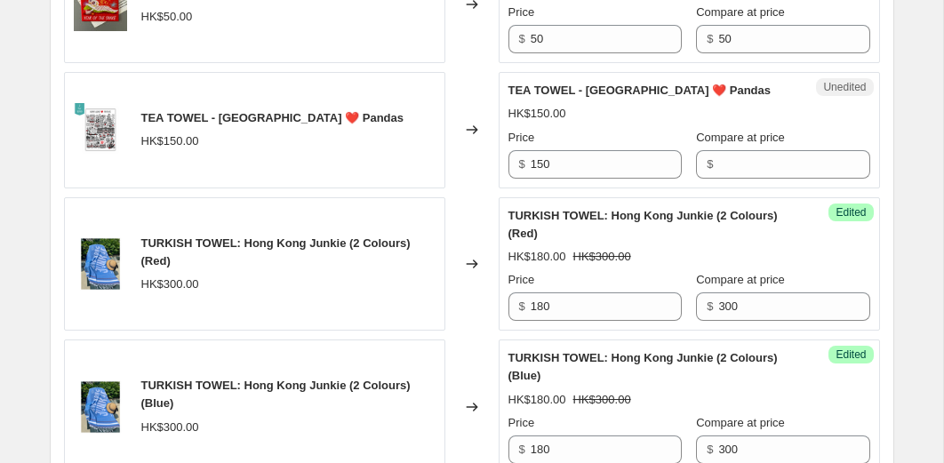
scroll to position [1084, 0]
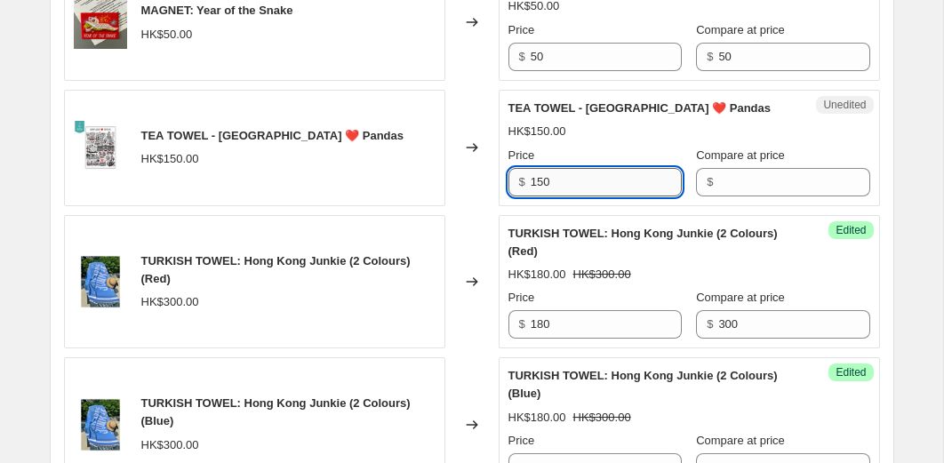
click at [563, 175] on input "150" at bounding box center [605, 182] width 151 height 28
type input "75"
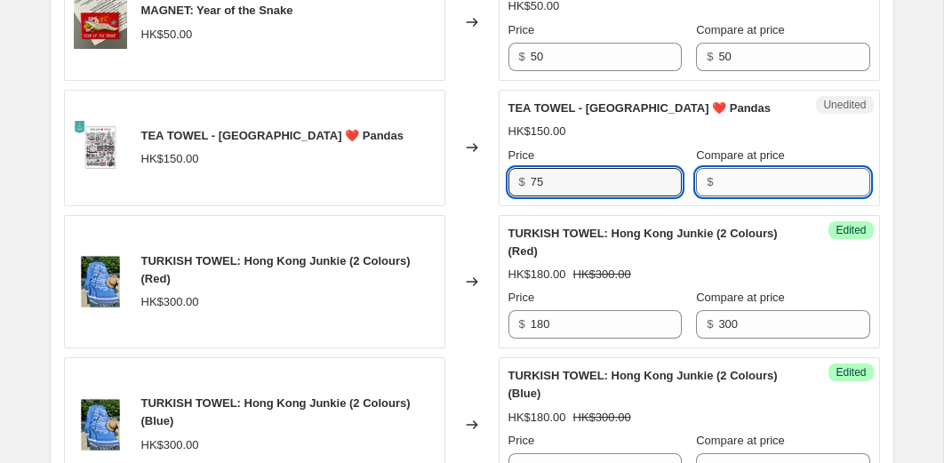
click at [727, 173] on input "Compare at price" at bounding box center [793, 182] width 151 height 28
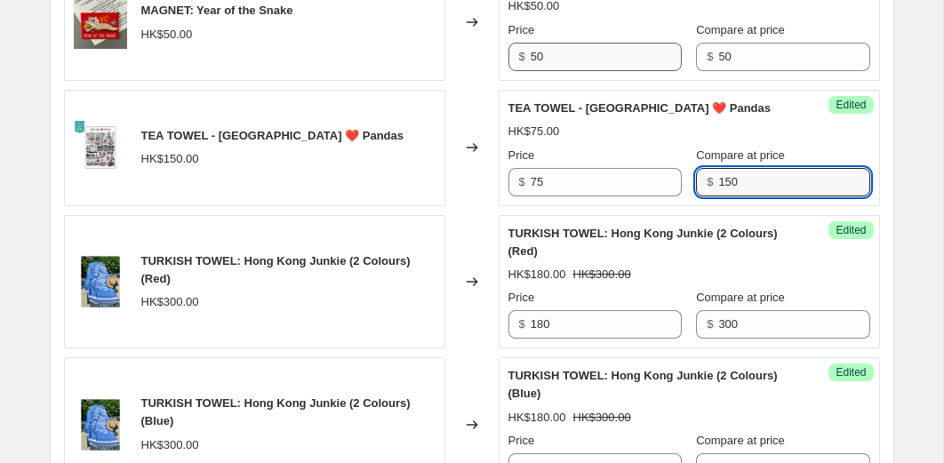
type input "150"
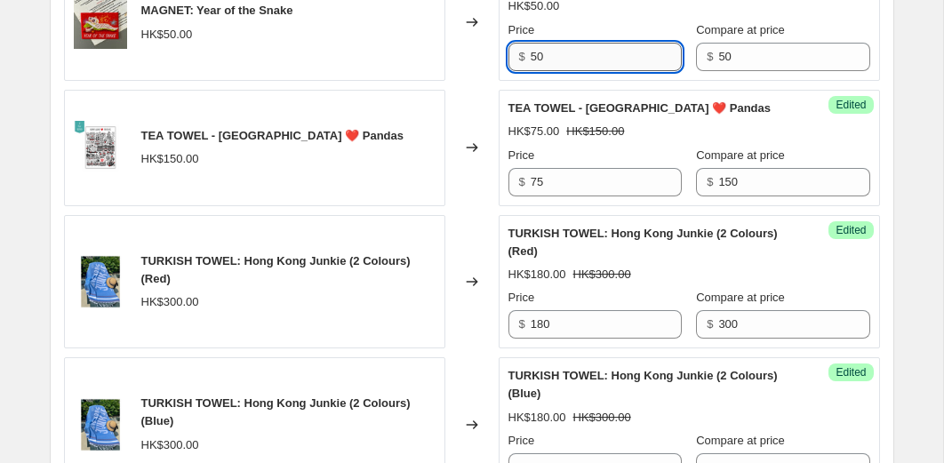
click at [584, 66] on input "50" at bounding box center [605, 57] width 151 height 28
click at [615, 59] on input "5020" at bounding box center [605, 57] width 151 height 28
type input "20"
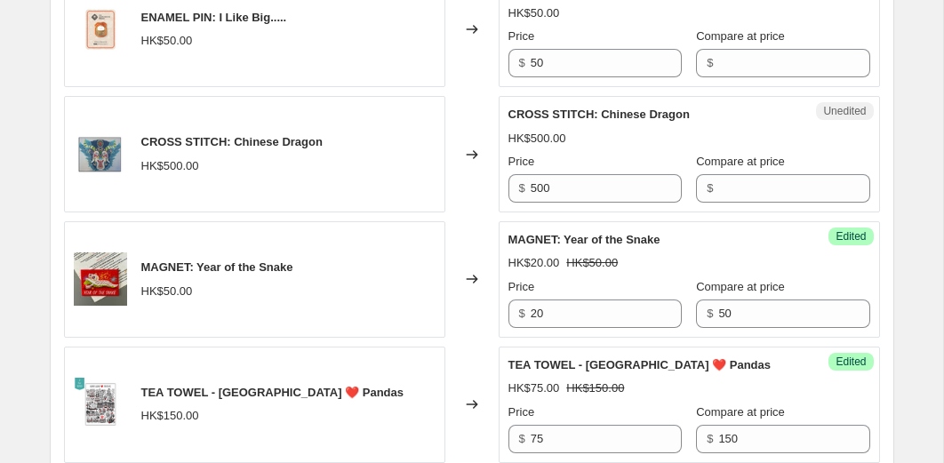
scroll to position [823, 0]
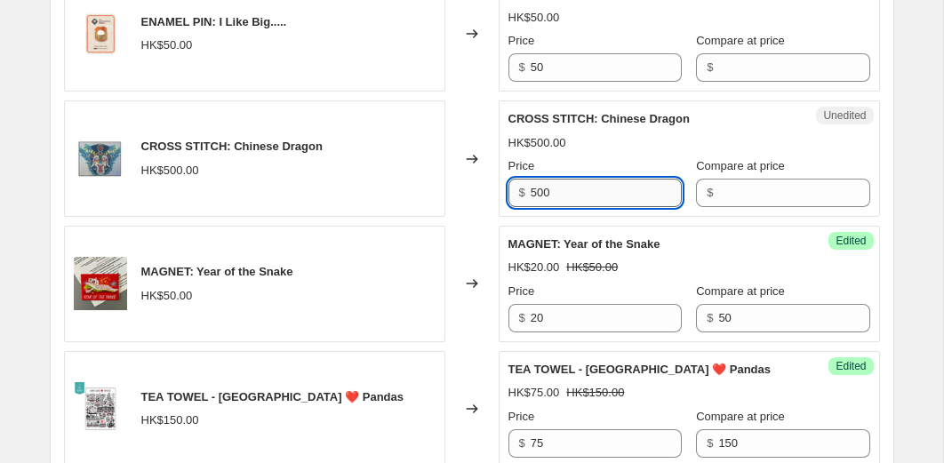
click at [588, 196] on input "500" at bounding box center [605, 193] width 151 height 28
type input "100"
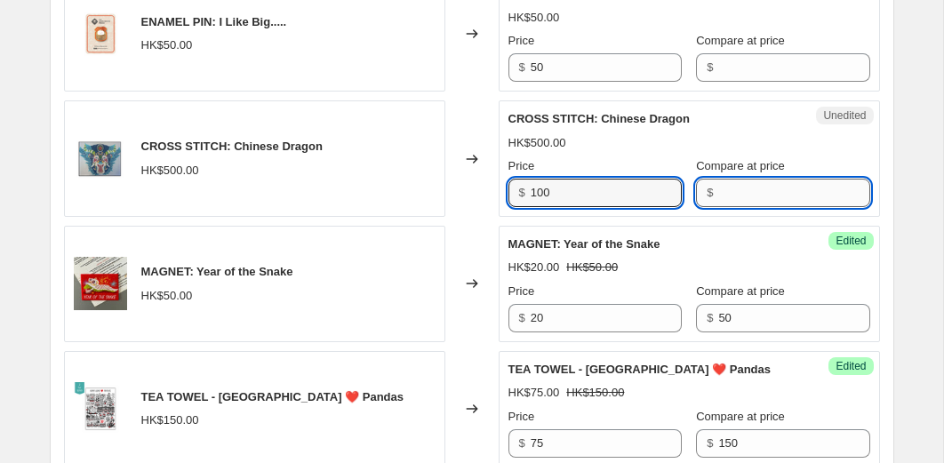
click at [753, 190] on input "Compare at price" at bounding box center [793, 193] width 151 height 28
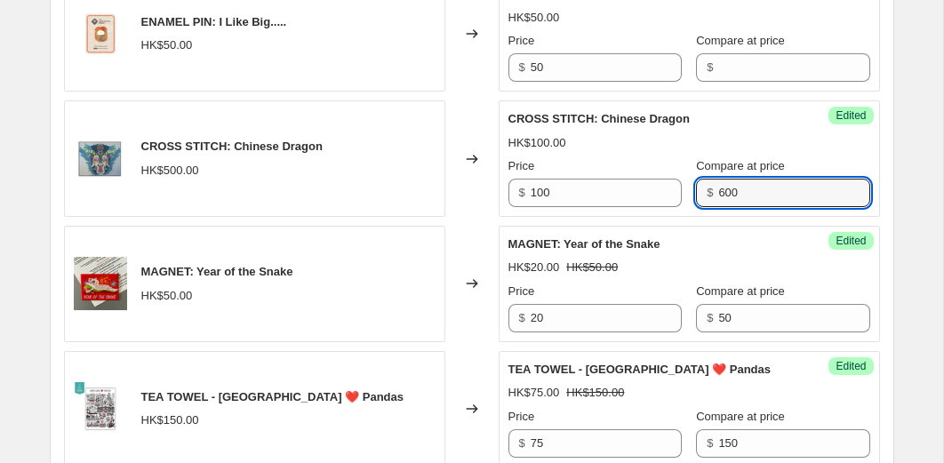
type input "600"
click at [487, 191] on div "Changed to" at bounding box center [471, 158] width 53 height 116
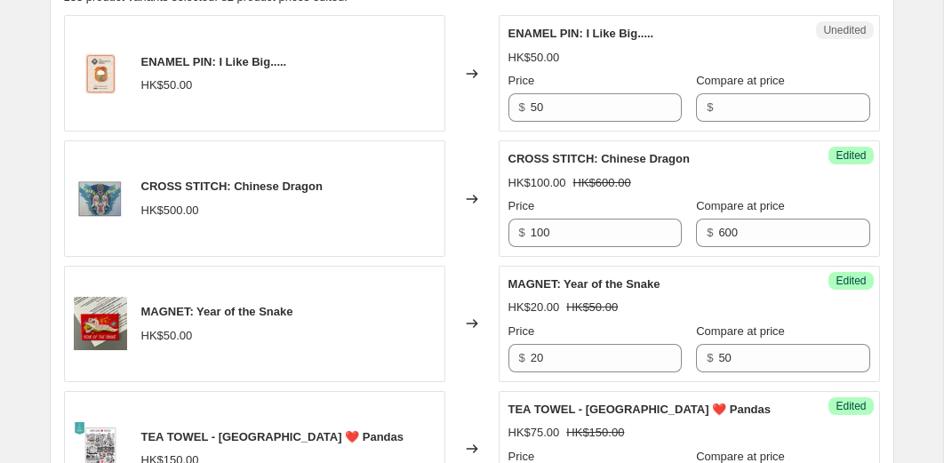
scroll to position [732, 0]
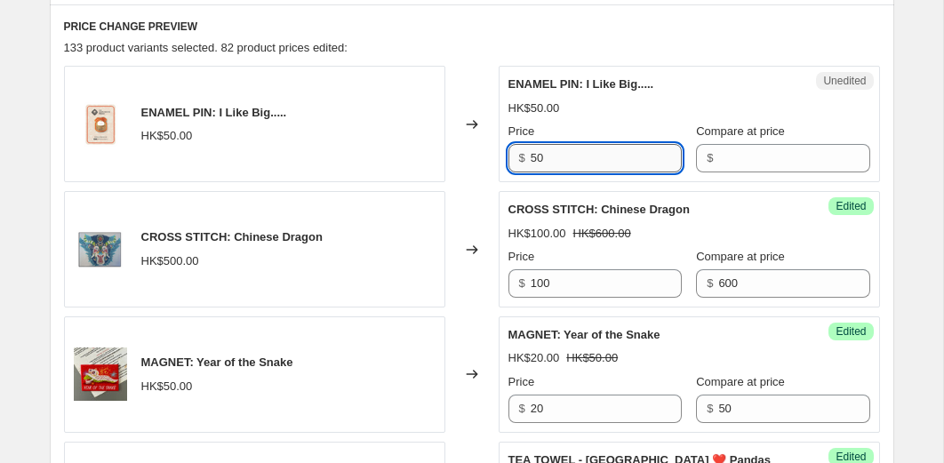
click at [567, 159] on input "50" at bounding box center [605, 158] width 151 height 28
type input "20"
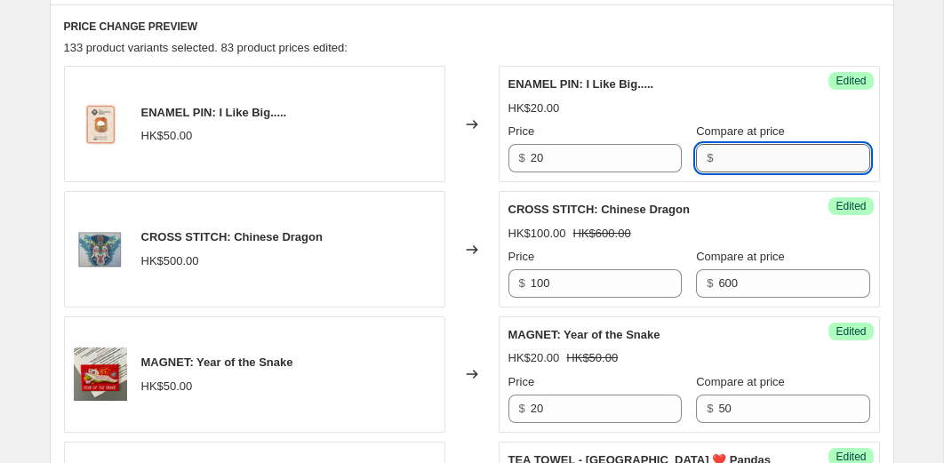
click at [719, 147] on input "Compare at price" at bounding box center [793, 158] width 151 height 28
type input "50"
click at [473, 155] on div "Changed to" at bounding box center [471, 124] width 53 height 116
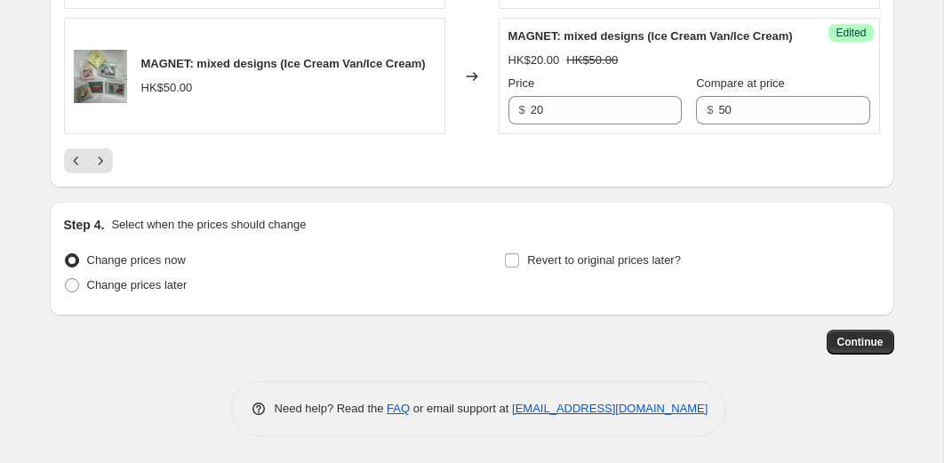
scroll to position [3370, 0]
click at [99, 165] on icon "Next" at bounding box center [101, 161] width 18 height 18
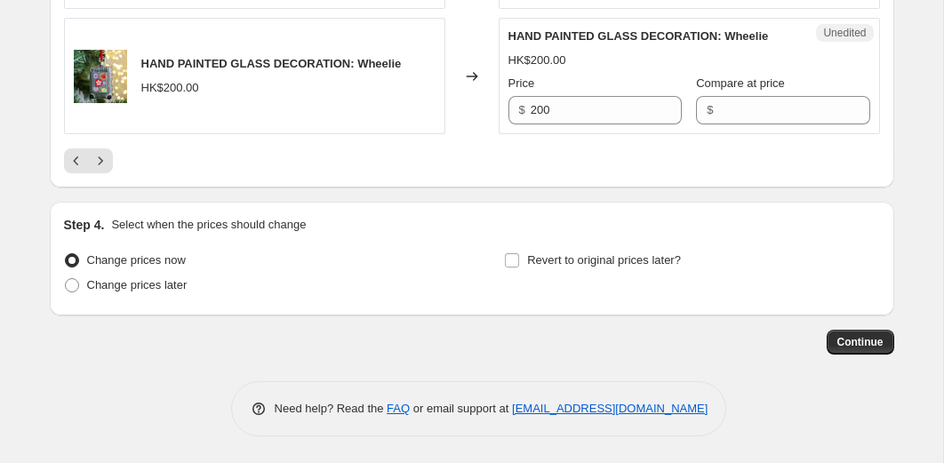
scroll to position [3229, 0]
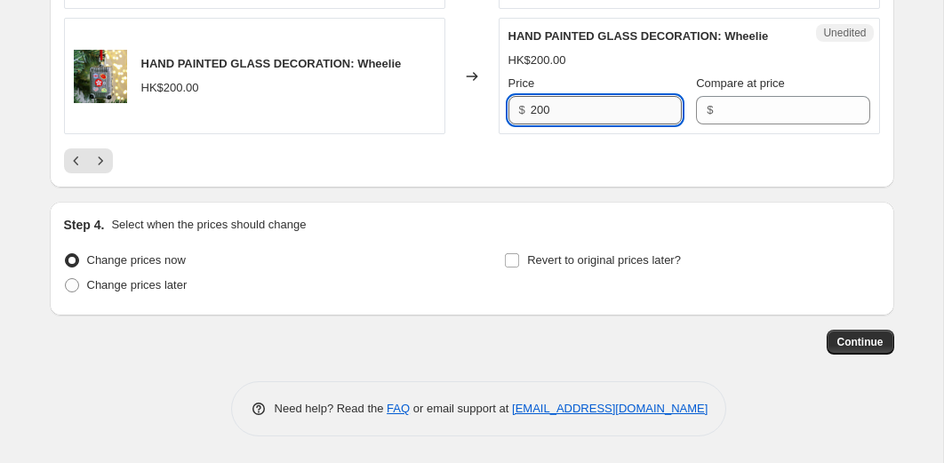
click at [542, 124] on input "200" at bounding box center [605, 110] width 151 height 28
type input "3"
type input "50"
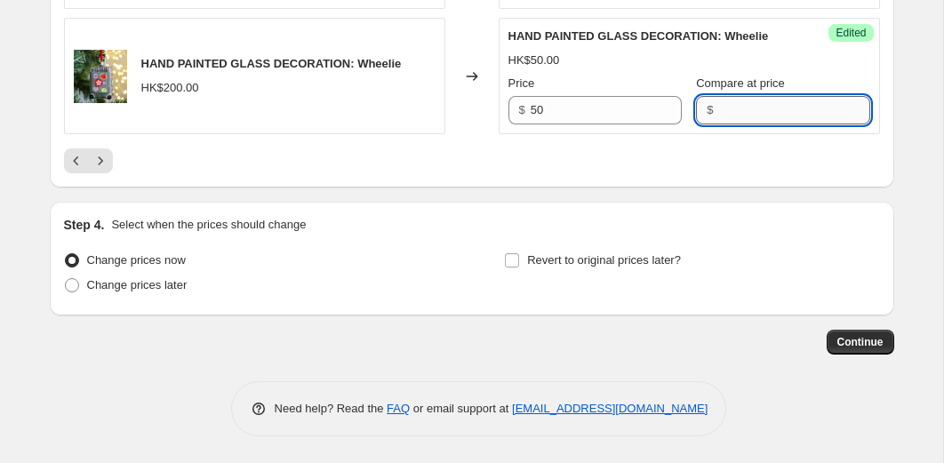
click at [721, 124] on input "Compare at price" at bounding box center [793, 110] width 151 height 28
type input "200"
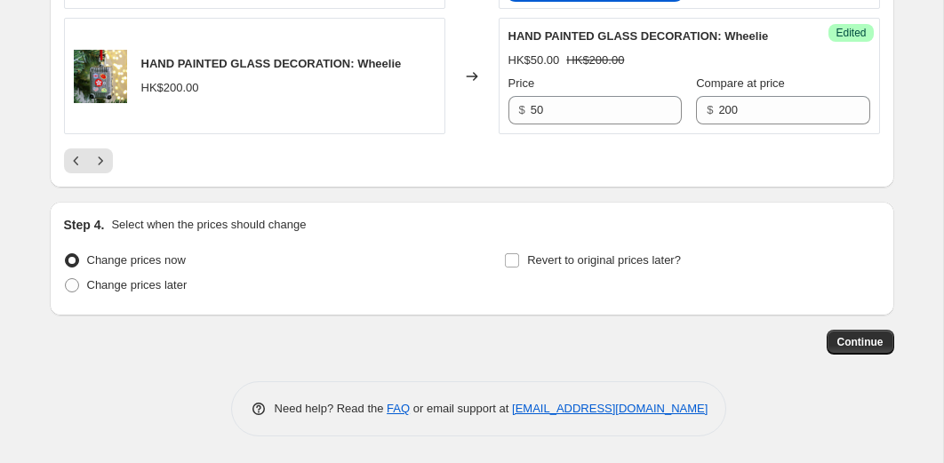
type input "10"
click at [472, 89] on div "Changed to" at bounding box center [471, 76] width 53 height 116
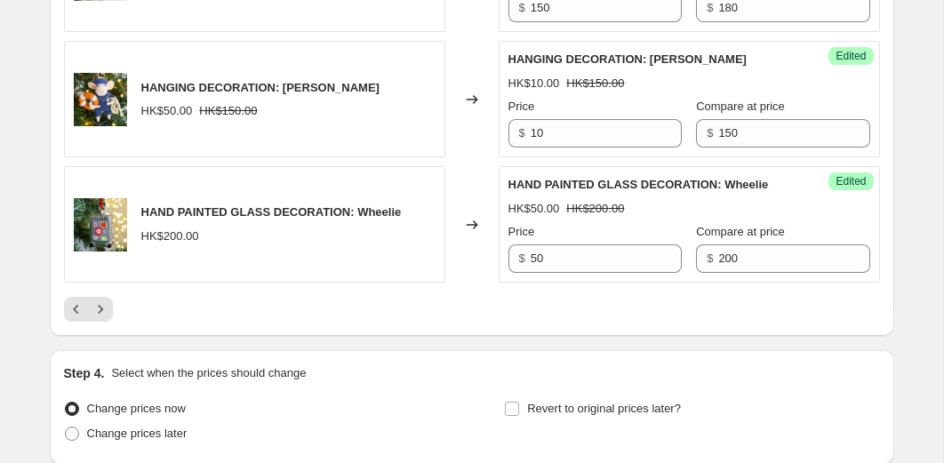
scroll to position [2962, 0]
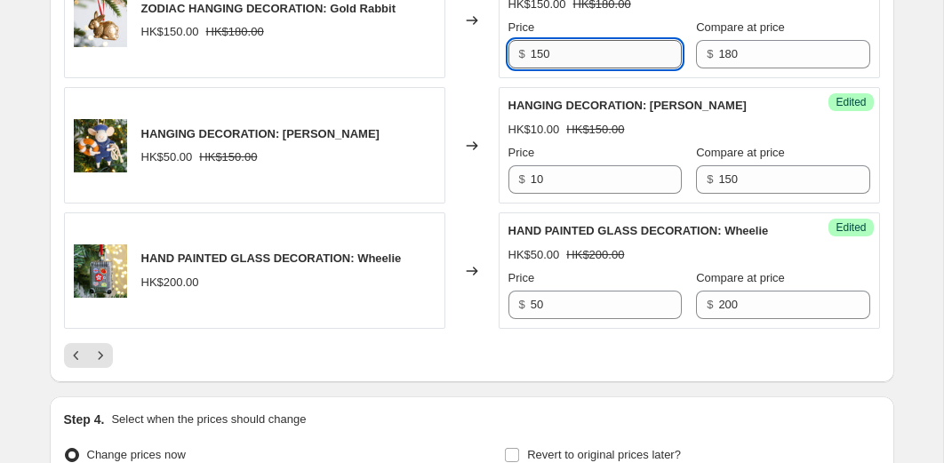
click at [570, 68] on input "150" at bounding box center [605, 54] width 151 height 28
type input "20"
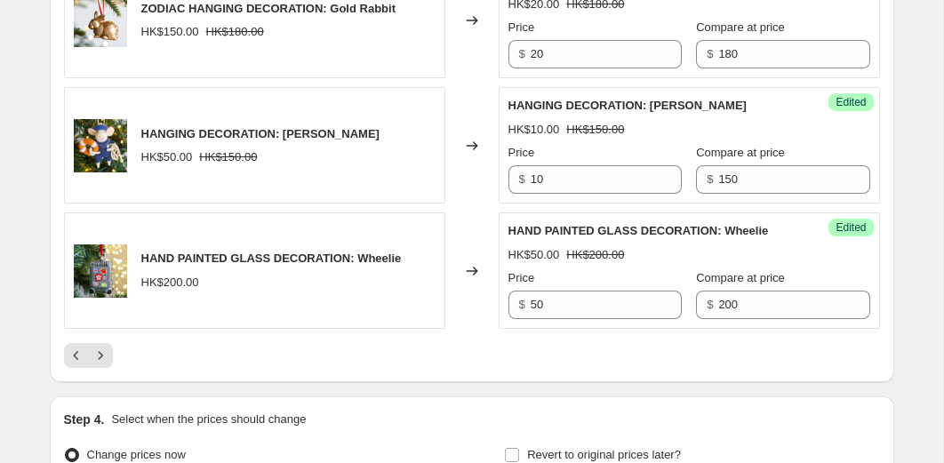
type input "50"
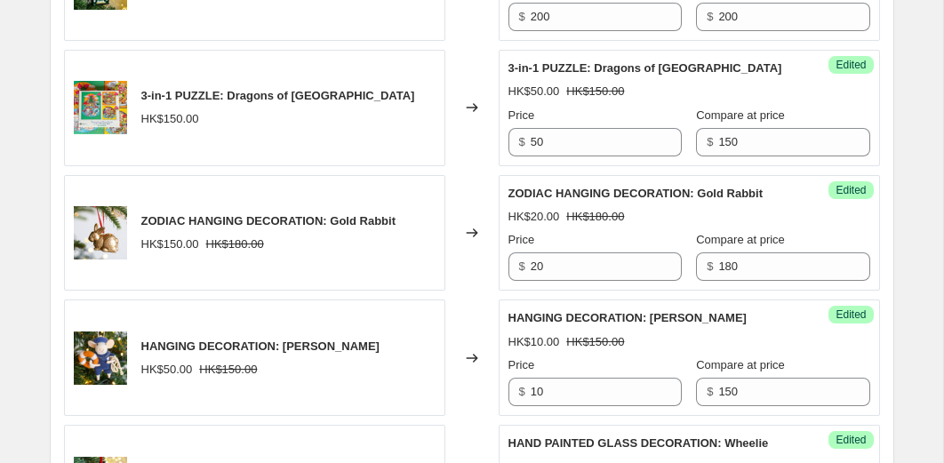
scroll to position [2729, 0]
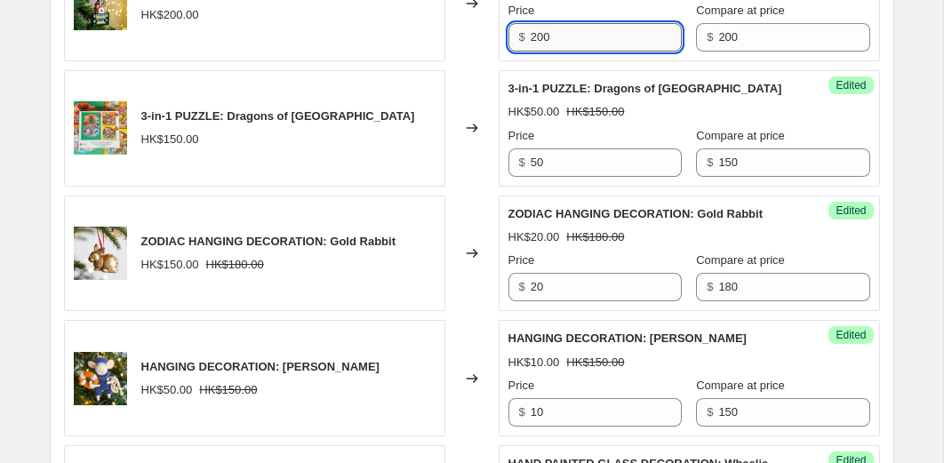
click at [579, 52] on input "200" at bounding box center [605, 37] width 151 height 28
type input "50"
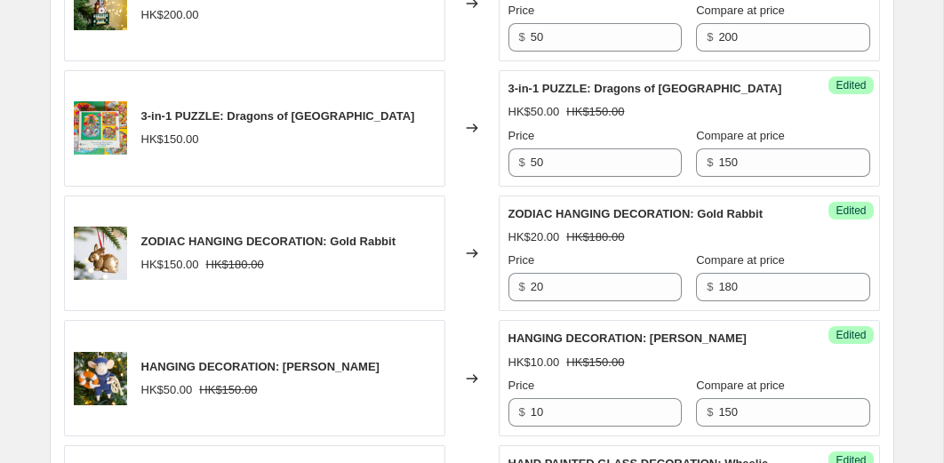
click at [479, 61] on div "Changed to" at bounding box center [471, 3] width 53 height 116
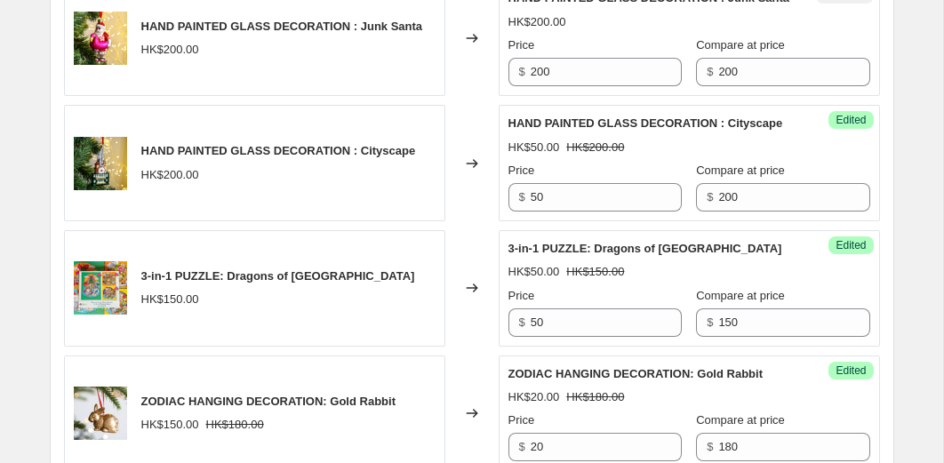
scroll to position [2569, 0]
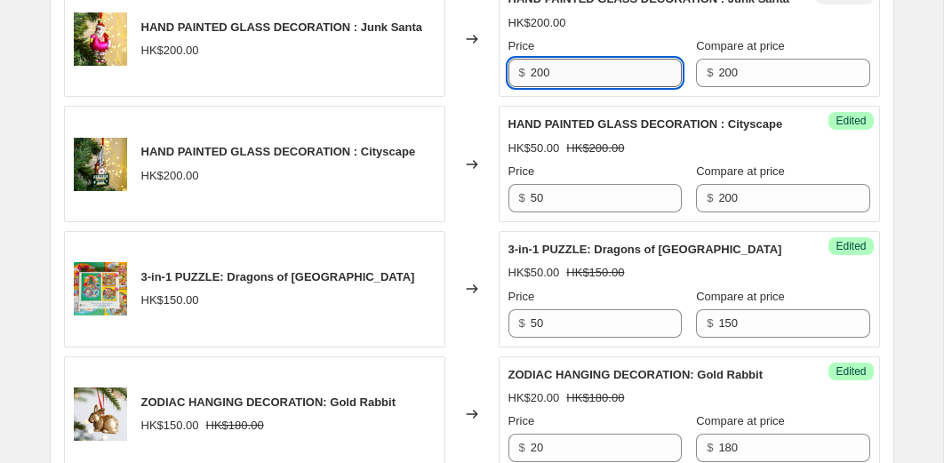
click at [562, 87] on input "200" at bounding box center [605, 73] width 151 height 28
type input "30"
click at [470, 97] on div "Changed to" at bounding box center [471, 38] width 53 height 116
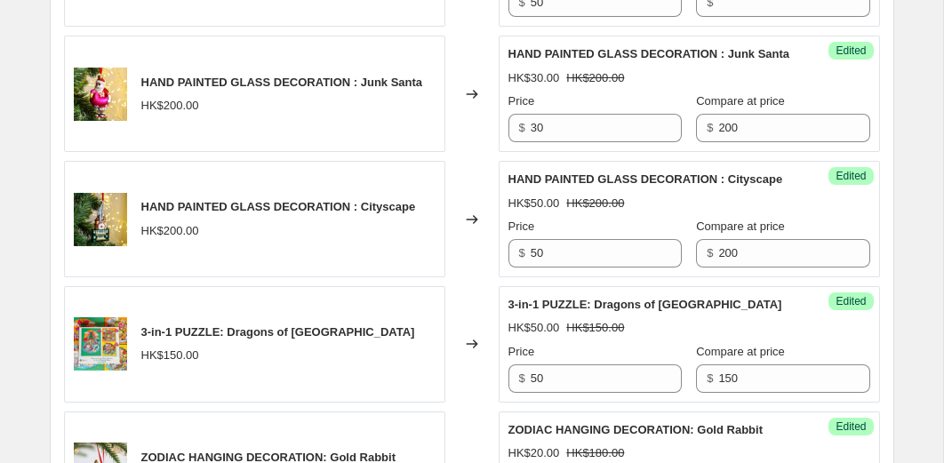
scroll to position [2471, 0]
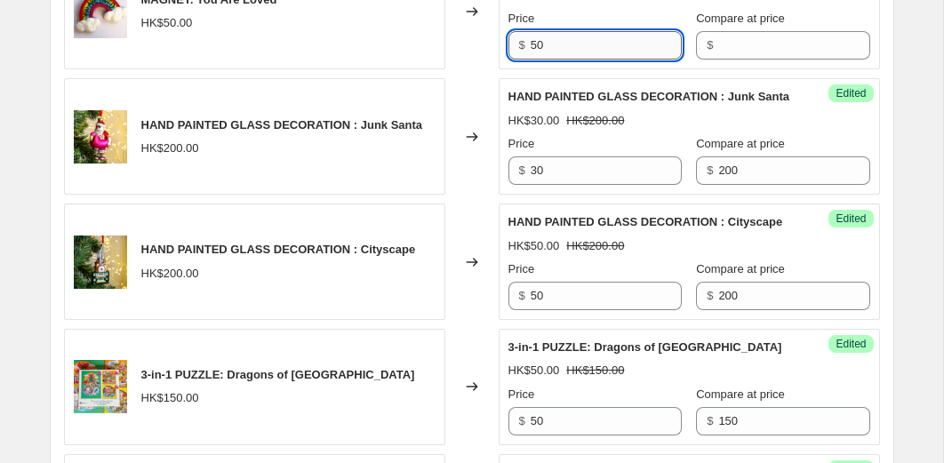
click at [570, 60] on input "50" at bounding box center [605, 45] width 151 height 28
type input "20"
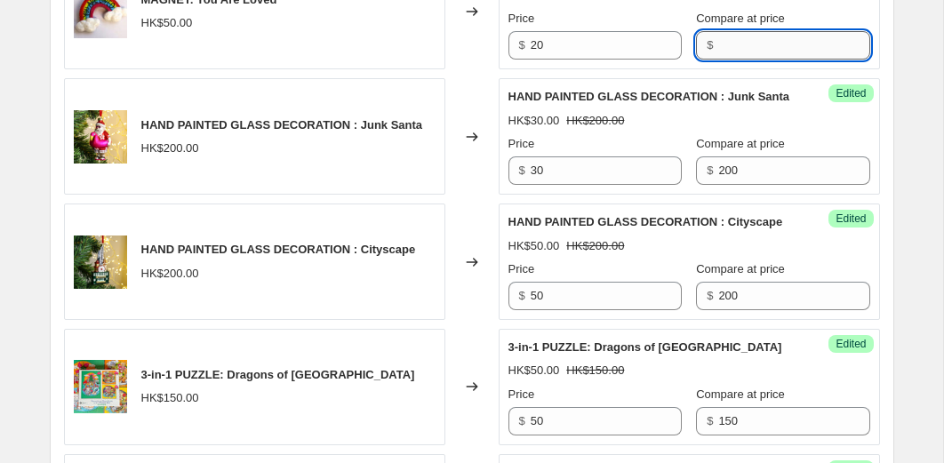
click at [718, 60] on input "Compare at price" at bounding box center [793, 45] width 151 height 28
type input "50"
click at [464, 68] on div "Changed to" at bounding box center [471, 12] width 53 height 116
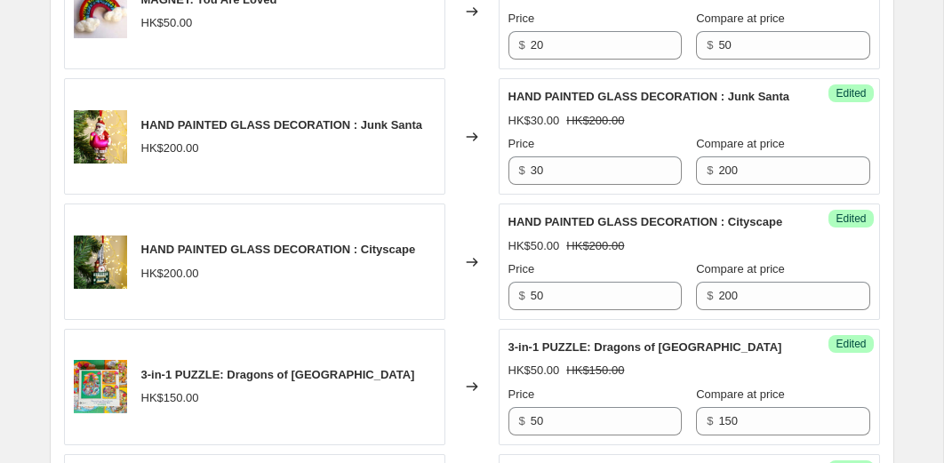
click at [409, 70] on div "MAGNET: You Are Loved HK$50.00" at bounding box center [254, 12] width 381 height 116
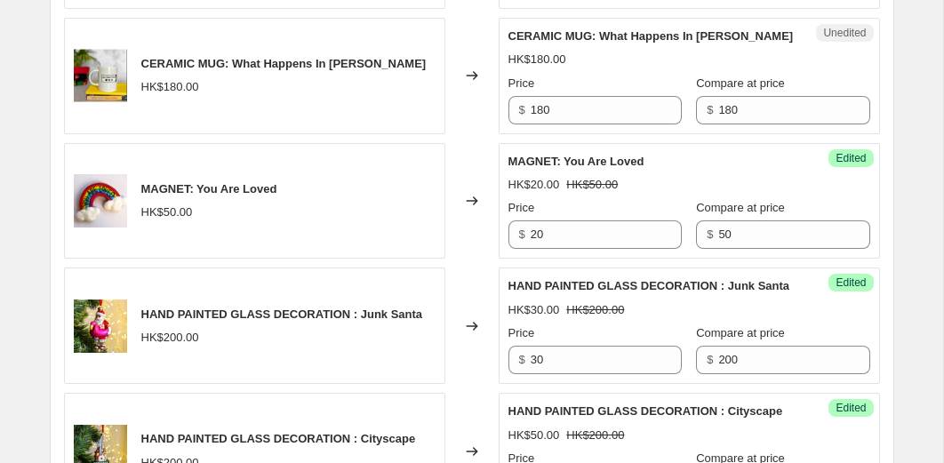
scroll to position [2279, 0]
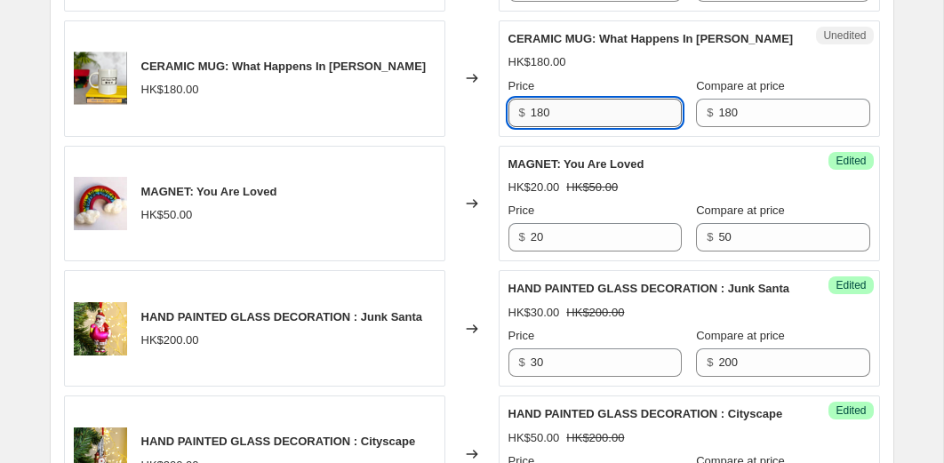
click at [570, 127] on input "180" at bounding box center [605, 113] width 151 height 28
type input "30"
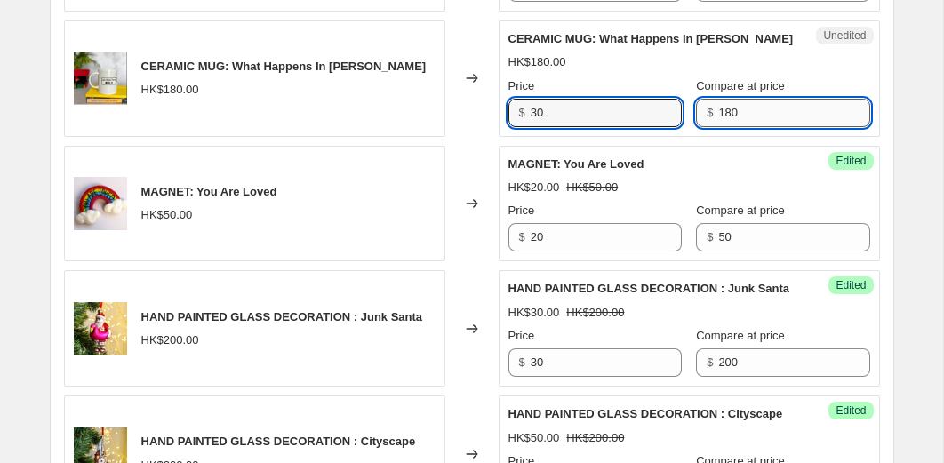
click at [718, 127] on input "180" at bounding box center [793, 113] width 151 height 28
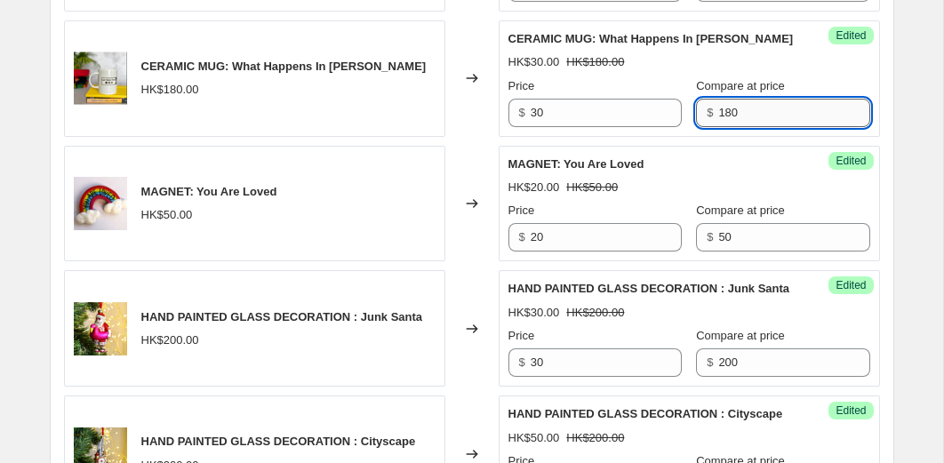
click at [718, 127] on input "180" at bounding box center [793, 113] width 151 height 28
type input "150"
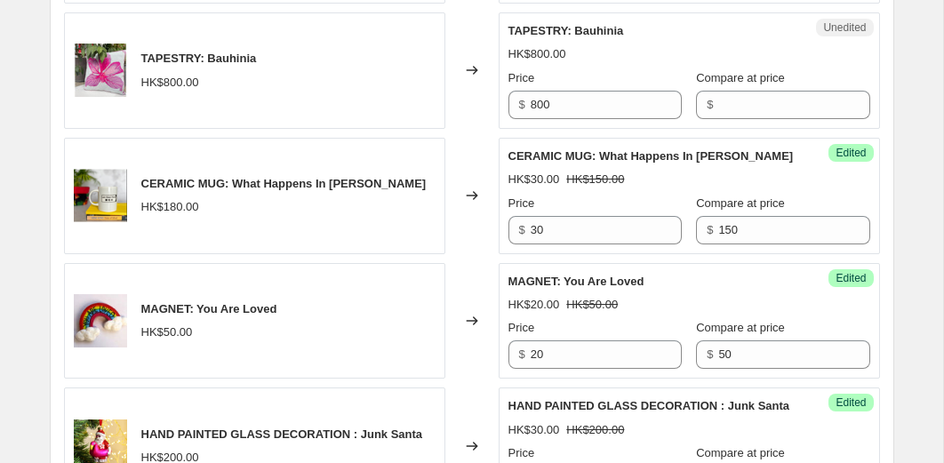
scroll to position [2093, 0]
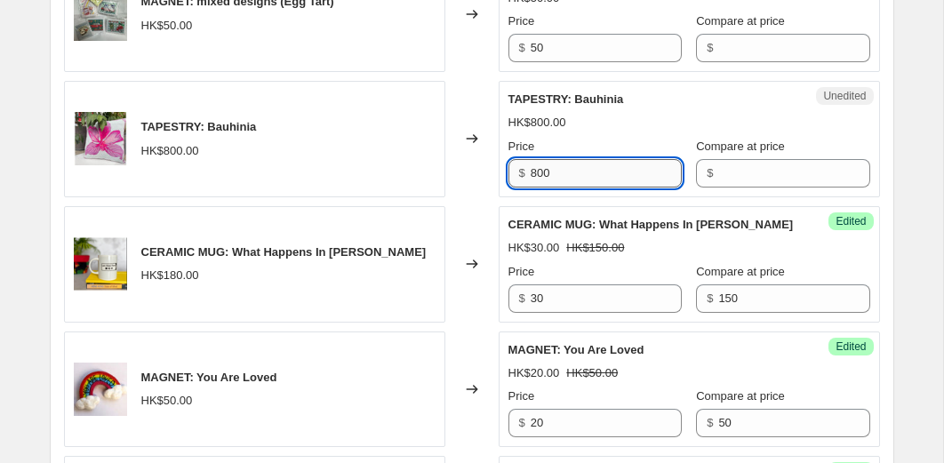
click at [569, 187] on input "800" at bounding box center [605, 173] width 151 height 28
type input "150"
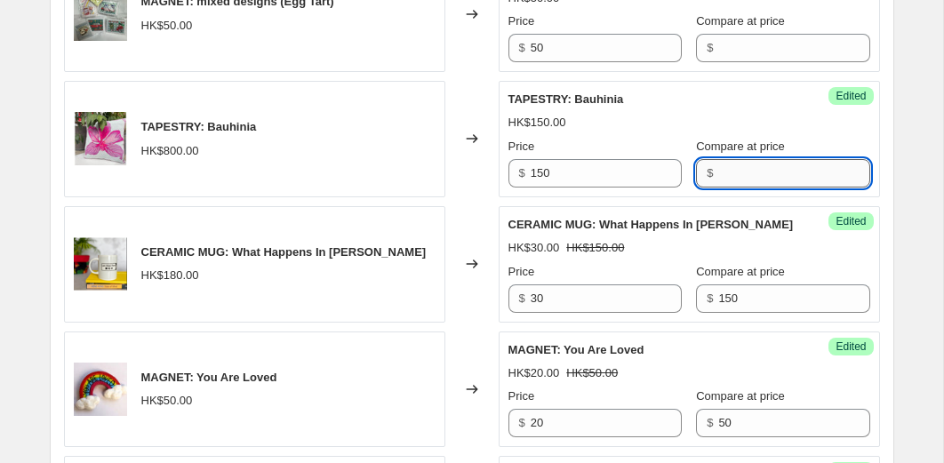
click at [742, 187] on input "Compare at price" at bounding box center [793, 173] width 151 height 28
type input "800"
click at [480, 197] on div "Changed to" at bounding box center [471, 139] width 53 height 116
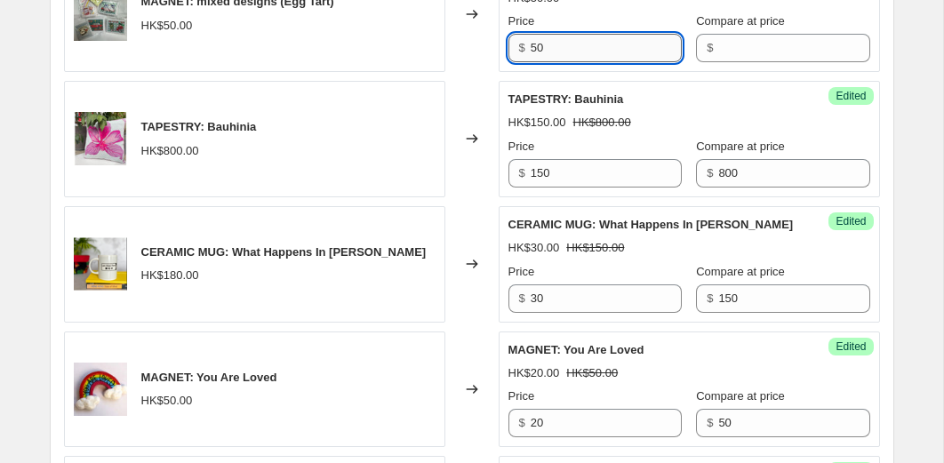
click at [578, 62] on input "50" at bounding box center [605, 48] width 151 height 28
type input "20"
click at [733, 62] on input "Compare at price" at bounding box center [793, 48] width 151 height 28
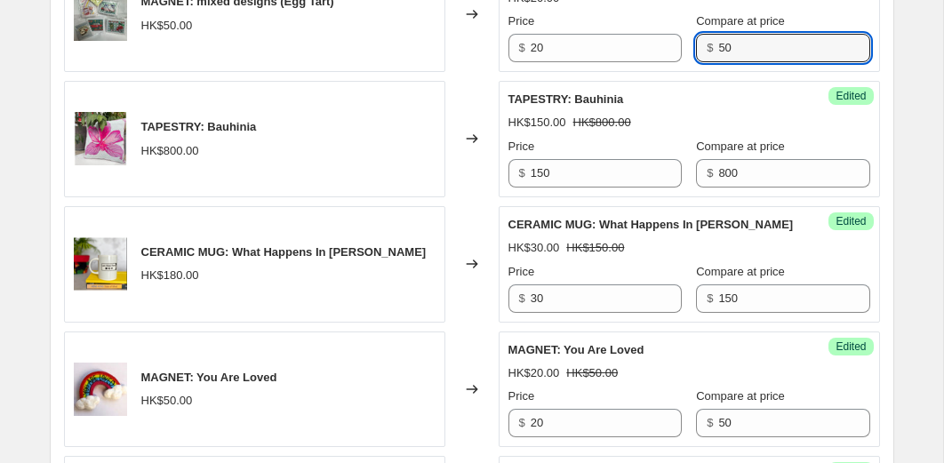
type input "50"
click at [458, 157] on div "Changed to" at bounding box center [471, 139] width 53 height 116
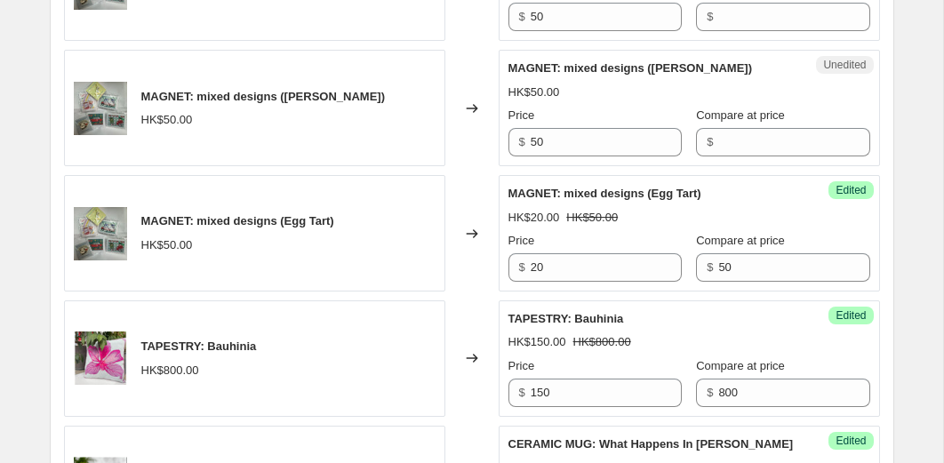
scroll to position [1850, 0]
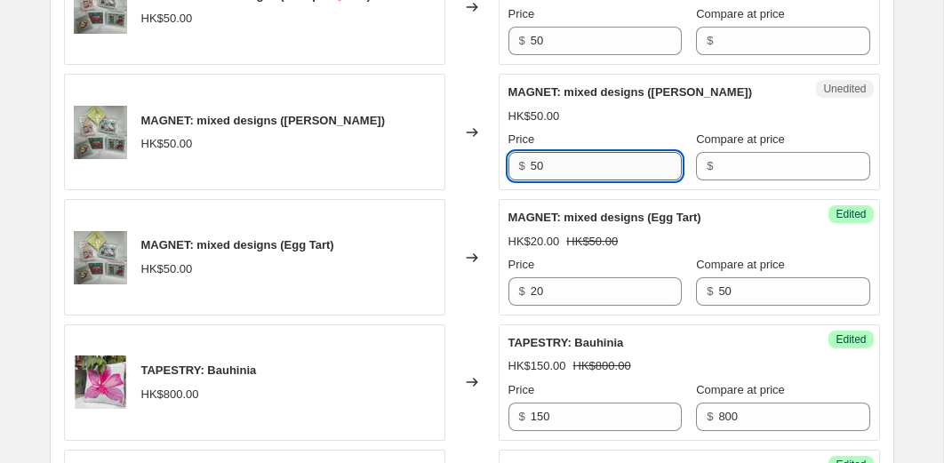
click at [556, 180] on input "50" at bounding box center [605, 166] width 151 height 28
type input "20"
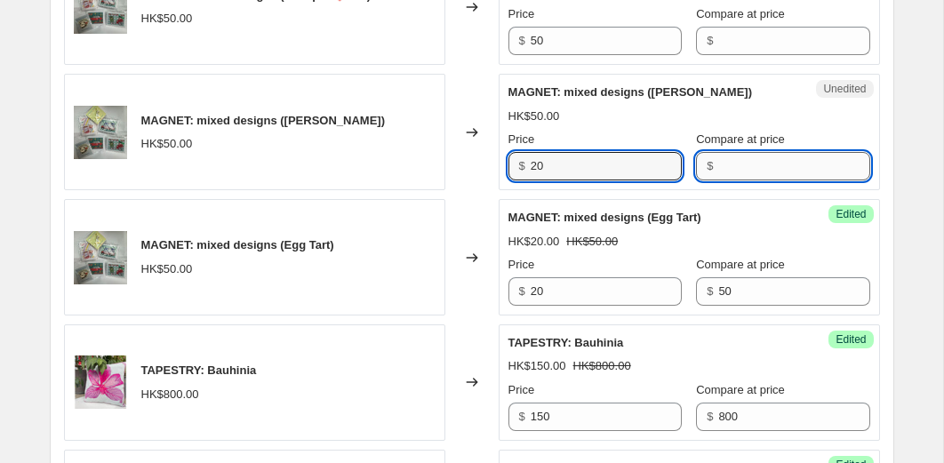
click at [718, 180] on input "Compare at price" at bounding box center [793, 166] width 151 height 28
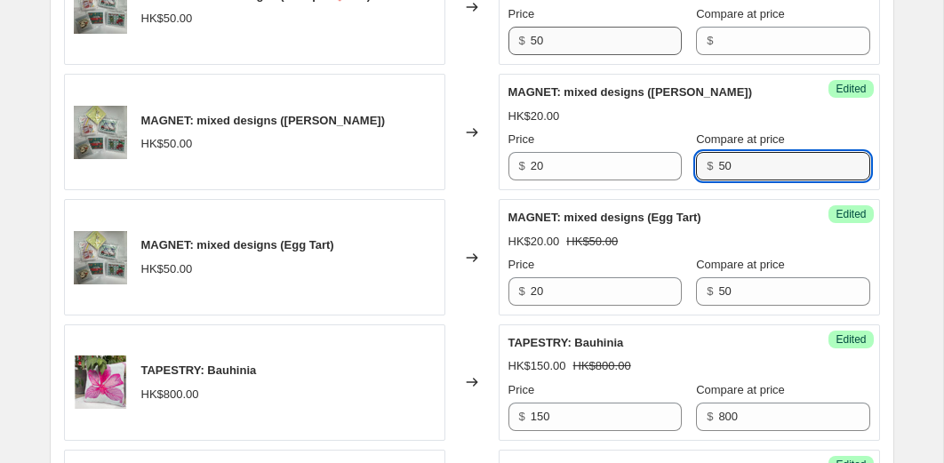
type input "50"
click at [573, 55] on input "50" at bounding box center [605, 41] width 151 height 28
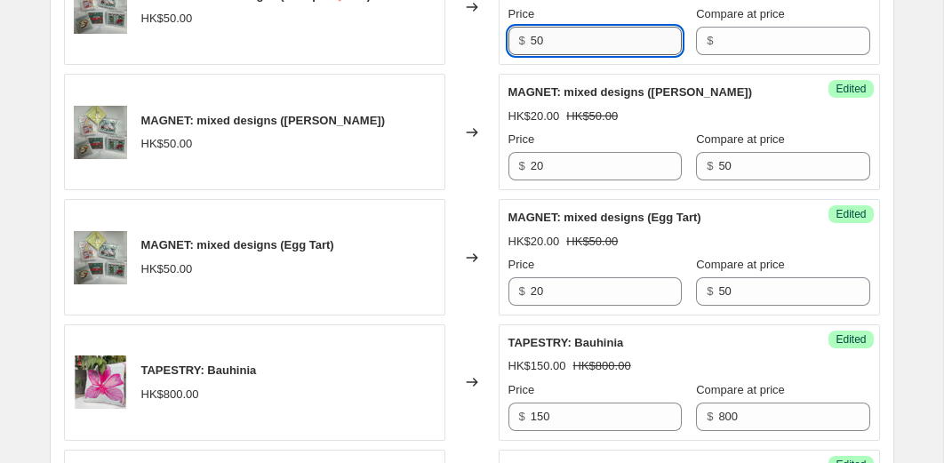
click at [573, 55] on input "50" at bounding box center [605, 41] width 151 height 28
type input "20"
click at [720, 55] on input "Compare at price" at bounding box center [793, 41] width 151 height 28
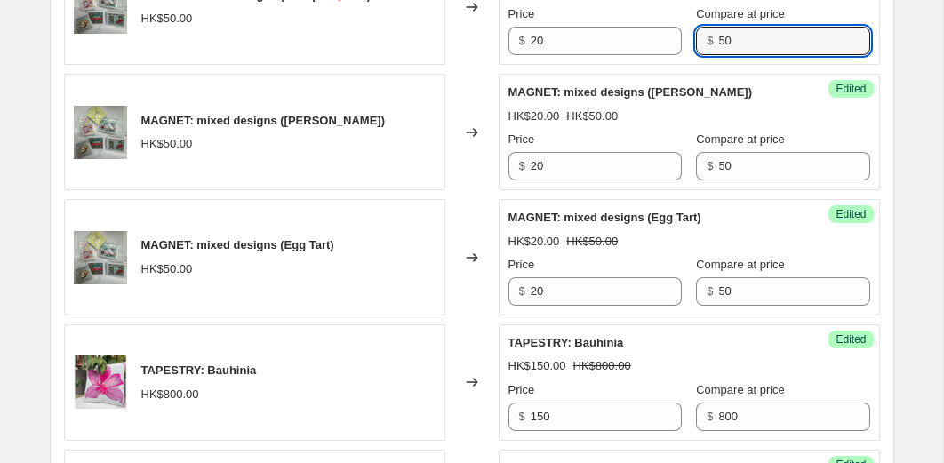
type input "50"
click at [456, 146] on div "Changed to" at bounding box center [471, 132] width 53 height 116
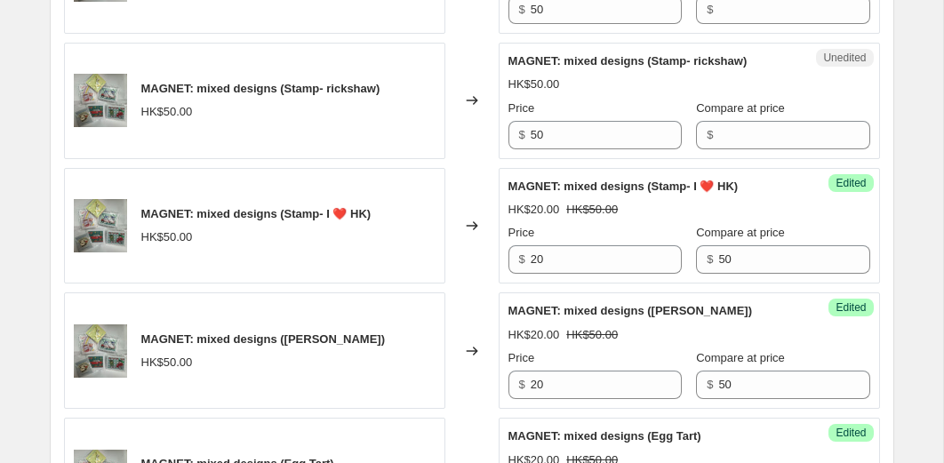
scroll to position [1627, 0]
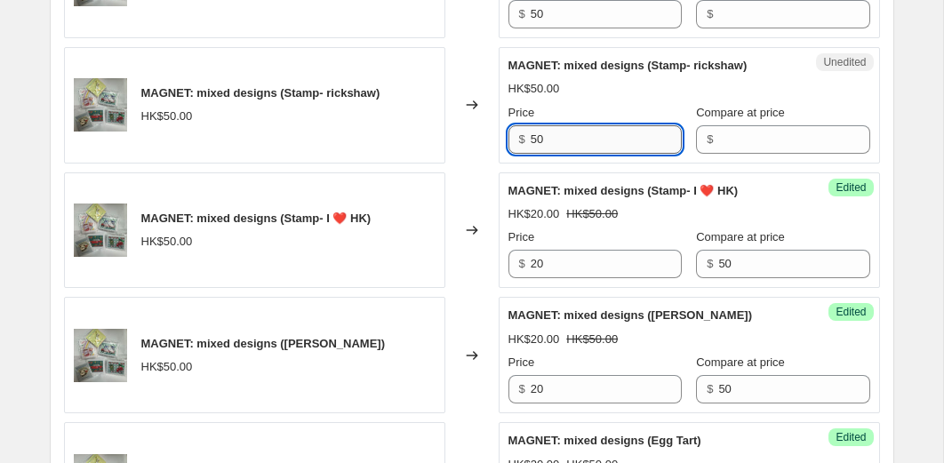
click at [552, 154] on input "50" at bounding box center [605, 139] width 151 height 28
type input "20"
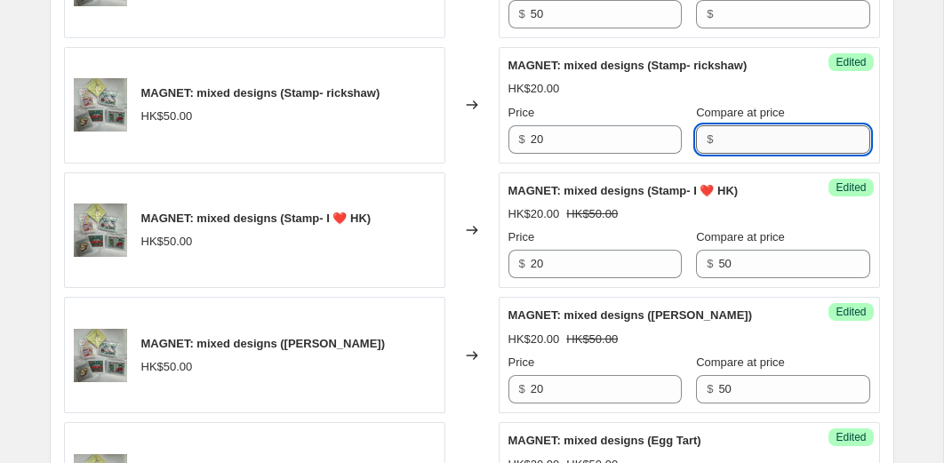
click at [736, 154] on input "Compare at price" at bounding box center [793, 139] width 151 height 28
type input "50"
click at [612, 28] on input "50" at bounding box center [605, 14] width 151 height 28
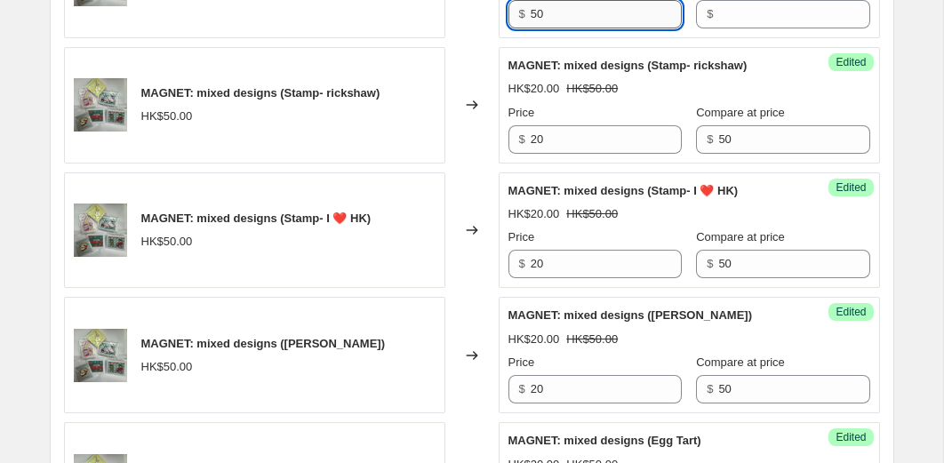
click at [612, 28] on input "50" at bounding box center [605, 14] width 151 height 28
type input "20"
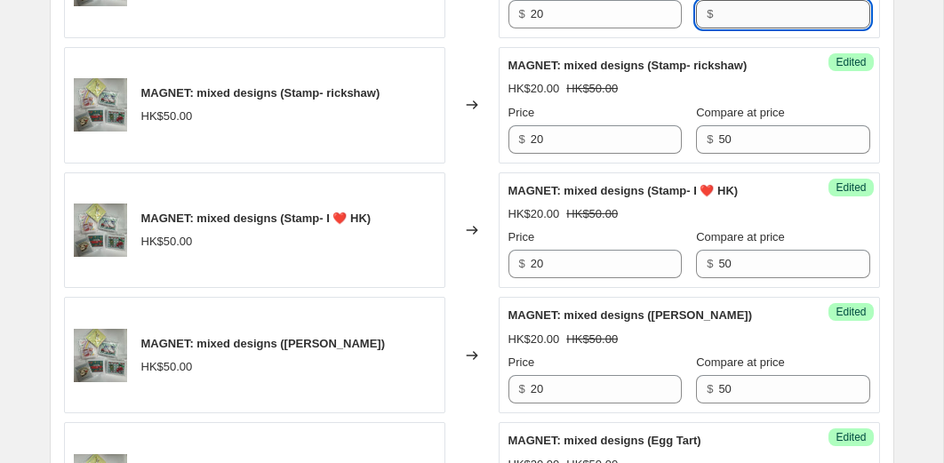
click at [768, 28] on input "Compare at price" at bounding box center [793, 14] width 151 height 28
type input "50"
click at [480, 110] on div "MAGNET: mixed designs (Star Ferry/Road sign) HK$50.00 Changed to Unedited MAGNE…" at bounding box center [472, 417] width 816 height 2493
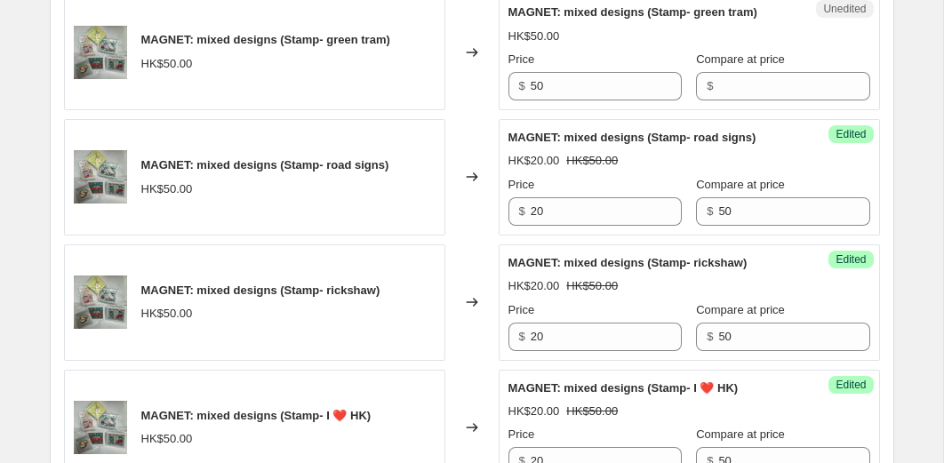
scroll to position [1398, 0]
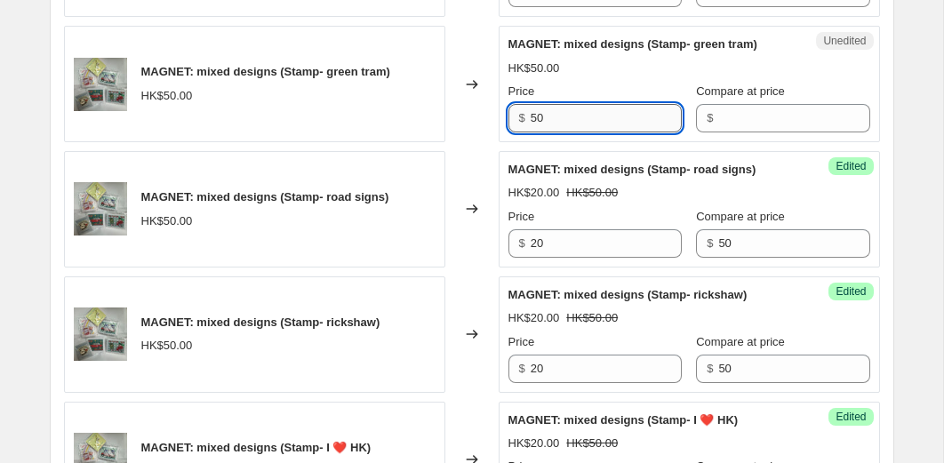
click at [577, 132] on input "50" at bounding box center [605, 118] width 151 height 28
type input "20"
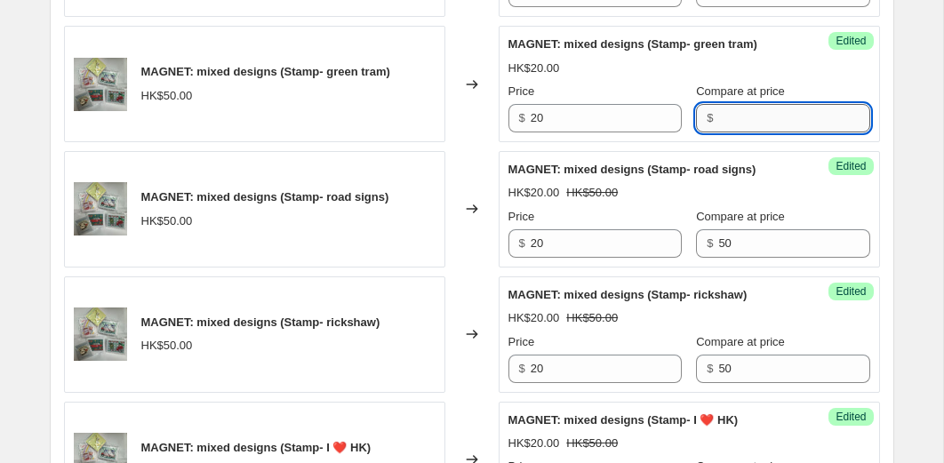
click at [749, 132] on input "Compare at price" at bounding box center [793, 118] width 151 height 28
type input "50"
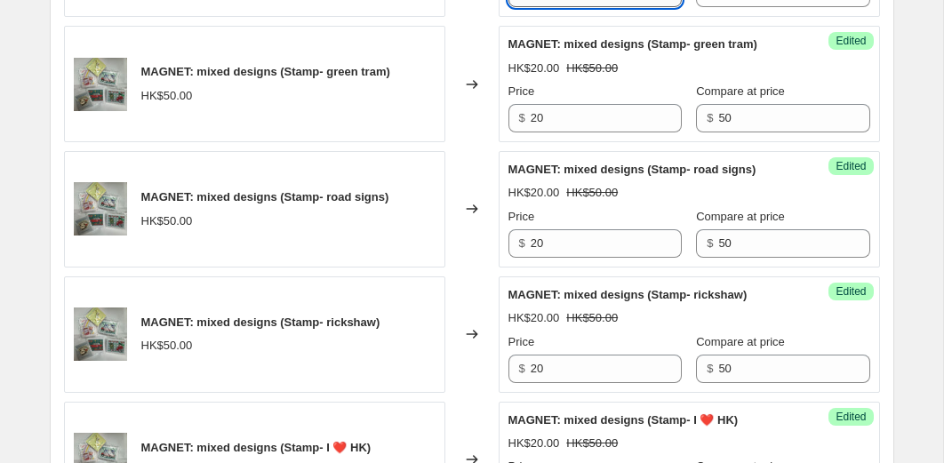
type input "20"
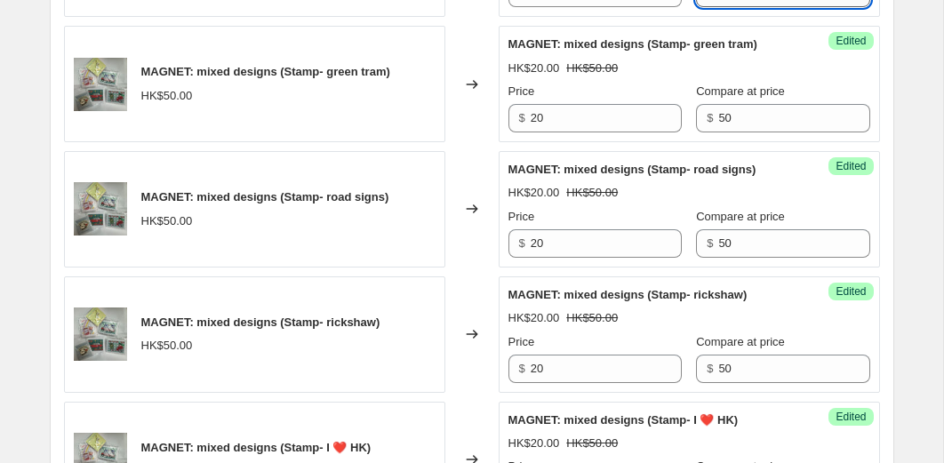
type input "50"
click at [474, 82] on div "Changed to" at bounding box center [471, 84] width 53 height 116
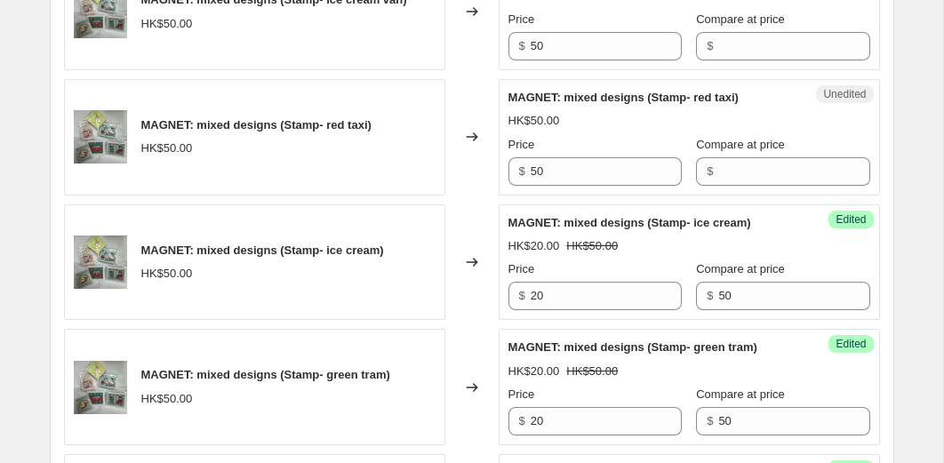
scroll to position [1089, 0]
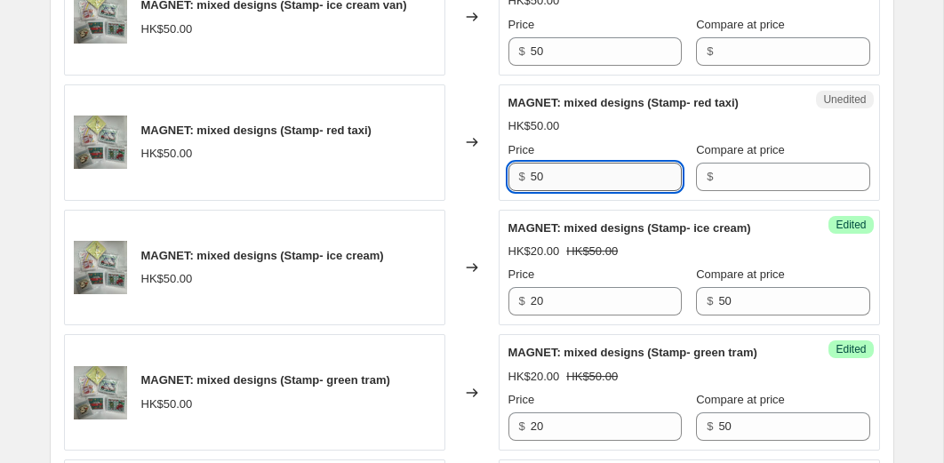
click at [551, 191] on input "50" at bounding box center [605, 177] width 151 height 28
type input "20"
click at [718, 191] on input "Compare at price" at bounding box center [793, 177] width 151 height 28
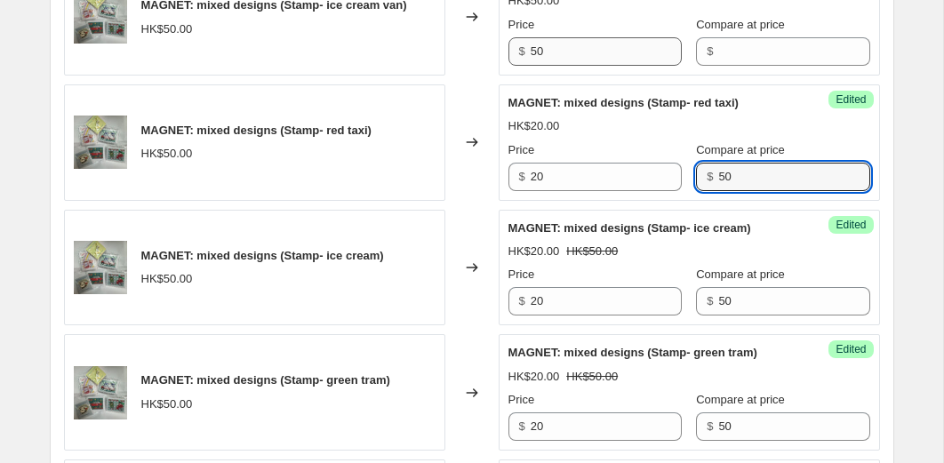
type input "50"
click at [593, 66] on input "50" at bounding box center [605, 51] width 151 height 28
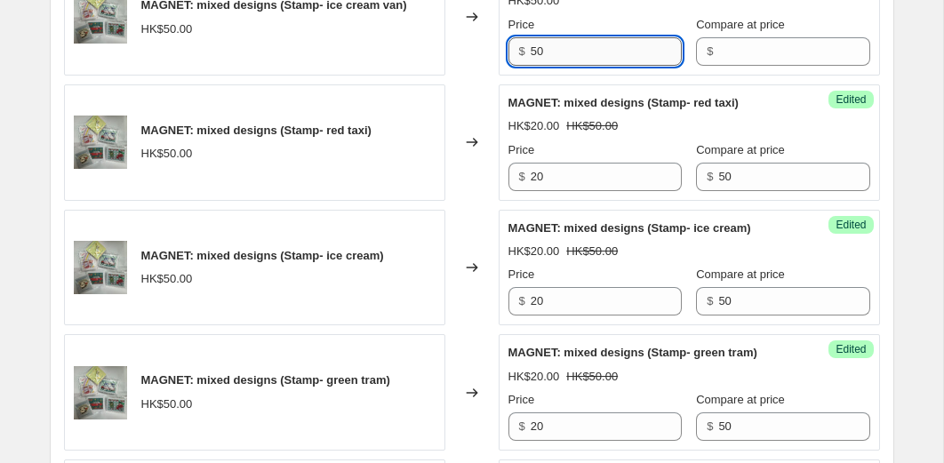
click at [593, 66] on input "50" at bounding box center [605, 51] width 151 height 28
type input "20"
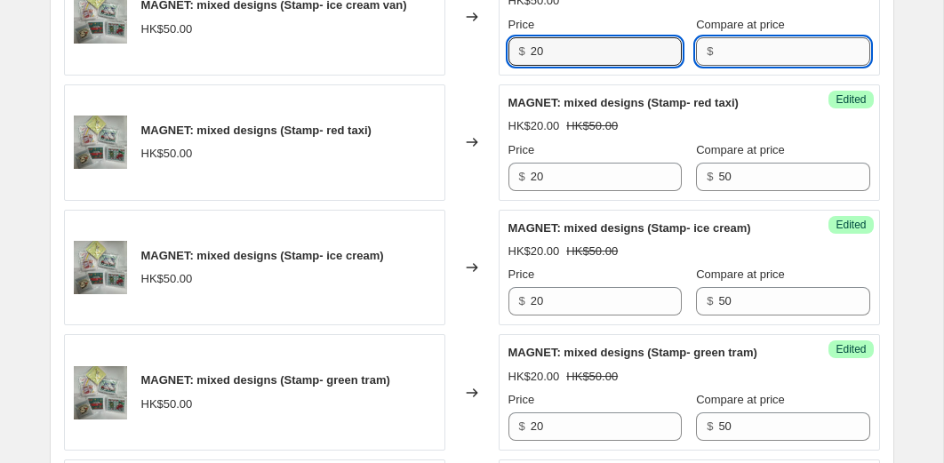
click at [730, 66] on input "Compare at price" at bounding box center [793, 51] width 151 height 28
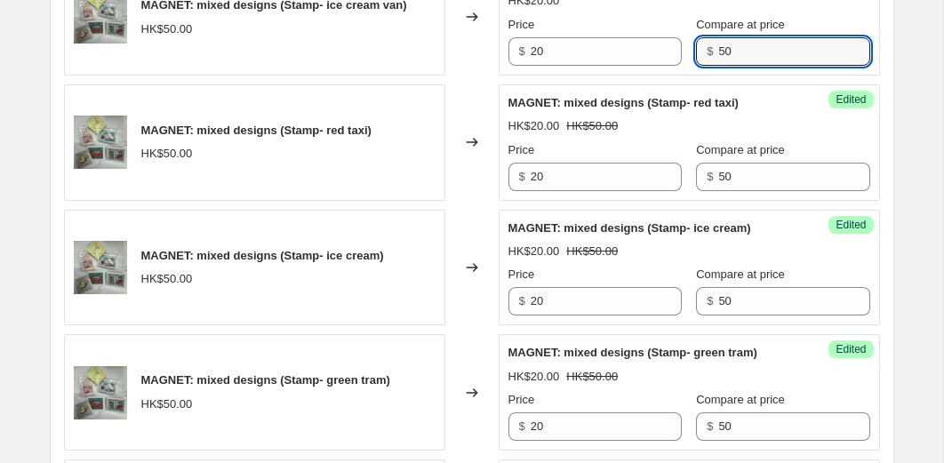
type input "50"
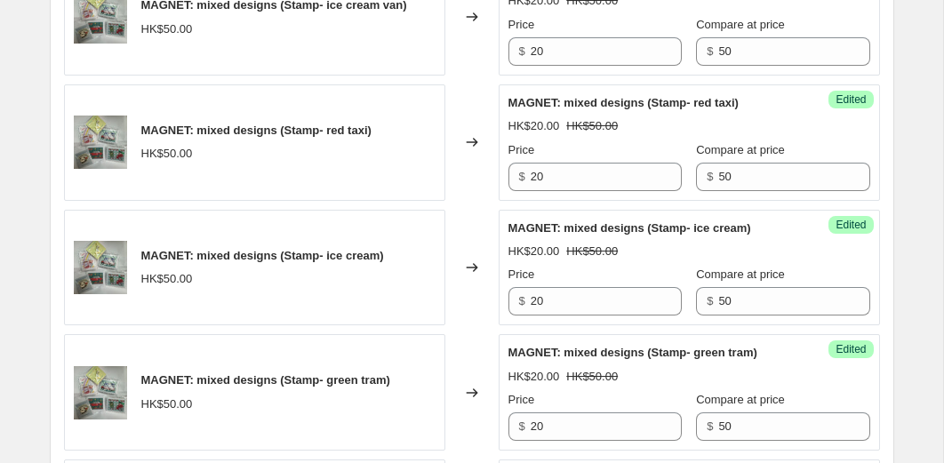
click at [469, 76] on div "Changed to" at bounding box center [471, 17] width 53 height 116
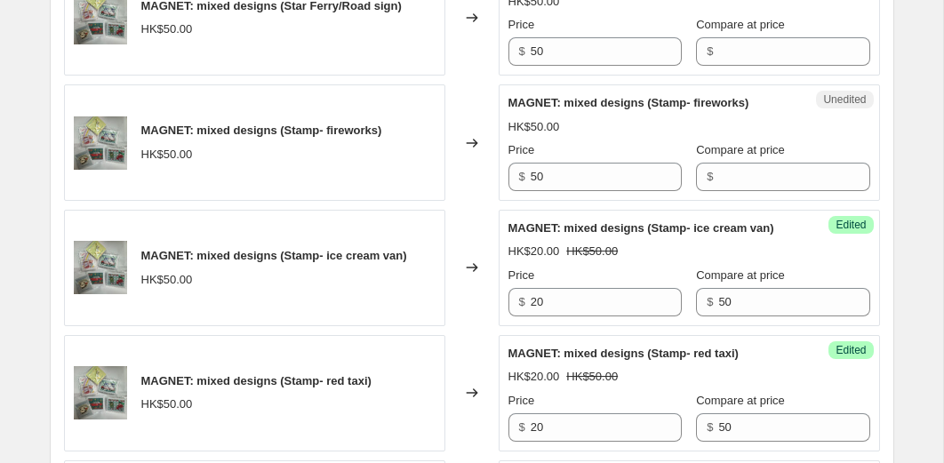
scroll to position [828, 0]
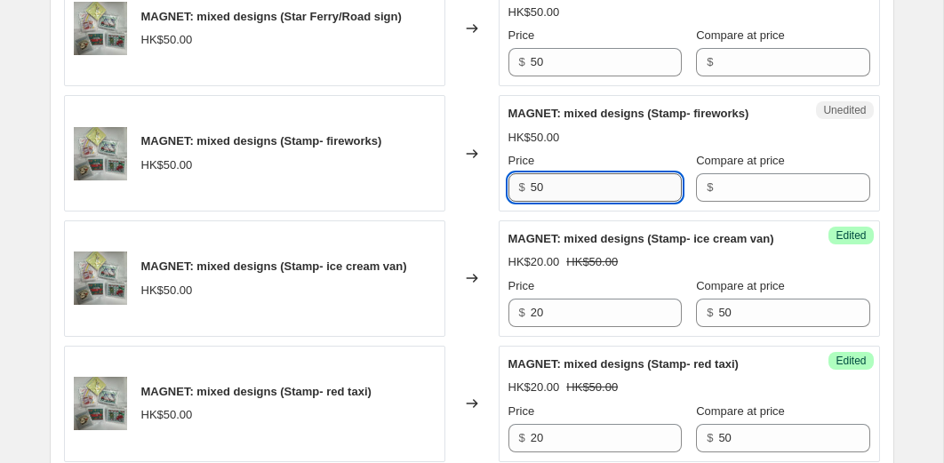
click at [551, 202] on input "50" at bounding box center [605, 187] width 151 height 28
type input "20"
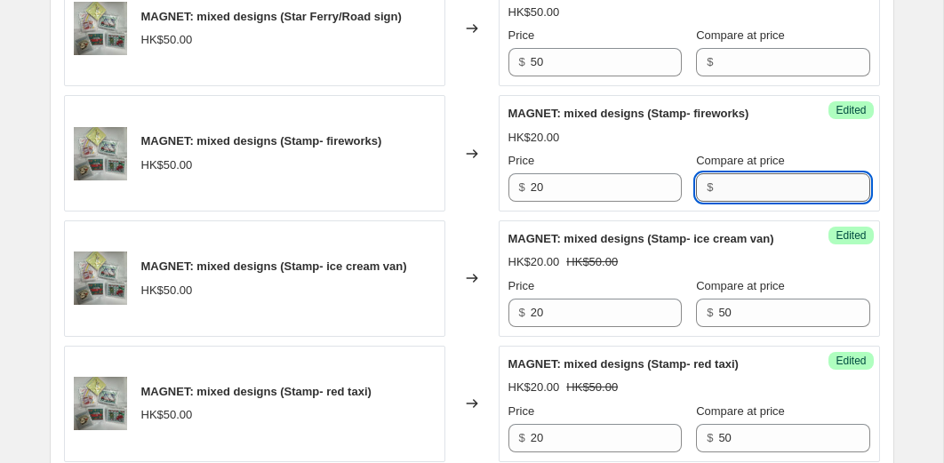
click at [718, 202] on input "Compare at price" at bounding box center [793, 187] width 151 height 28
type input "50"
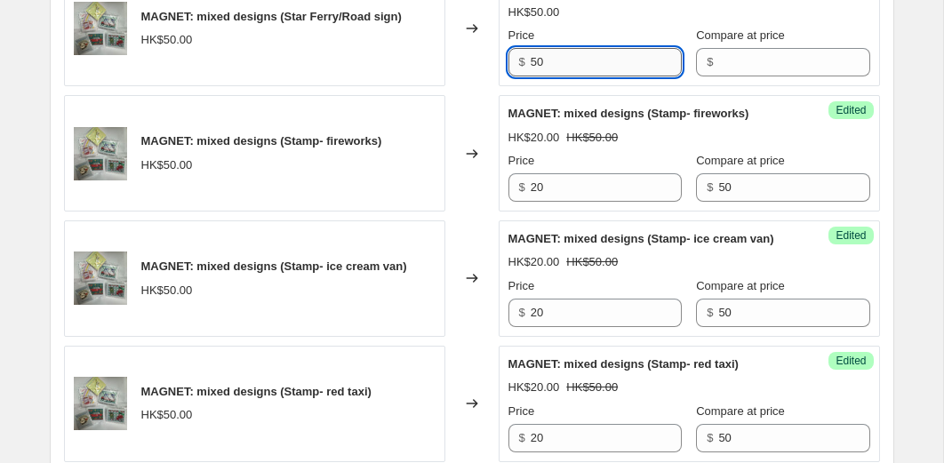
click at [578, 76] on input "50" at bounding box center [605, 62] width 151 height 28
type input "20"
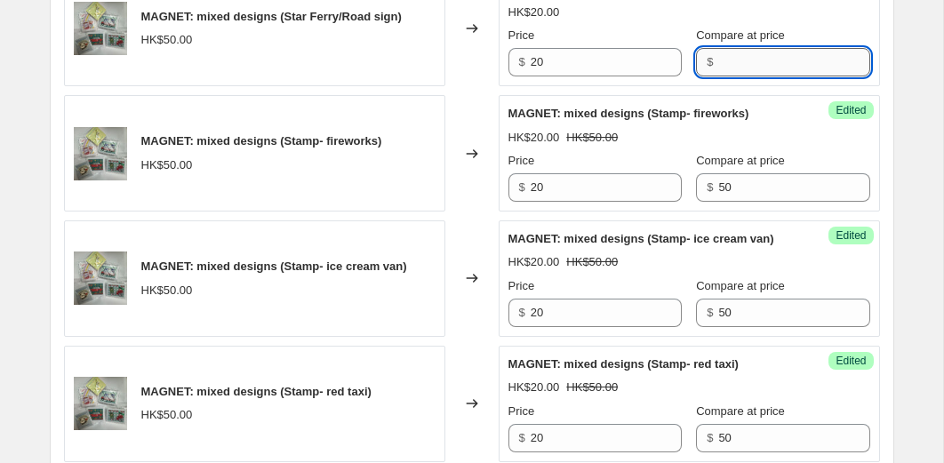
click at [726, 76] on input "Compare at price" at bounding box center [793, 62] width 151 height 28
type input "50"
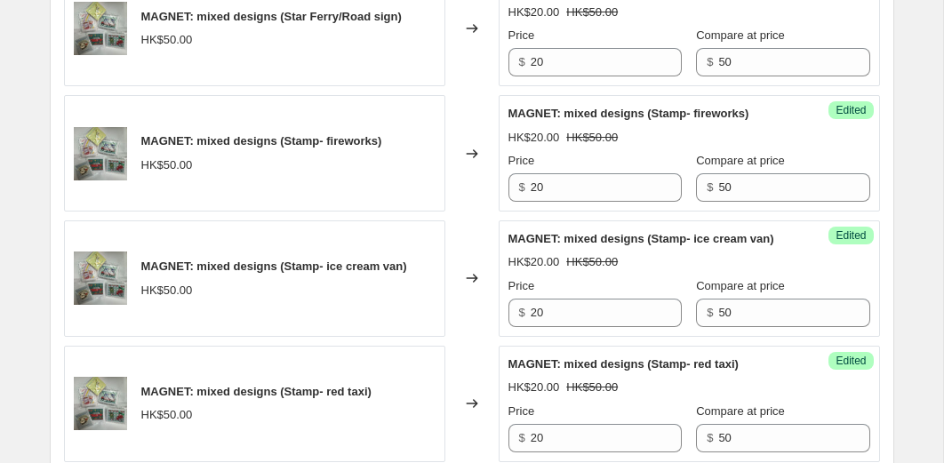
click at [433, 68] on div "MAGNET: mixed designs (Star Ferry/Road sign) HK$50.00" at bounding box center [254, 28] width 381 height 116
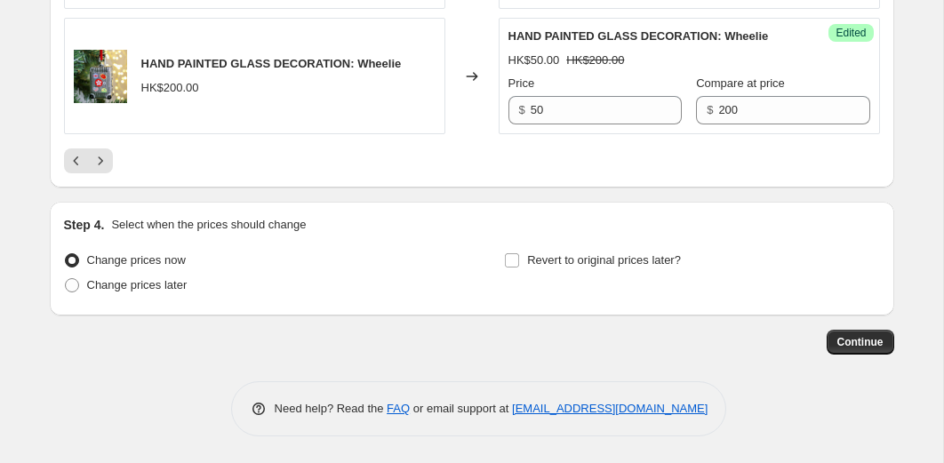
scroll to position [3317, 0]
click at [106, 159] on icon "Next" at bounding box center [101, 161] width 18 height 18
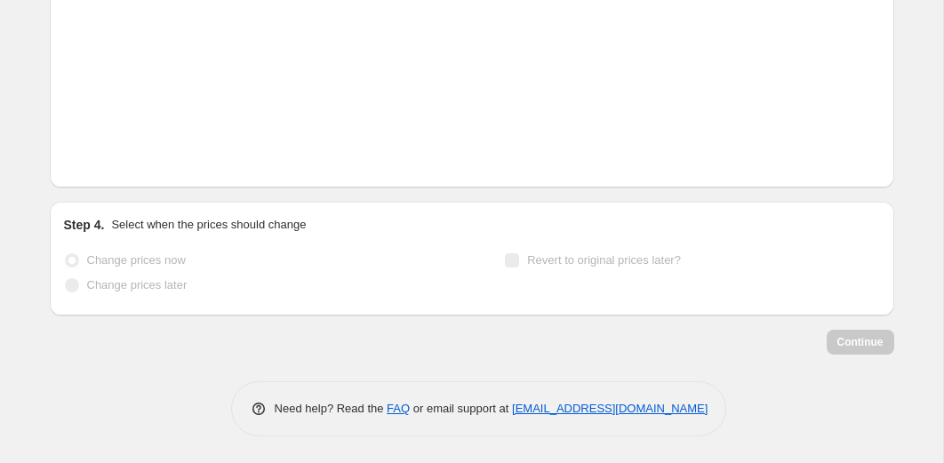
scroll to position [2317, 0]
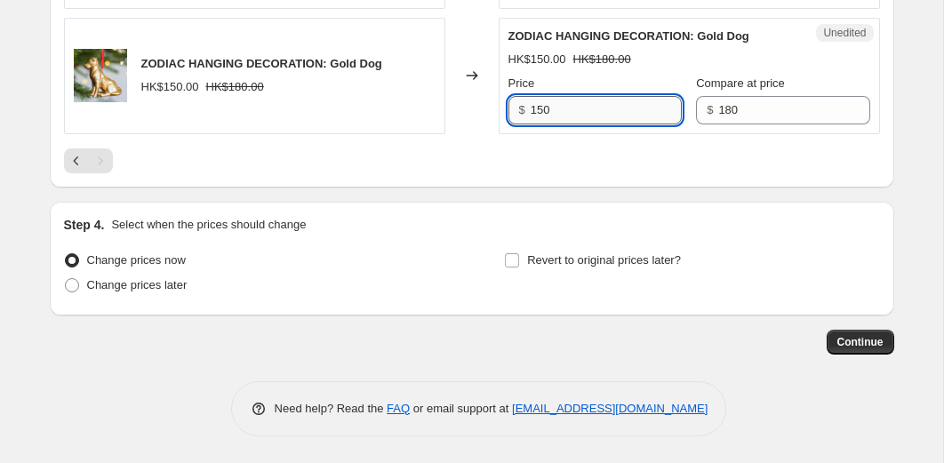
click at [584, 117] on input "150" at bounding box center [605, 110] width 151 height 28
type input "20"
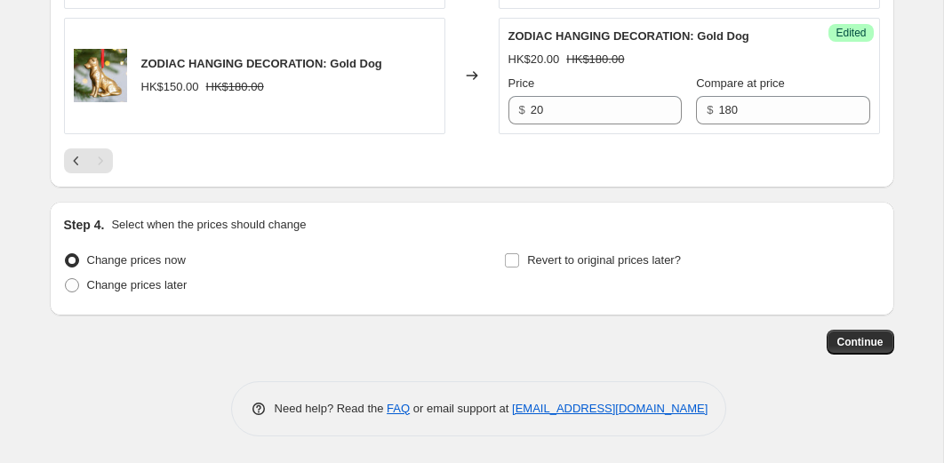
click at [583, 171] on div at bounding box center [472, 160] width 816 height 25
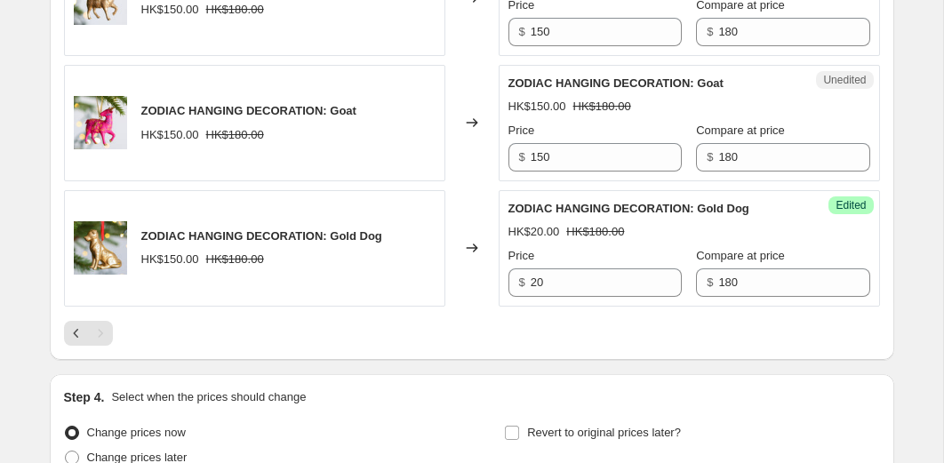
scroll to position [2100, 0]
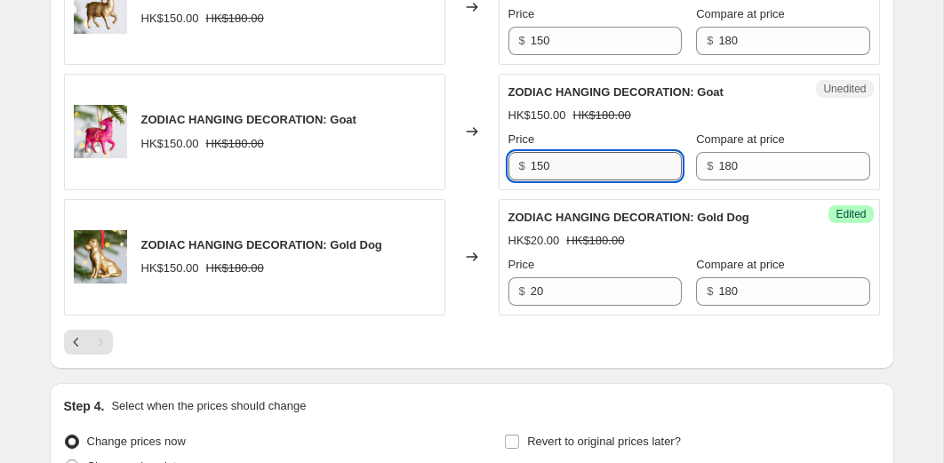
click at [578, 180] on input "150" at bounding box center [605, 166] width 151 height 28
type input "20"
click at [558, 55] on input "150" at bounding box center [605, 41] width 151 height 28
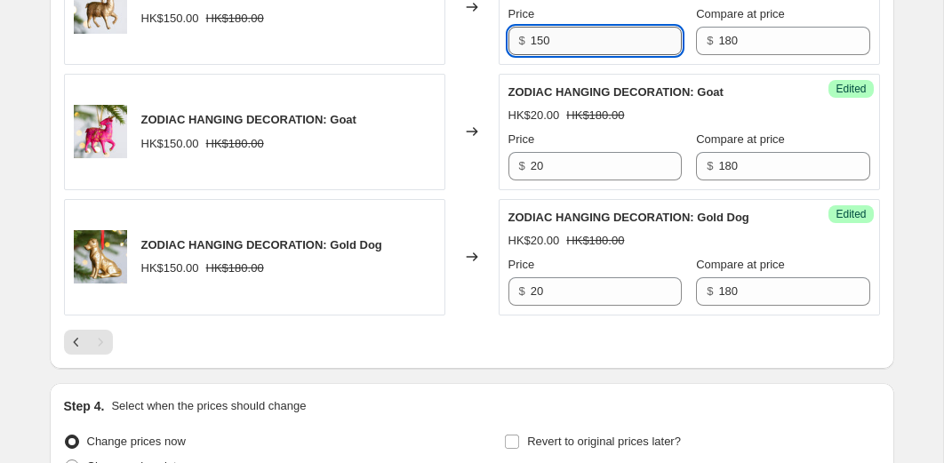
click at [558, 55] on input "150" at bounding box center [605, 41] width 151 height 28
type input "20"
click at [469, 127] on div "Changed to" at bounding box center [471, 132] width 53 height 116
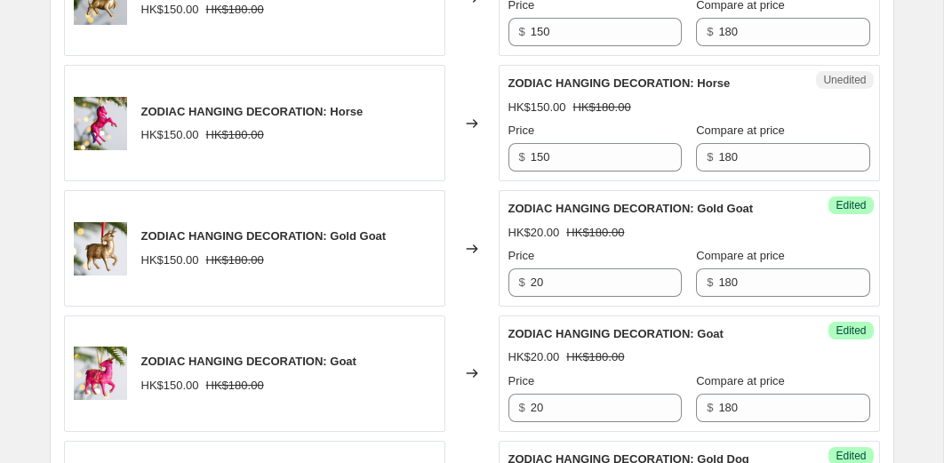
scroll to position [1847, 0]
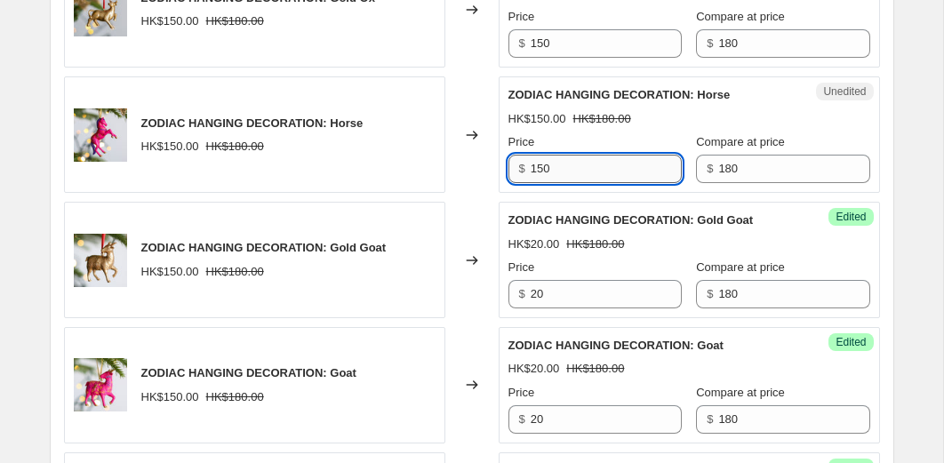
click at [549, 183] on input "150" at bounding box center [605, 169] width 151 height 28
type input "20"
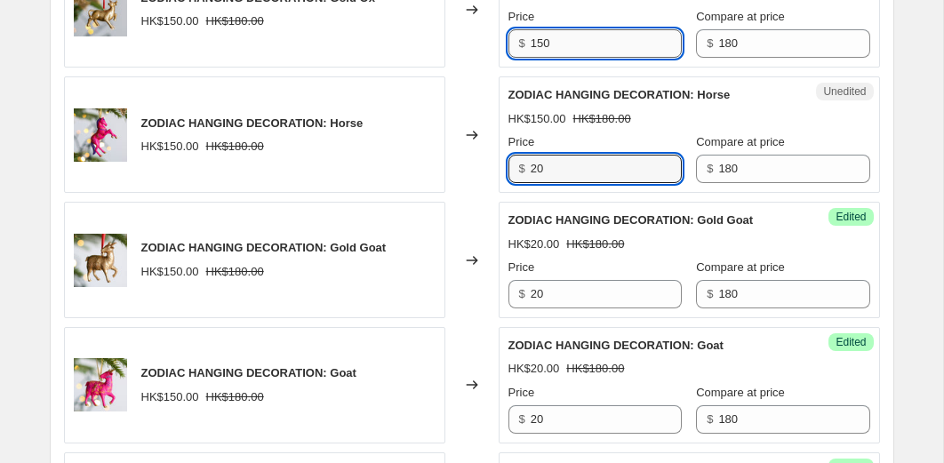
click at [556, 58] on input "150" at bounding box center [605, 43] width 151 height 28
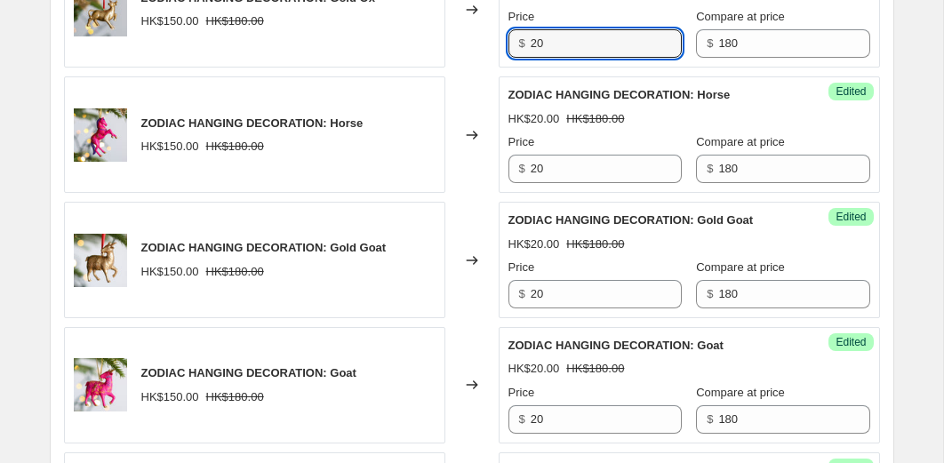
type input "20"
click at [460, 68] on div "Changed to" at bounding box center [471, 10] width 53 height 116
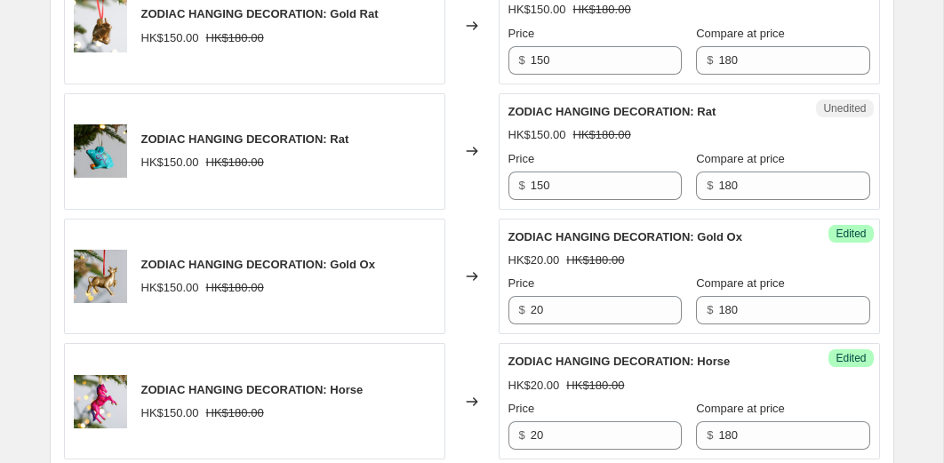
scroll to position [1567, 0]
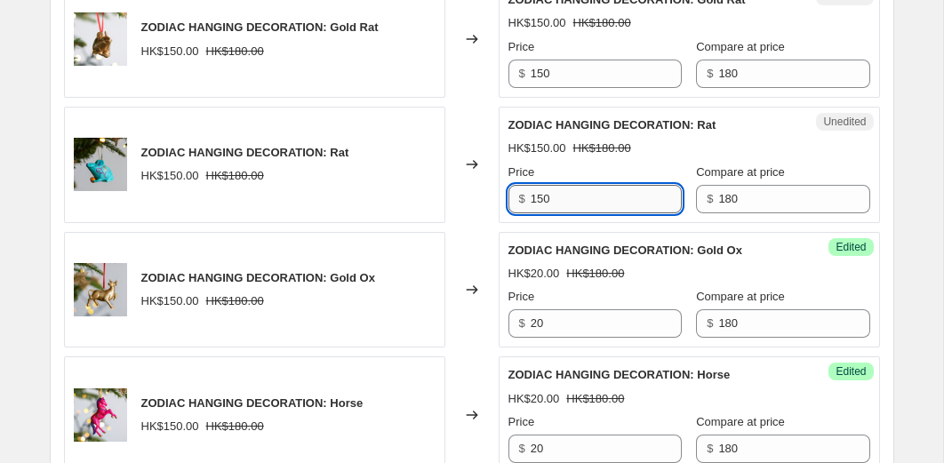
click at [551, 213] on input "150" at bounding box center [605, 199] width 151 height 28
type input "20"
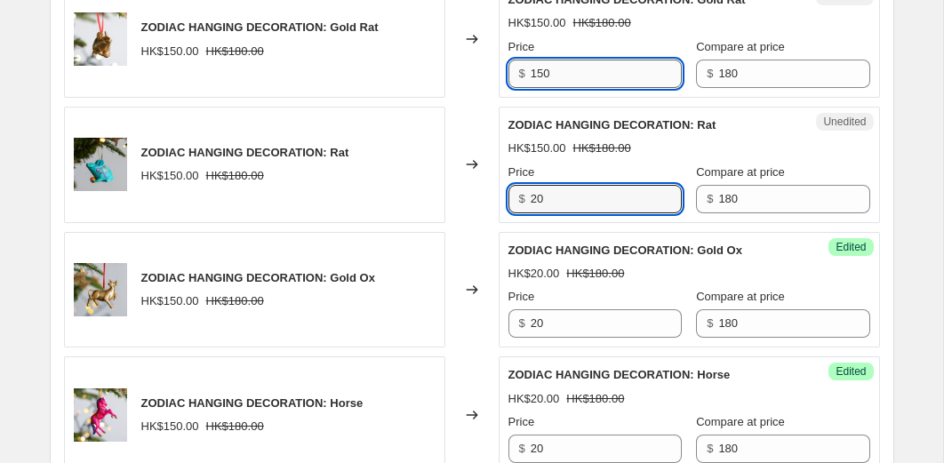
click at [563, 88] on input "150" at bounding box center [605, 74] width 151 height 28
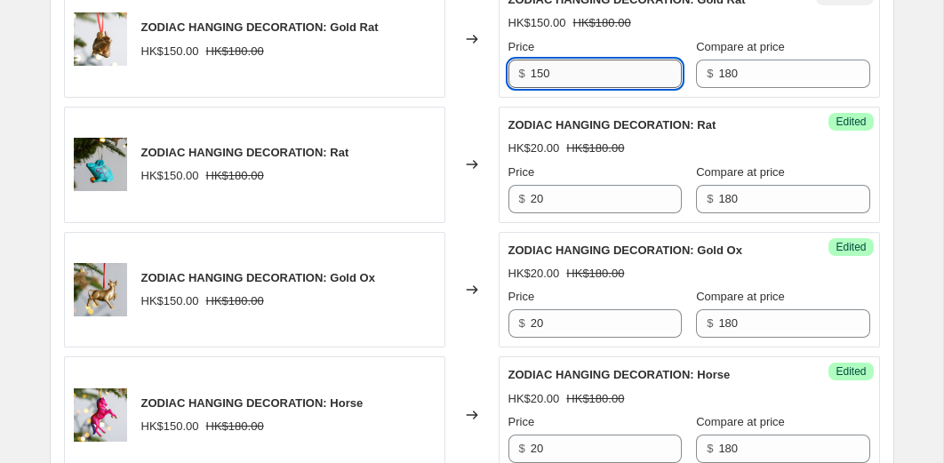
click at [563, 88] on input "150" at bounding box center [605, 74] width 151 height 28
type input "20"
click at [490, 98] on div "Changed to" at bounding box center [471, 39] width 53 height 116
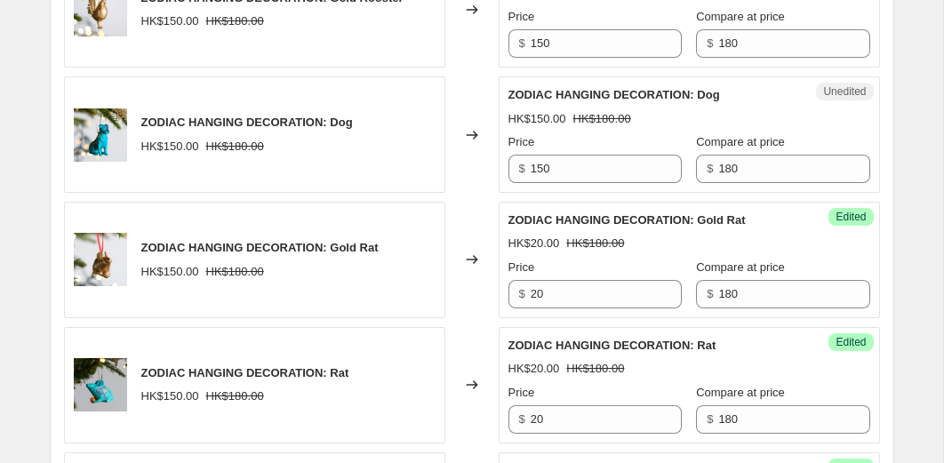
scroll to position [1334, 0]
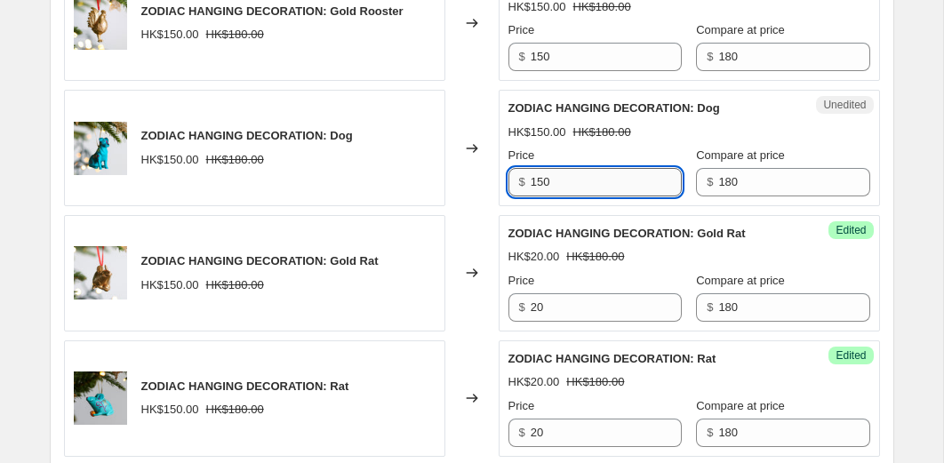
click at [560, 196] on input "150" at bounding box center [605, 182] width 151 height 28
type input "20"
click at [546, 71] on input "150" at bounding box center [605, 57] width 151 height 28
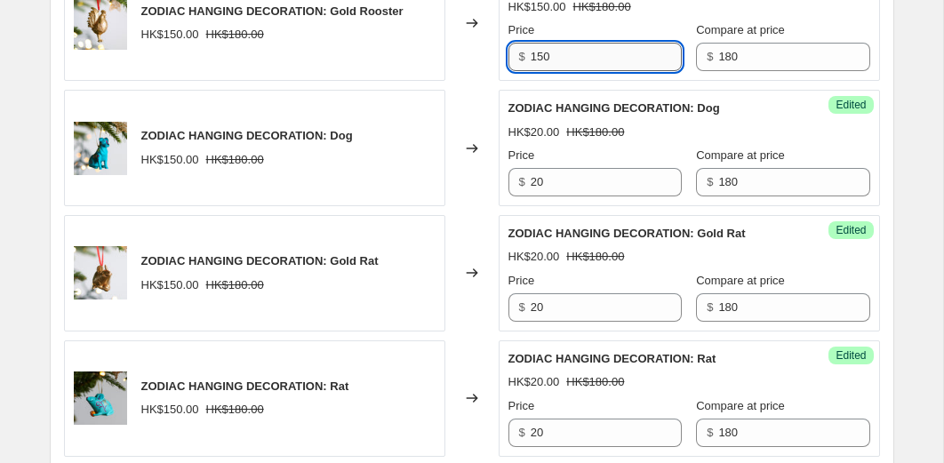
click at [546, 71] on input "150" at bounding box center [605, 57] width 151 height 28
type input "20"
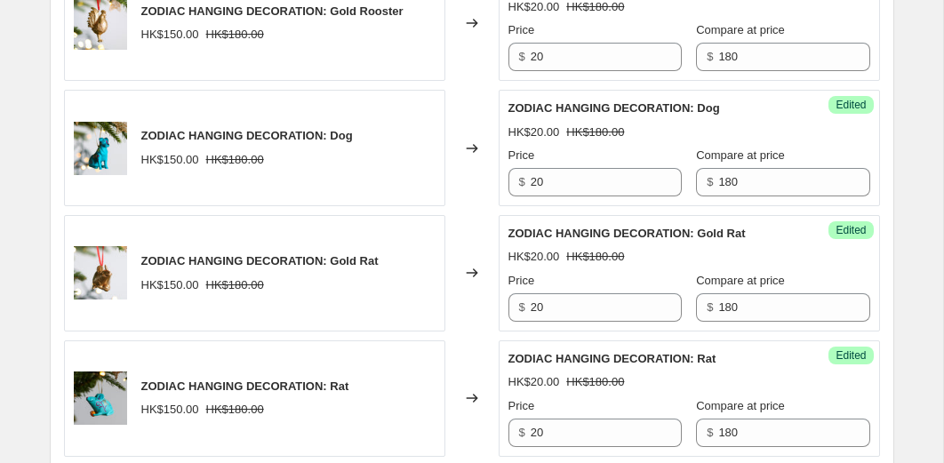
click at [469, 82] on div "Changed to" at bounding box center [471, 23] width 53 height 116
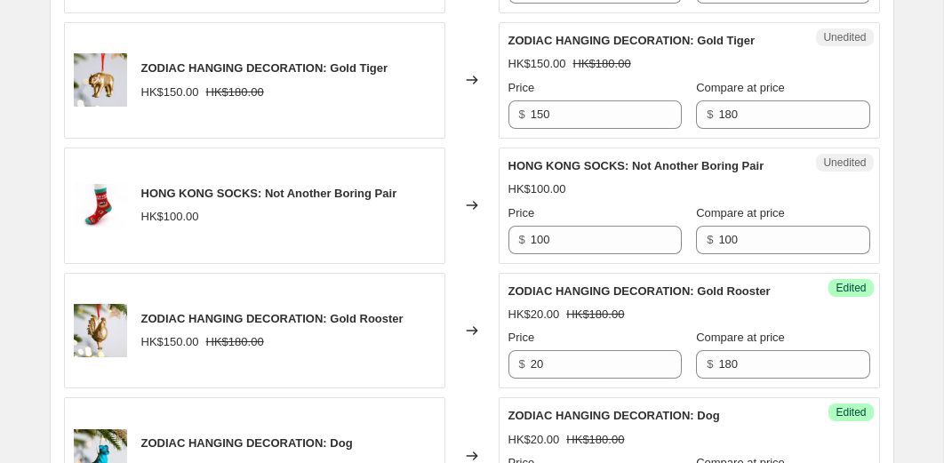
scroll to position [1013, 0]
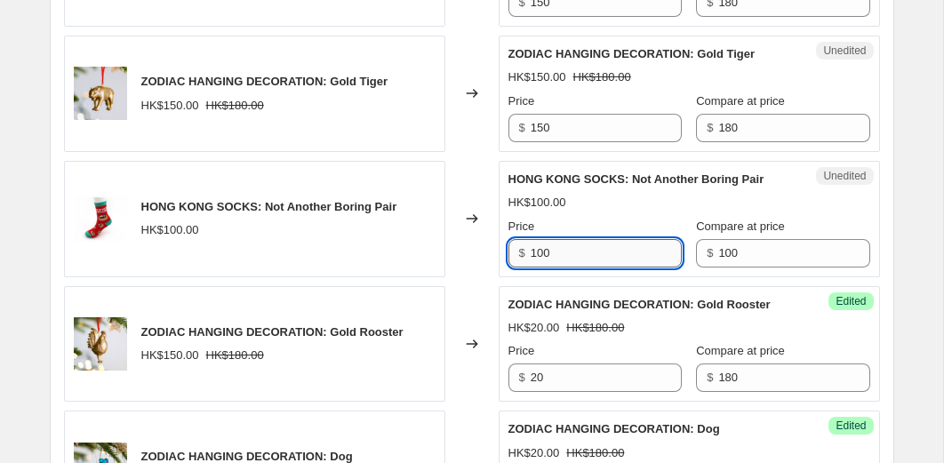
click at [579, 267] on input "100" at bounding box center [605, 253] width 151 height 28
type input "30"
click at [608, 141] on input "150" at bounding box center [605, 128] width 151 height 28
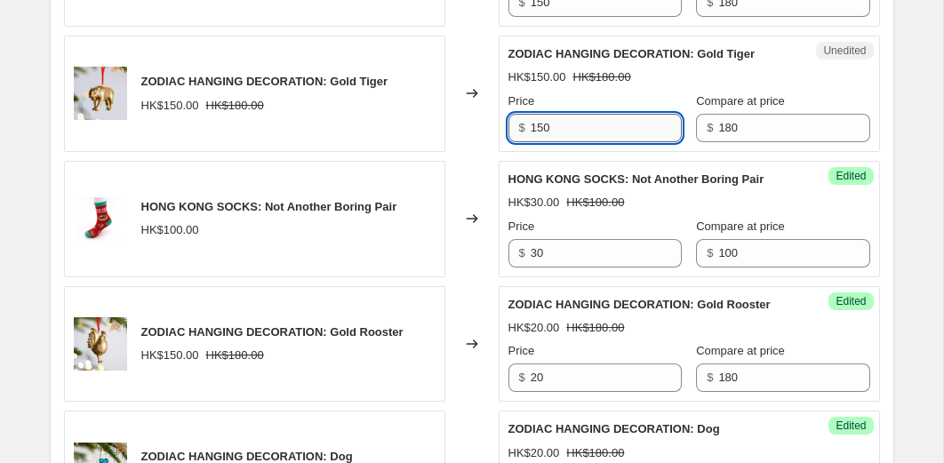
click at [608, 141] on input "150" at bounding box center [605, 128] width 151 height 28
type input "20"
click at [469, 134] on div "Changed to" at bounding box center [471, 94] width 53 height 116
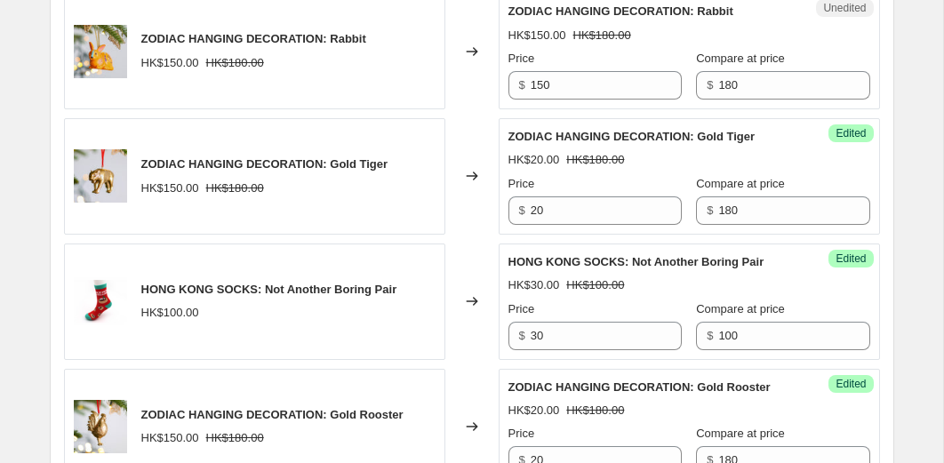
scroll to position [933, 0]
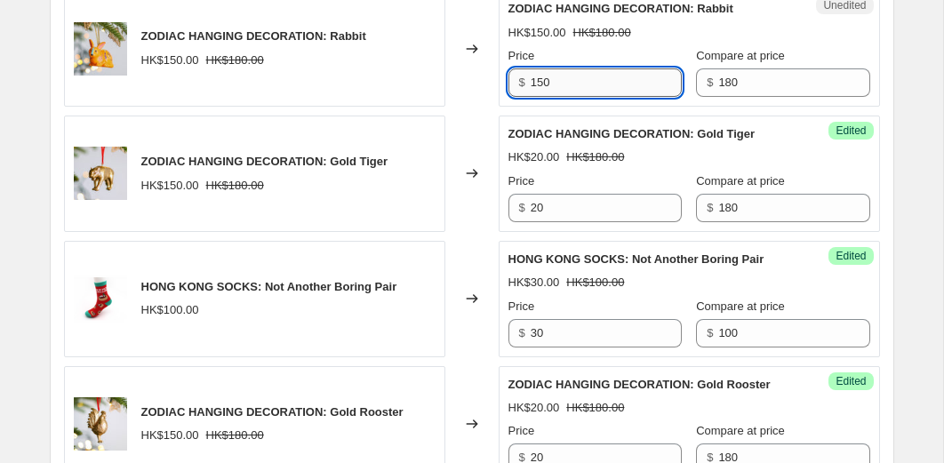
click at [557, 90] on input "150" at bounding box center [605, 82] width 151 height 28
type input "20"
click at [493, 122] on div "Changed to" at bounding box center [471, 174] width 53 height 116
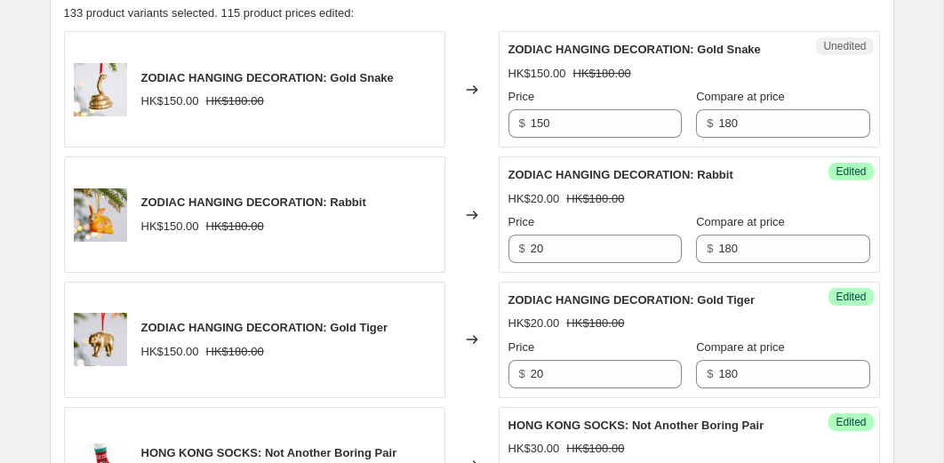
scroll to position [759, 0]
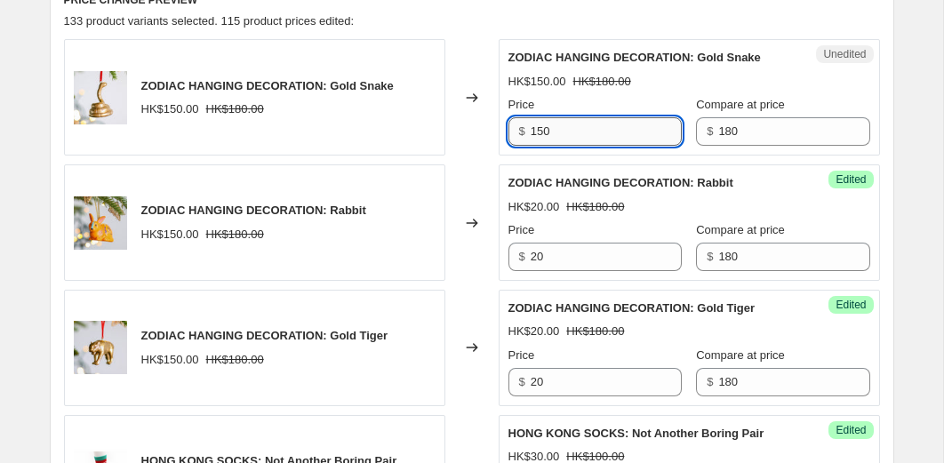
click at [575, 128] on input "150" at bounding box center [605, 131] width 151 height 28
type input "20"
click at [470, 145] on div "Changed to" at bounding box center [471, 97] width 53 height 116
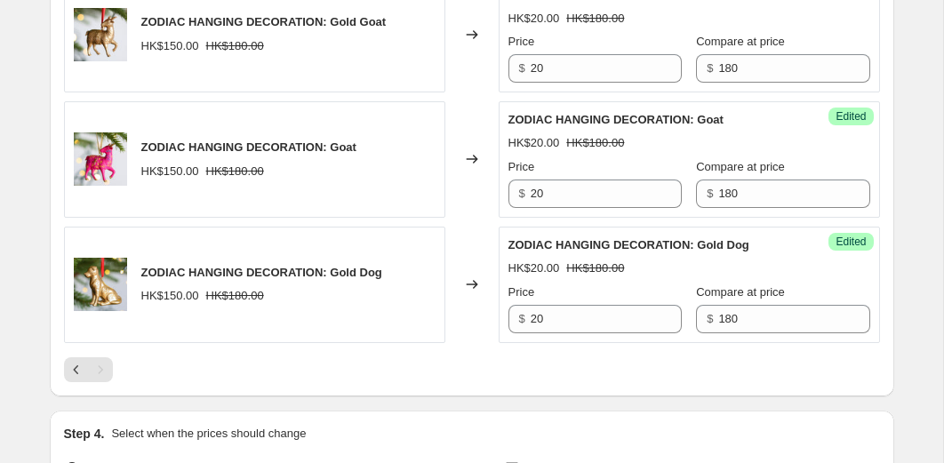
scroll to position [2317, 0]
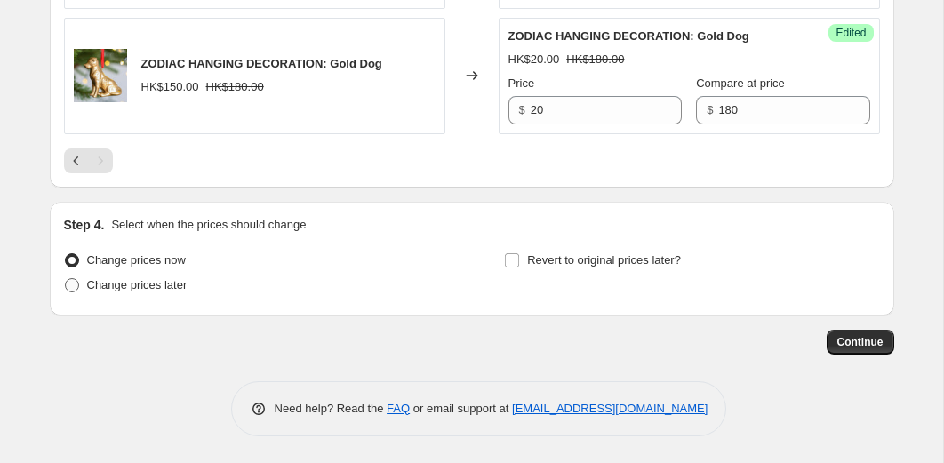
click at [171, 284] on span "Change prices later" at bounding box center [137, 284] width 100 height 13
click at [66, 279] on input "Change prices later" at bounding box center [65, 278] width 1 height 1
radio input "true"
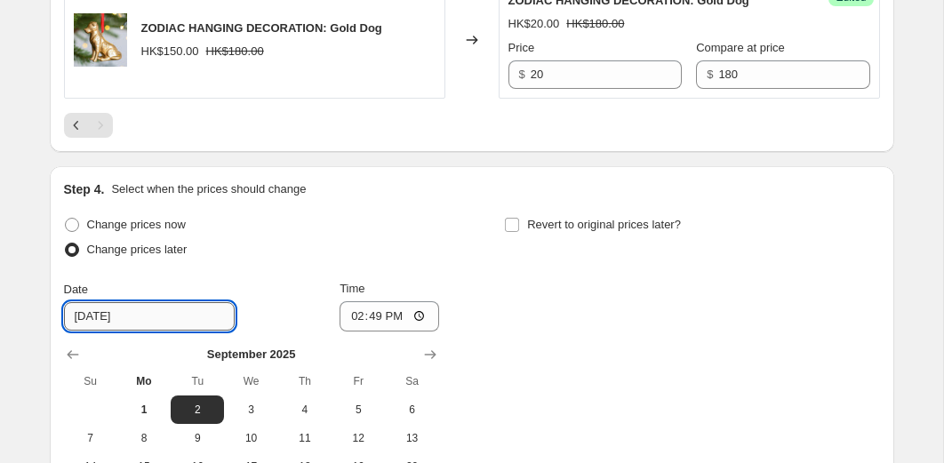
click at [151, 331] on input "9/2/2025" at bounding box center [149, 316] width 171 height 28
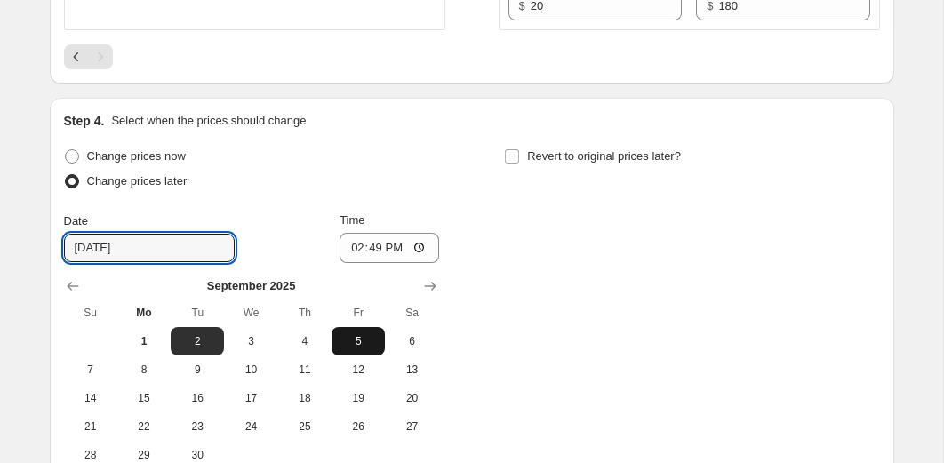
click at [354, 355] on button "5" at bounding box center [357, 341] width 53 height 28
type input "[DATE]"
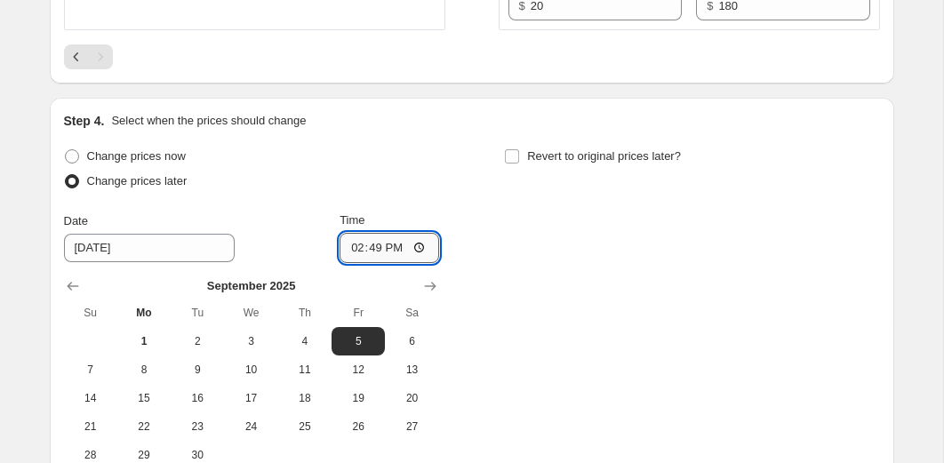
click at [364, 263] on input "14:49" at bounding box center [389, 248] width 100 height 30
click at [351, 263] on input "14:49" at bounding box center [389, 248] width 100 height 30
type input "00:01"
click at [548, 264] on div "Change prices now Change prices later Date 9/5/2025 Time 00:01 September 2025 S…" at bounding box center [472, 306] width 816 height 325
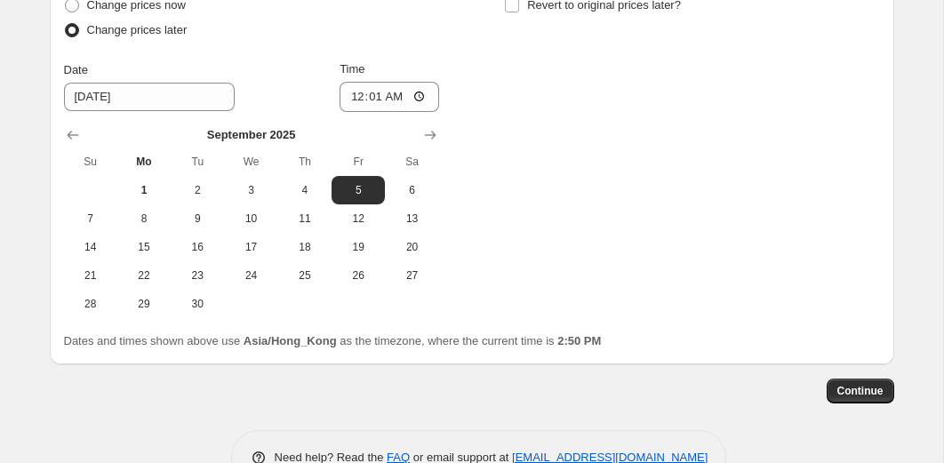
scroll to position [2621, 0]
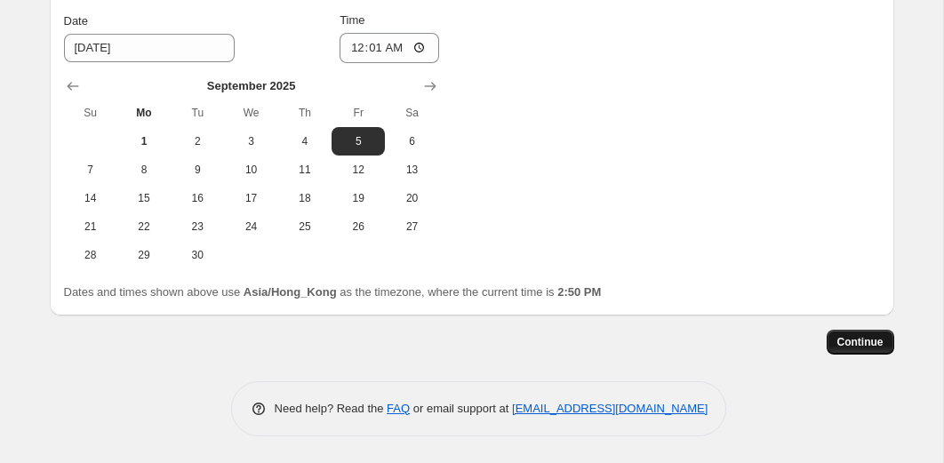
click at [861, 350] on button "Continue" at bounding box center [860, 342] width 68 height 25
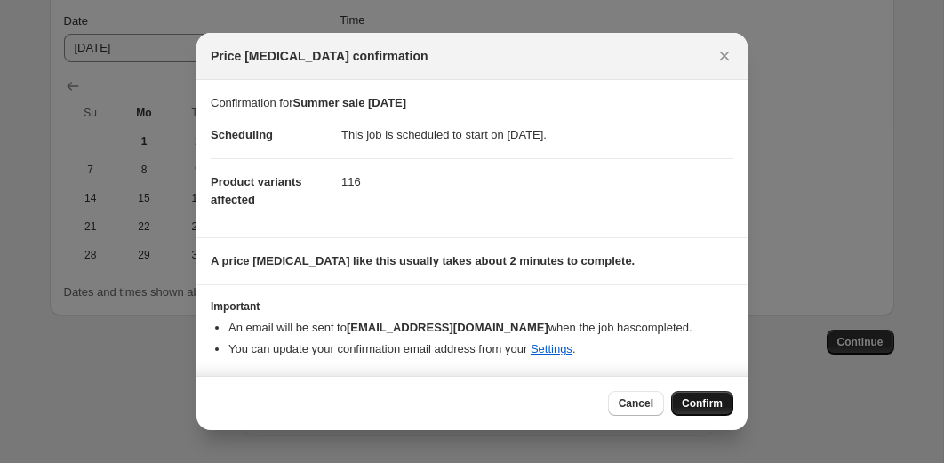
click at [682, 399] on span "Confirm" at bounding box center [701, 403] width 41 height 14
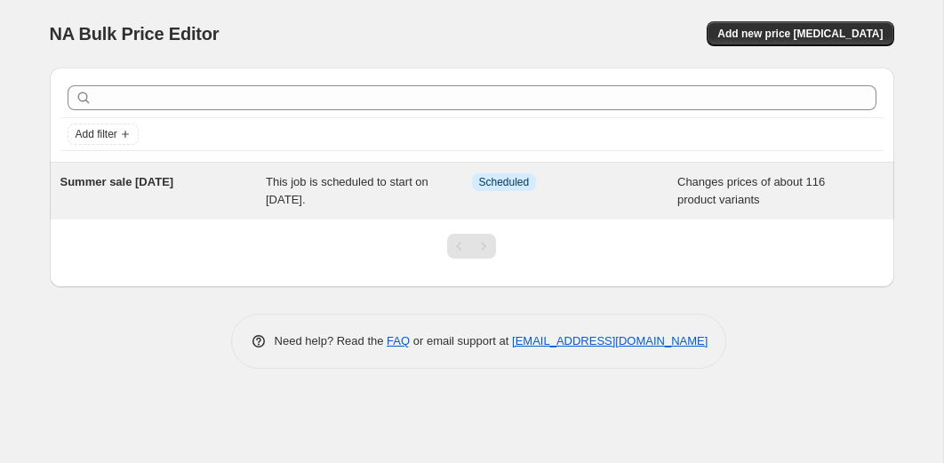
click at [361, 185] on span "This job is scheduled to start on [DATE]." at bounding box center [347, 190] width 163 height 31
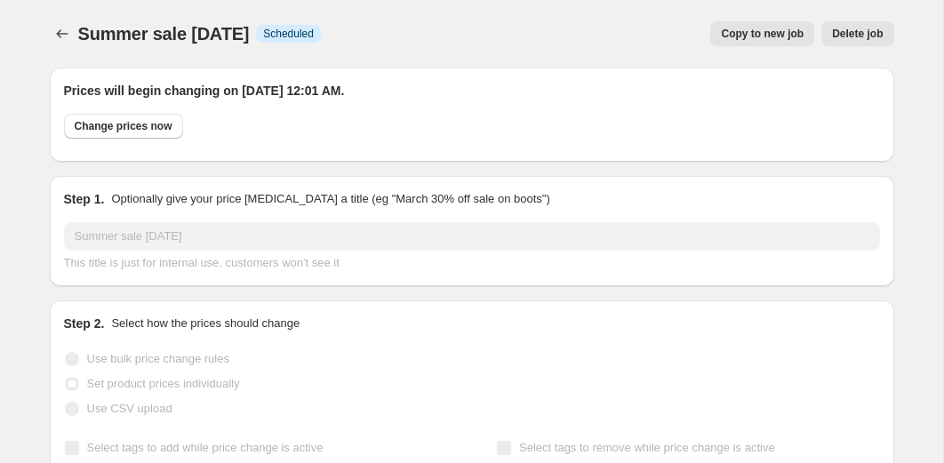
select select "collection"
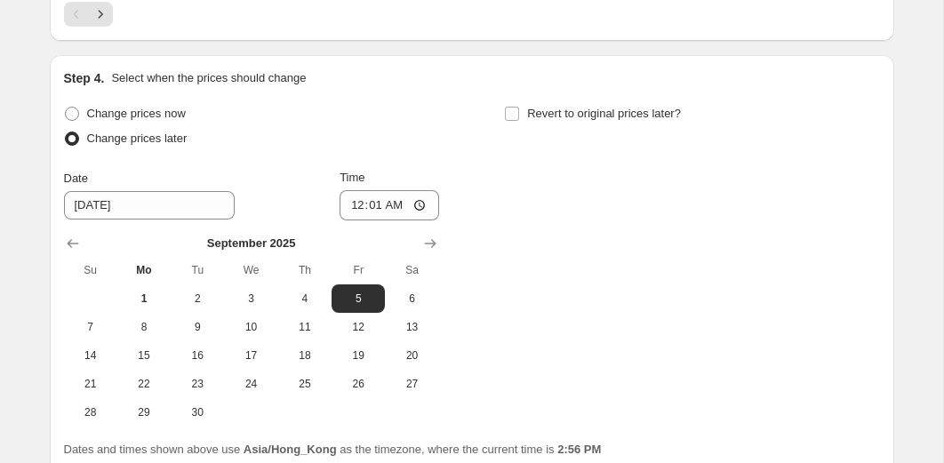
scroll to position [3447, 0]
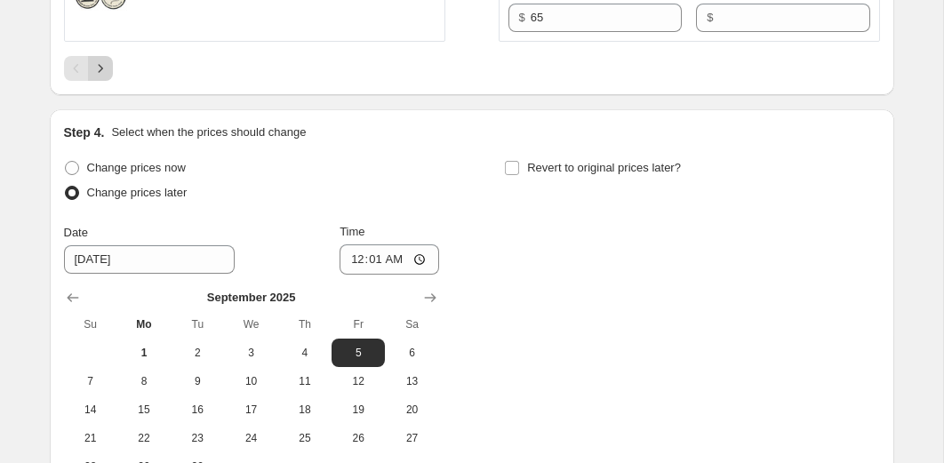
click at [106, 77] on icon "Next" at bounding box center [101, 69] width 18 height 18
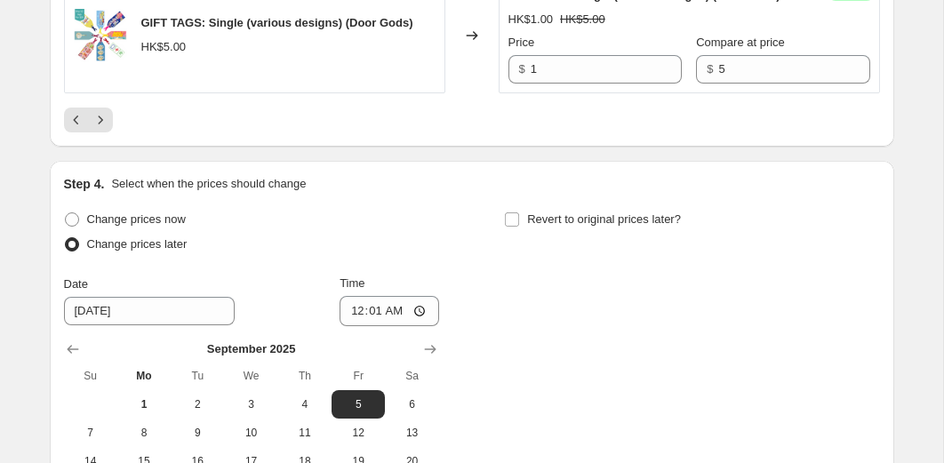
scroll to position [3425, 0]
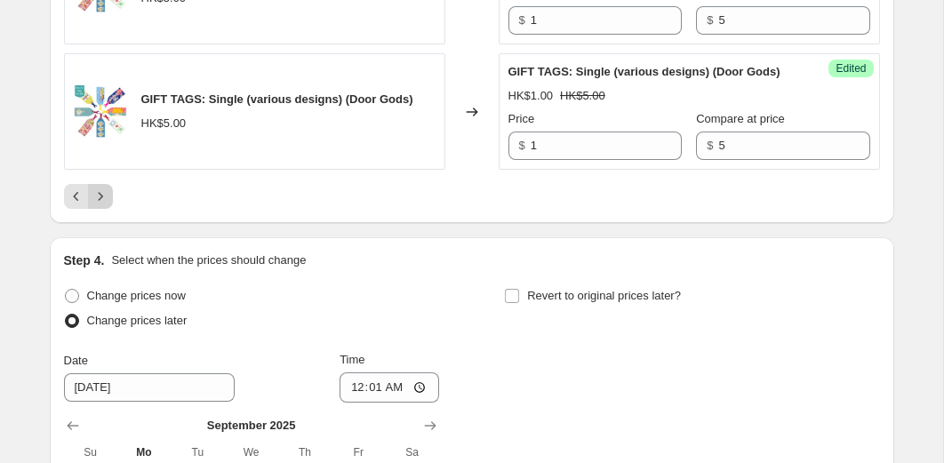
click at [105, 205] on icon "Next" at bounding box center [101, 196] width 18 height 18
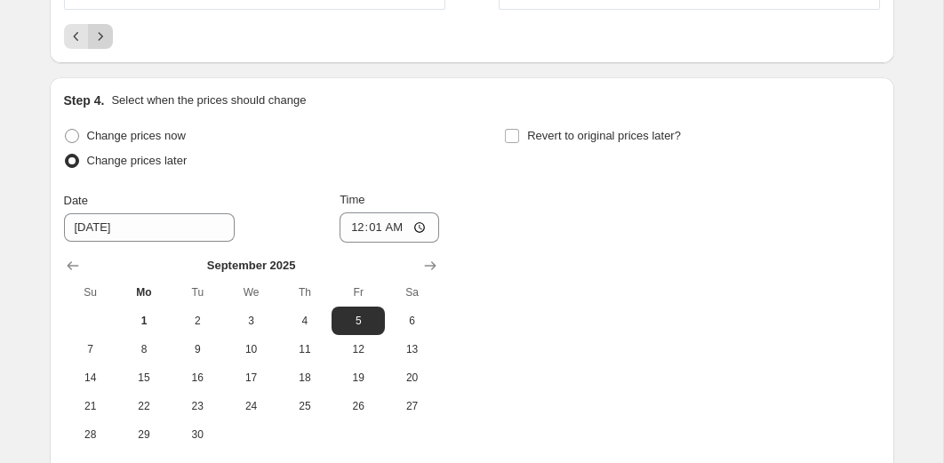
click at [105, 45] on icon "Next" at bounding box center [101, 37] width 18 height 18
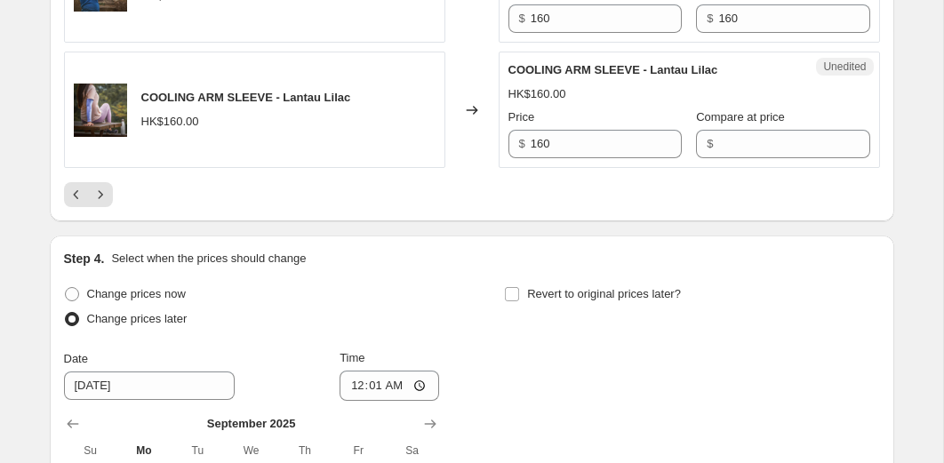
scroll to position [3311, 0]
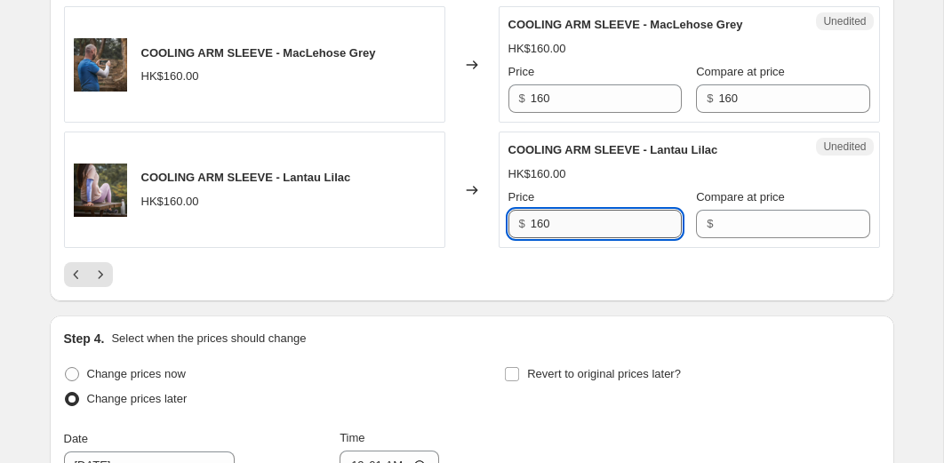
click at [623, 238] on input "160" at bounding box center [605, 224] width 151 height 28
type input "110"
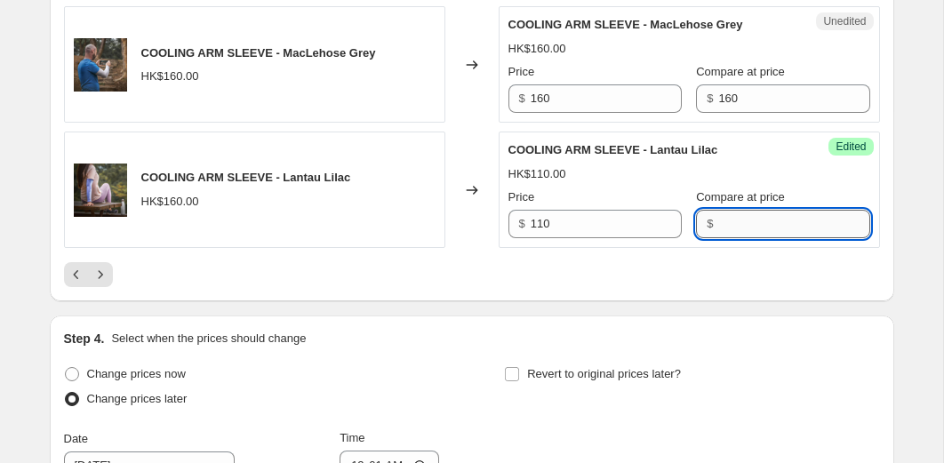
click at [727, 238] on input "Compare at price" at bounding box center [793, 224] width 151 height 28
type input "160"
click at [606, 113] on input "160" at bounding box center [605, 98] width 151 height 28
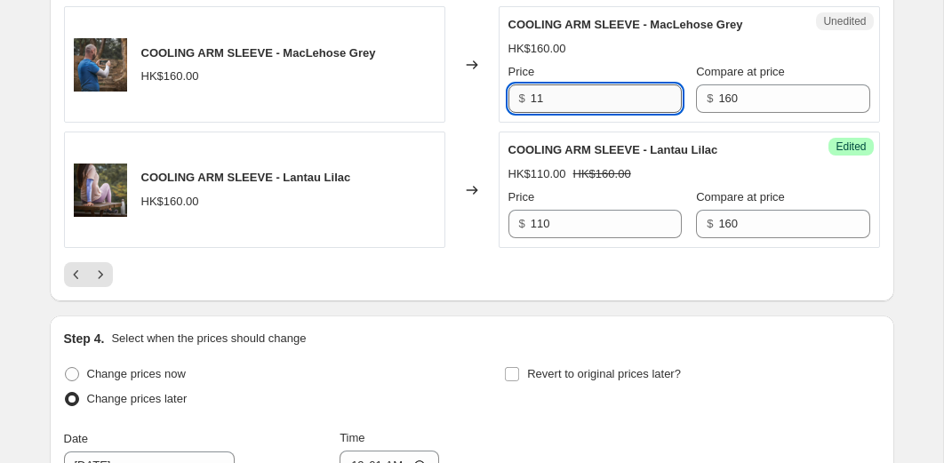
type input "1"
type input "110"
click at [473, 157] on div "Changed to" at bounding box center [471, 189] width 53 height 116
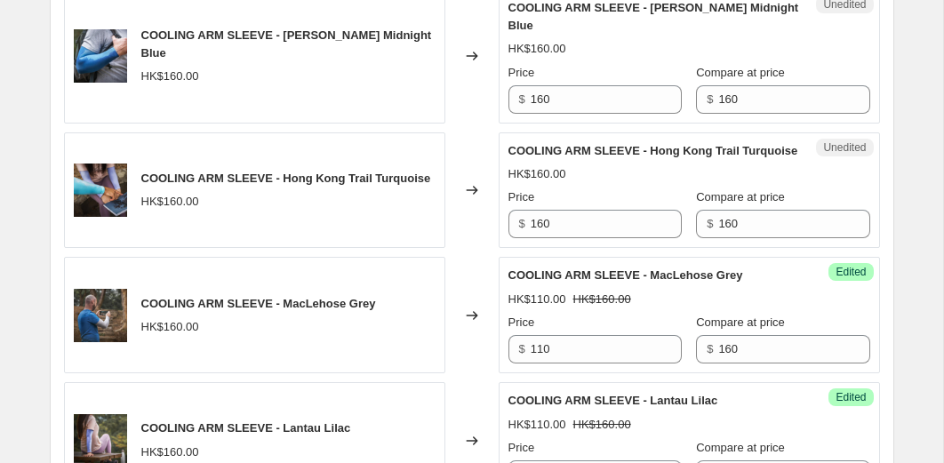
scroll to position [3049, 0]
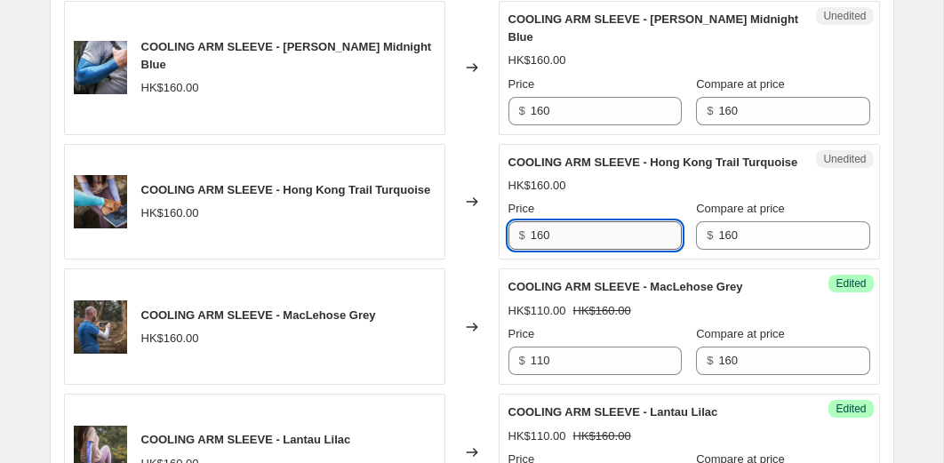
click at [560, 246] on input "160" at bounding box center [605, 235] width 151 height 28
type input "110"
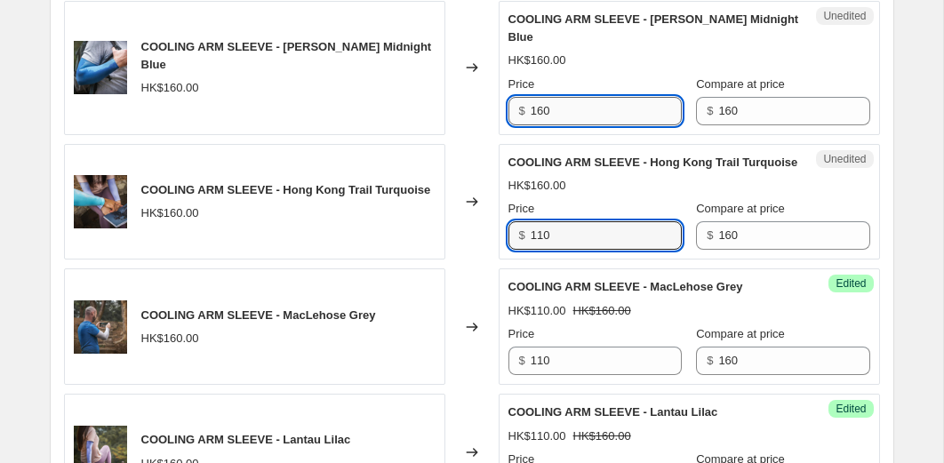
click at [587, 111] on input "160" at bounding box center [605, 111] width 151 height 28
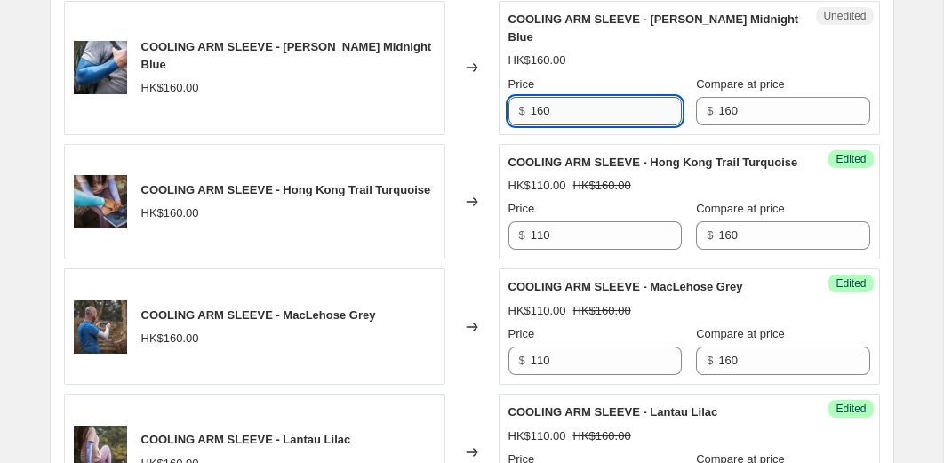
click at [587, 111] on input "160" at bounding box center [605, 111] width 151 height 28
type input "110"
click at [472, 147] on div "Changed to" at bounding box center [471, 202] width 53 height 116
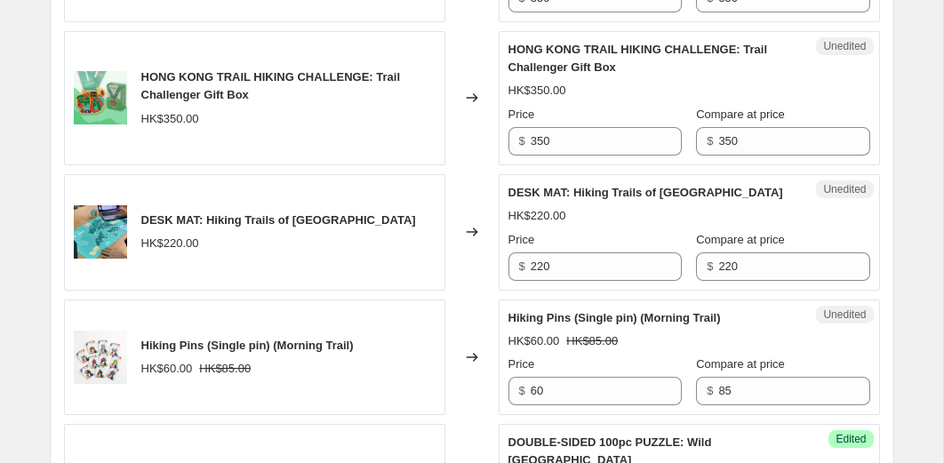
scroll to position [2346, 0]
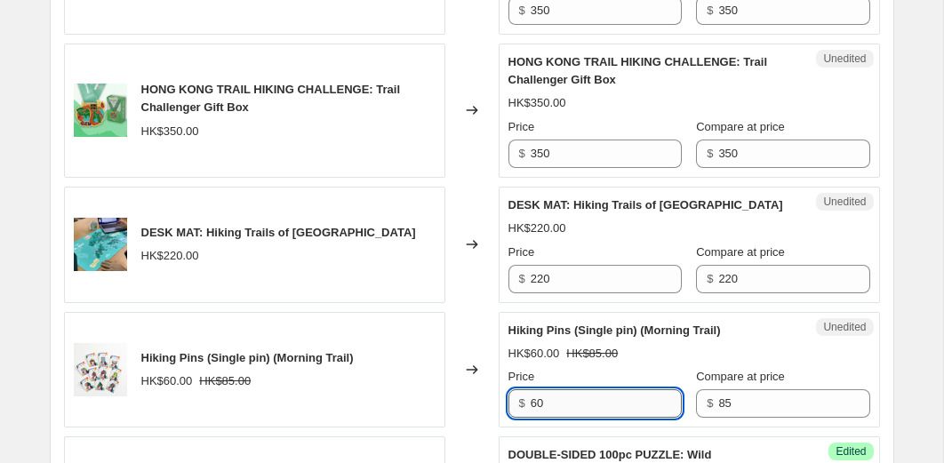
click at [569, 402] on input "60" at bounding box center [605, 403] width 151 height 28
type input "50"
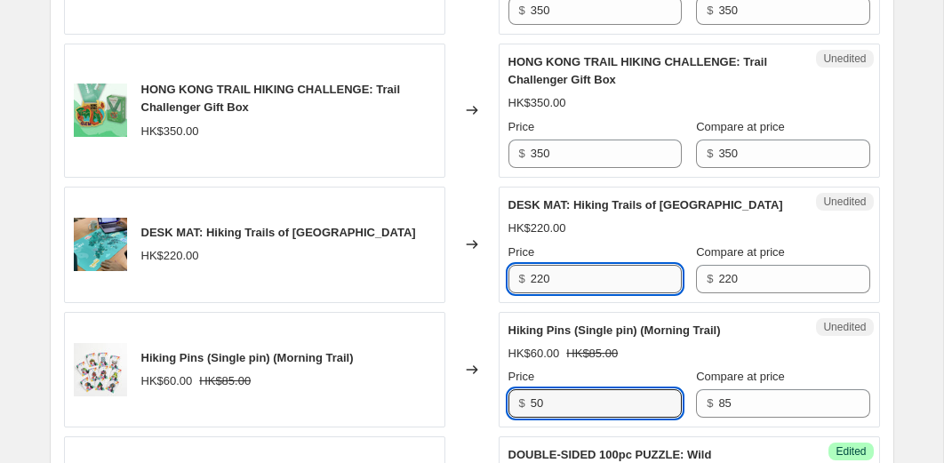
click at [595, 273] on input "220" at bounding box center [605, 279] width 151 height 28
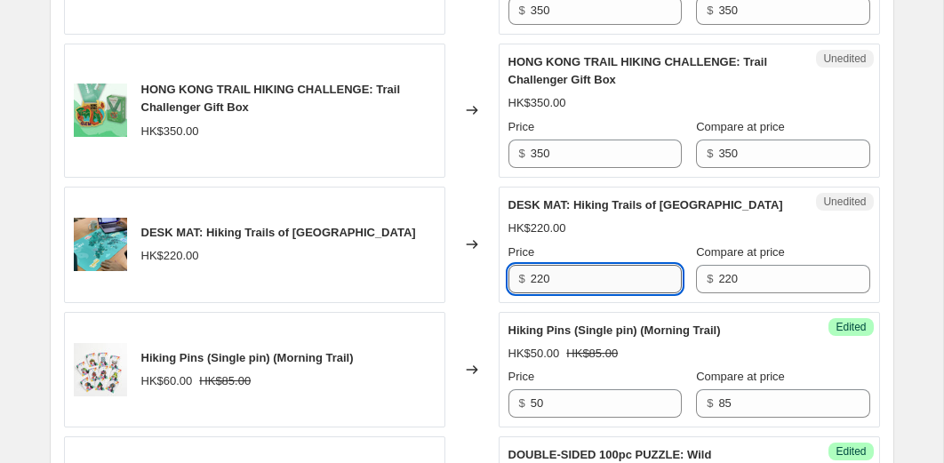
click at [595, 273] on input "220" at bounding box center [605, 279] width 151 height 28
type input "154"
click at [434, 299] on div "DESK MAT: Hiking Trails of [GEOGRAPHIC_DATA] HK$220.00" at bounding box center [254, 245] width 381 height 116
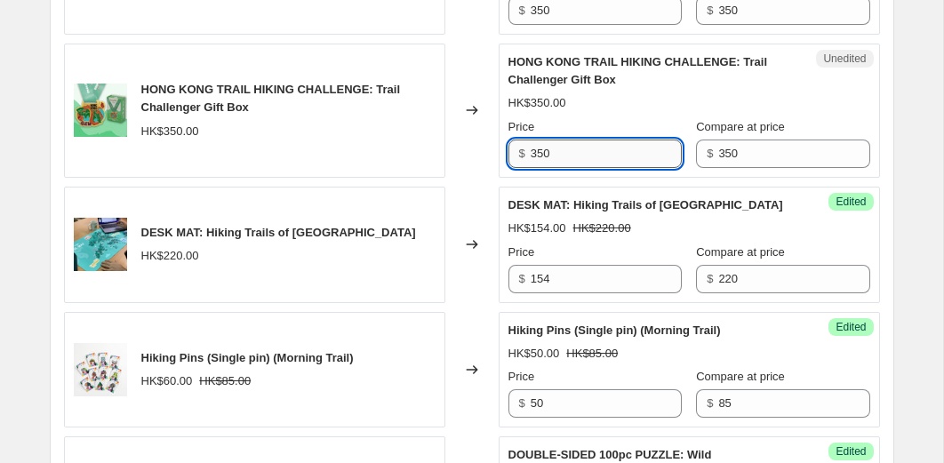
click at [581, 158] on input "350" at bounding box center [605, 153] width 151 height 28
type input "245"
click at [464, 155] on div "Changed to" at bounding box center [471, 111] width 53 height 134
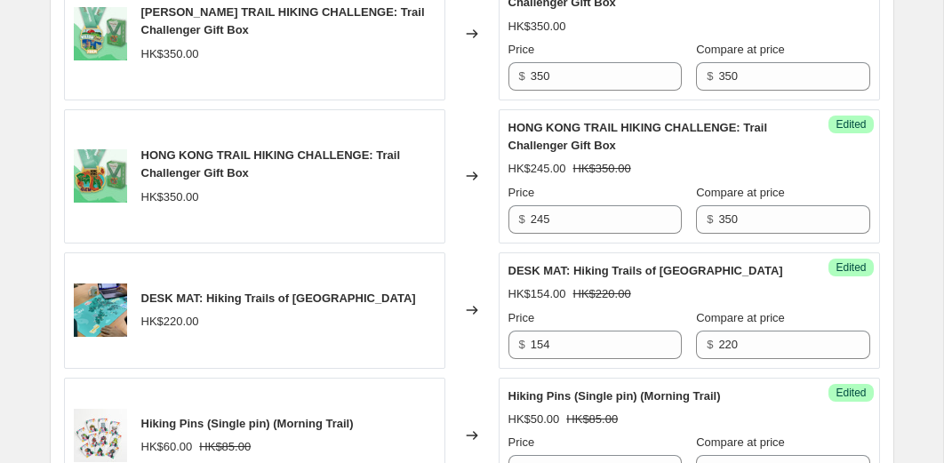
scroll to position [2258, 0]
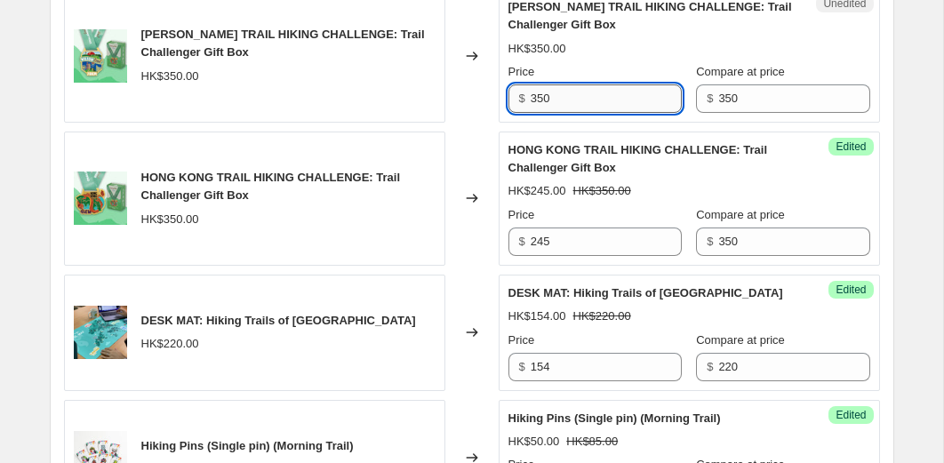
click at [553, 104] on input "350" at bounding box center [605, 98] width 151 height 28
type input "245"
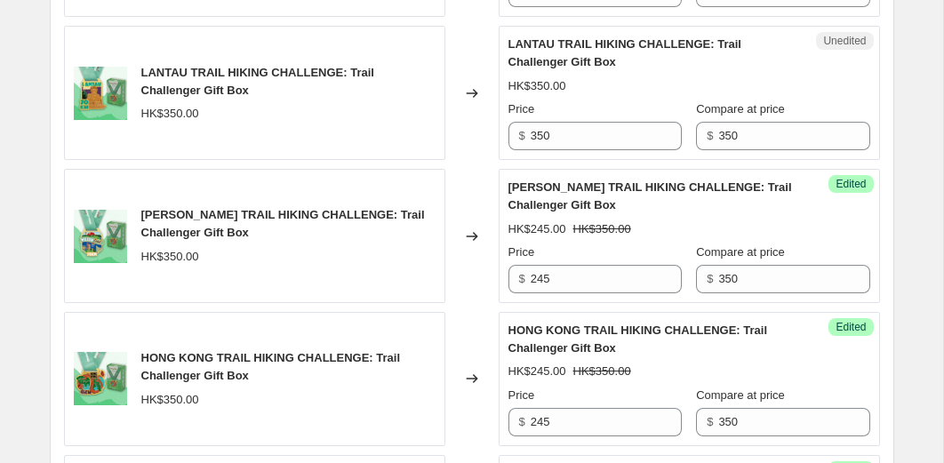
scroll to position [2040, 0]
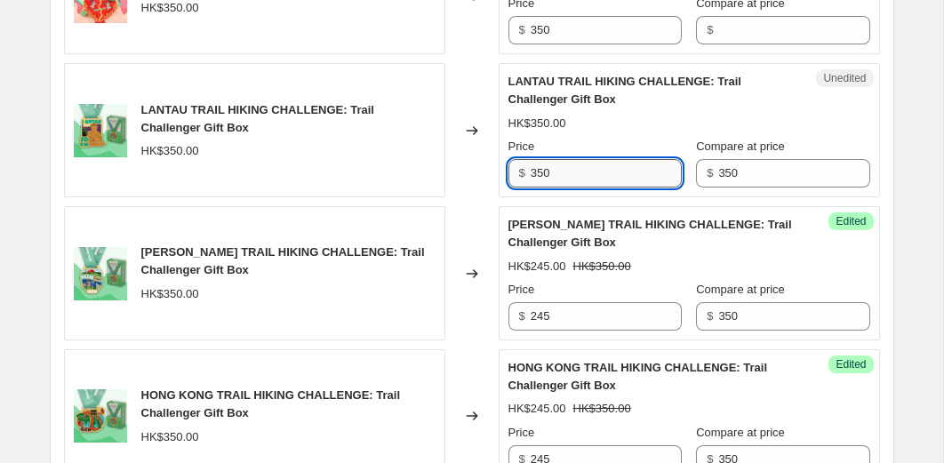
click at [560, 171] on input "350" at bounding box center [605, 173] width 151 height 28
type input "245"
click at [565, 30] on input "350" at bounding box center [605, 30] width 151 height 28
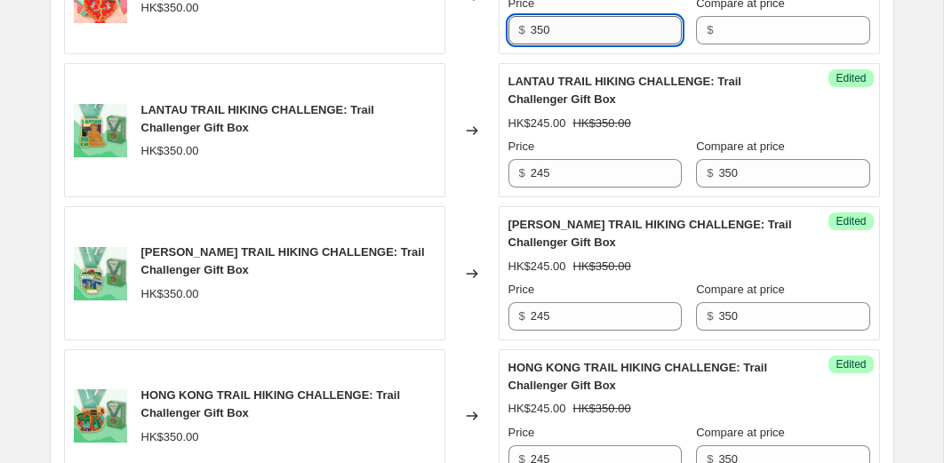
click at [565, 30] on input "350" at bounding box center [605, 30] width 151 height 28
type input "245"
click at [461, 91] on div "Hiking Pins (Single pin) (Twins) HK$60.00 HK$85.00 Changed to Unedited Hiking P…" at bounding box center [472, 192] width 816 height 2653
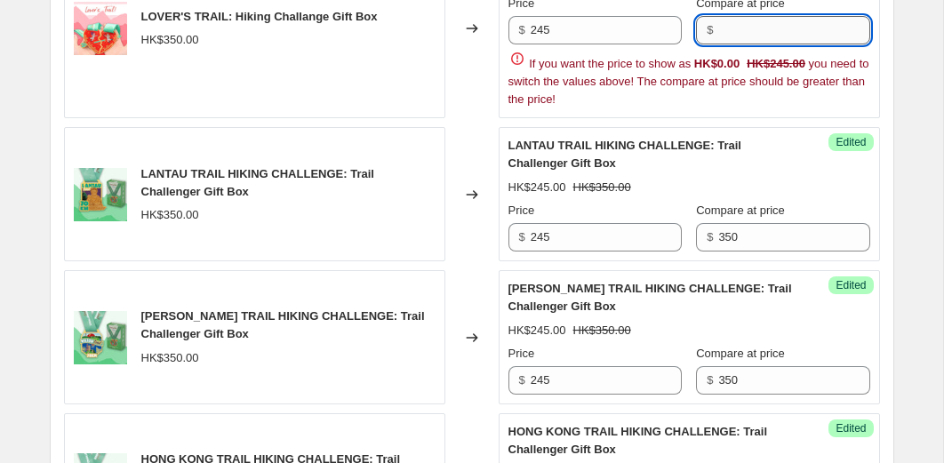
click at [745, 30] on input "Compare at price" at bounding box center [793, 30] width 151 height 28
type input "350"
click at [467, 86] on div "Hiking Pins (Single pin) (Twins) HK$60.00 HK$85.00 Changed to Unedited Hiking P…" at bounding box center [472, 224] width 816 height 2717
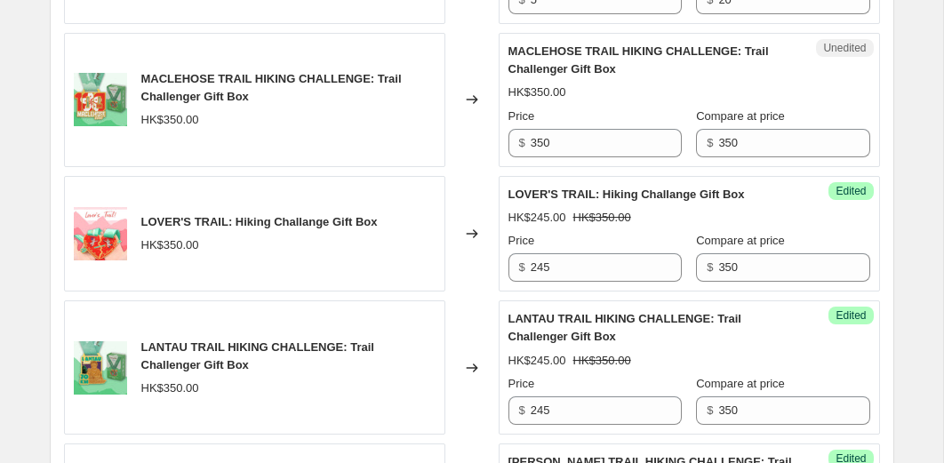
scroll to position [1802, 0]
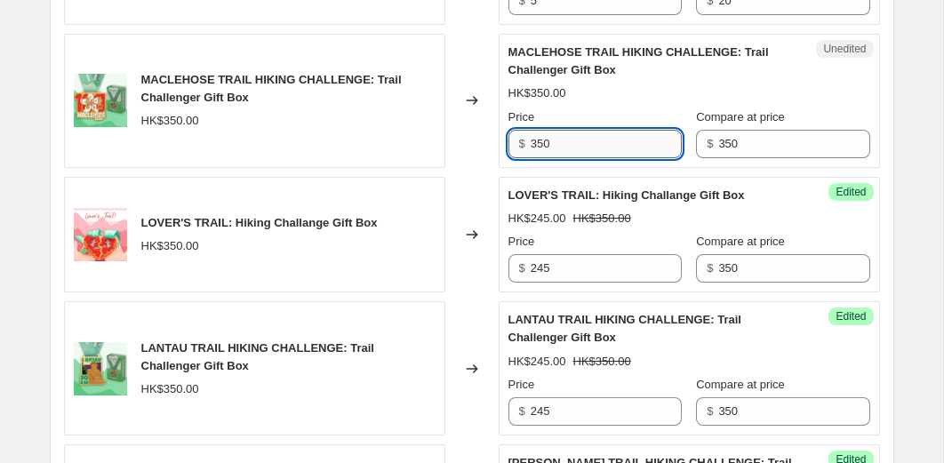
click at [567, 147] on input "350" at bounding box center [605, 144] width 151 height 28
type input "245"
click at [451, 170] on div "Hiking Pins (Single pin) (Twins) HK$60.00 HK$85.00 Changed to Unedited Hiking P…" at bounding box center [472, 430] width 816 height 2653
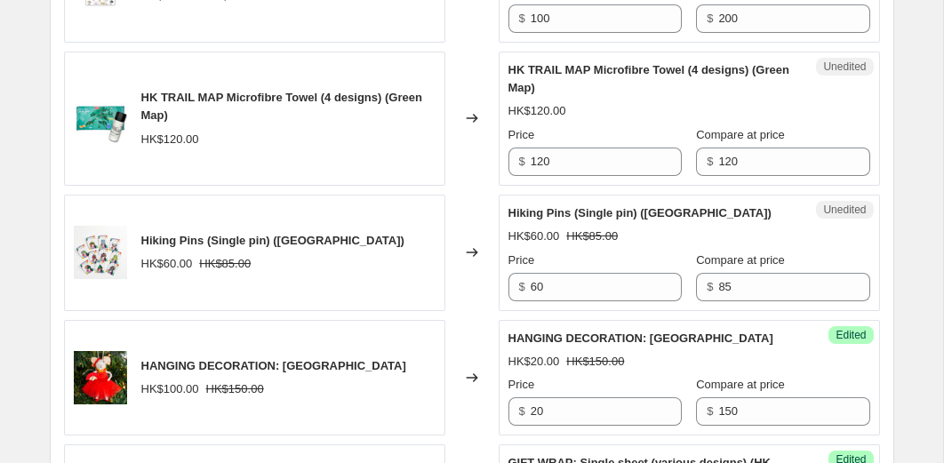
scroll to position [1090, 0]
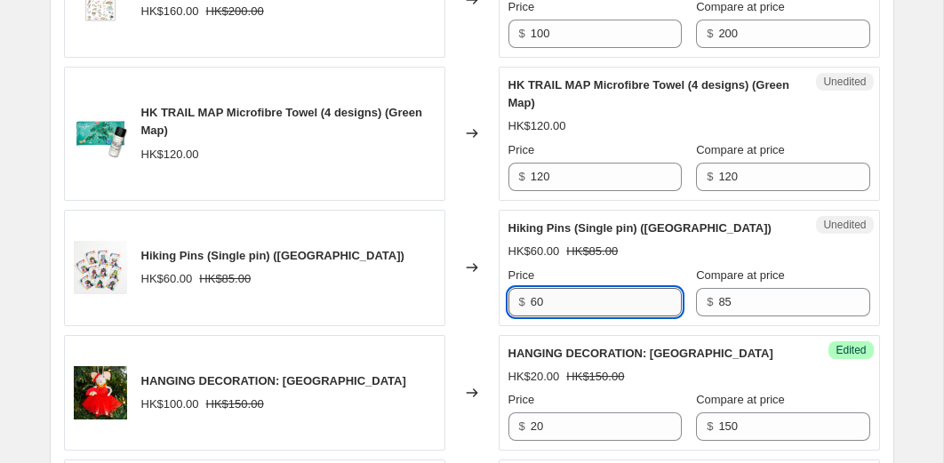
click at [565, 298] on input "60" at bounding box center [605, 302] width 151 height 28
type input "50"
click at [554, 177] on input "120" at bounding box center [605, 177] width 151 height 28
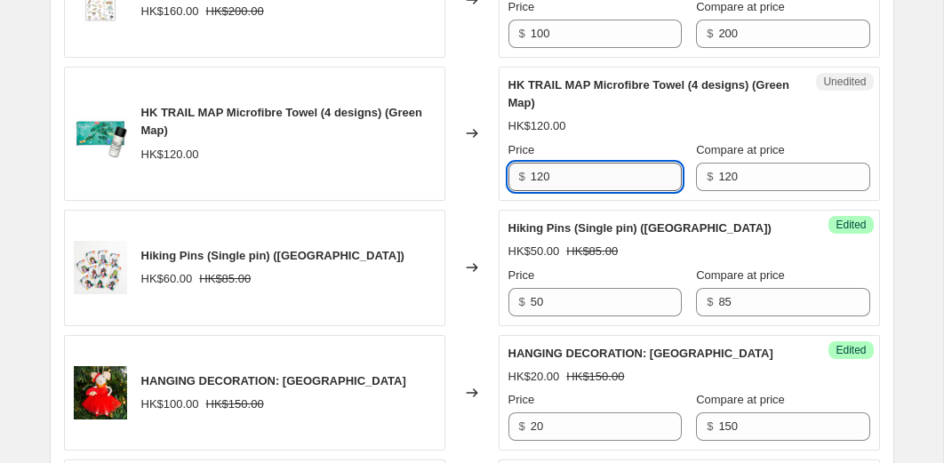
click at [554, 177] on input "120" at bounding box center [605, 177] width 151 height 28
type input "84"
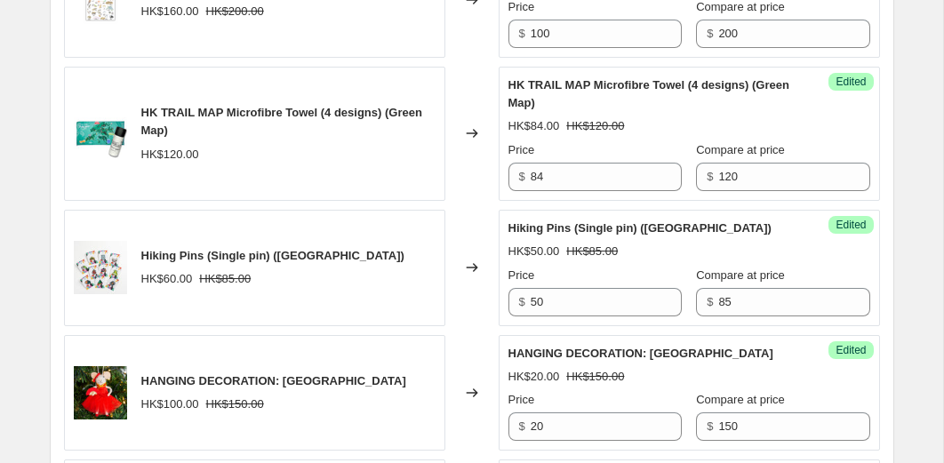
click at [469, 184] on div "Changed to" at bounding box center [471, 134] width 53 height 134
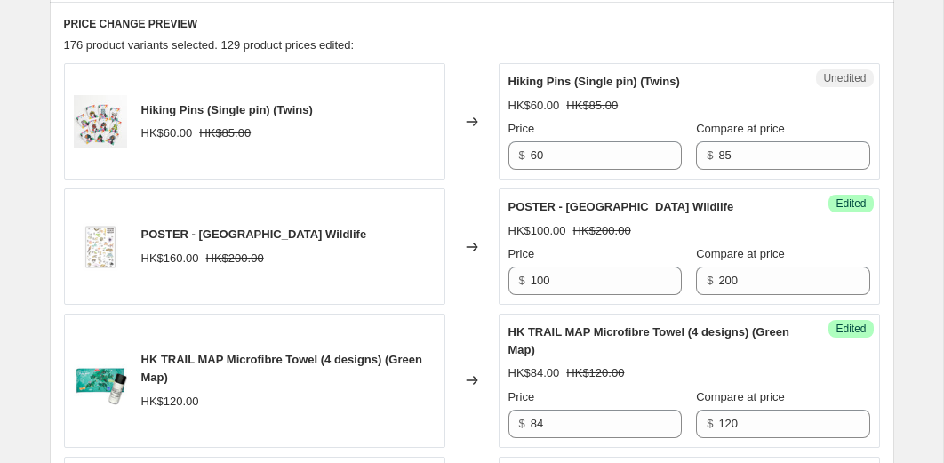
scroll to position [835, 0]
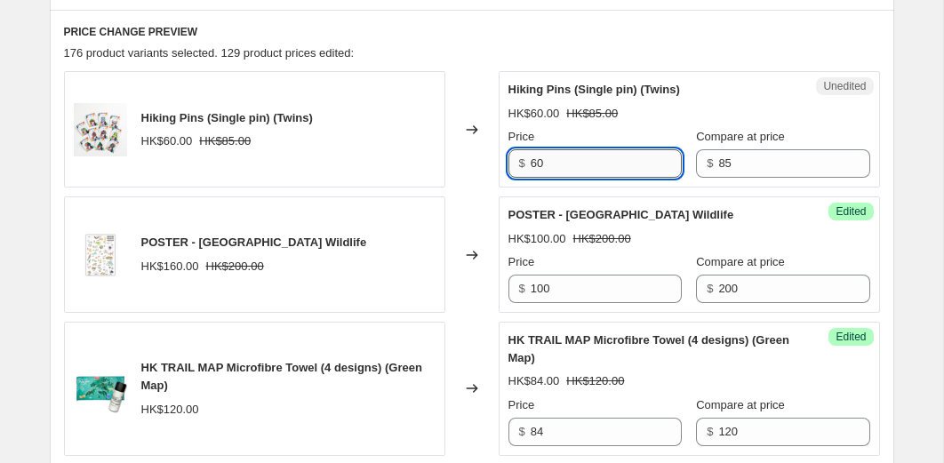
click at [557, 166] on input "60" at bounding box center [605, 163] width 151 height 28
type input "50"
click at [458, 167] on div "Changed to" at bounding box center [471, 129] width 53 height 116
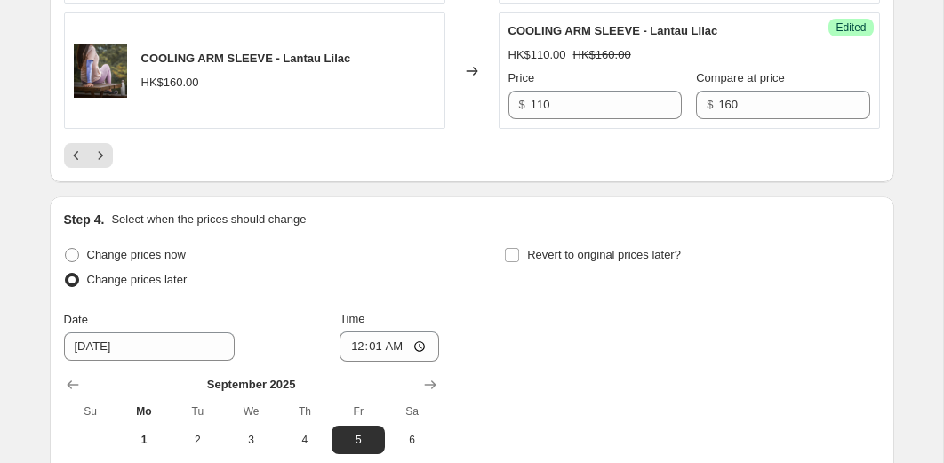
scroll to position [3488, 0]
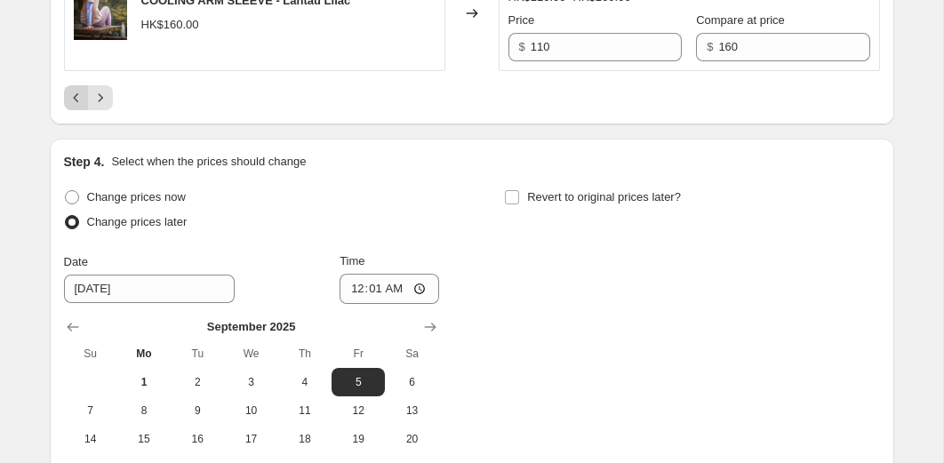
click at [73, 107] on icon "Previous" at bounding box center [77, 98] width 18 height 18
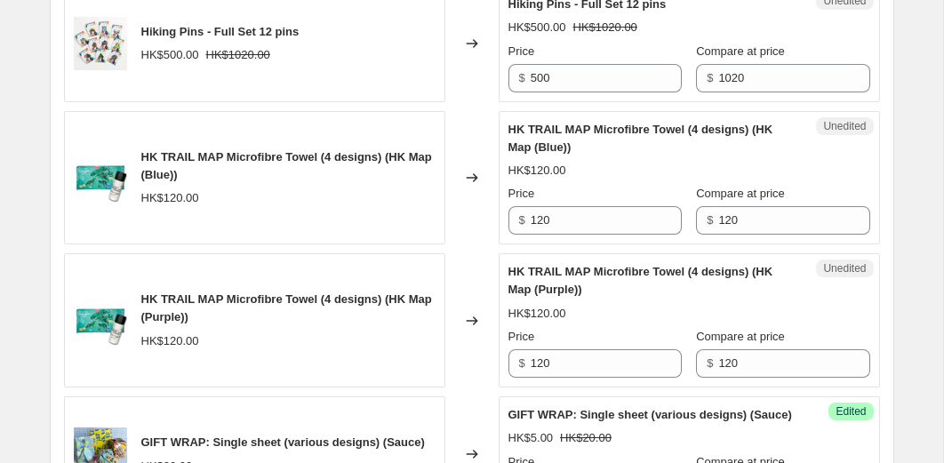
scroll to position [1332, 0]
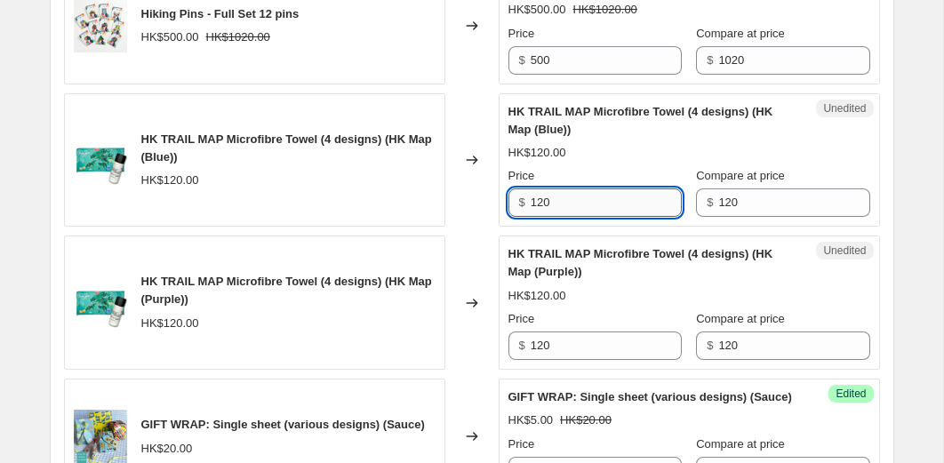
click at [584, 217] on input "120" at bounding box center [605, 202] width 151 height 28
type input "84"
click at [572, 360] on input "120" at bounding box center [605, 345] width 151 height 28
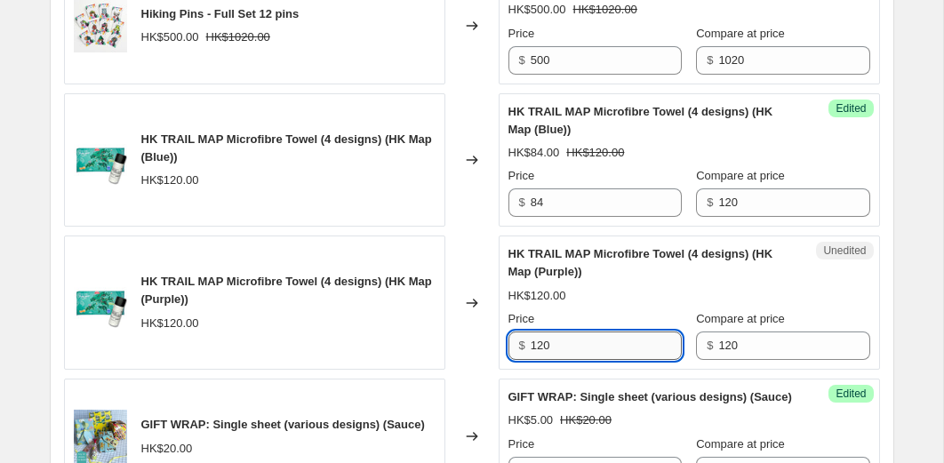
click at [572, 360] on input "120" at bounding box center [605, 345] width 151 height 28
type input "84"
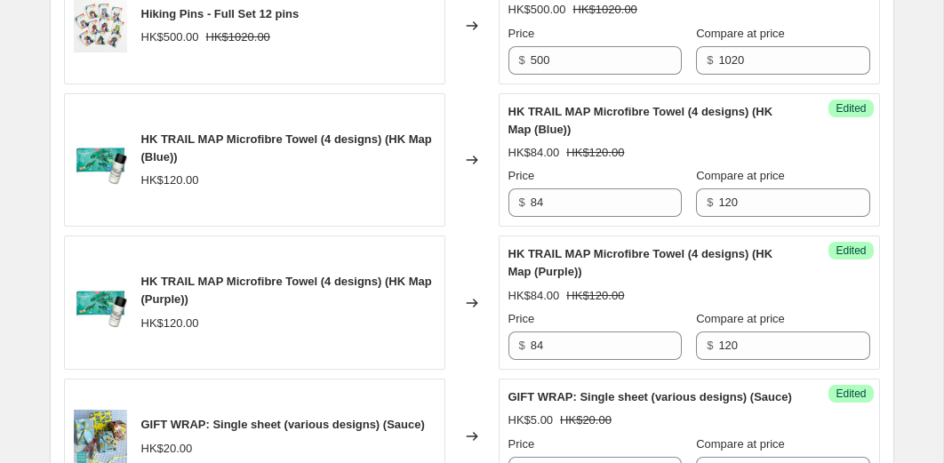
click at [486, 227] on div "Changed to" at bounding box center [471, 160] width 53 height 134
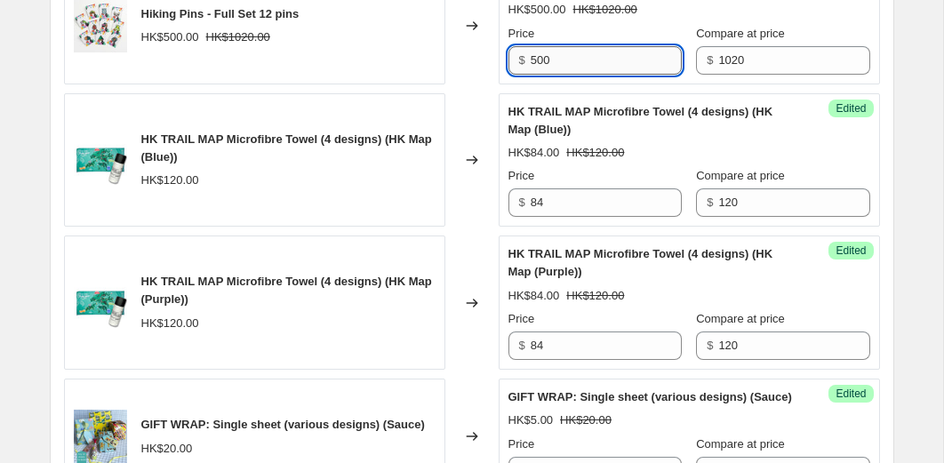
click at [602, 75] on input "500" at bounding box center [605, 60] width 151 height 28
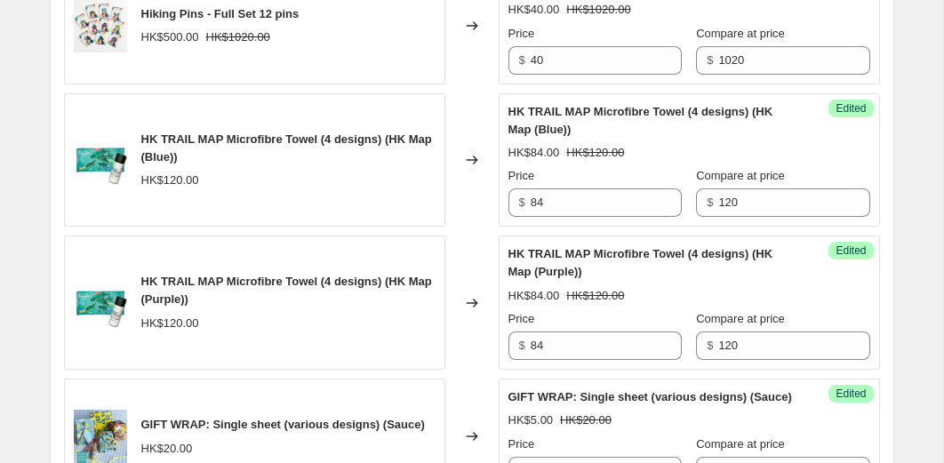
click at [471, 134] on div "Changed to" at bounding box center [471, 160] width 53 height 134
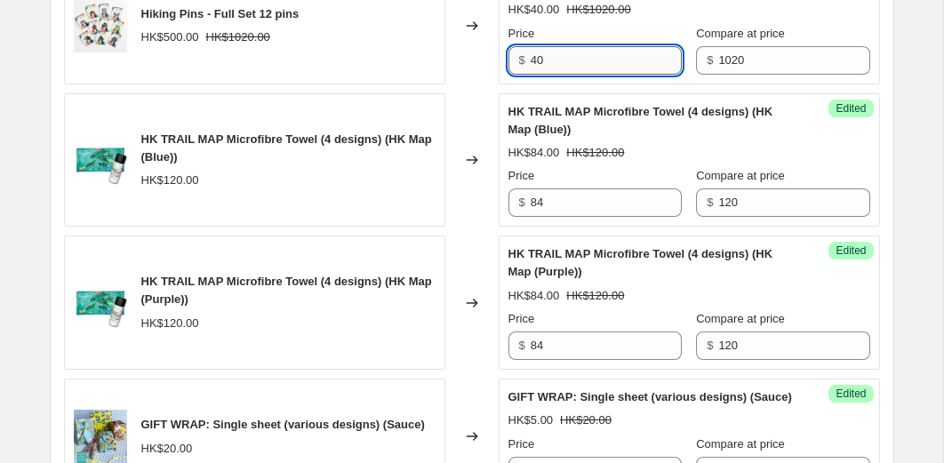
click at [566, 75] on input "40" at bounding box center [605, 60] width 151 height 28
type input "400"
click at [470, 137] on div "Changed to" at bounding box center [471, 160] width 53 height 134
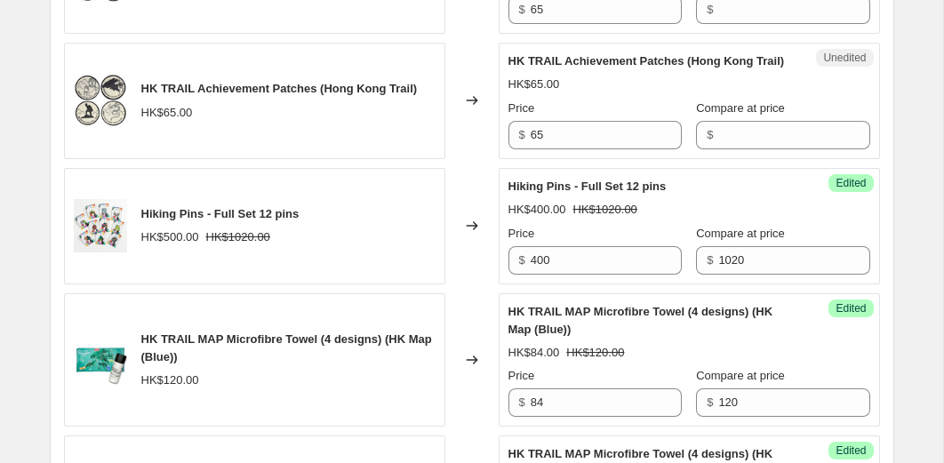
scroll to position [1131, 0]
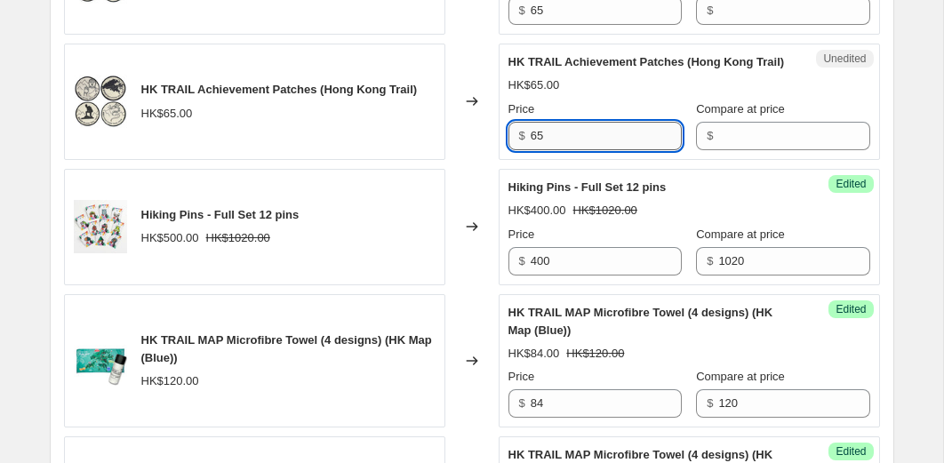
click at [562, 150] on input "65" at bounding box center [605, 136] width 151 height 28
type input "50"
click at [745, 150] on input "Compare at price" at bounding box center [793, 136] width 151 height 28
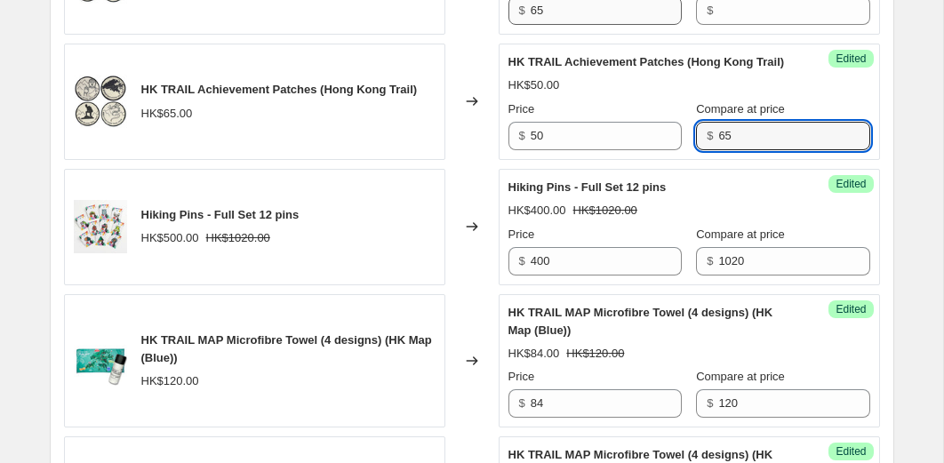
type input "65"
click at [613, 25] on input "65" at bounding box center [605, 10] width 151 height 28
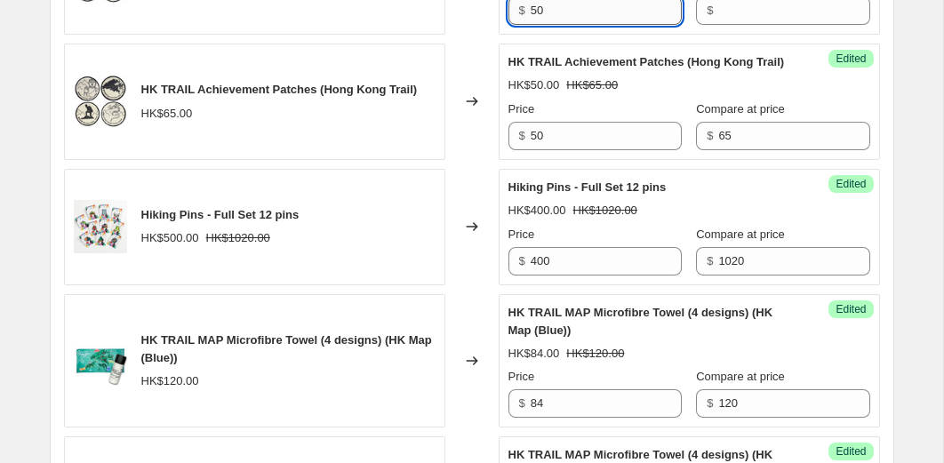
click at [571, 25] on input "50" at bounding box center [605, 10] width 151 height 28
type input "45"
click at [558, 150] on input "50" at bounding box center [605, 136] width 151 height 28
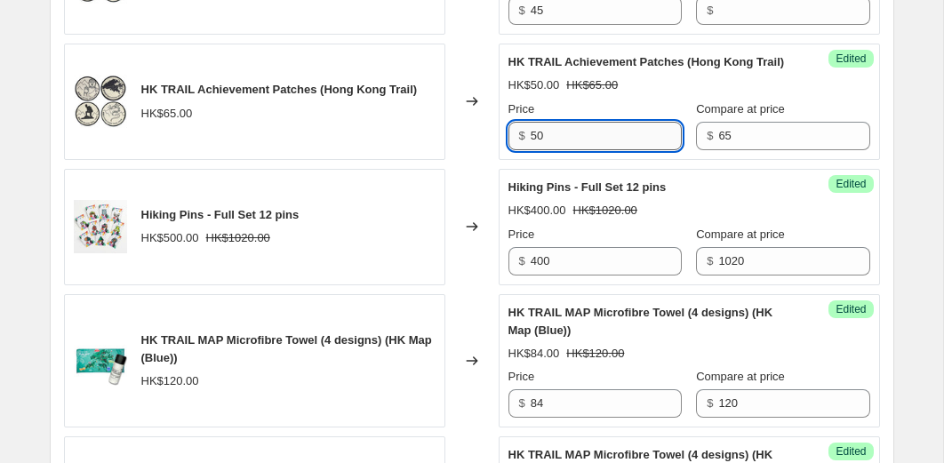
click at [558, 150] on input "50" at bounding box center [605, 136] width 151 height 28
type input "45"
click at [718, 25] on input "Compare at price" at bounding box center [793, 10] width 151 height 28
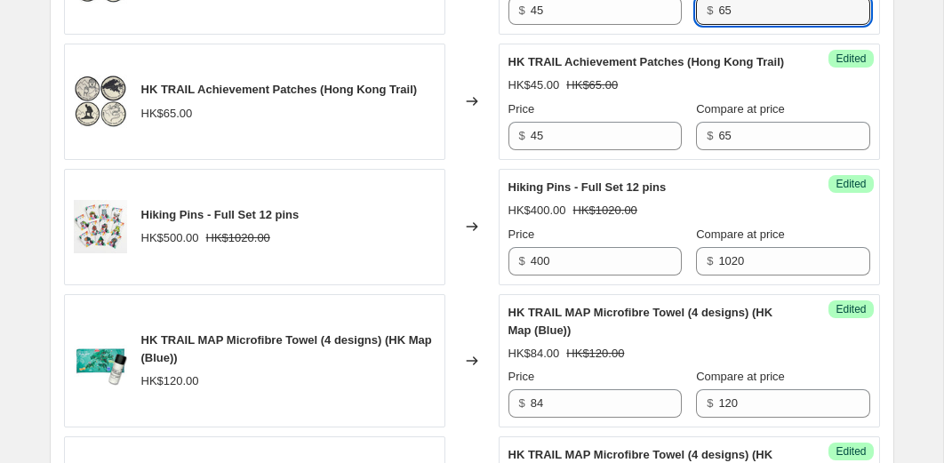
type input "65"
click at [466, 61] on div "Changed to" at bounding box center [471, 102] width 53 height 116
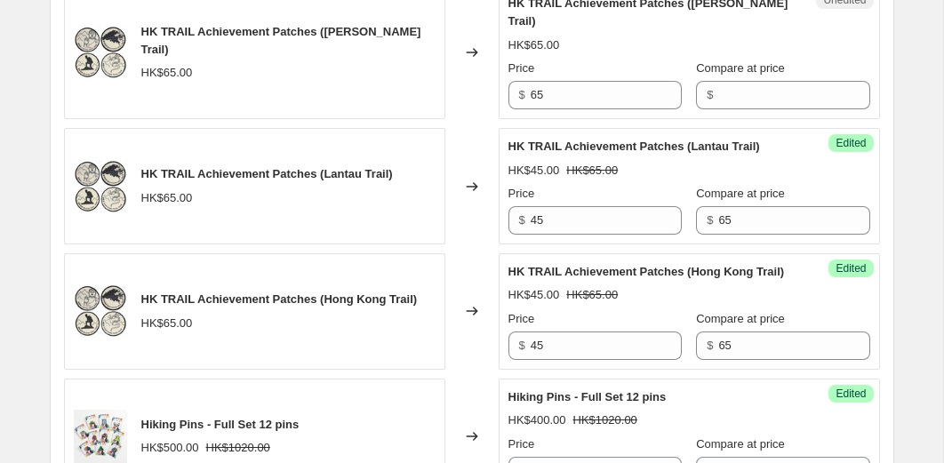
scroll to position [909, 0]
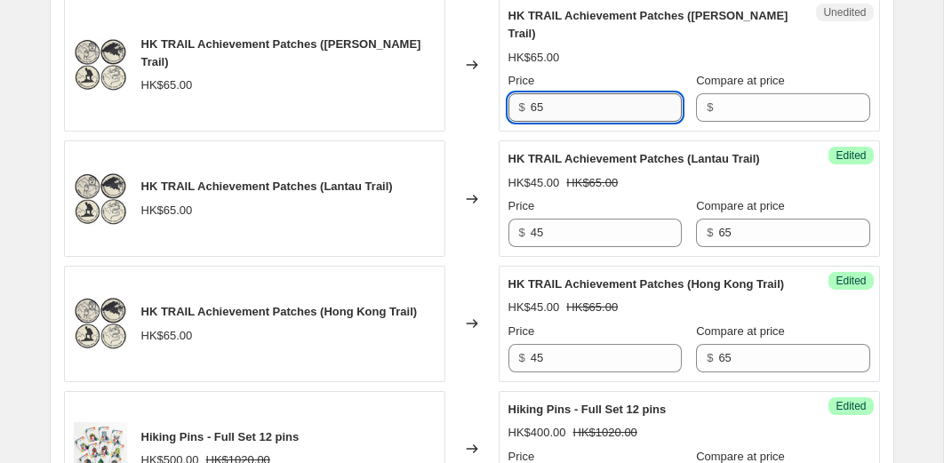
click at [566, 105] on input "65" at bounding box center [605, 107] width 151 height 28
type input "45"
click at [718, 102] on input "Compare at price" at bounding box center [793, 107] width 151 height 28
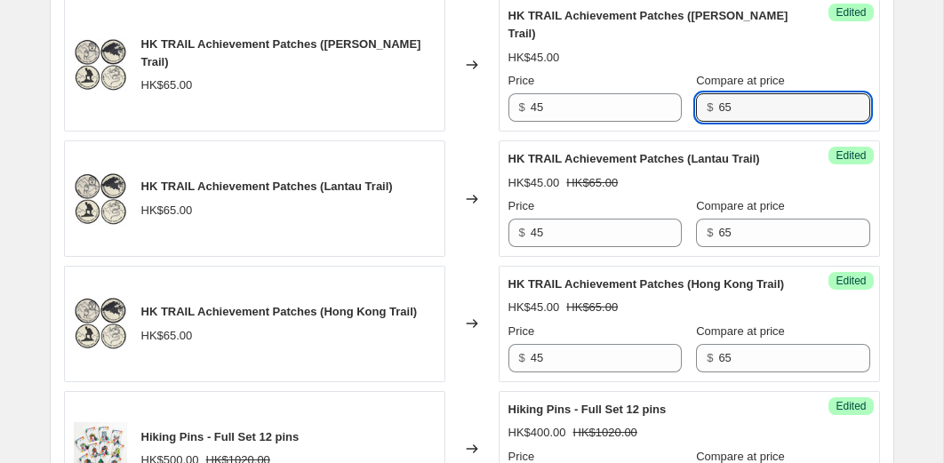
type input "65"
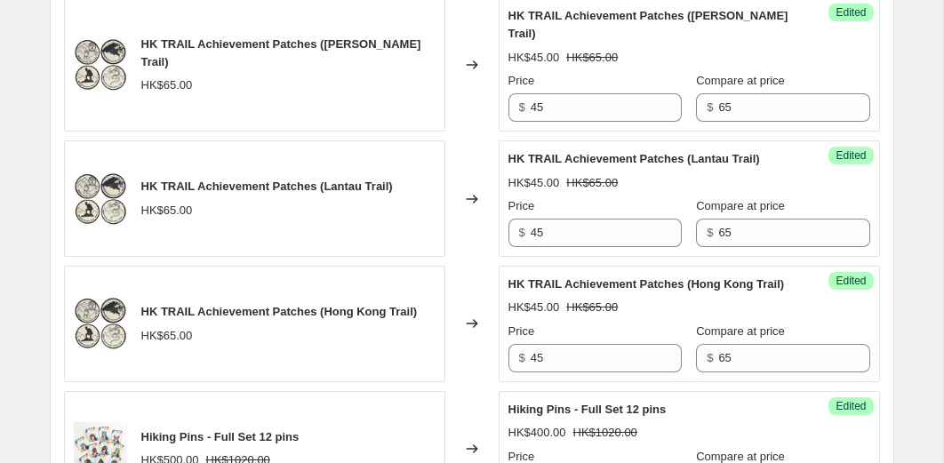
click at [458, 128] on div "Changed to" at bounding box center [471, 64] width 53 height 134
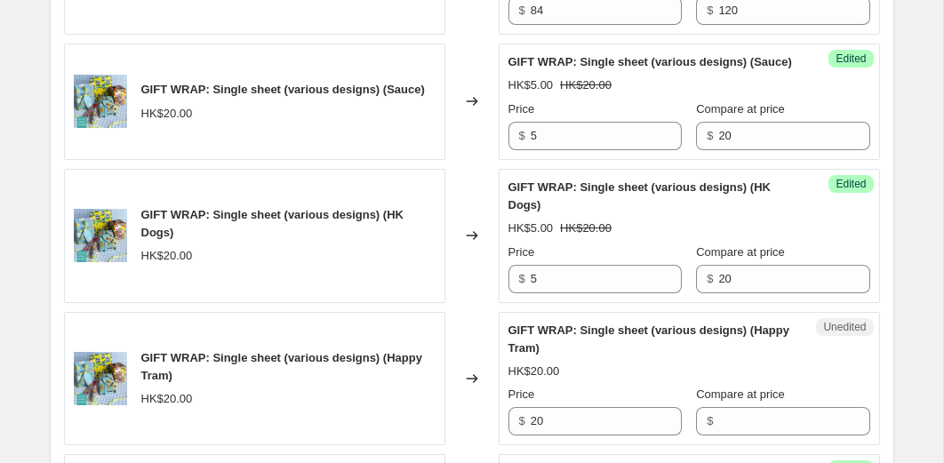
scroll to position [1669, 0]
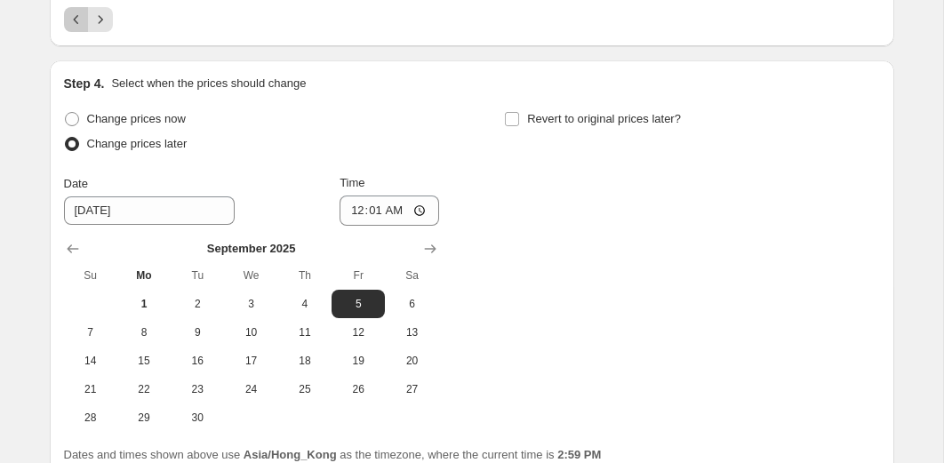
click at [78, 28] on icon "Previous" at bounding box center [77, 20] width 18 height 18
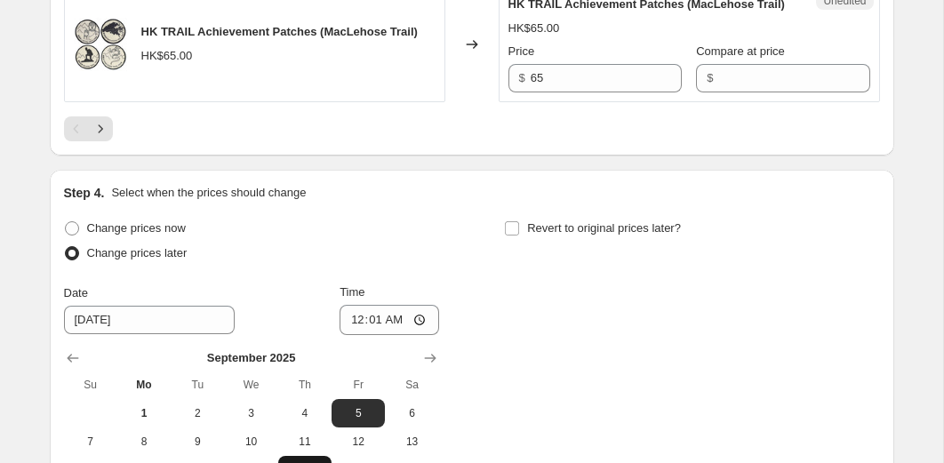
scroll to position [3364, 0]
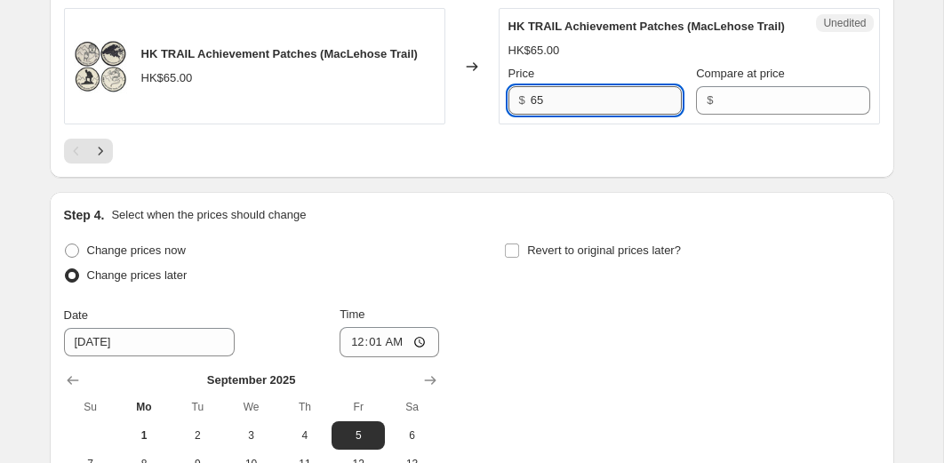
click at [559, 115] on input "65" at bounding box center [605, 100] width 151 height 28
type input "45"
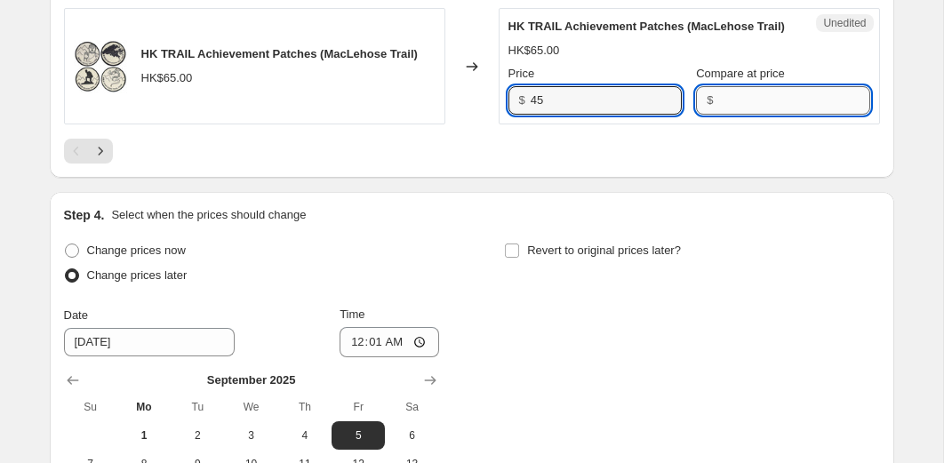
click at [718, 115] on input "Compare at price" at bounding box center [793, 100] width 151 height 28
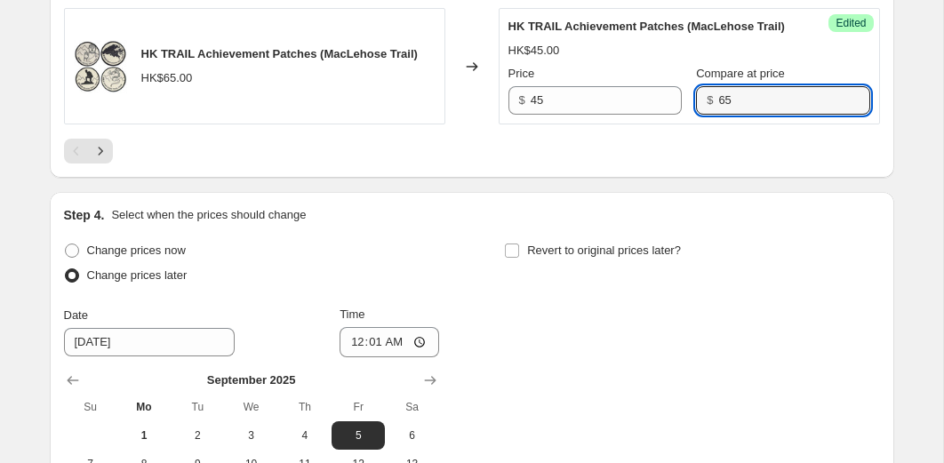
type input "65"
click at [441, 163] on div at bounding box center [472, 151] width 816 height 25
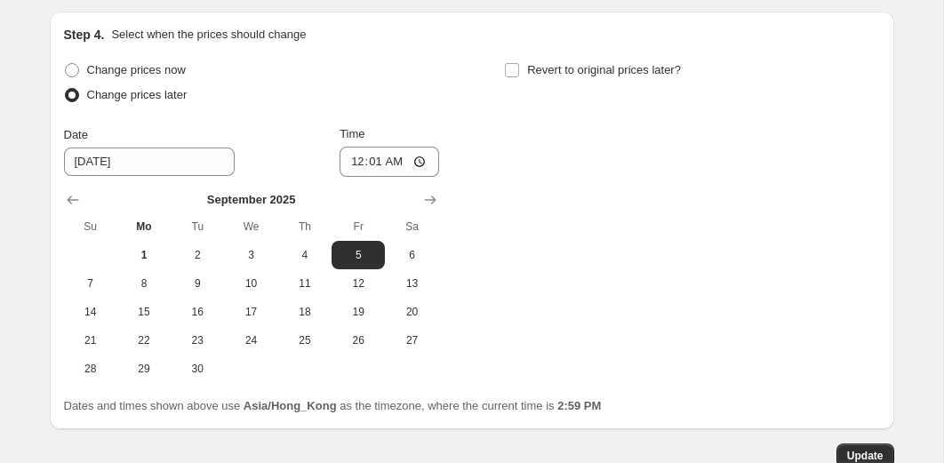
scroll to position [3518, 0]
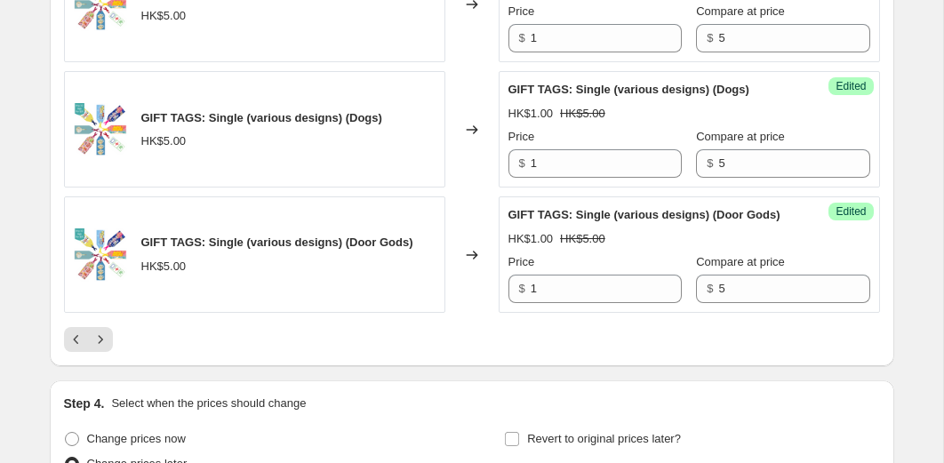
scroll to position [3273, 0]
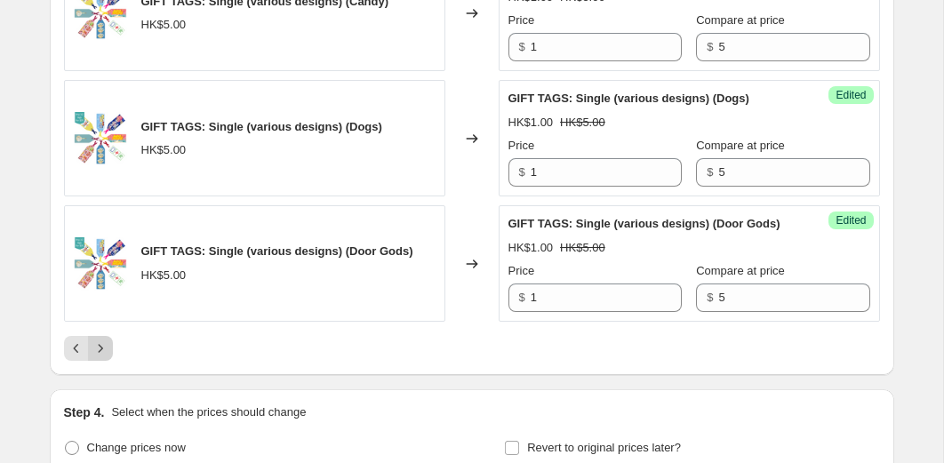
click at [100, 357] on icon "Next" at bounding box center [101, 348] width 18 height 18
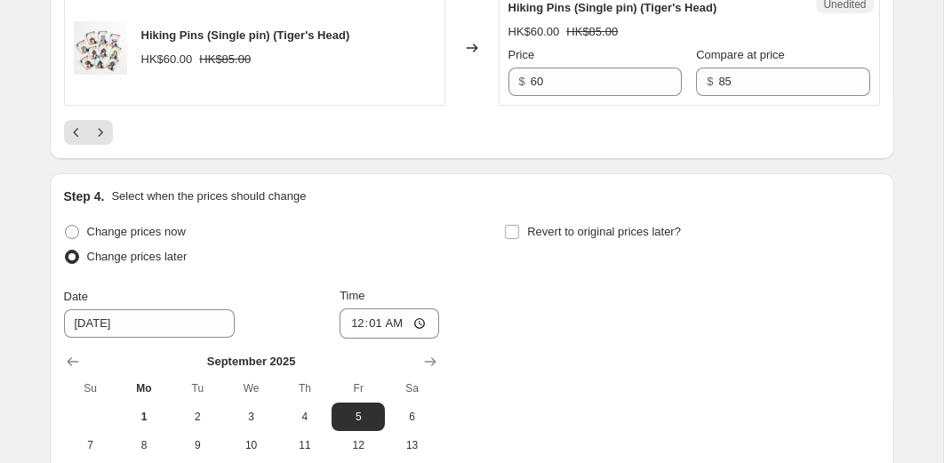
scroll to position [3336, 0]
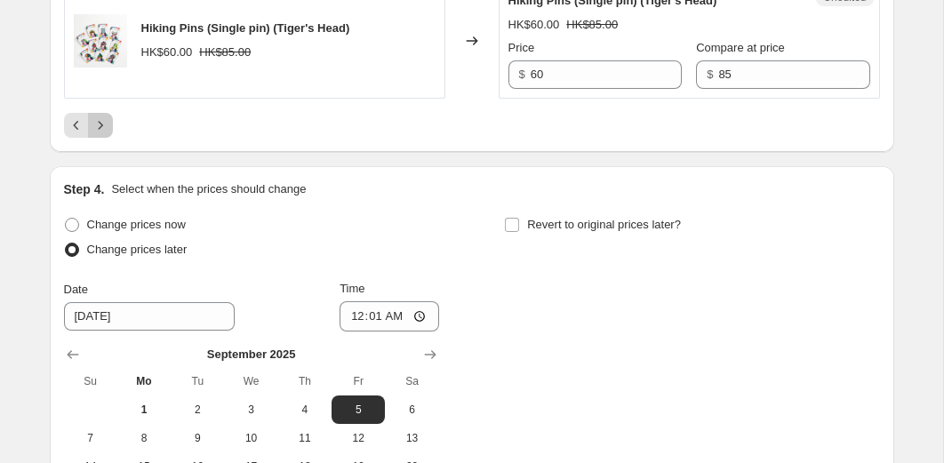
click at [104, 134] on icon "Next" at bounding box center [101, 125] width 18 height 18
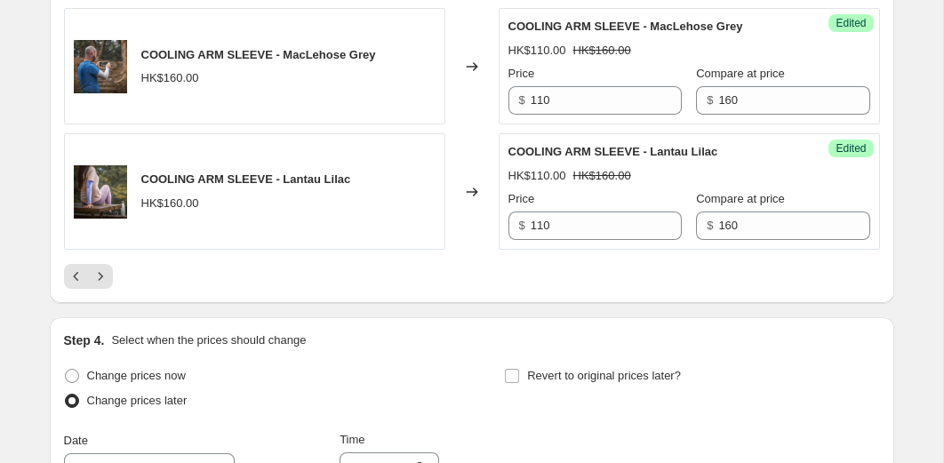
scroll to position [3354, 0]
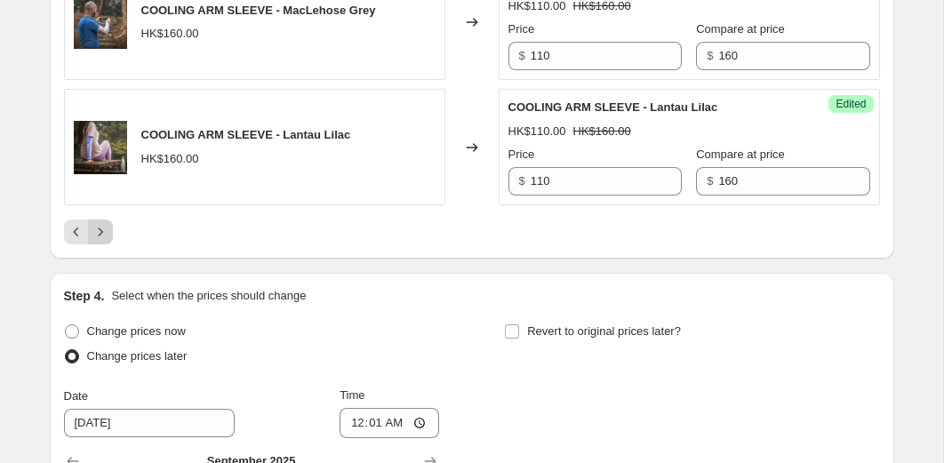
click at [100, 241] on icon "Next" at bounding box center [101, 232] width 18 height 18
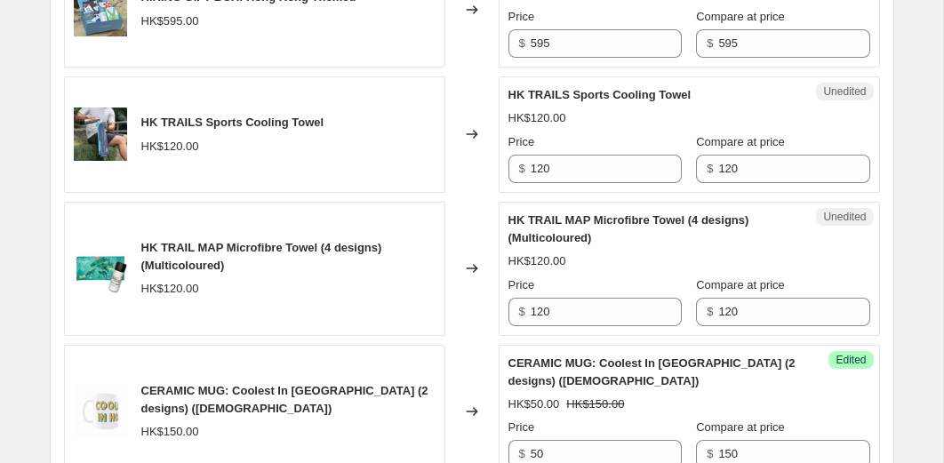
scroll to position [2310, 0]
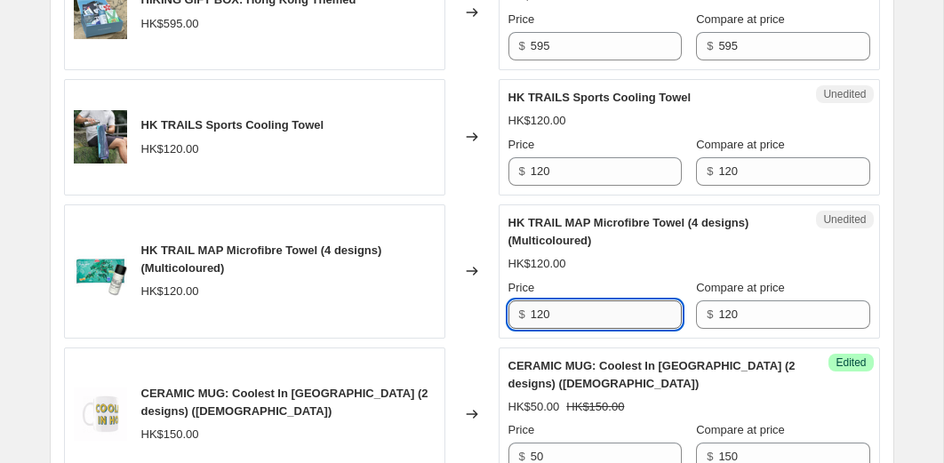
click at [543, 329] on input "120" at bounding box center [605, 314] width 151 height 28
type input "84"
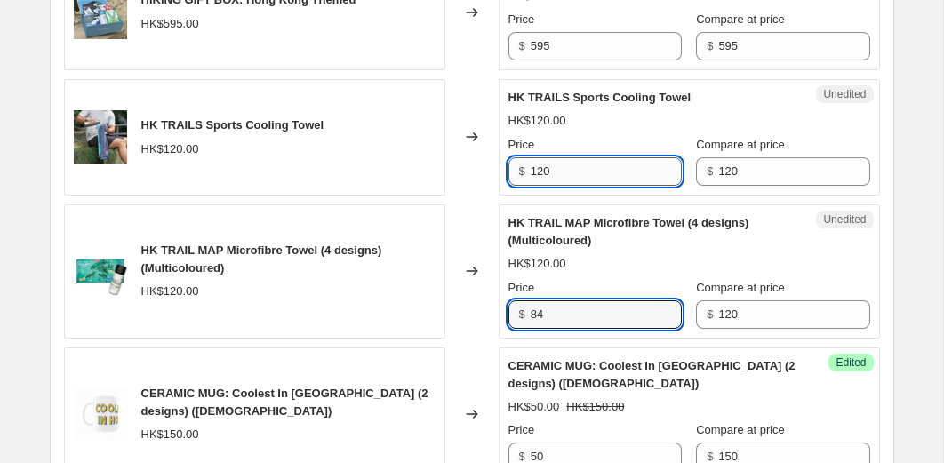
click at [586, 186] on input "120" at bounding box center [605, 171] width 151 height 28
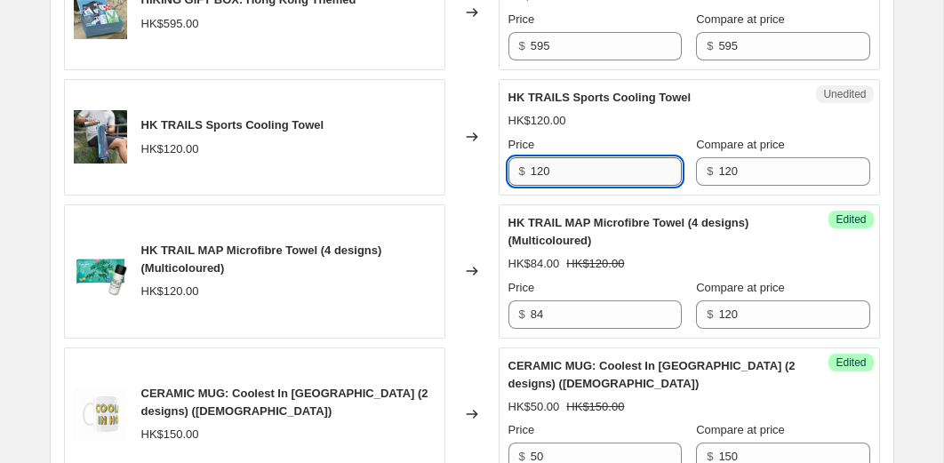
click at [586, 186] on input "120" at bounding box center [605, 171] width 151 height 28
type input "6"
type input "84"
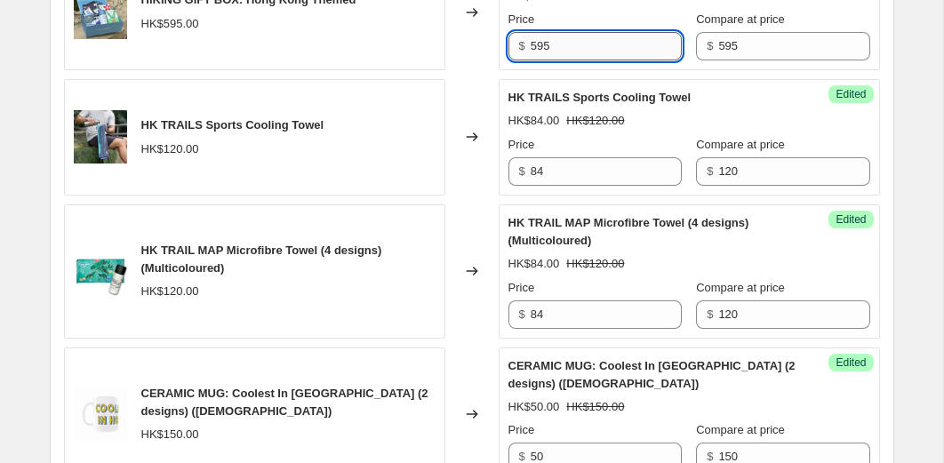
click at [554, 60] on input "595" at bounding box center [605, 46] width 151 height 28
type input "410"
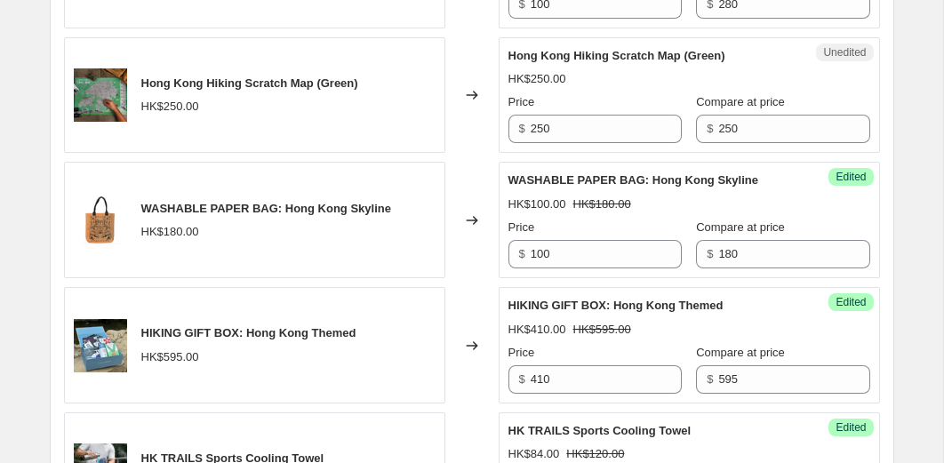
scroll to position [1975, 0]
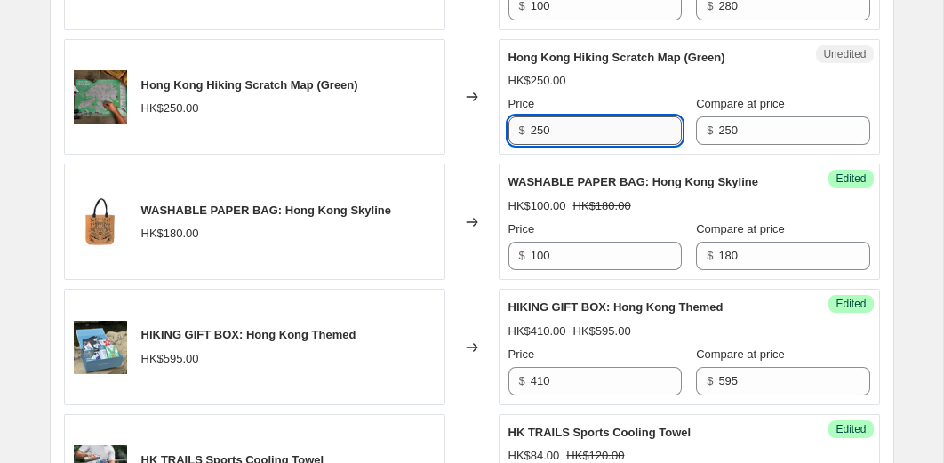
click at [554, 145] on input "250" at bounding box center [605, 130] width 151 height 28
type input "175"
click at [478, 155] on div "Changed to" at bounding box center [471, 97] width 53 height 116
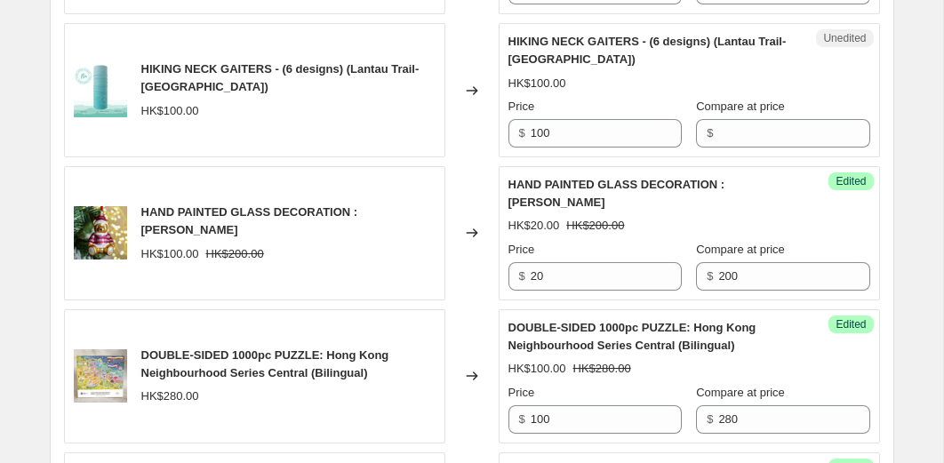
scroll to position [1533, 0]
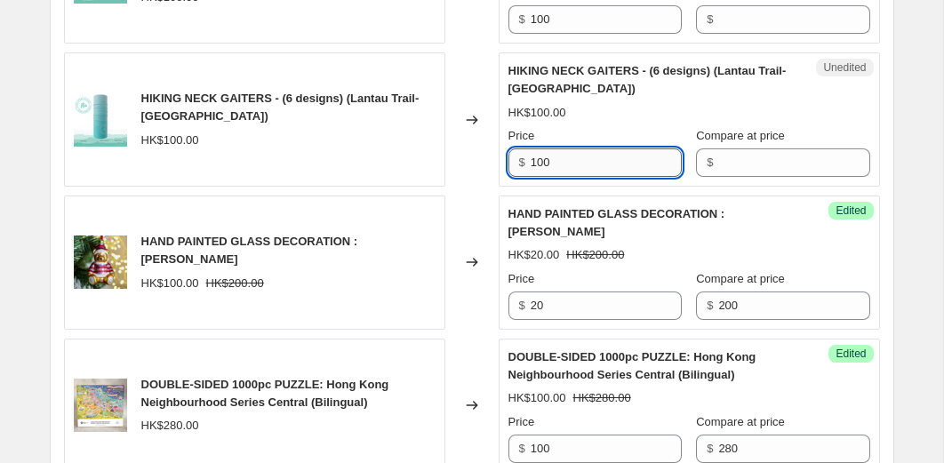
click at [566, 177] on input "100" at bounding box center [605, 162] width 151 height 28
type input "70"
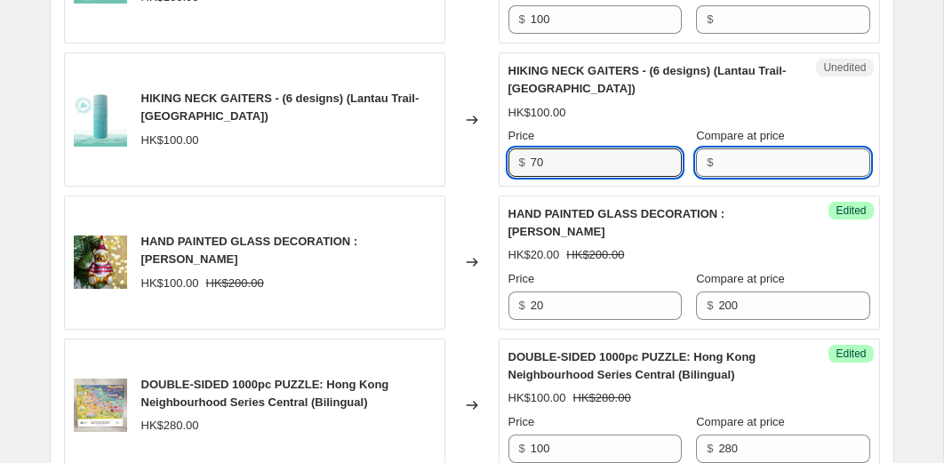
click input "Compare at price"
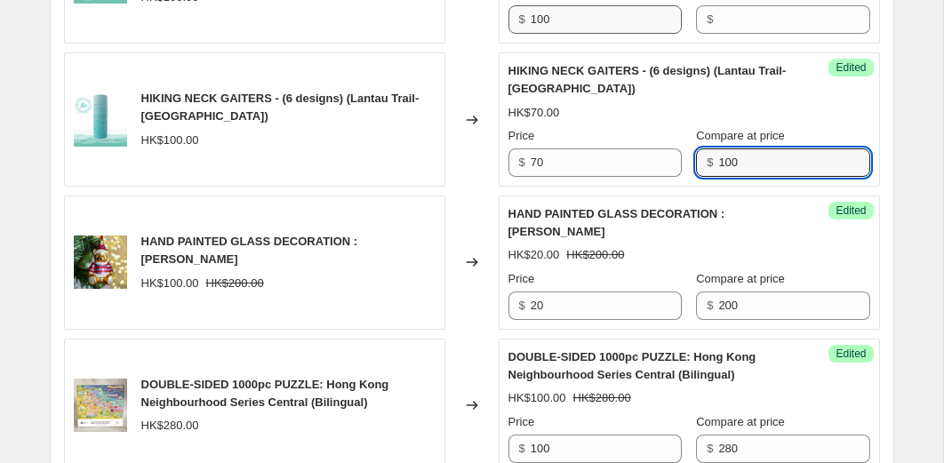
type input "100"
click input "100"
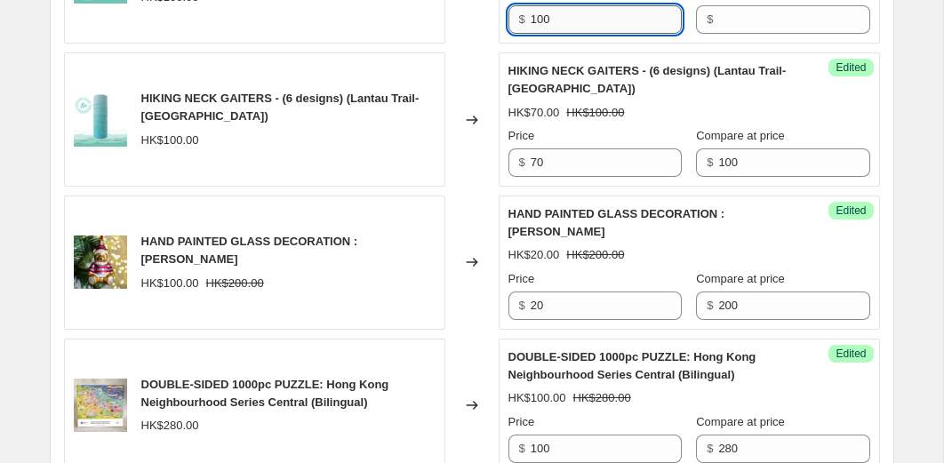
click input "100"
type input "70"
click input "Compare at price"
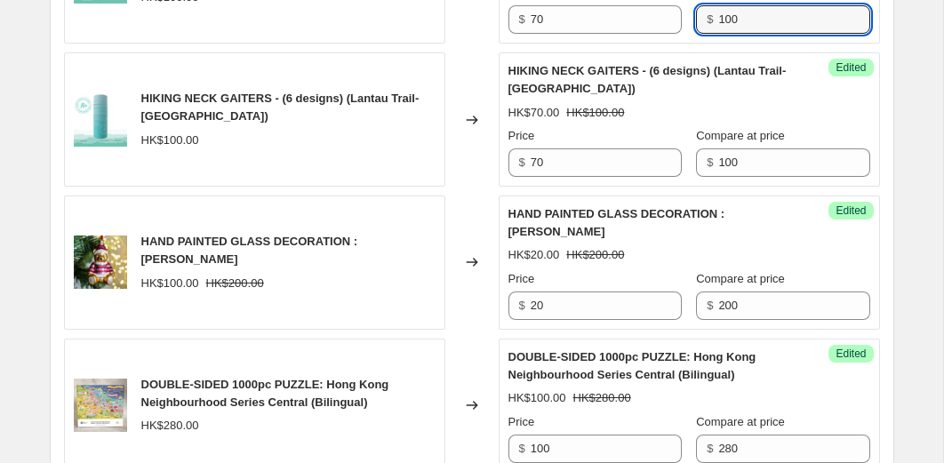
type input "100"
click div "Changed to"
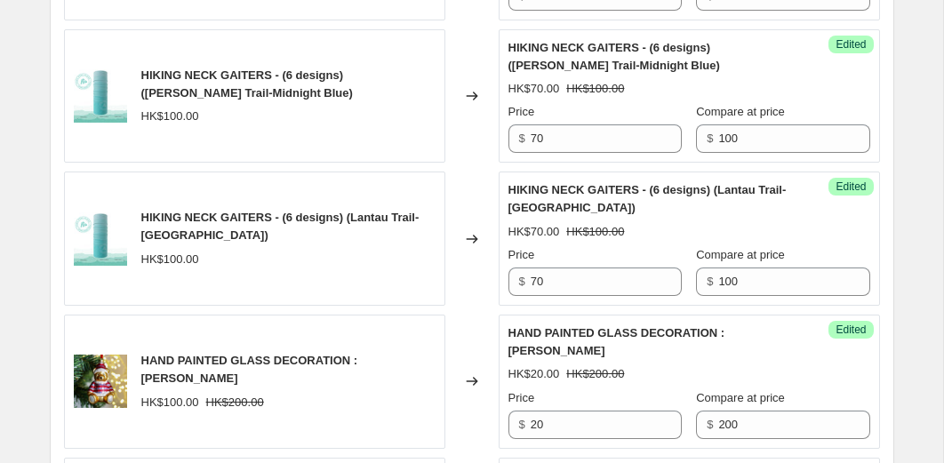
scroll to position [1298, 0]
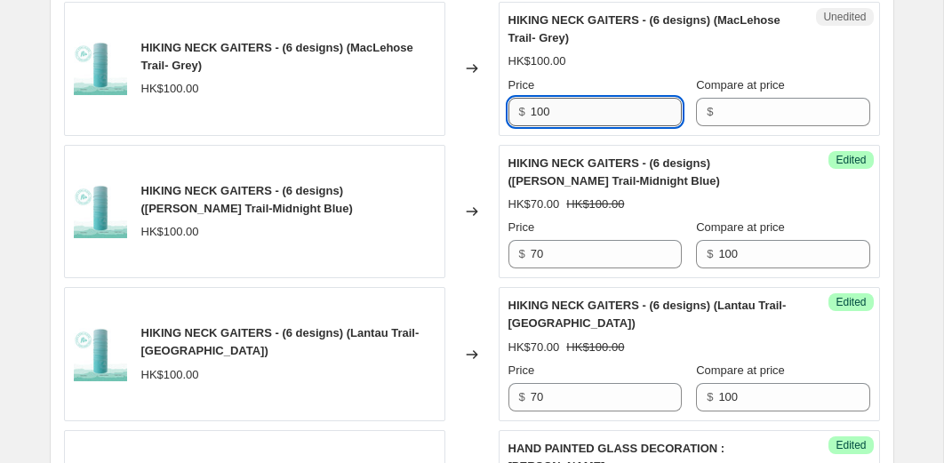
click input "100"
type input "70"
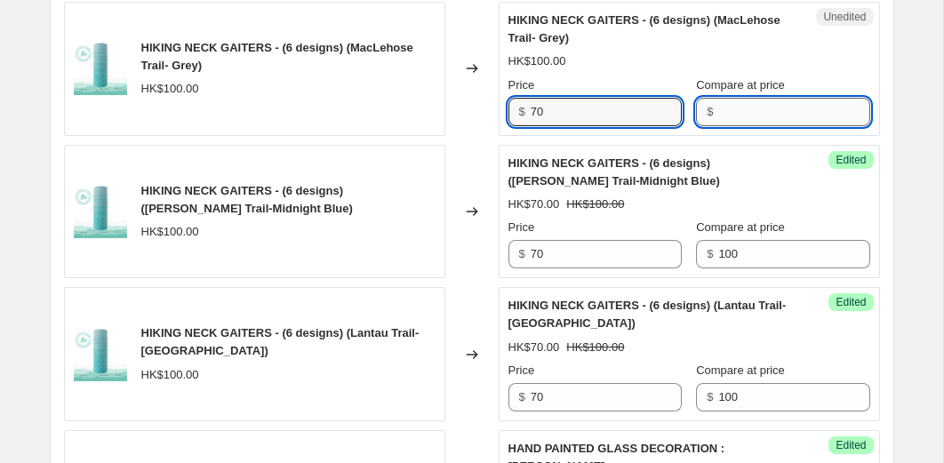
click input "Compare at price"
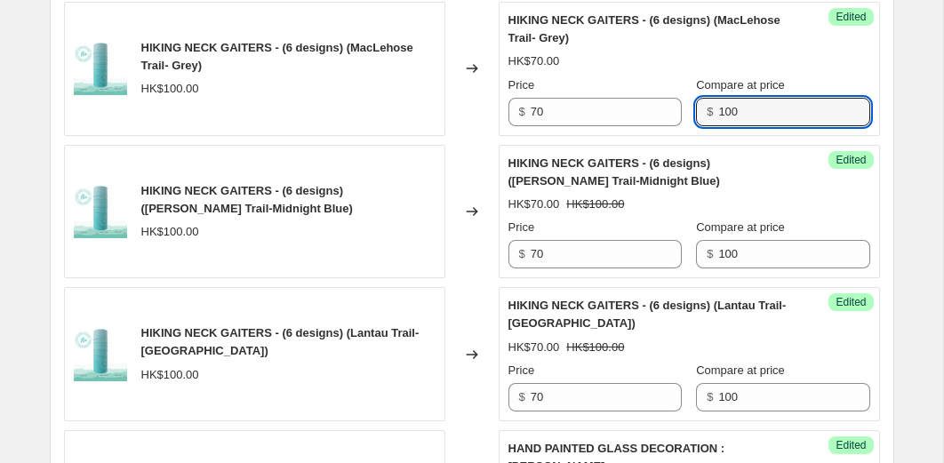
type input "100"
click div "Changed to"
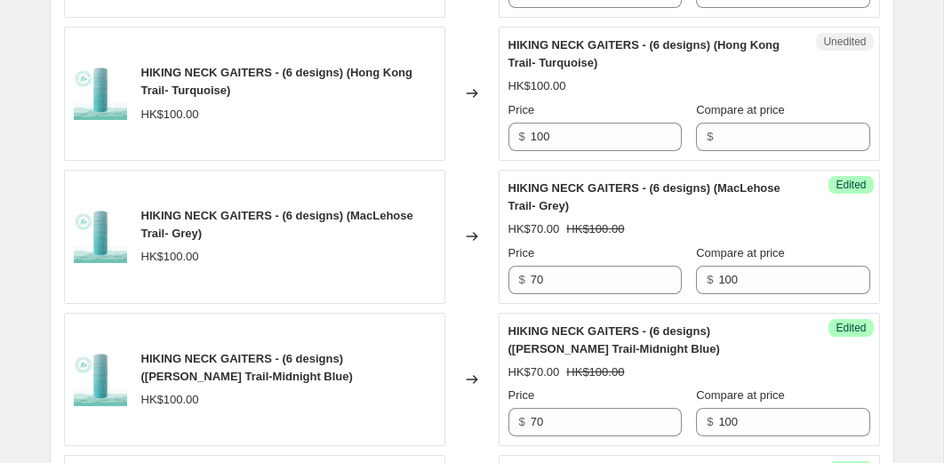
scroll to position [1017, 0]
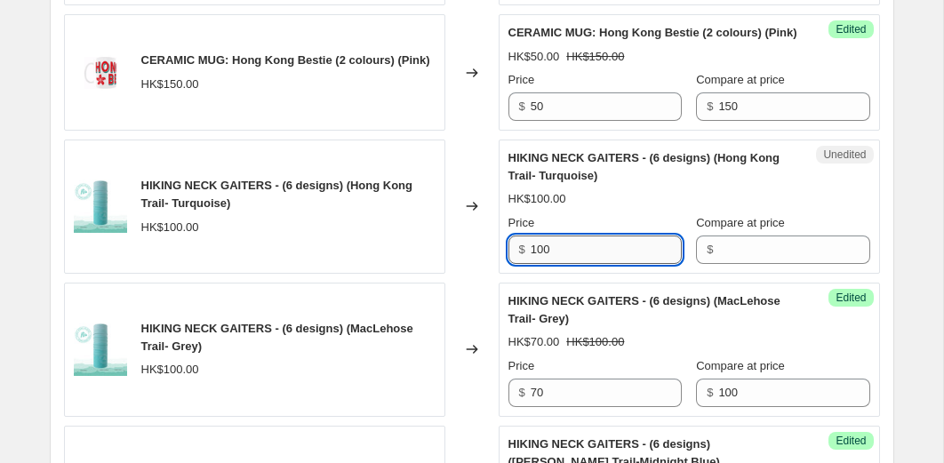
click input "100"
type input "70"
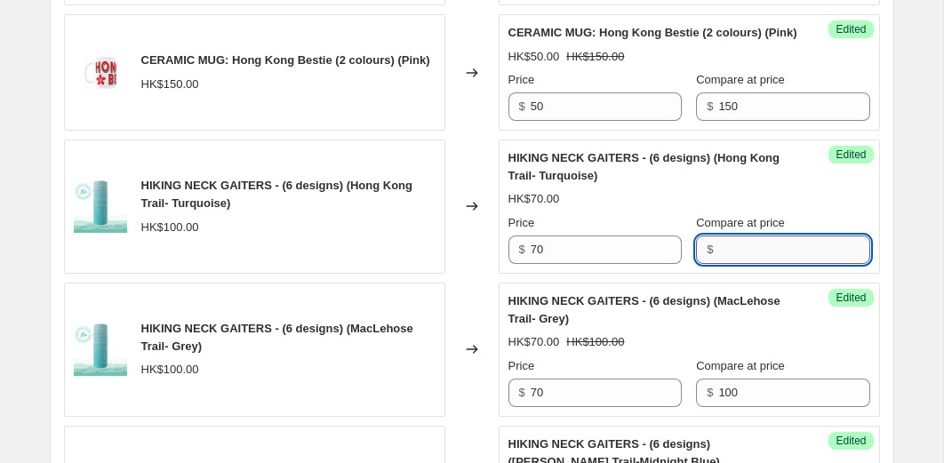
click input "Compare at price"
type input "100"
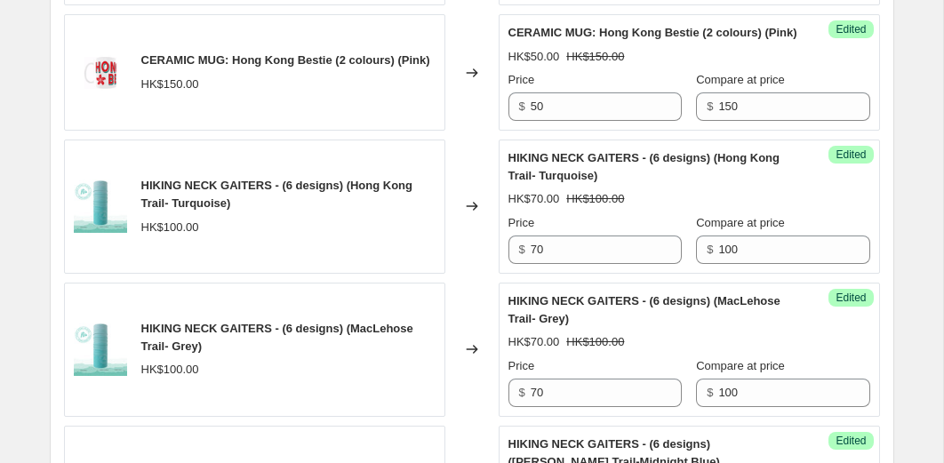
click div "Changed to"
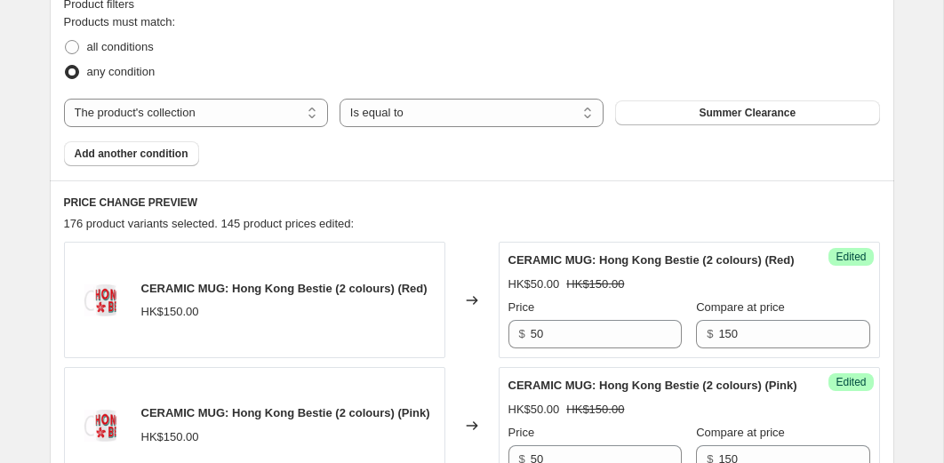
click h6 "PRICE CHANGE PREVIEW"
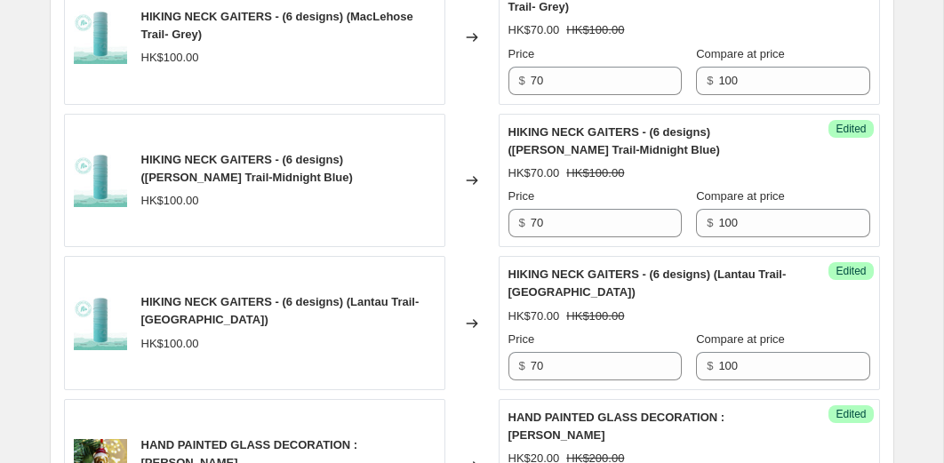
scroll to position [1342, 0]
